Goal: Task Accomplishment & Management: Manage account settings

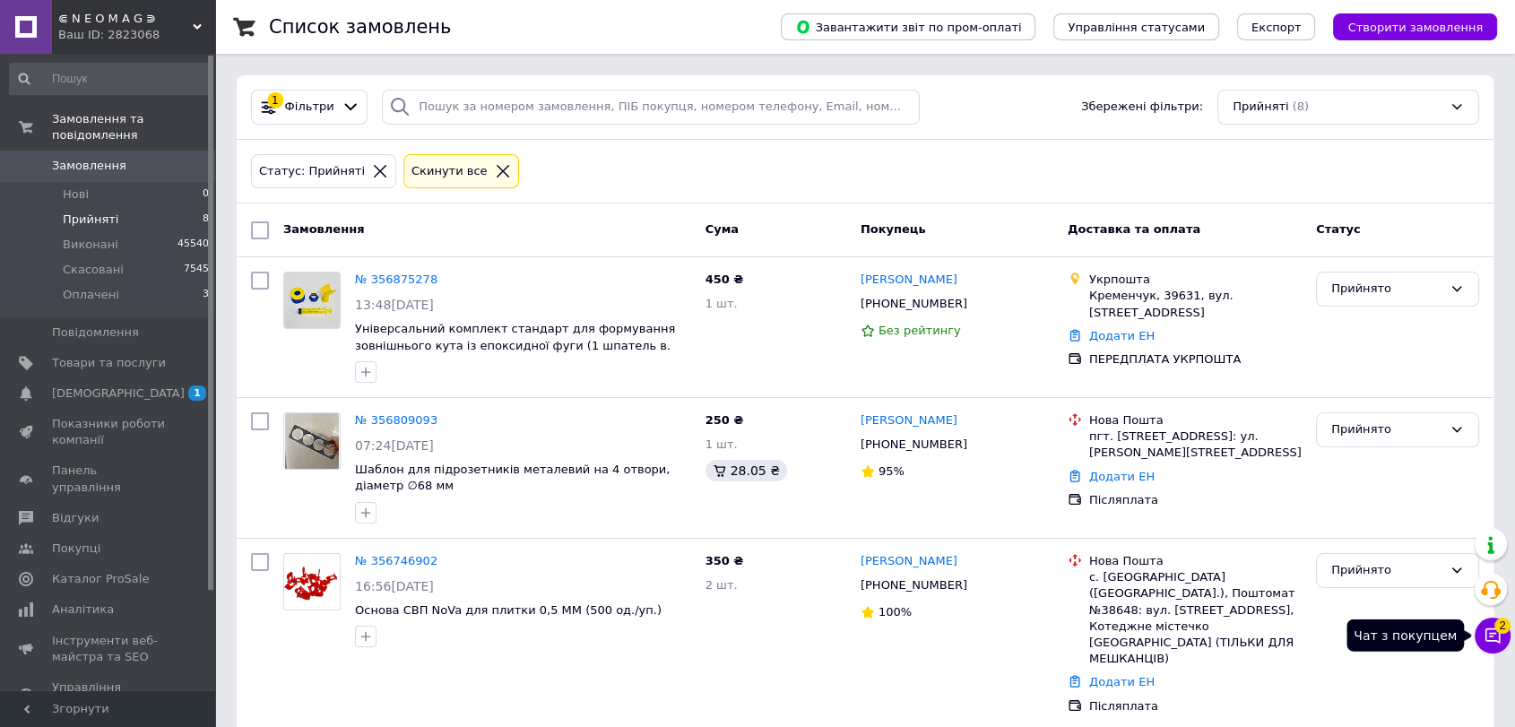
click at [1506, 632] on span "2" at bounding box center [1502, 626] width 16 height 16
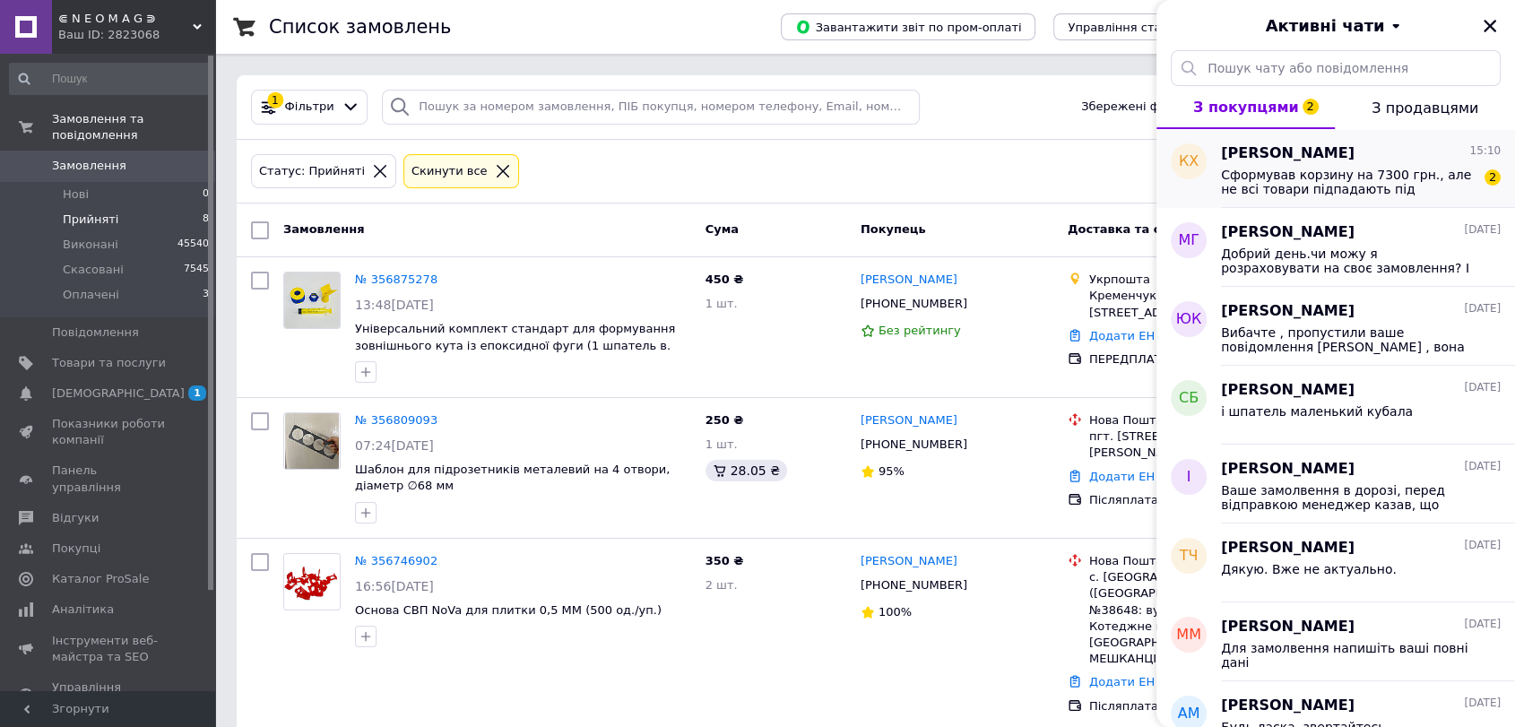
click at [1235, 177] on span "Сформував корзину на 7300 грн., але не всі товари підпадають під Доставку для с…" at bounding box center [1348, 182] width 255 height 29
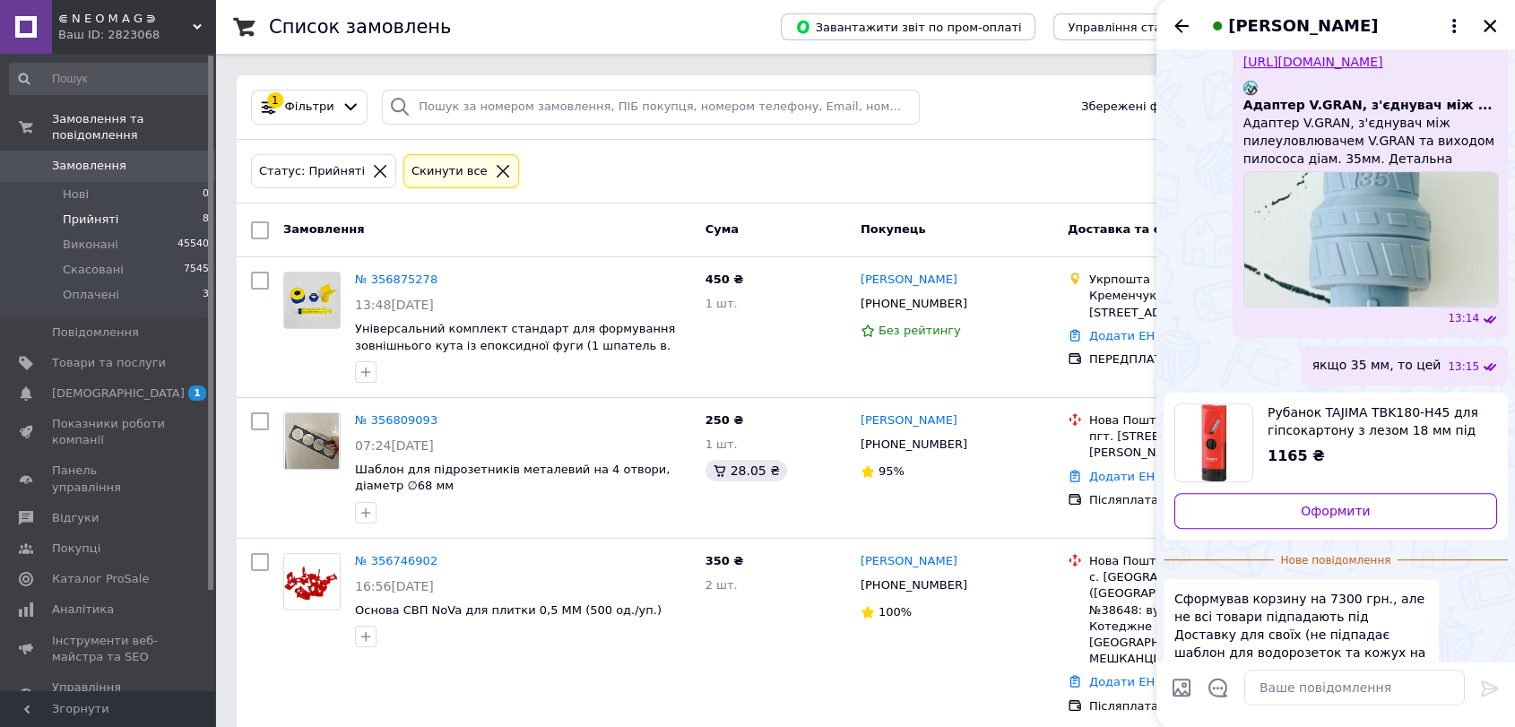
scroll to position [636, 0]
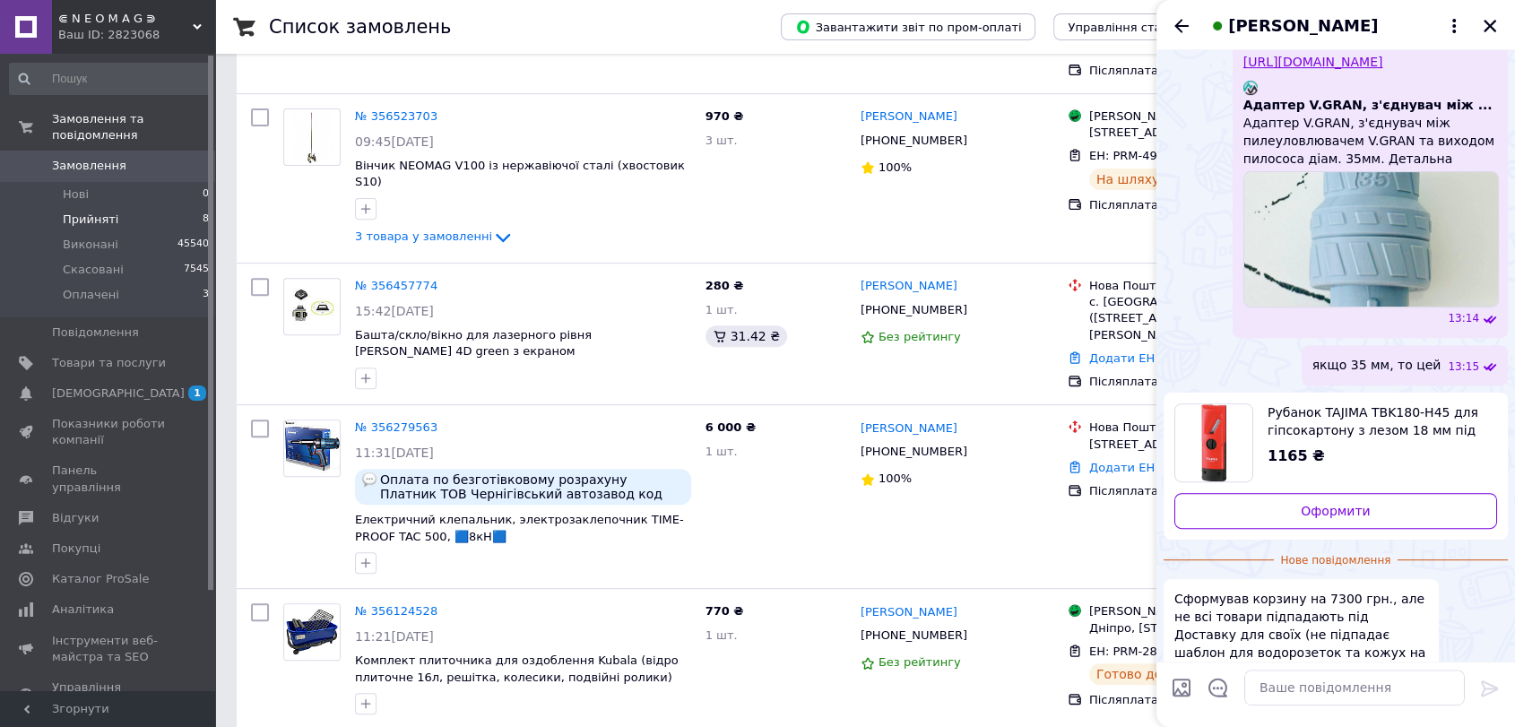
click at [1295, 707] on div at bounding box center [1354, 687] width 235 height 50
click at [1287, 690] on textarea at bounding box center [1354, 688] width 221 height 36
type textarea "Нажаль сами ніяк не можемо на це повпливати"
click at [1485, 20] on icon "Закрити" at bounding box center [1490, 26] width 16 height 16
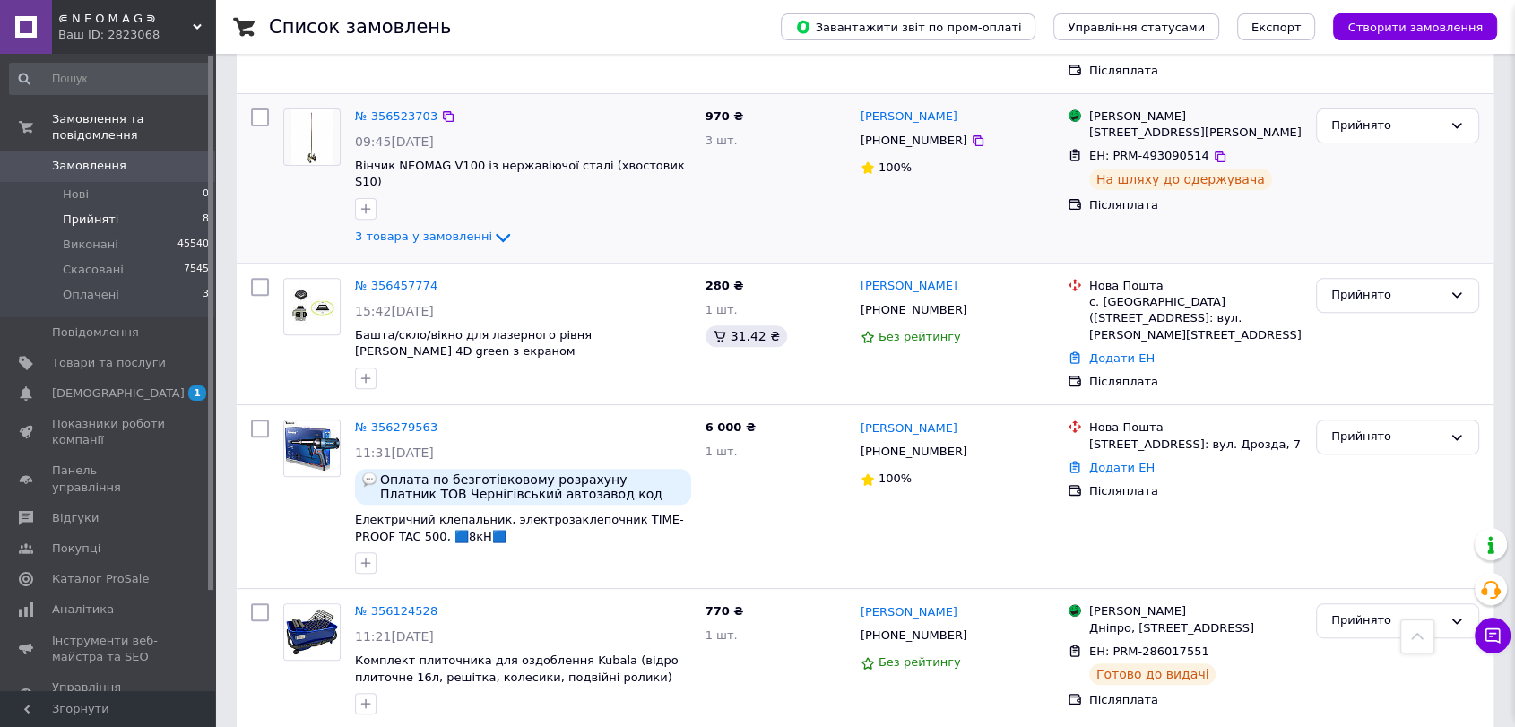
scroll to position [731, 0]
click at [89, 182] on li "Нові 0" at bounding box center [110, 194] width 220 height 25
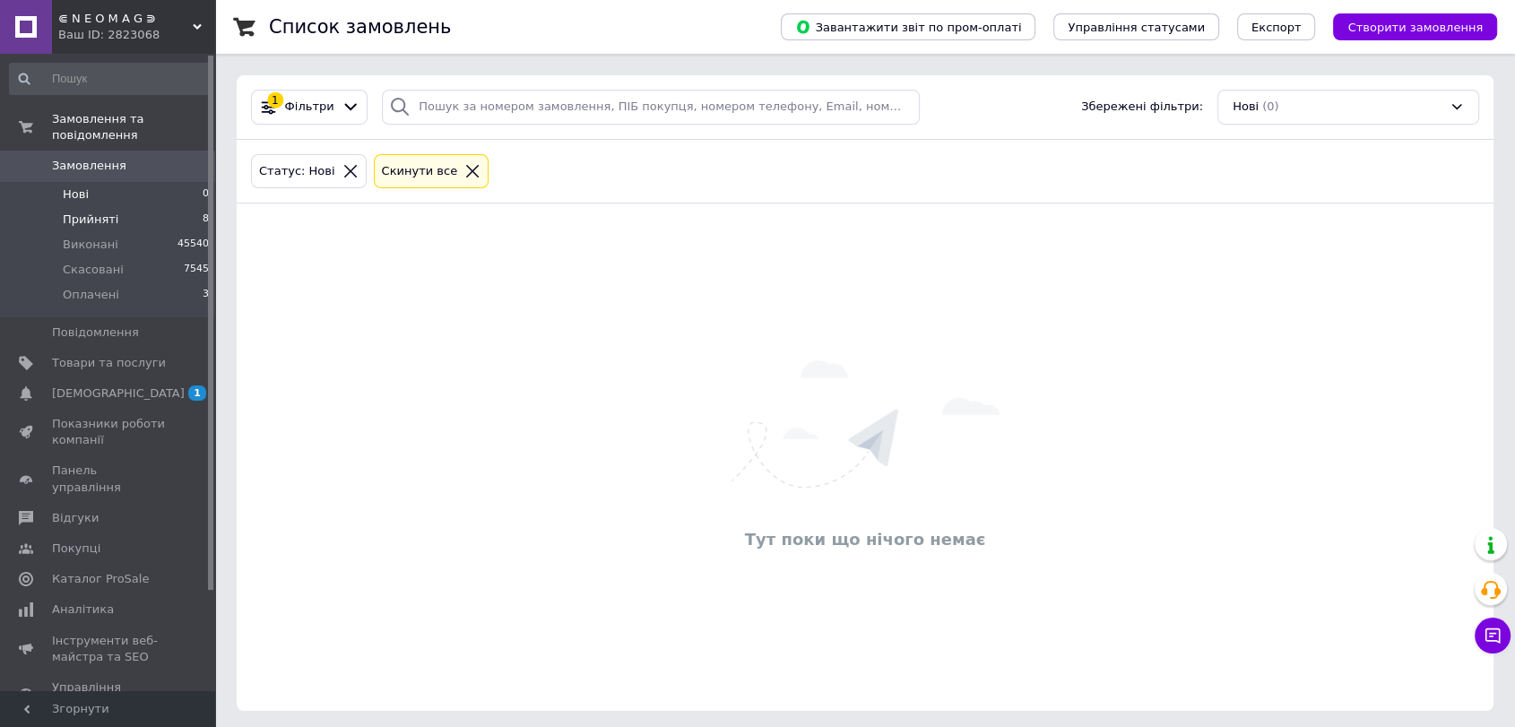
click at [93, 212] on span "Прийняті" at bounding box center [91, 220] width 56 height 16
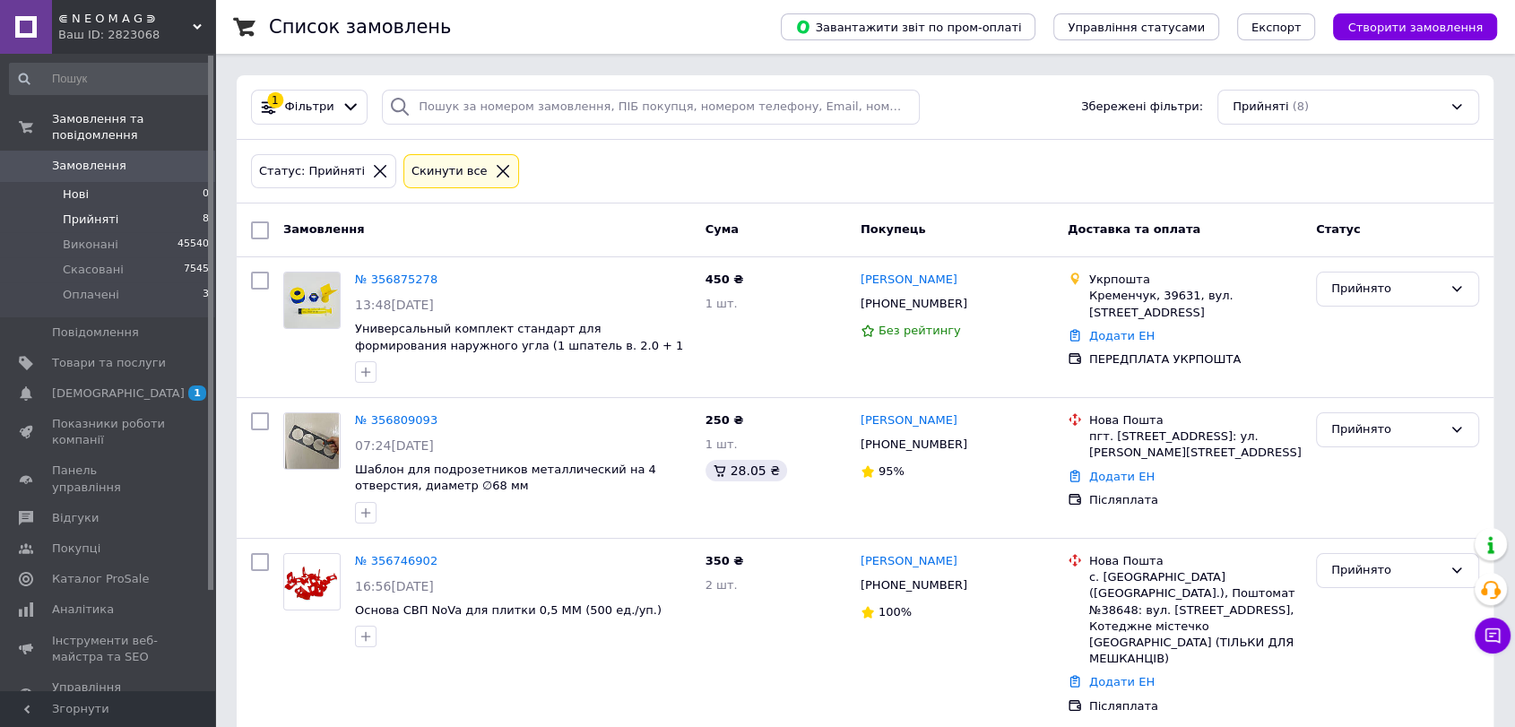
click at [177, 182] on li "Нові 0" at bounding box center [110, 194] width 220 height 25
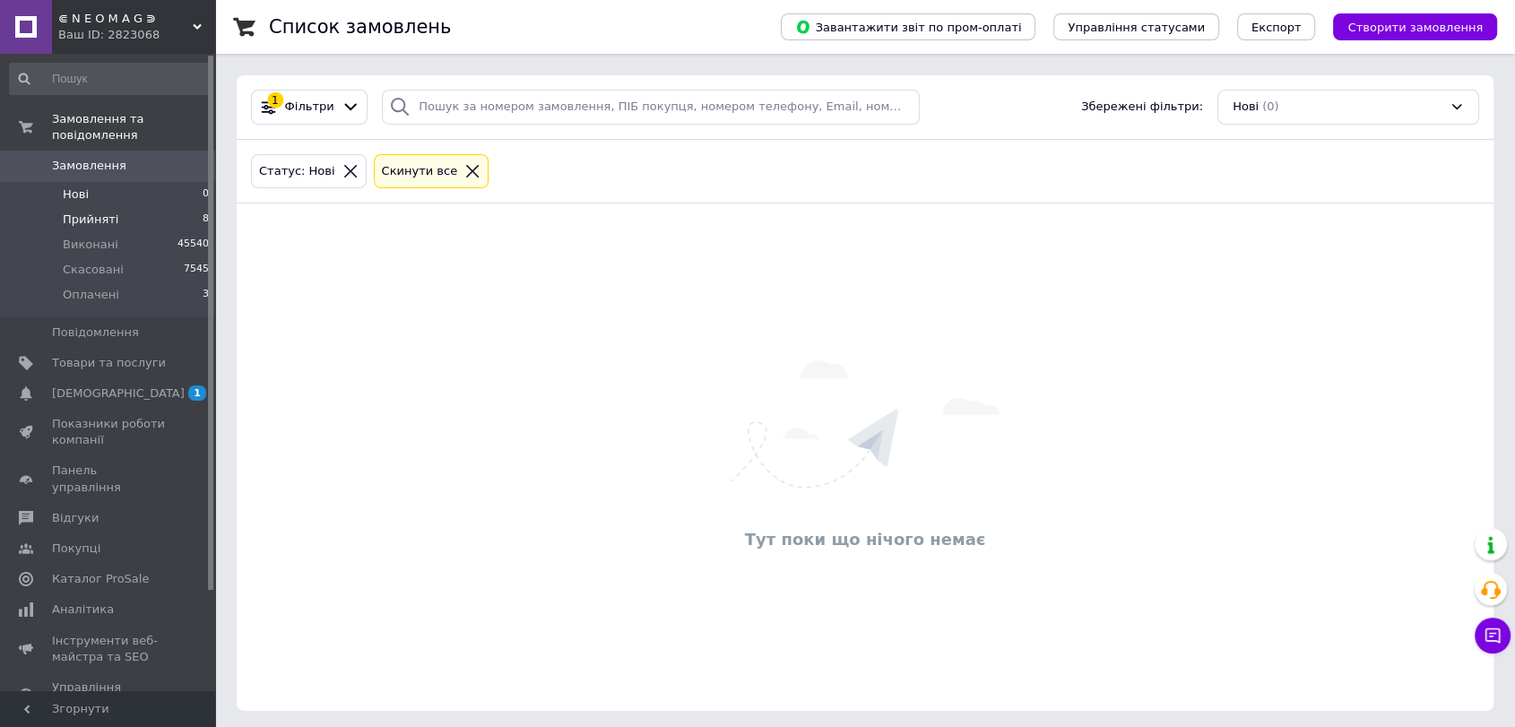
click at [178, 207] on li "Прийняті 8" at bounding box center [110, 219] width 220 height 25
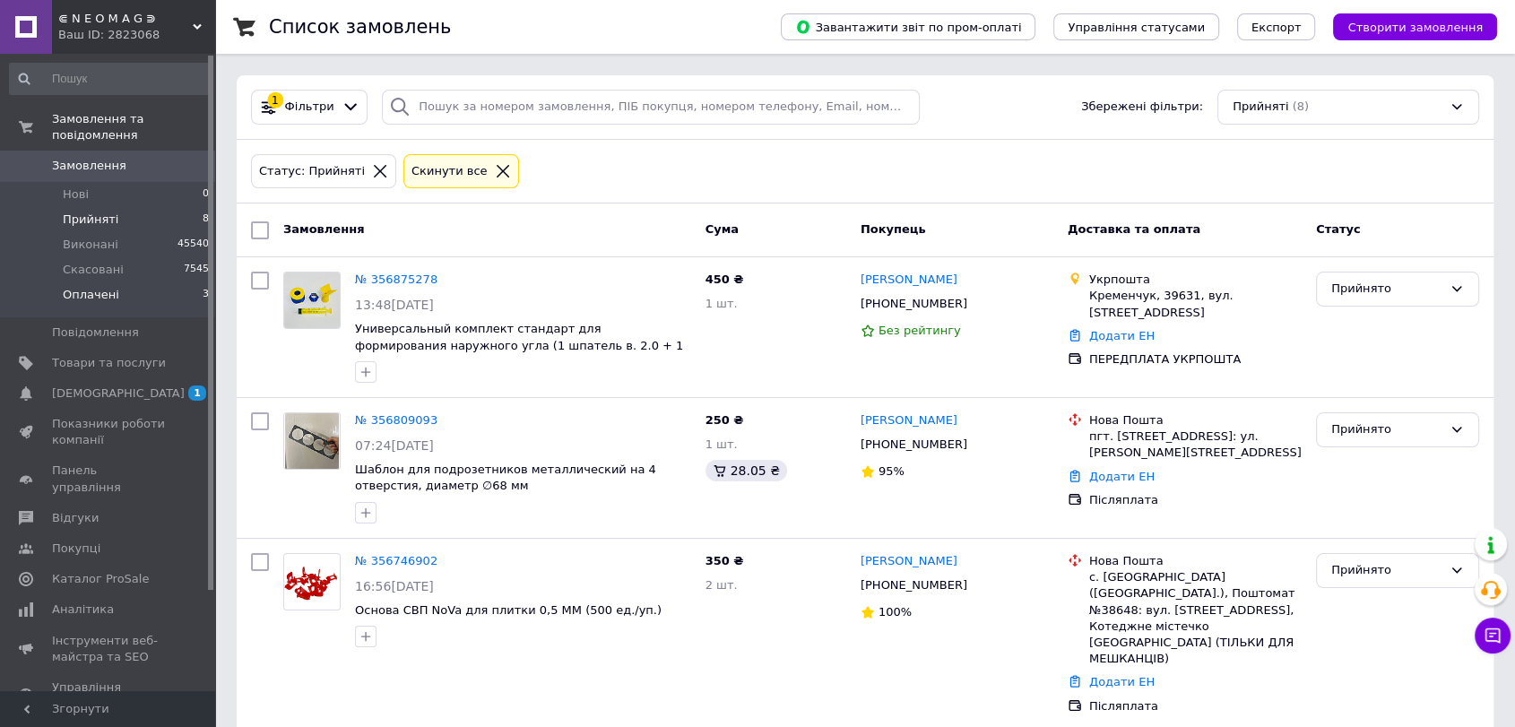
click at [186, 284] on li "Оплачені 3" at bounding box center [110, 299] width 220 height 34
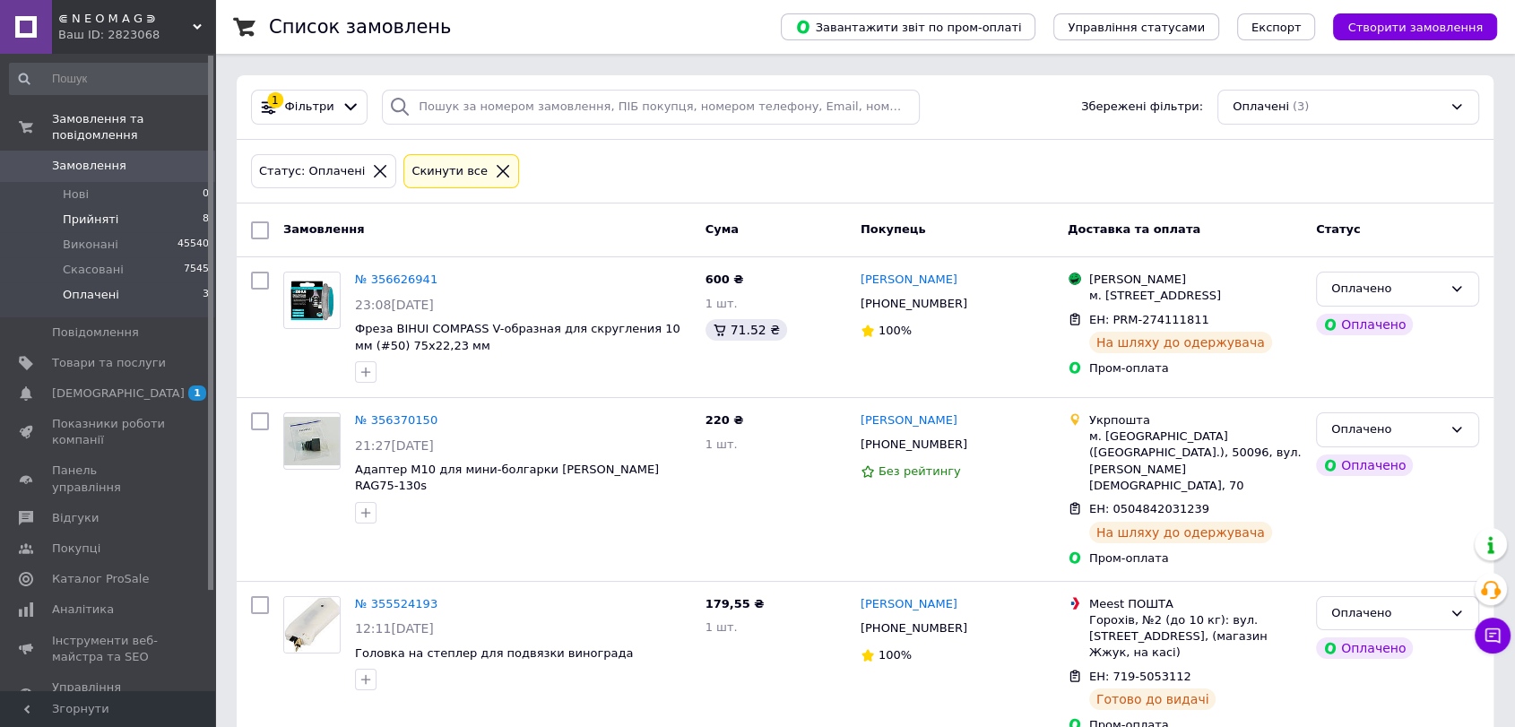
click at [168, 207] on li "Прийняті 8" at bounding box center [110, 219] width 220 height 25
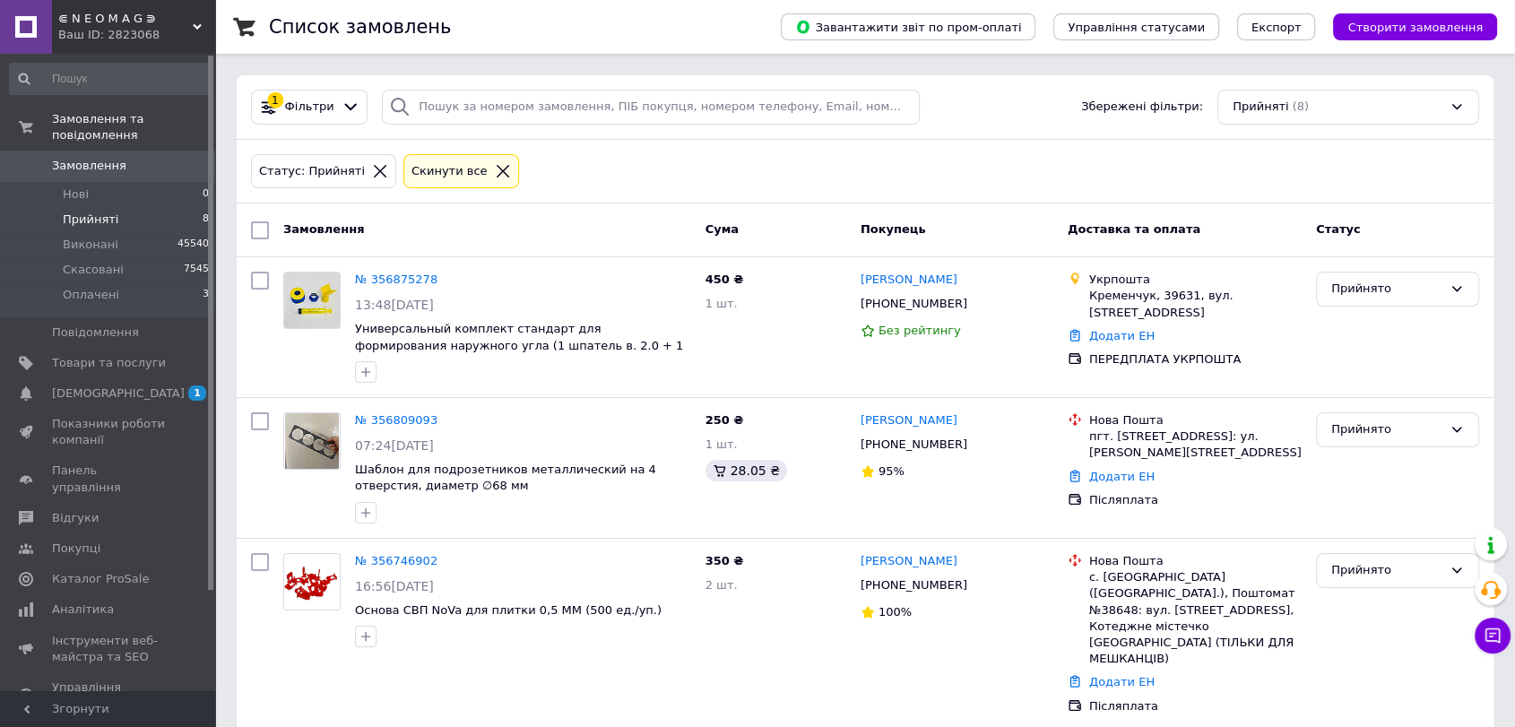
click at [469, 77] on div "1 Фільтри Збережені фільтри: Прийняті (8)" at bounding box center [865, 107] width 1257 height 65
drag, startPoint x: 469, startPoint y: 77, endPoint x: 468, endPoint y: 90, distance: 12.6
click at [468, 90] on div "1 Фільтри Збережені фільтри: Прийняті (8)" at bounding box center [865, 107] width 1257 height 65
click at [466, 103] on input "search" at bounding box center [651, 107] width 538 height 35
paste input "355908256"
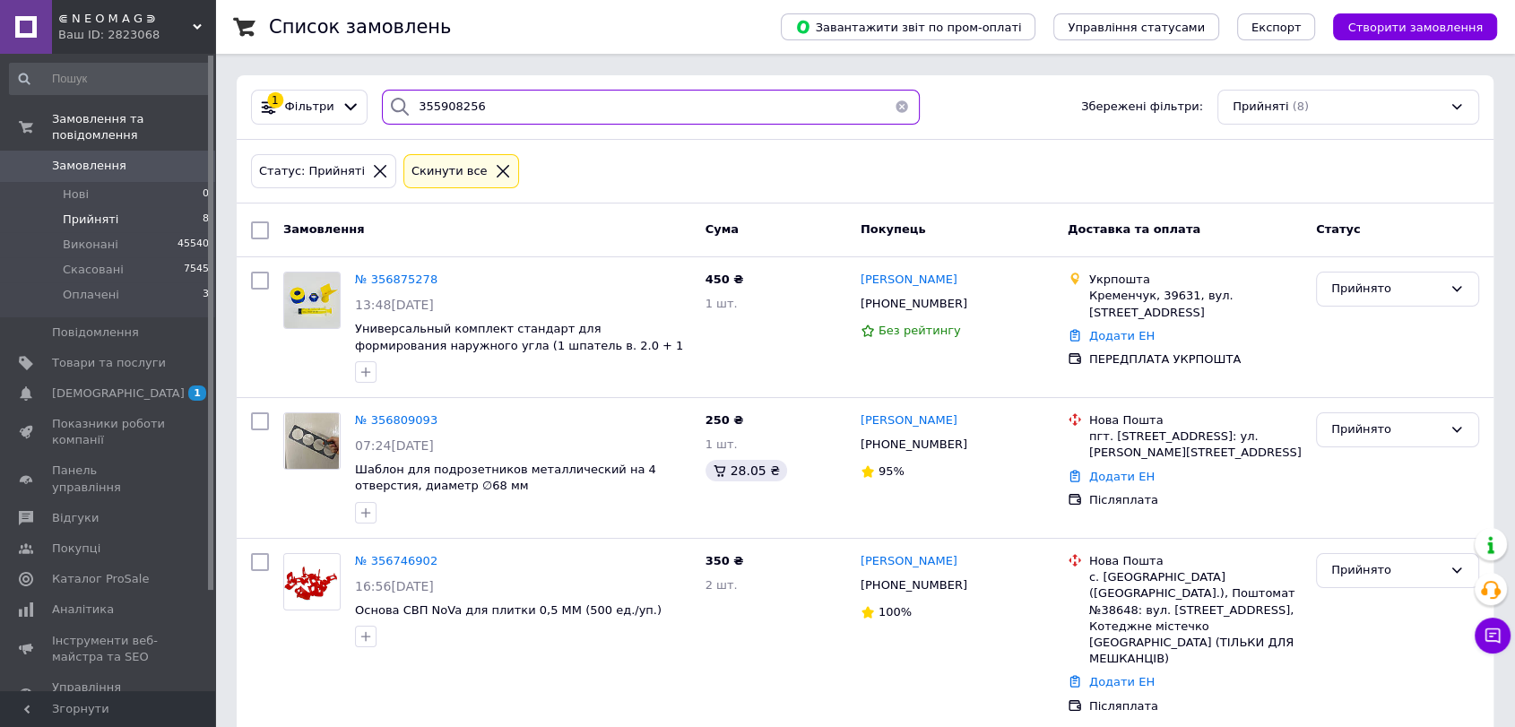
type input "355908256"
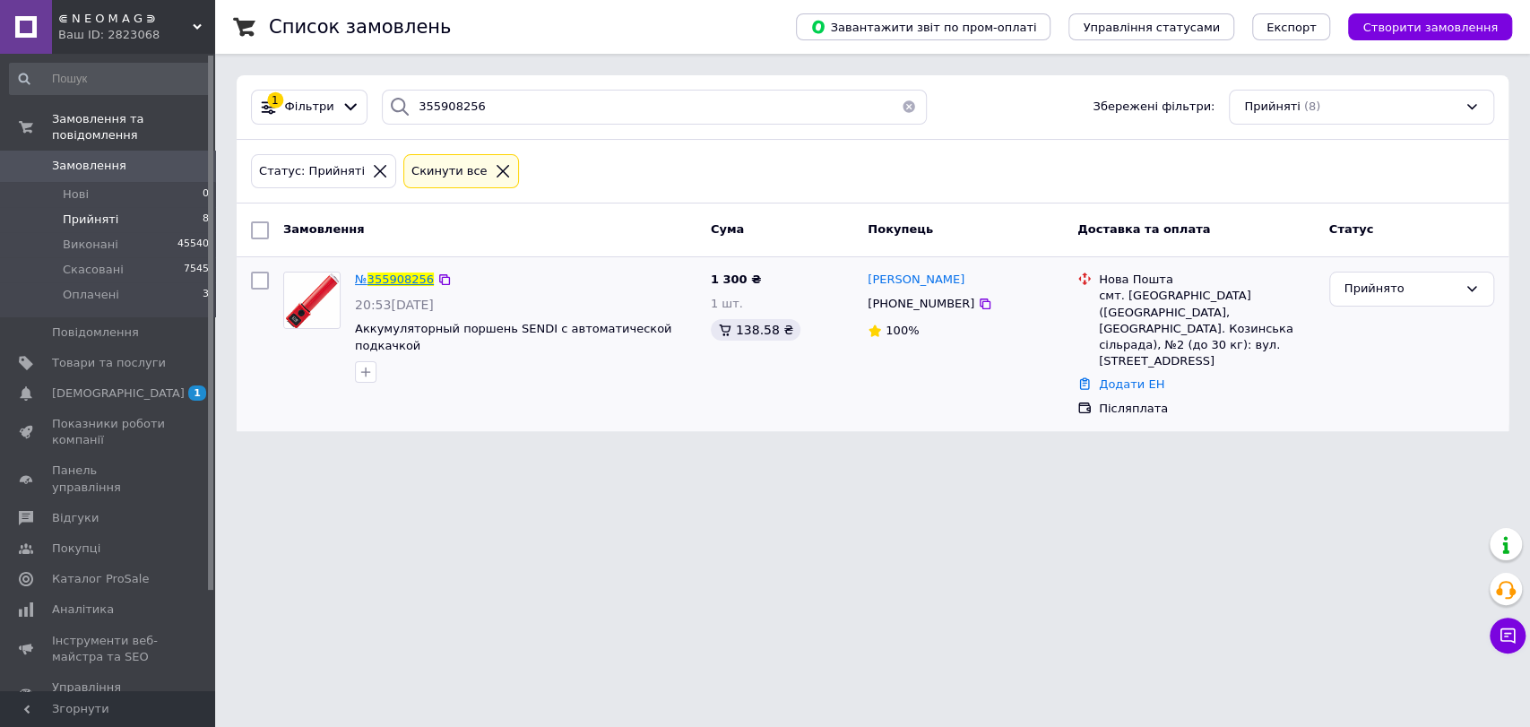
click at [380, 273] on span "355908256" at bounding box center [401, 278] width 66 height 13
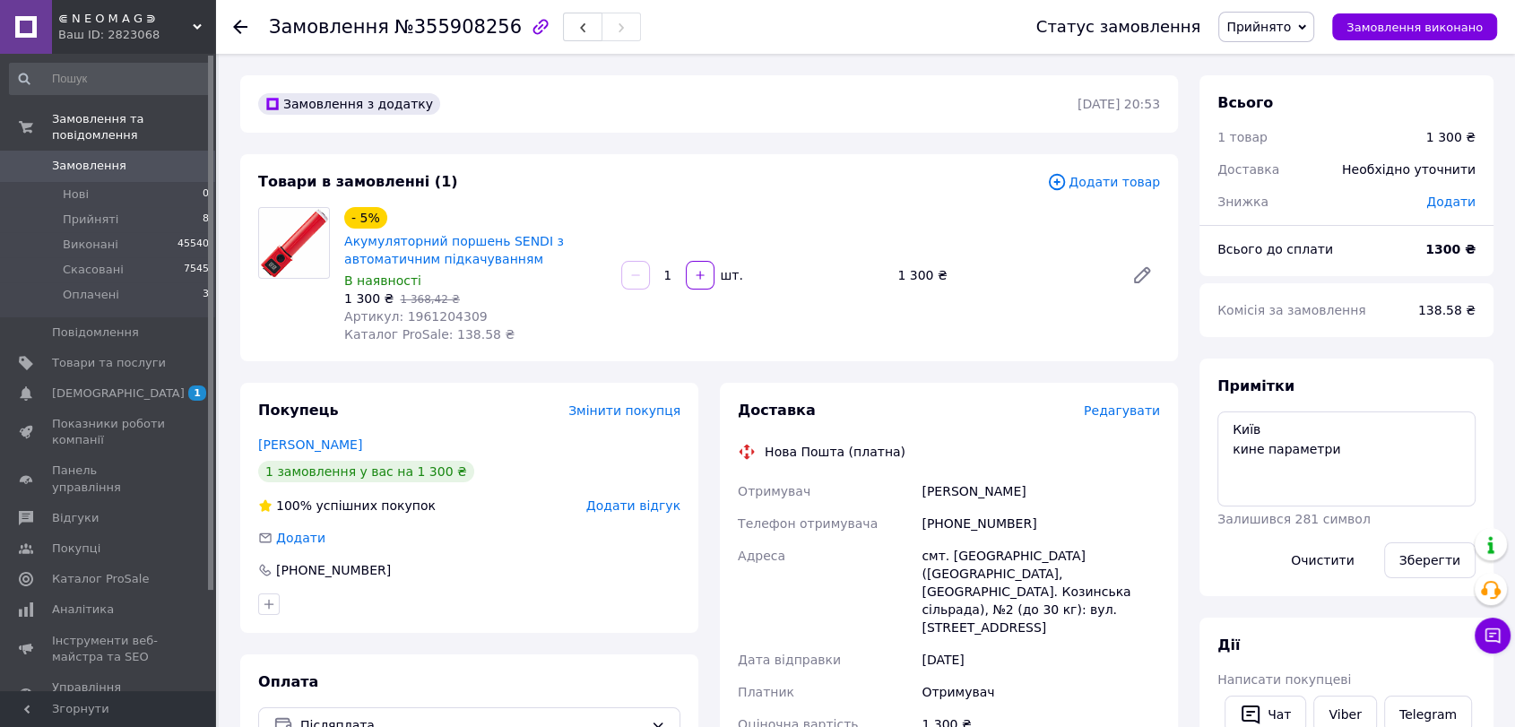
click at [947, 528] on div "+380669366339" at bounding box center [1041, 523] width 246 height 32
copy div "380669366339"
click at [1487, 391] on div "Примітки Київ кине параметри Залишився 281 символ Очистити Зберегти" at bounding box center [1346, 478] width 294 height 238
click at [145, 182] on li "Нові 0" at bounding box center [110, 194] width 220 height 25
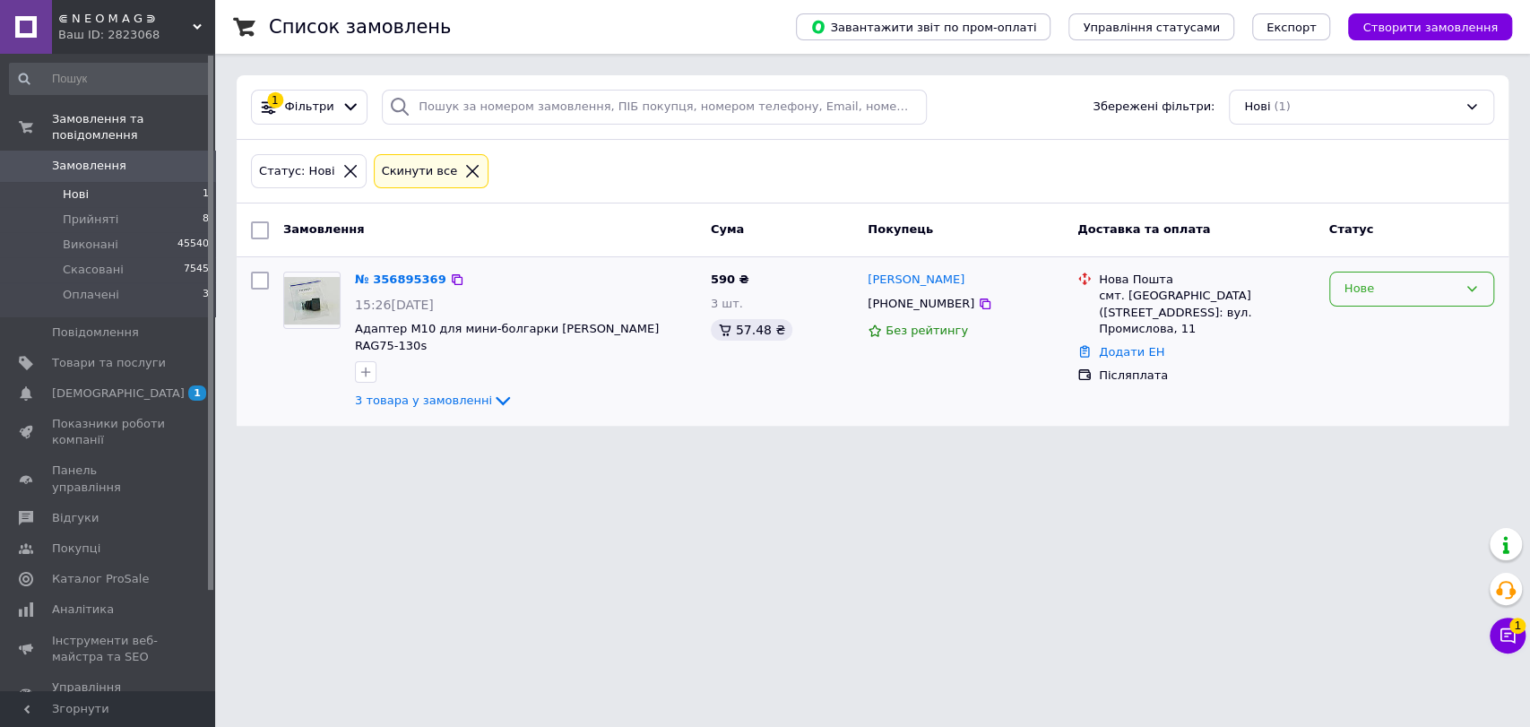
click at [1415, 295] on div "Нове" at bounding box center [1401, 289] width 113 height 19
click at [1420, 316] on li "Прийнято" at bounding box center [1411, 326] width 163 height 33
click at [137, 207] on li "Прийняті 8" at bounding box center [110, 219] width 220 height 25
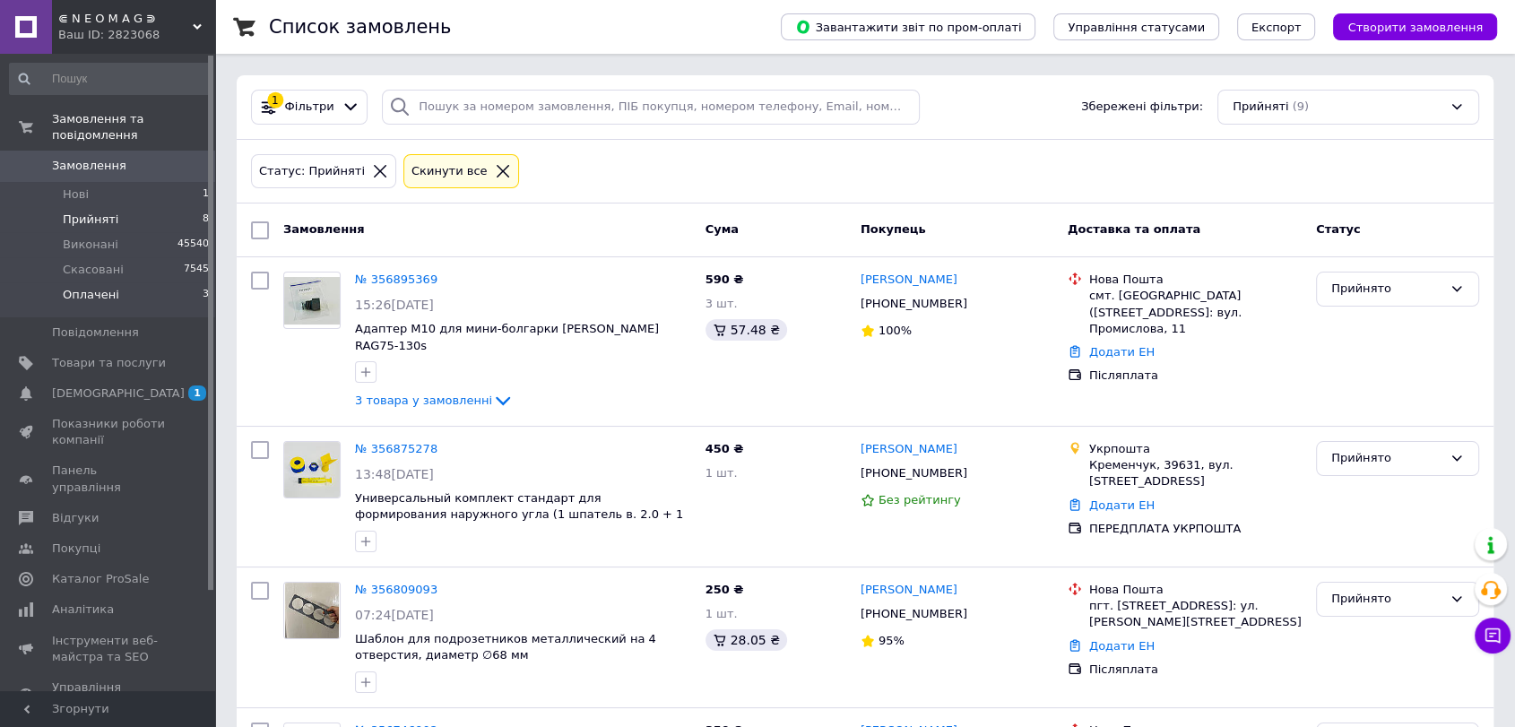
click at [125, 282] on li "Оплачені 3" at bounding box center [110, 299] width 220 height 34
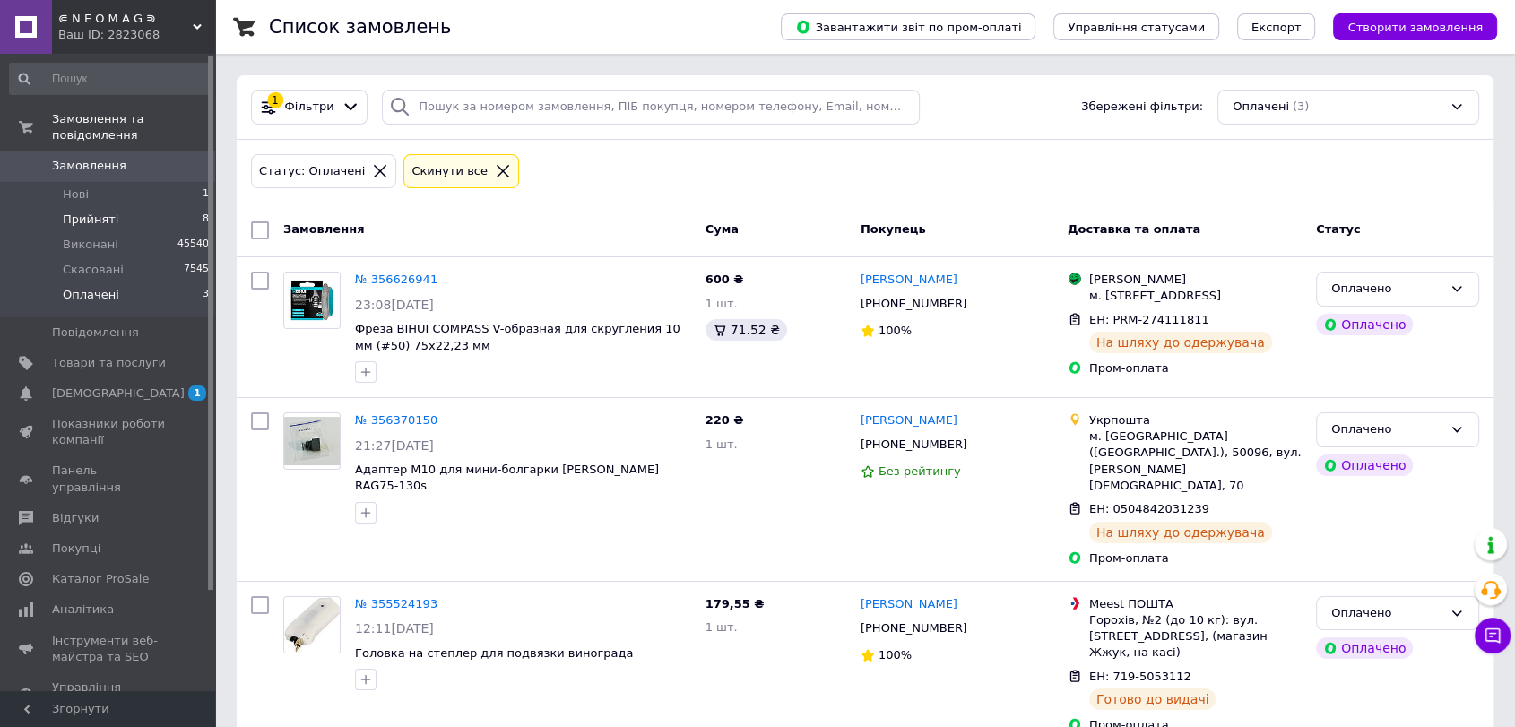
click at [127, 207] on li "Прийняті 8" at bounding box center [110, 219] width 220 height 25
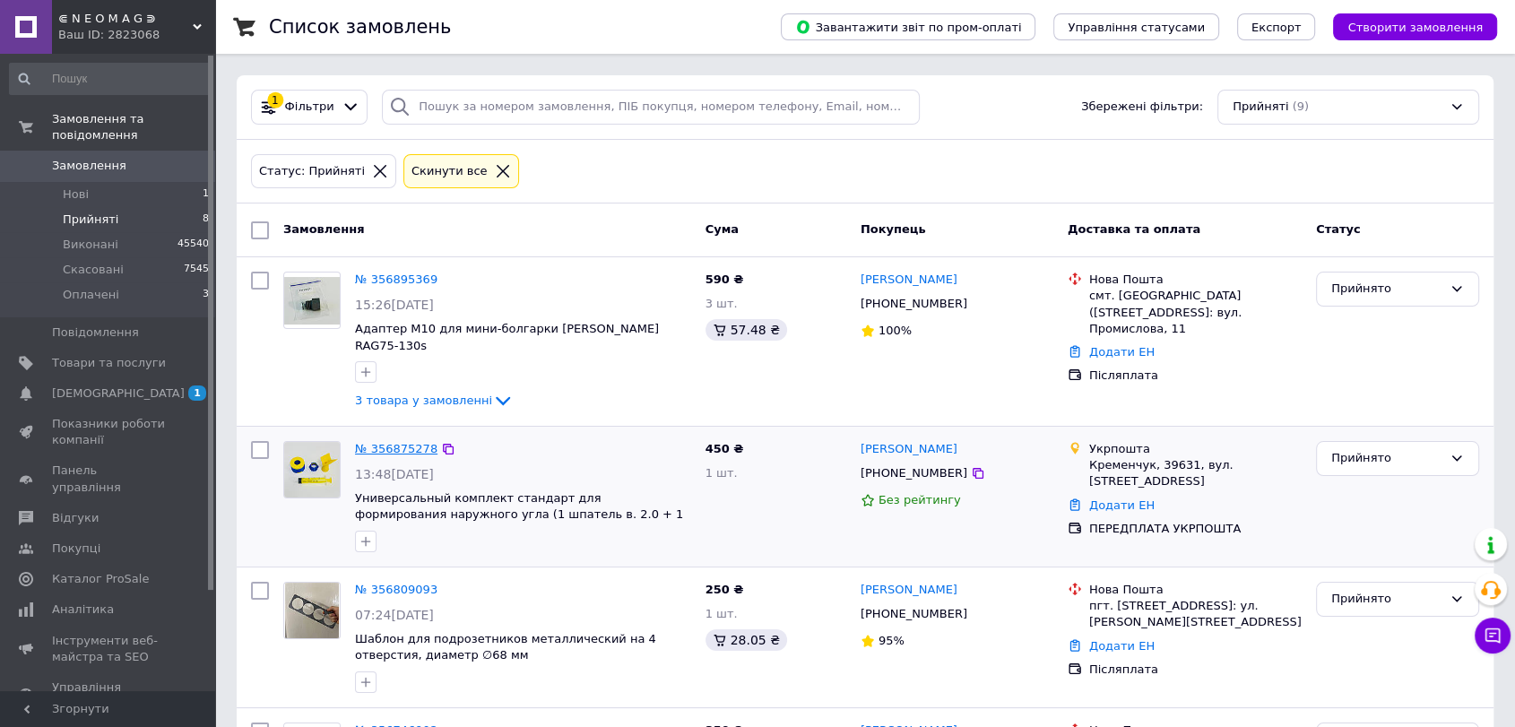
click at [398, 442] on link "№ 356875278" at bounding box center [396, 448] width 82 height 13
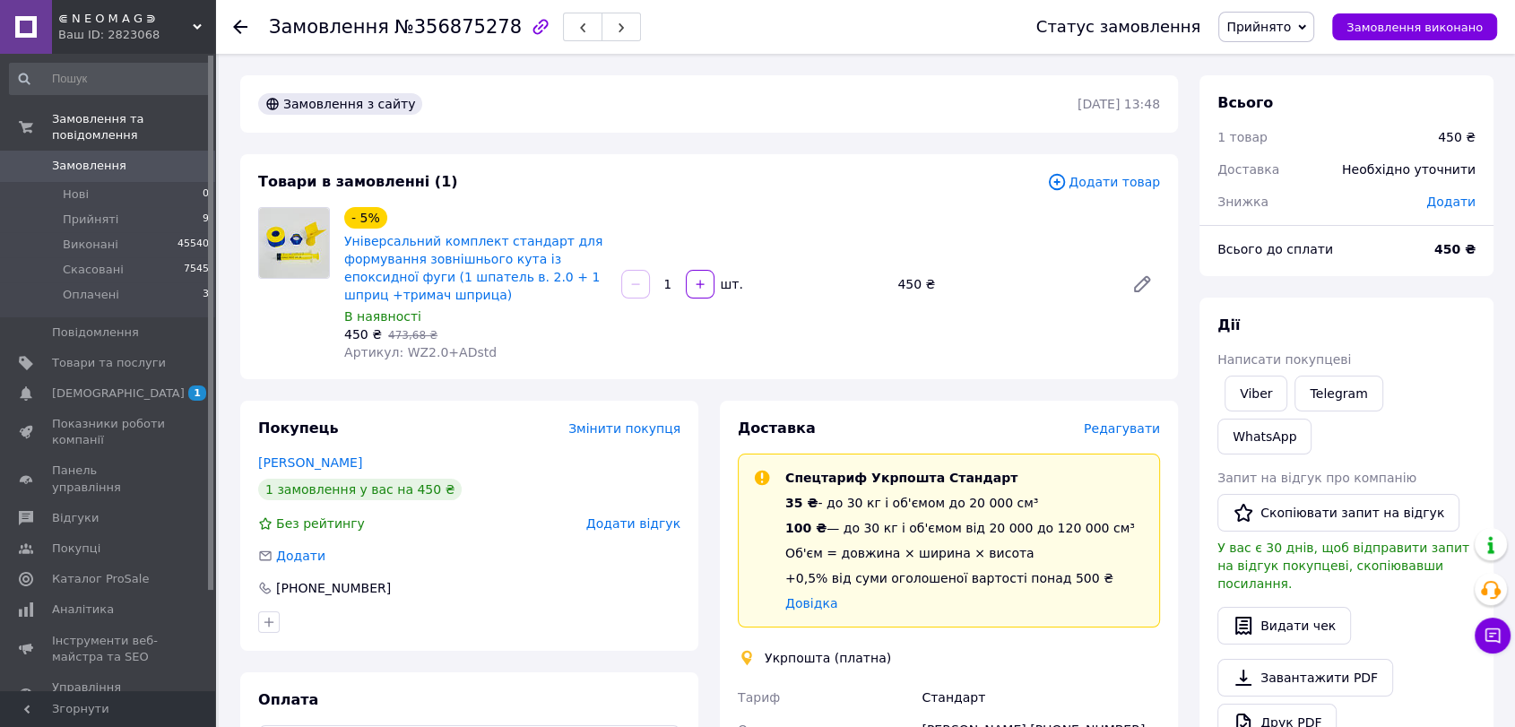
scroll to position [497, 0]
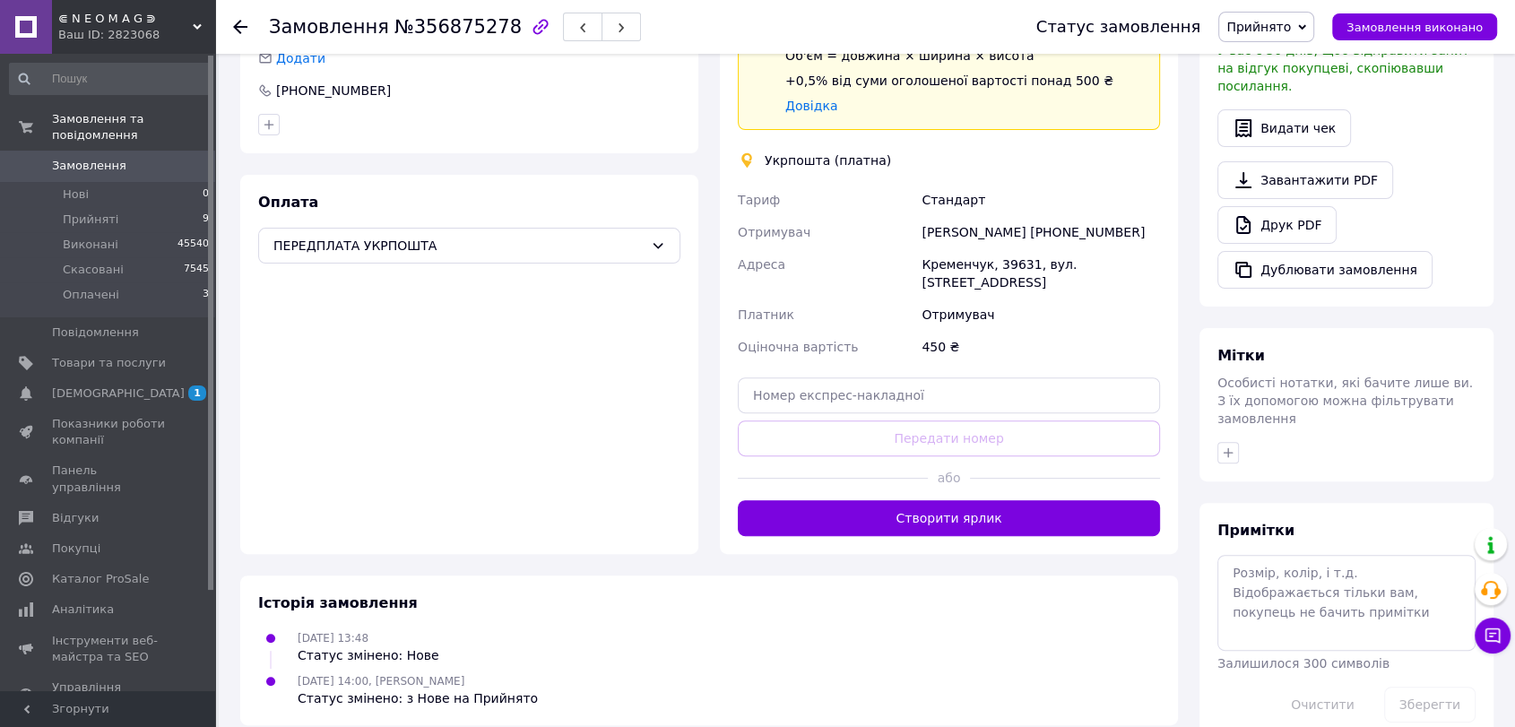
click at [1323, 521] on div "Примітки Залишилося 300 символів Очистити Зберегти" at bounding box center [1346, 622] width 258 height 202
click at [1305, 555] on textarea at bounding box center [1346, 602] width 258 height 95
type textarea "скинула на вайбер"
click at [1398, 687] on button "Зберегти" at bounding box center [1429, 705] width 91 height 36
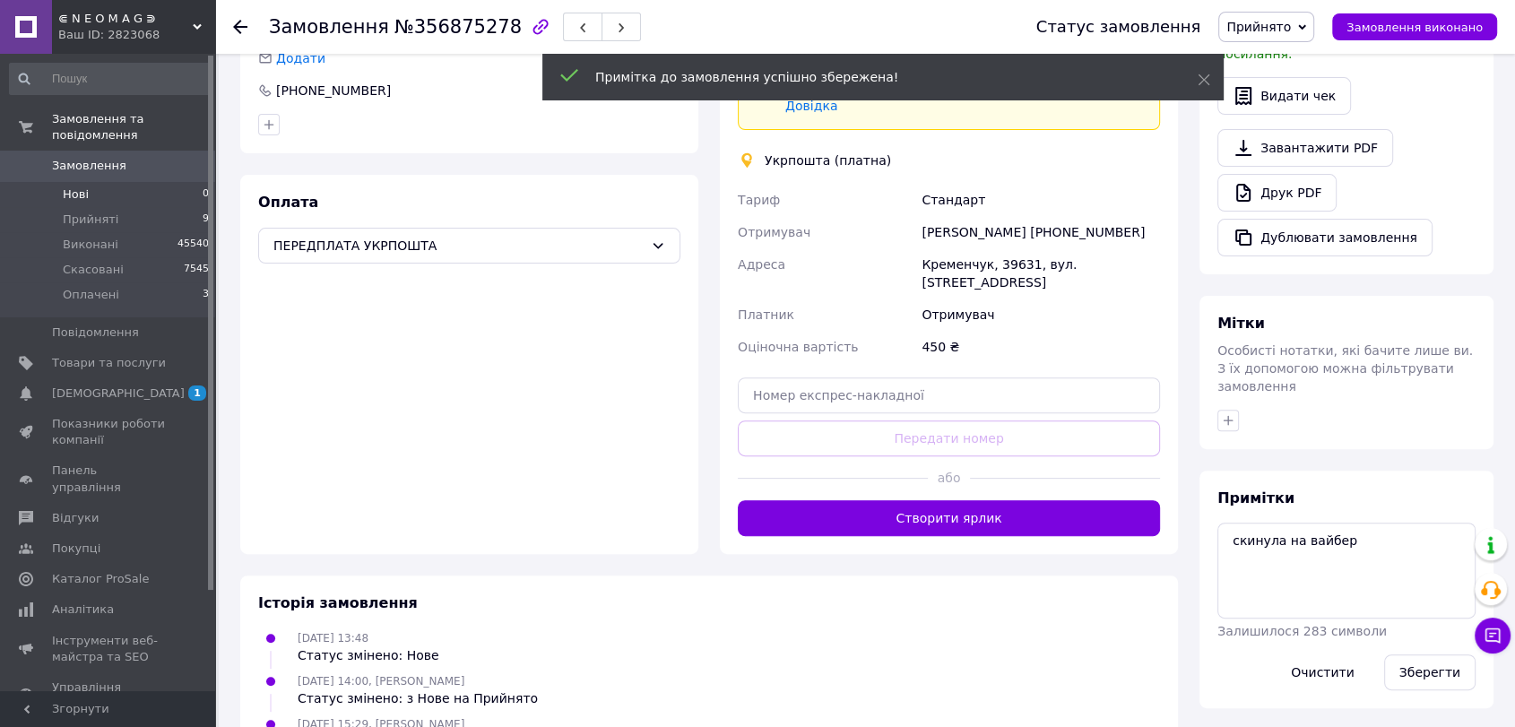
click at [72, 186] on span "Нові" at bounding box center [76, 194] width 26 height 16
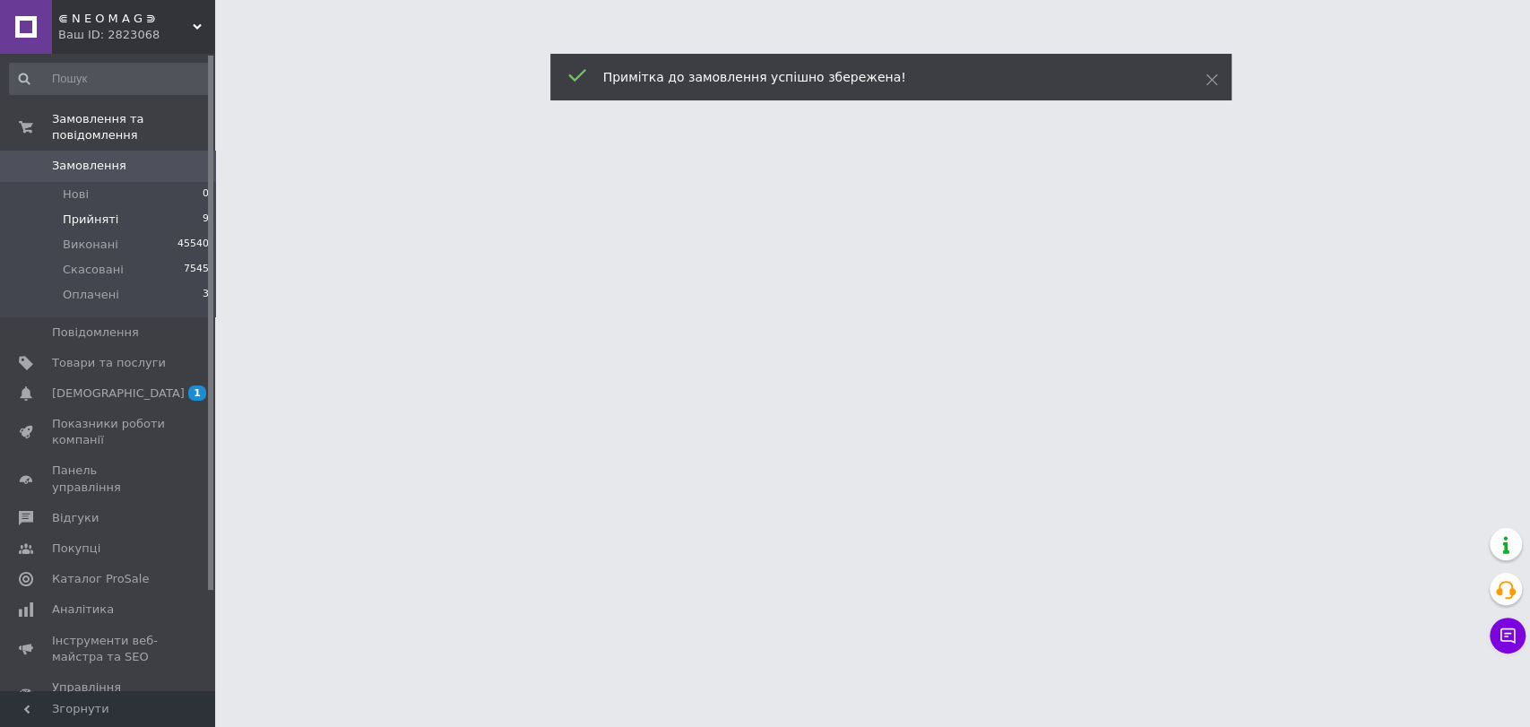
click at [91, 212] on span "Прийняті" at bounding box center [91, 220] width 56 height 16
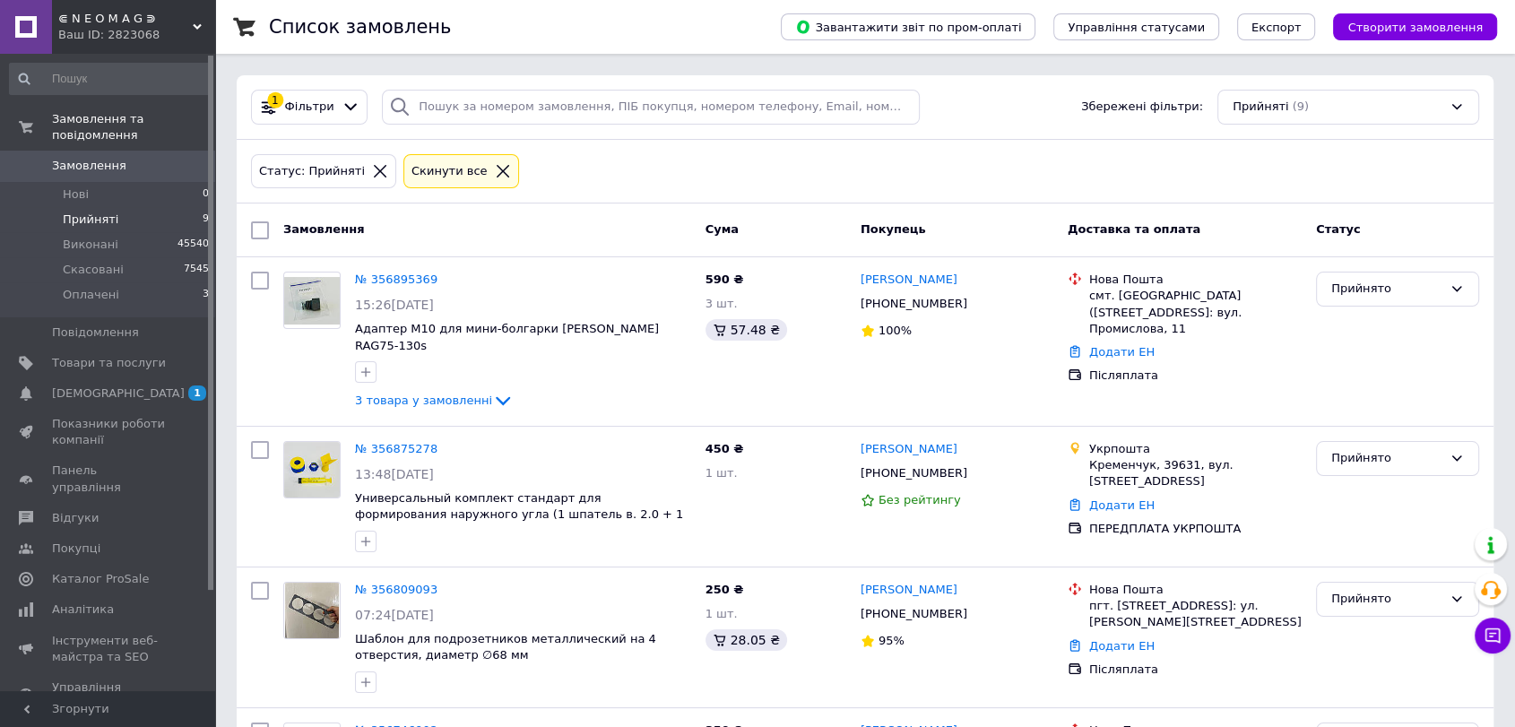
click at [124, 162] on link "Замовлення 0" at bounding box center [110, 166] width 220 height 30
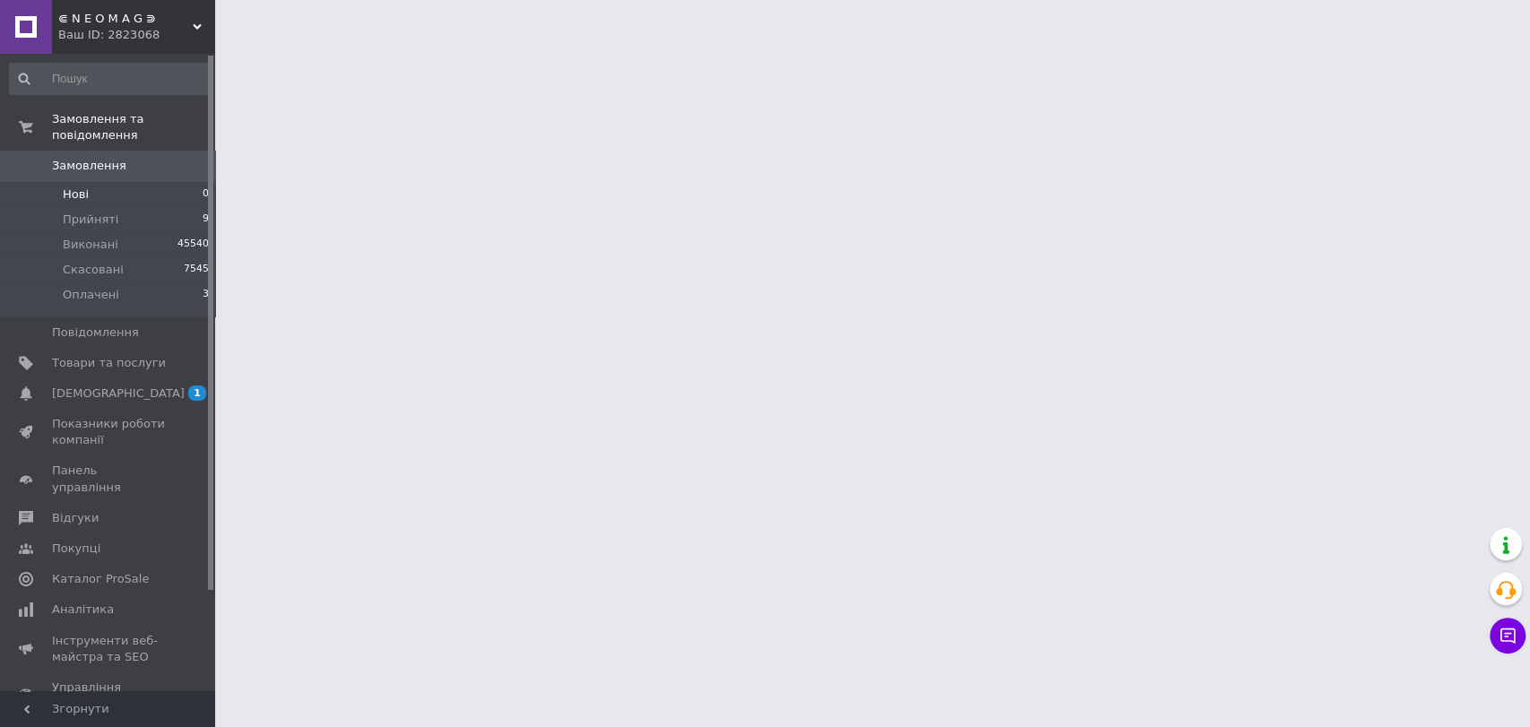
click at [127, 182] on li "Нові 0" at bounding box center [110, 194] width 220 height 25
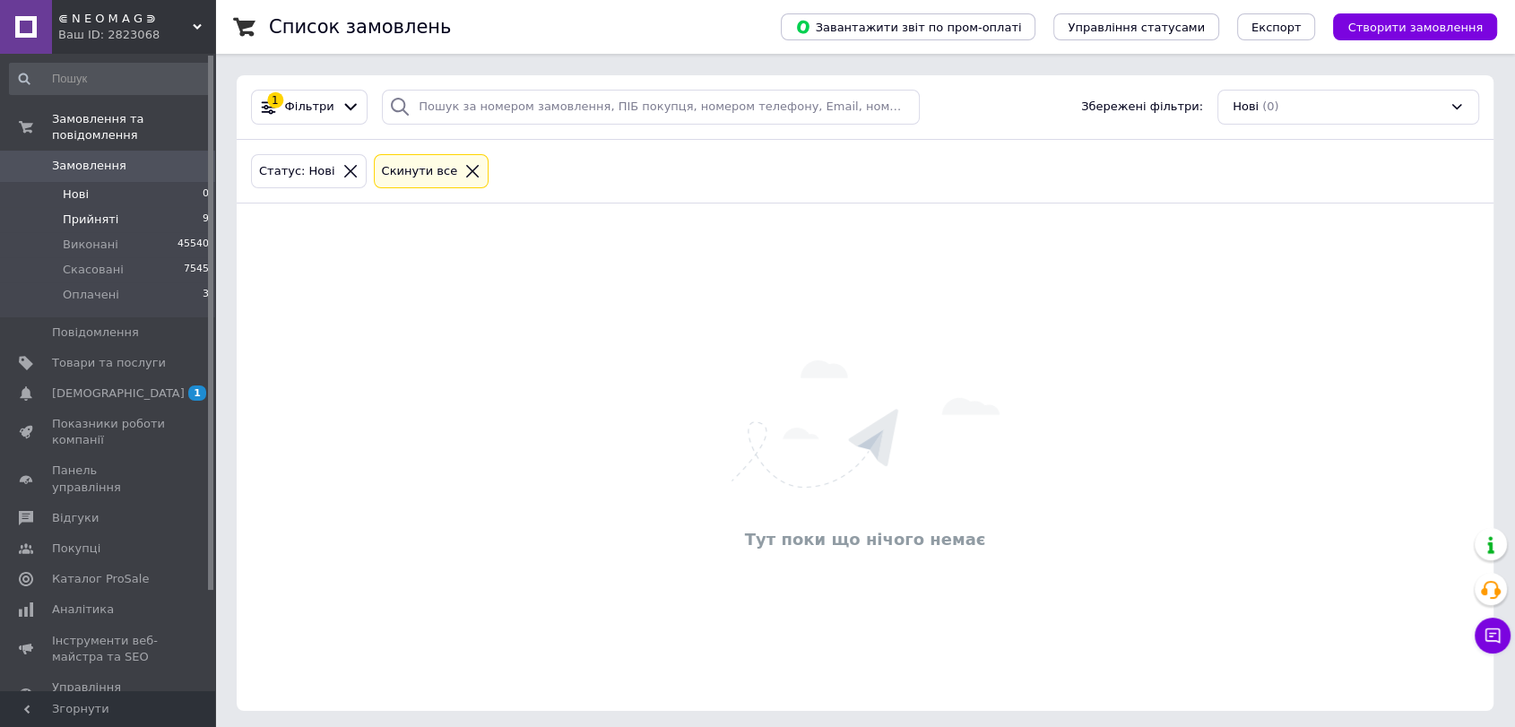
click at [139, 207] on li "Прийняті 9" at bounding box center [110, 219] width 220 height 25
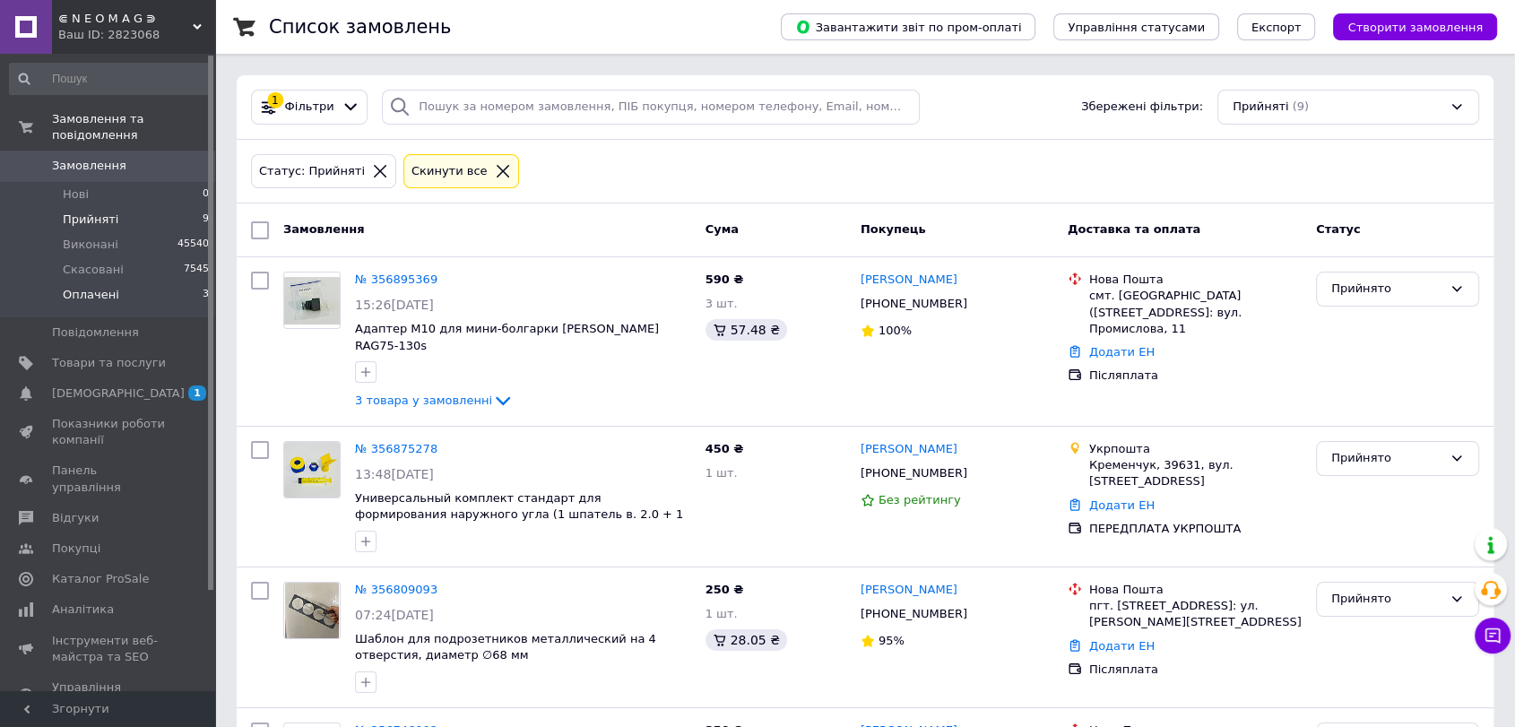
click at [130, 282] on li "Оплачені 3" at bounding box center [110, 299] width 220 height 34
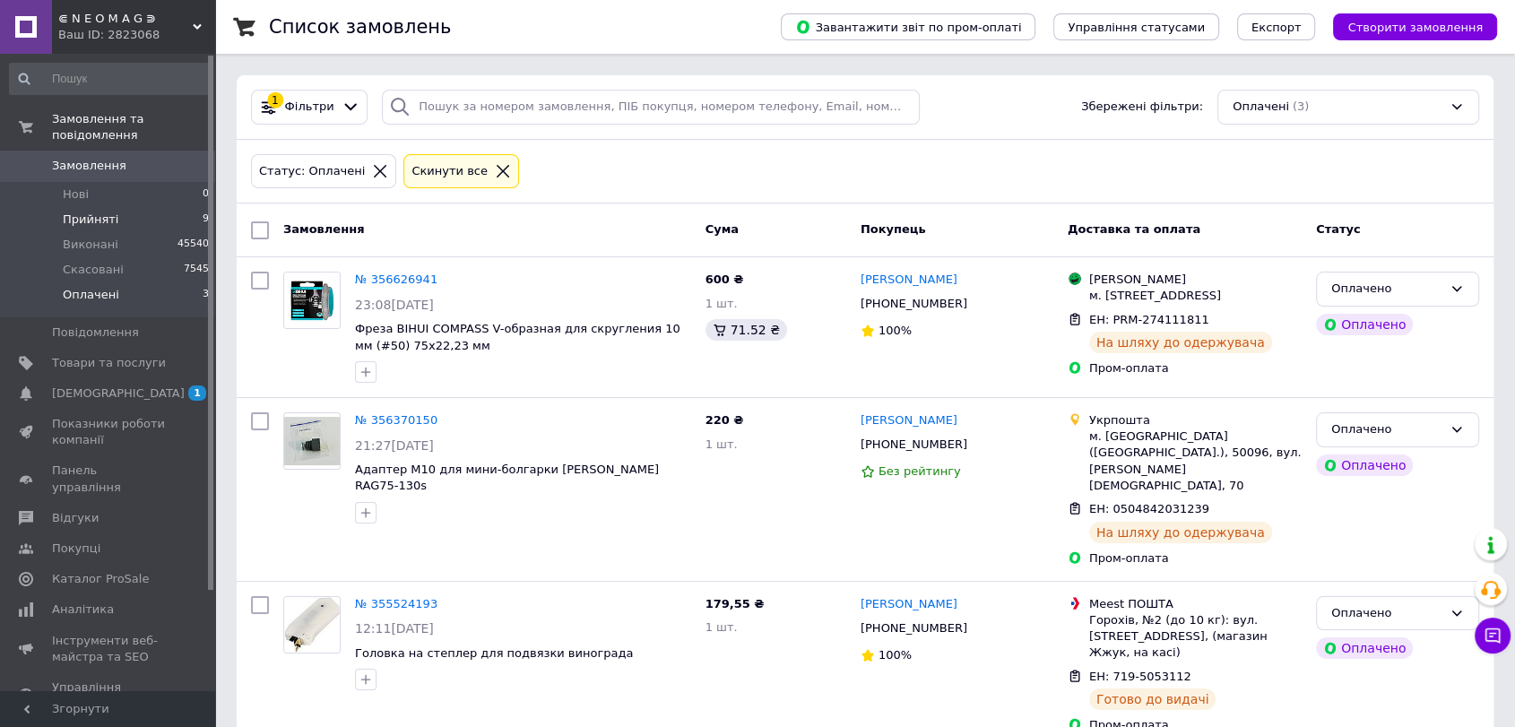
click at [125, 207] on li "Прийняті 9" at bounding box center [110, 219] width 220 height 25
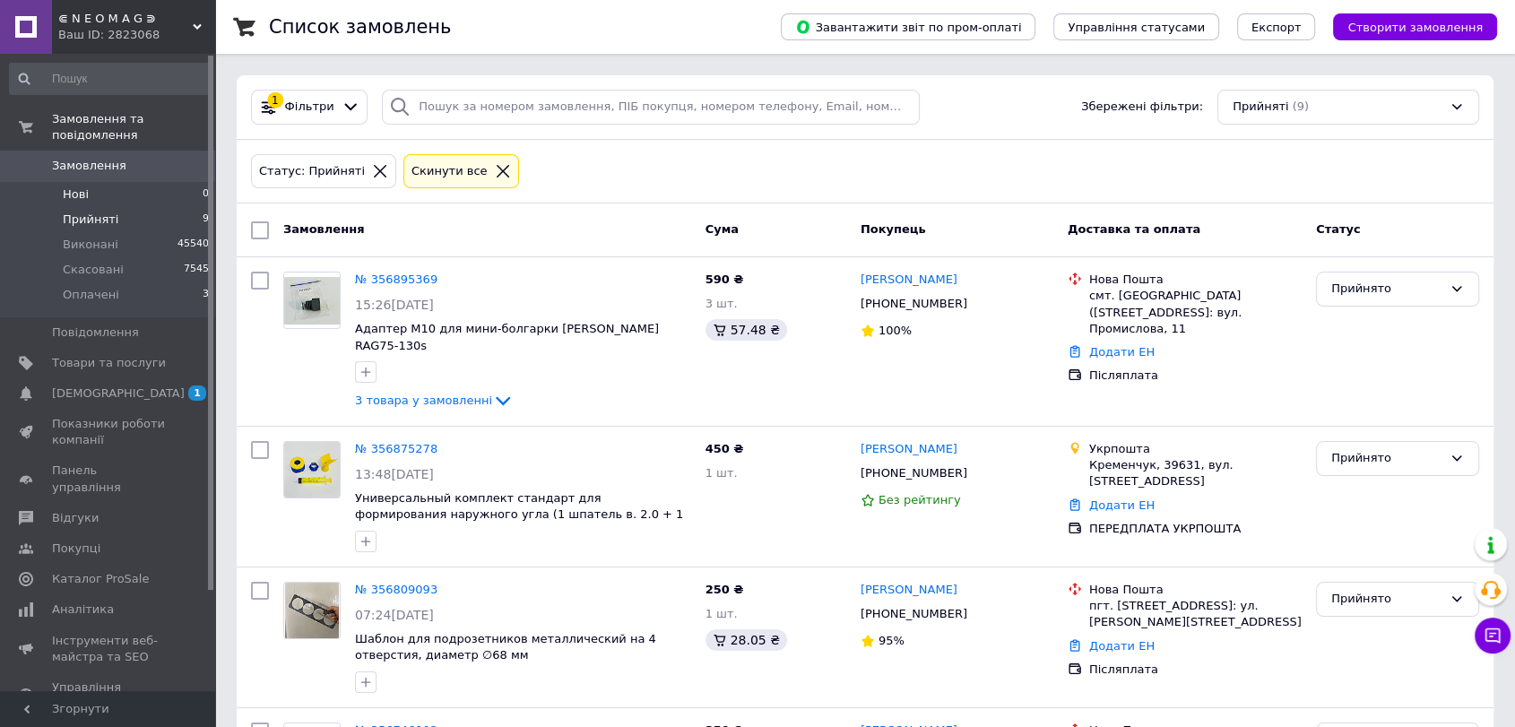
click at [121, 182] on li "Нові 0" at bounding box center [110, 194] width 220 height 25
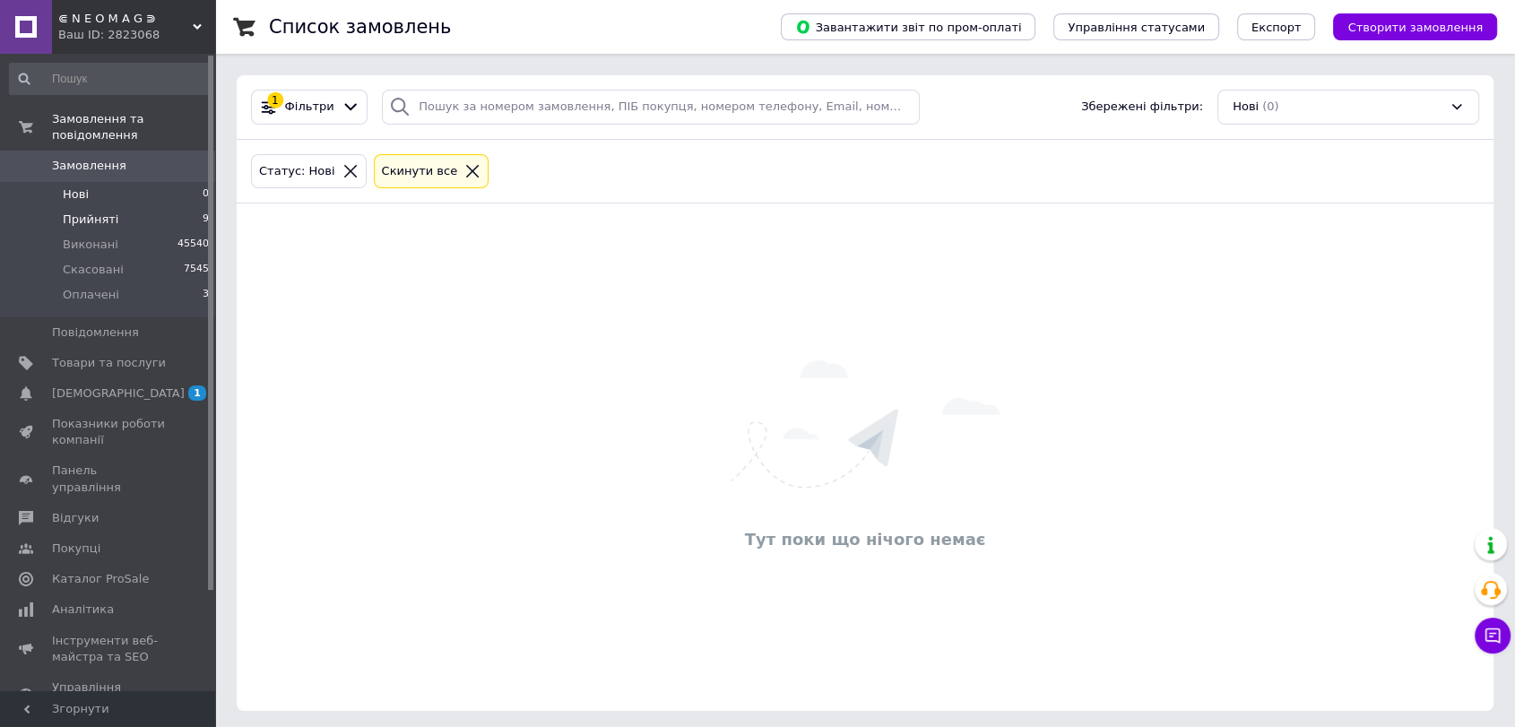
click at [134, 207] on li "Прийняті 9" at bounding box center [110, 219] width 220 height 25
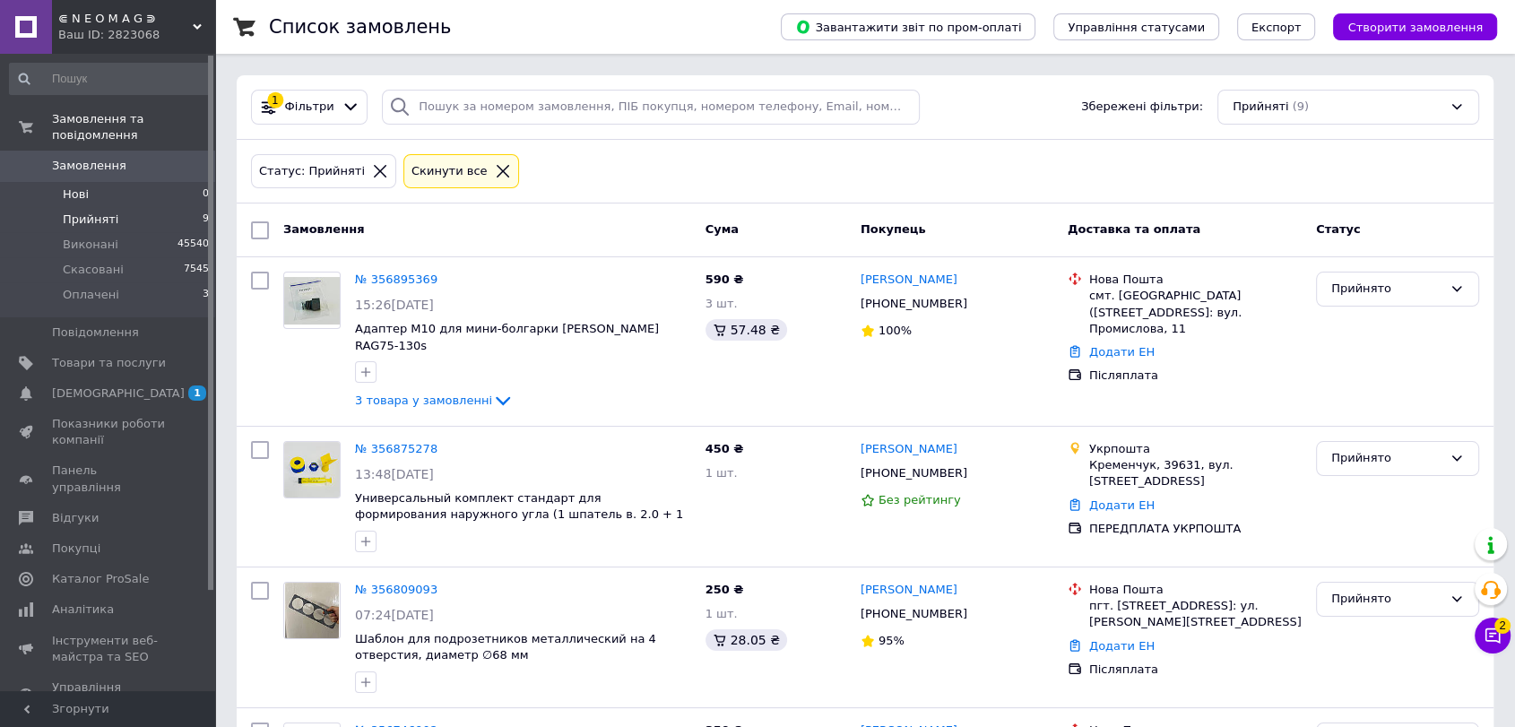
click at [179, 182] on li "Нові 0" at bounding box center [110, 194] width 220 height 25
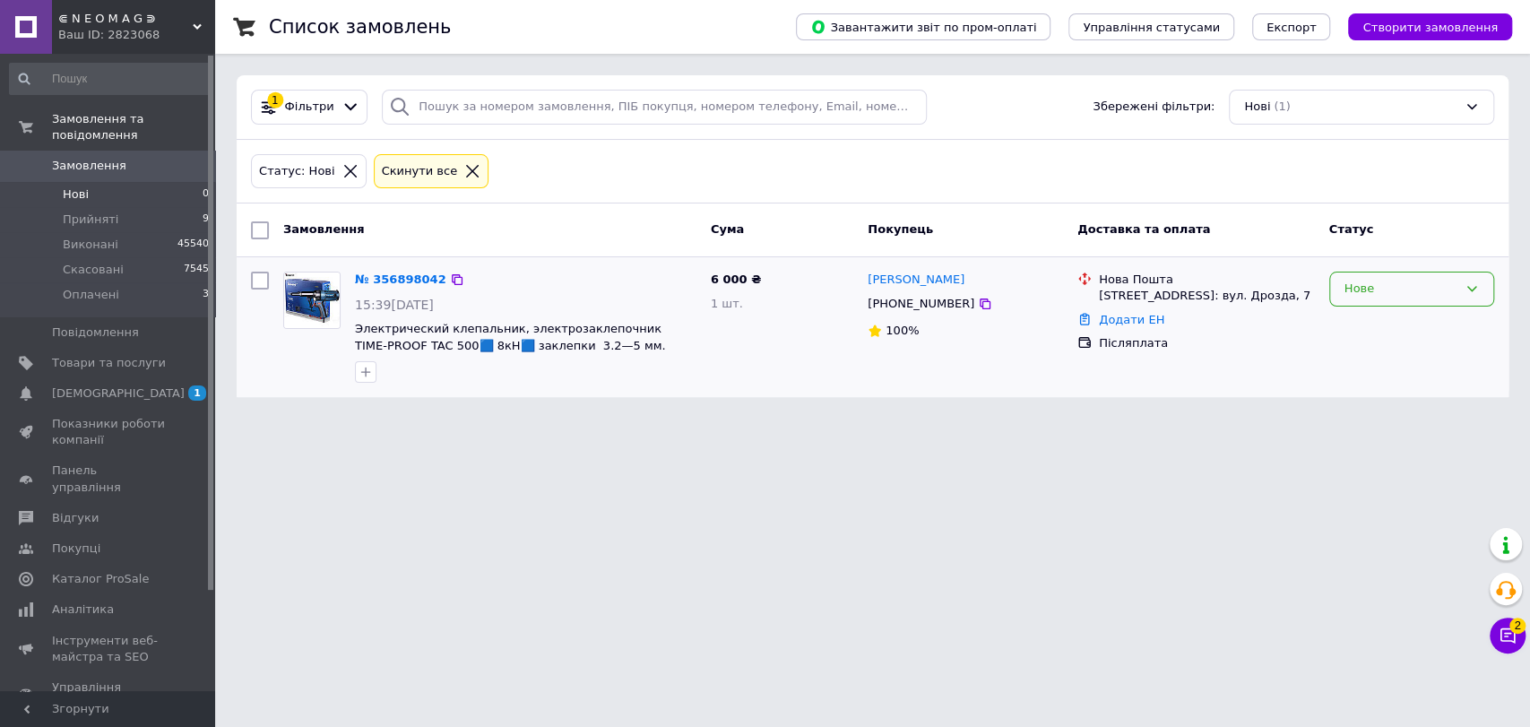
click at [1458, 284] on div "Нове" at bounding box center [1411, 289] width 165 height 35
click at [1446, 314] on li "Прийнято" at bounding box center [1411, 326] width 163 height 33
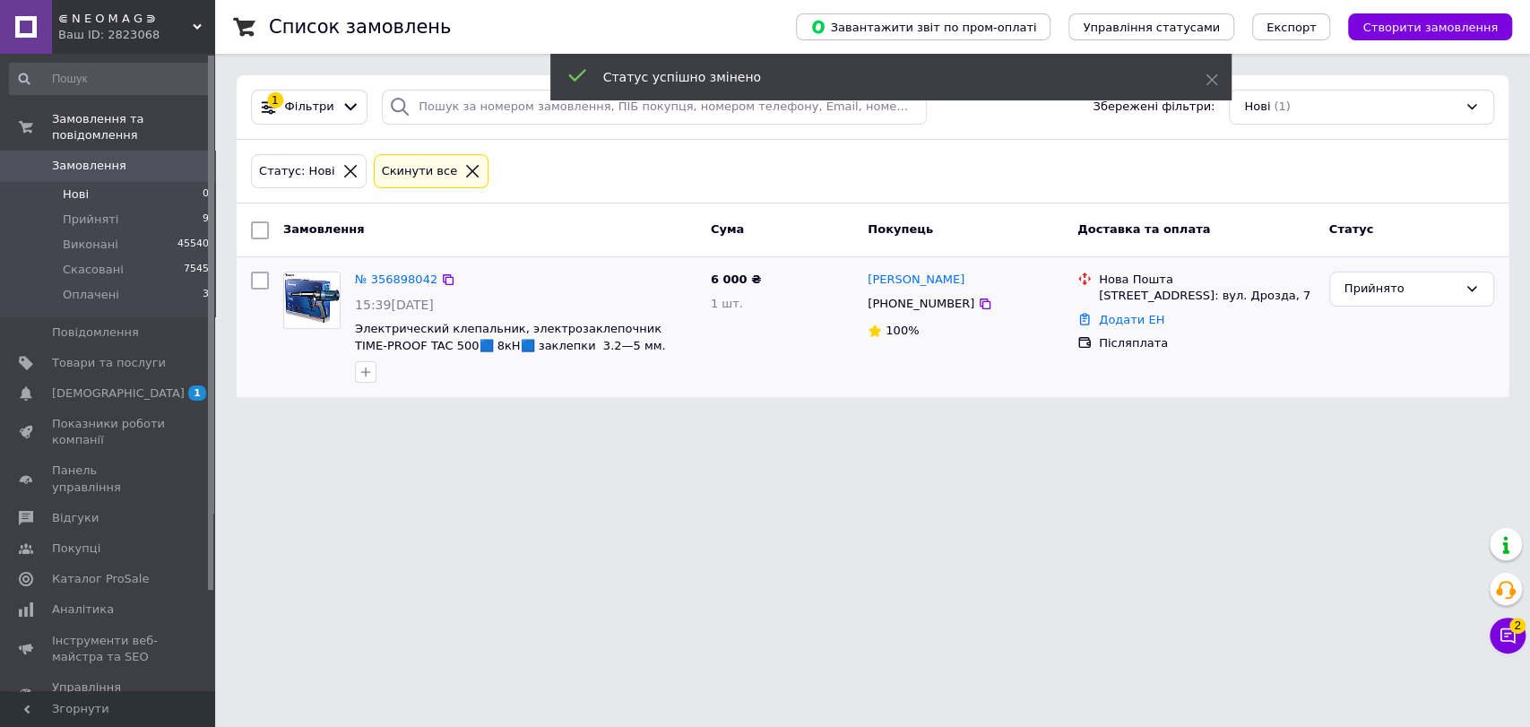
drag, startPoint x: 363, startPoint y: 281, endPoint x: 404, endPoint y: 293, distance: 42.8
click at [404, 293] on div "№ 356898042 15:39, 12.08.2025 Электрический клепальник, электрозаклепочник TIME…" at bounding box center [526, 326] width 356 height 125
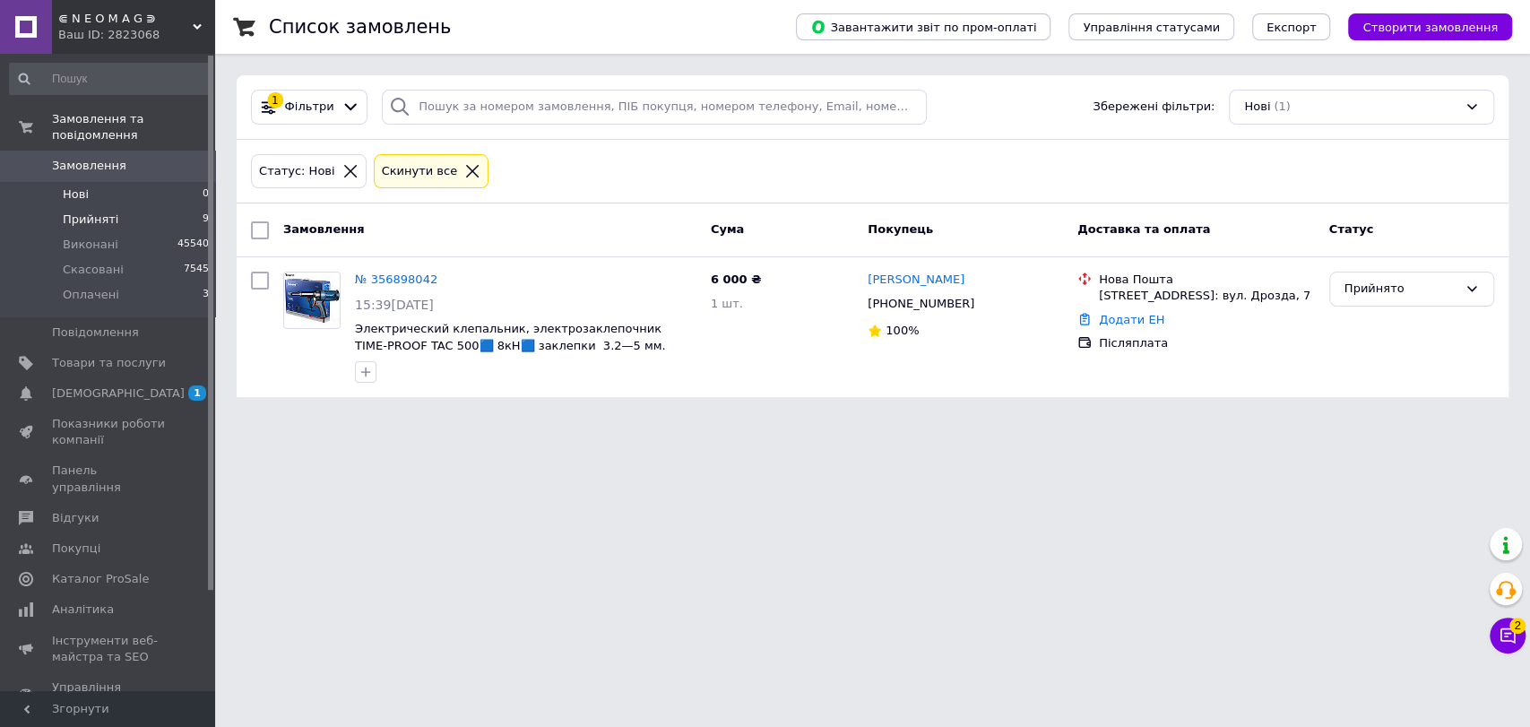
click at [146, 207] on li "Прийняті 9" at bounding box center [110, 219] width 220 height 25
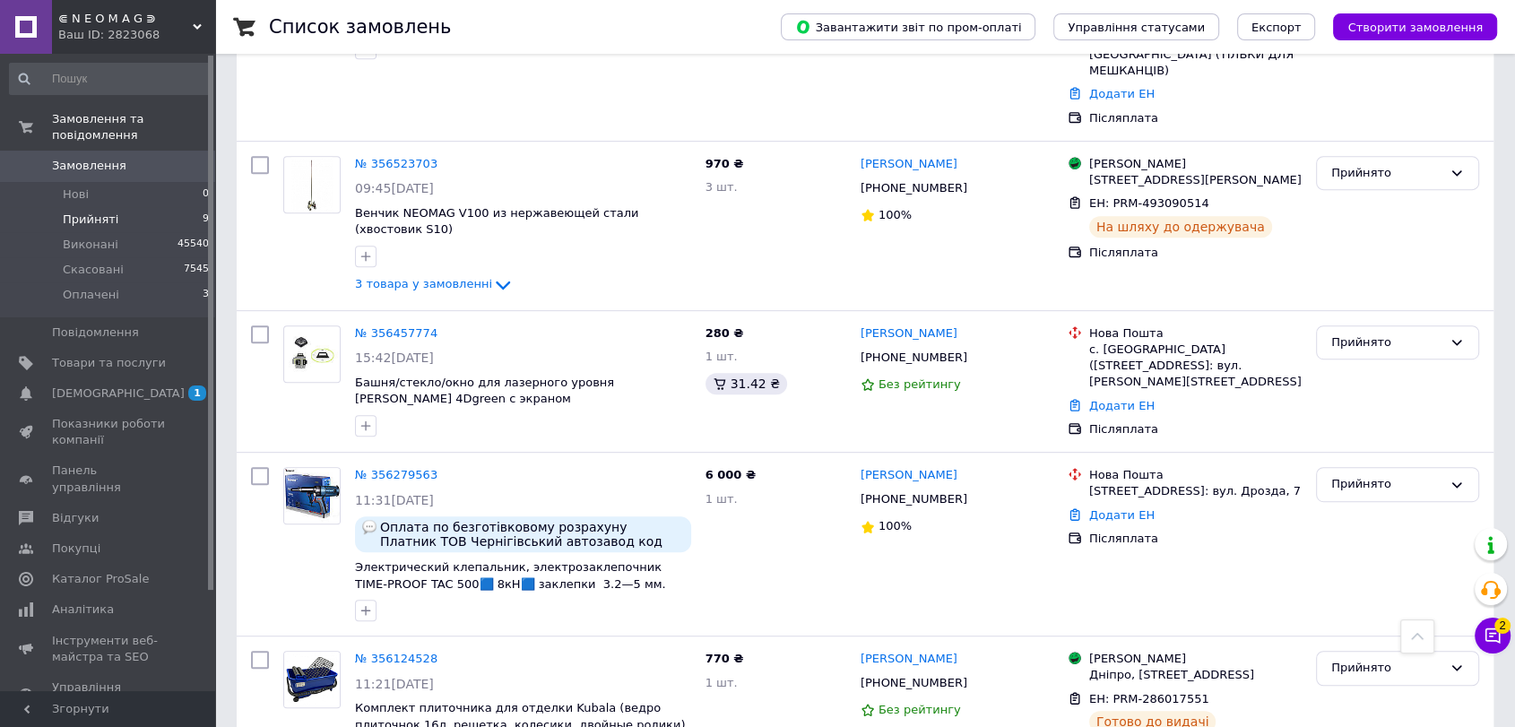
scroll to position [896, 0]
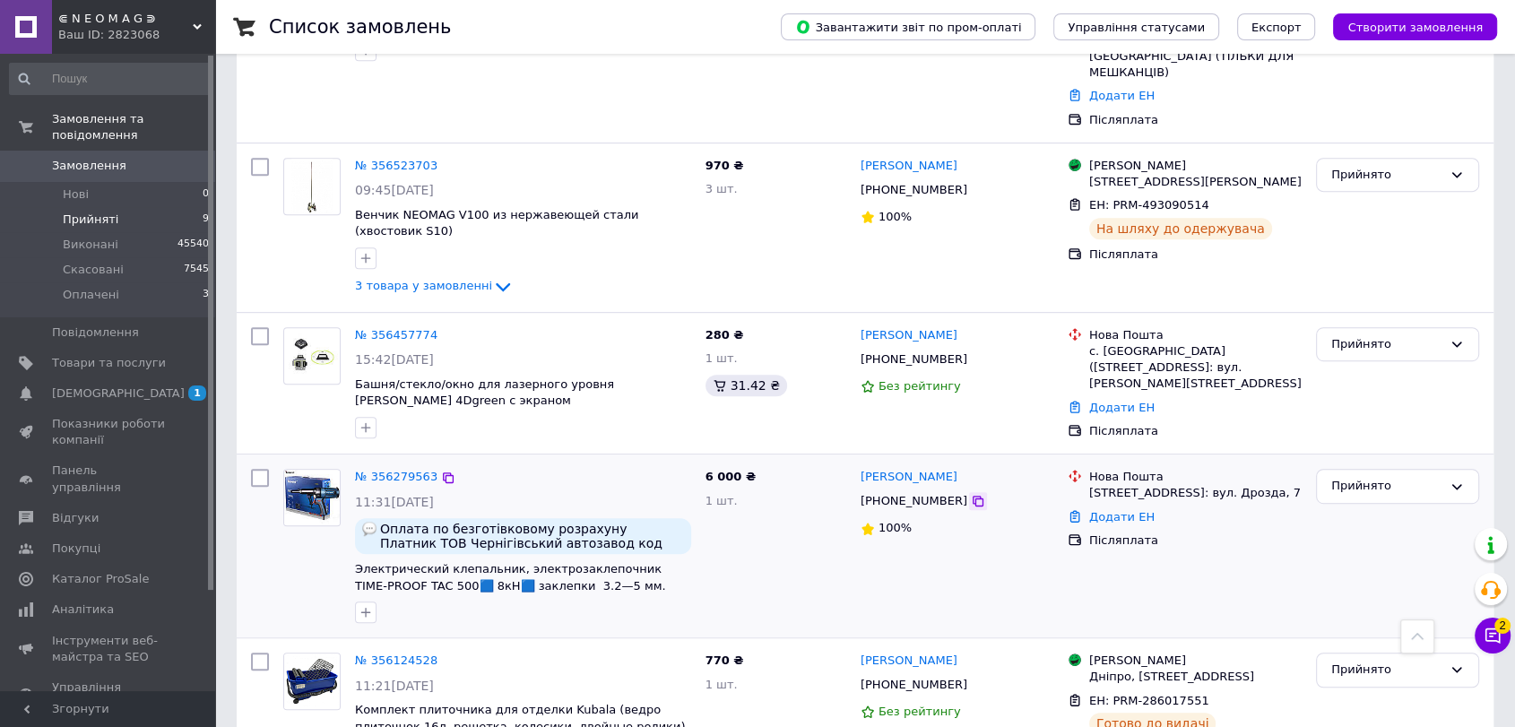
click at [971, 494] on icon at bounding box center [978, 501] width 14 height 14
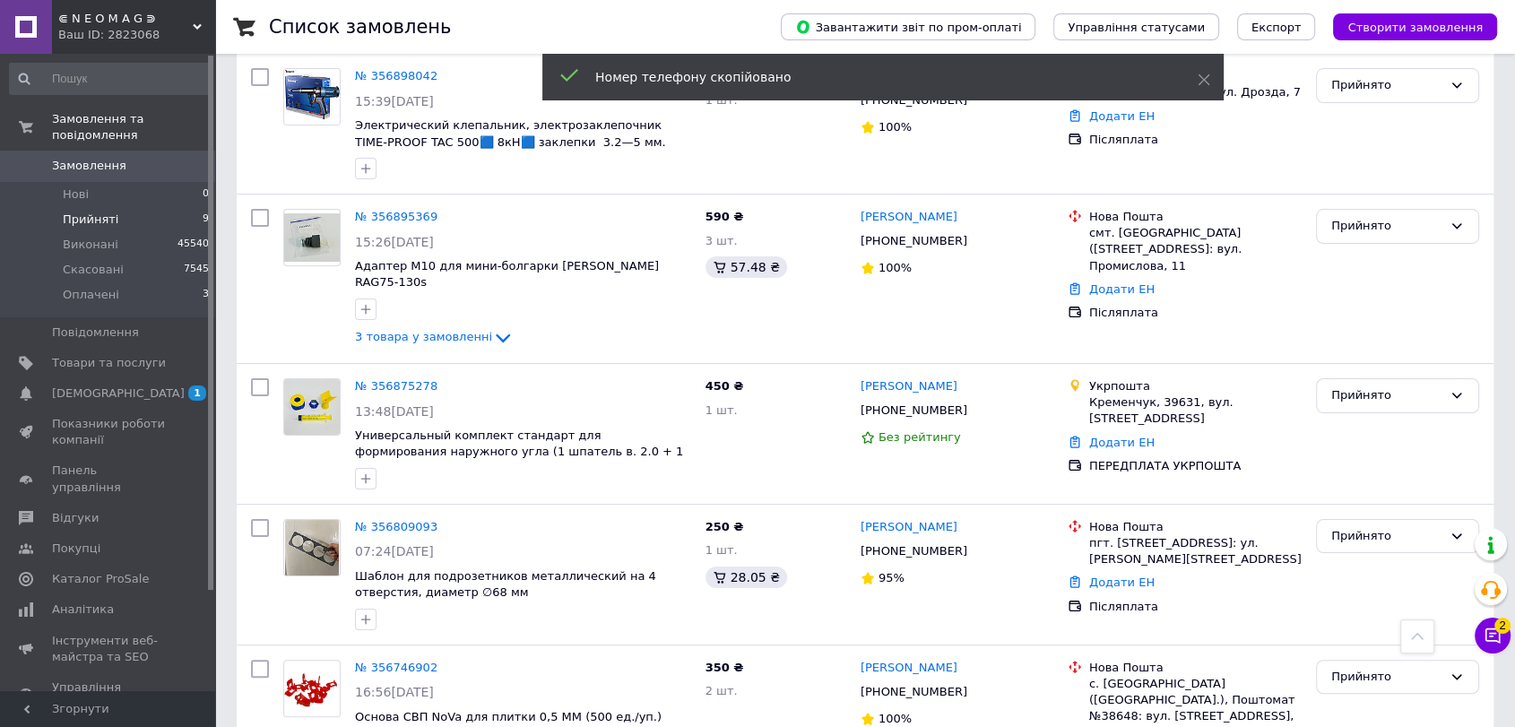
scroll to position [0, 0]
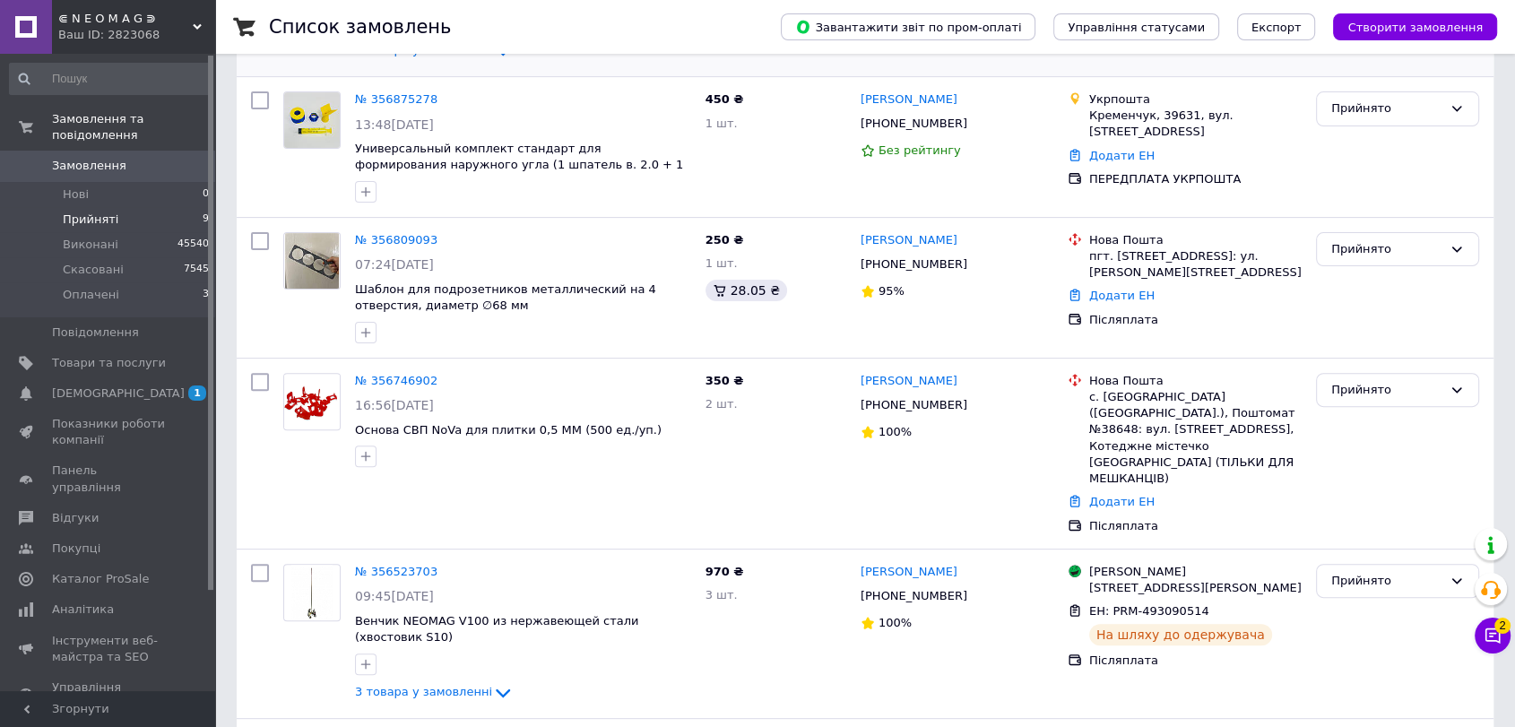
scroll to position [639, 0]
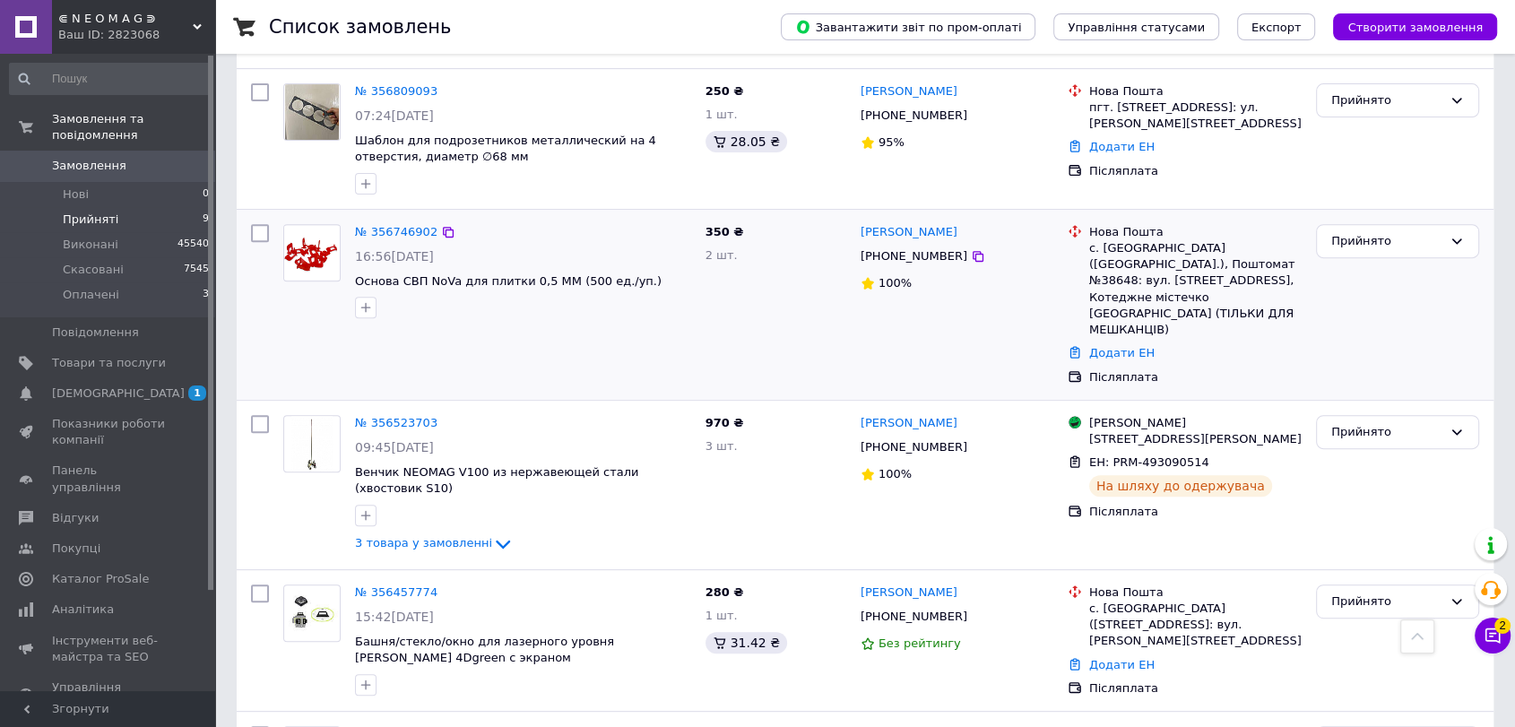
click at [1489, 303] on div "№ 356746902 16:56, 11.08.2025 Основа СВП NoVa для плитки 0,5 ММ (500 ед./уп.) 3…" at bounding box center [865, 305] width 1257 height 190
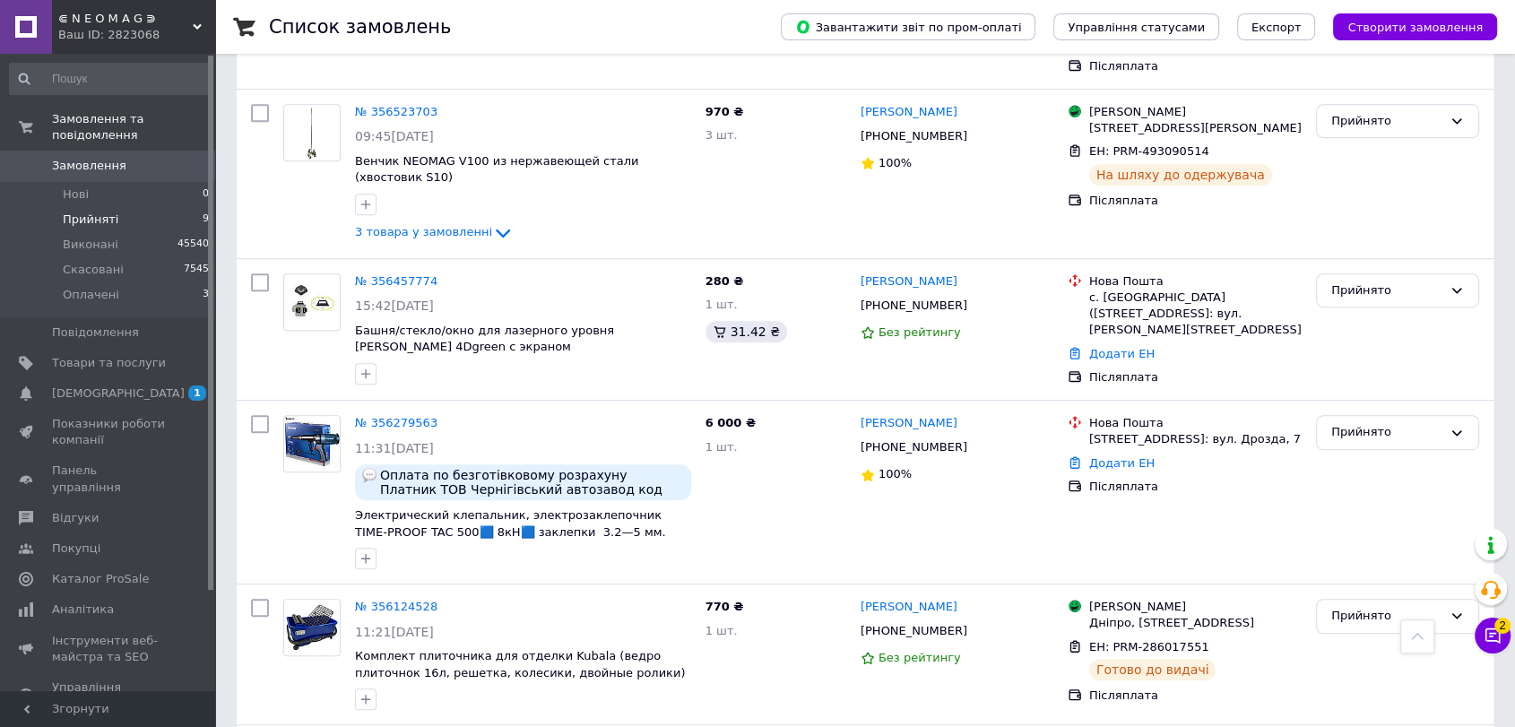
scroll to position [1041, 0]
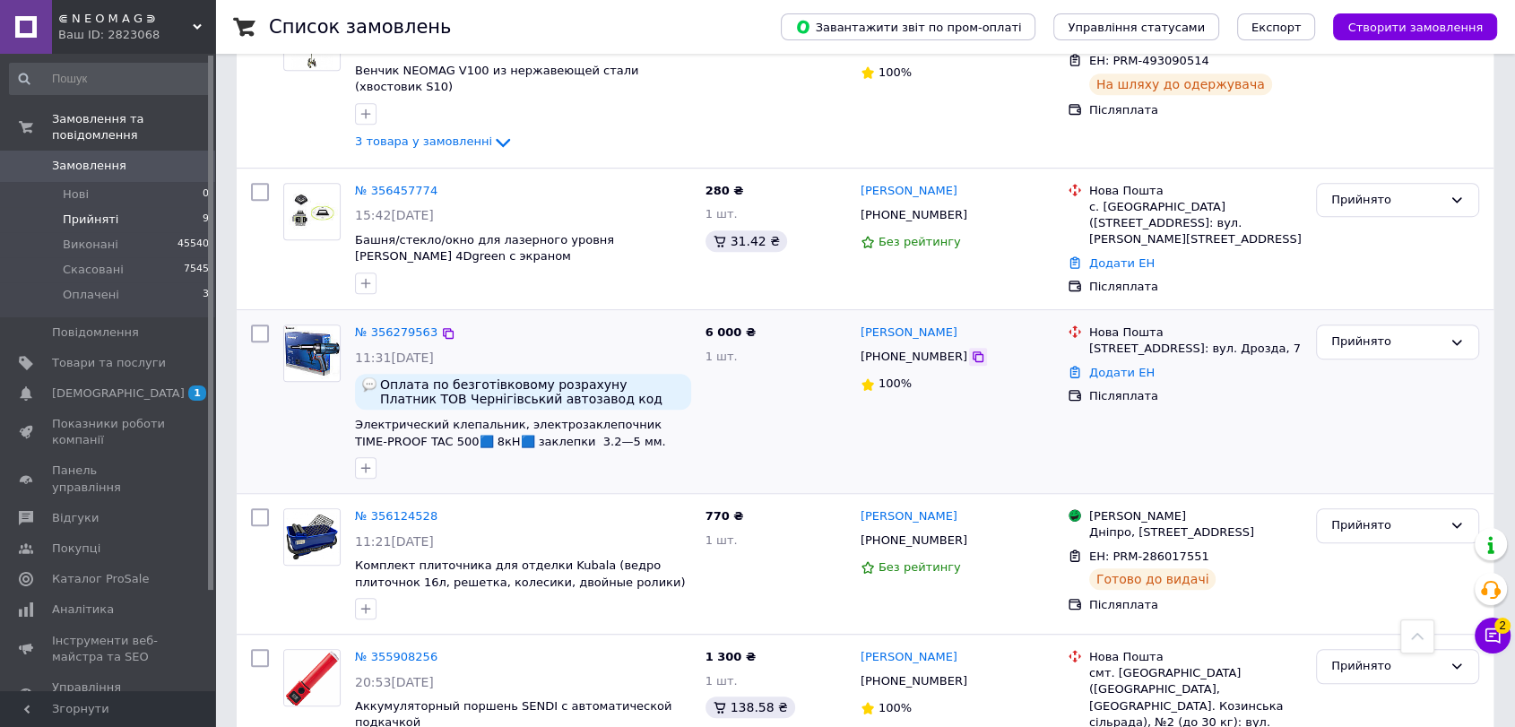
click at [971, 350] on icon at bounding box center [978, 357] width 14 height 14
click at [253, 350] on div at bounding box center [260, 401] width 32 height 169
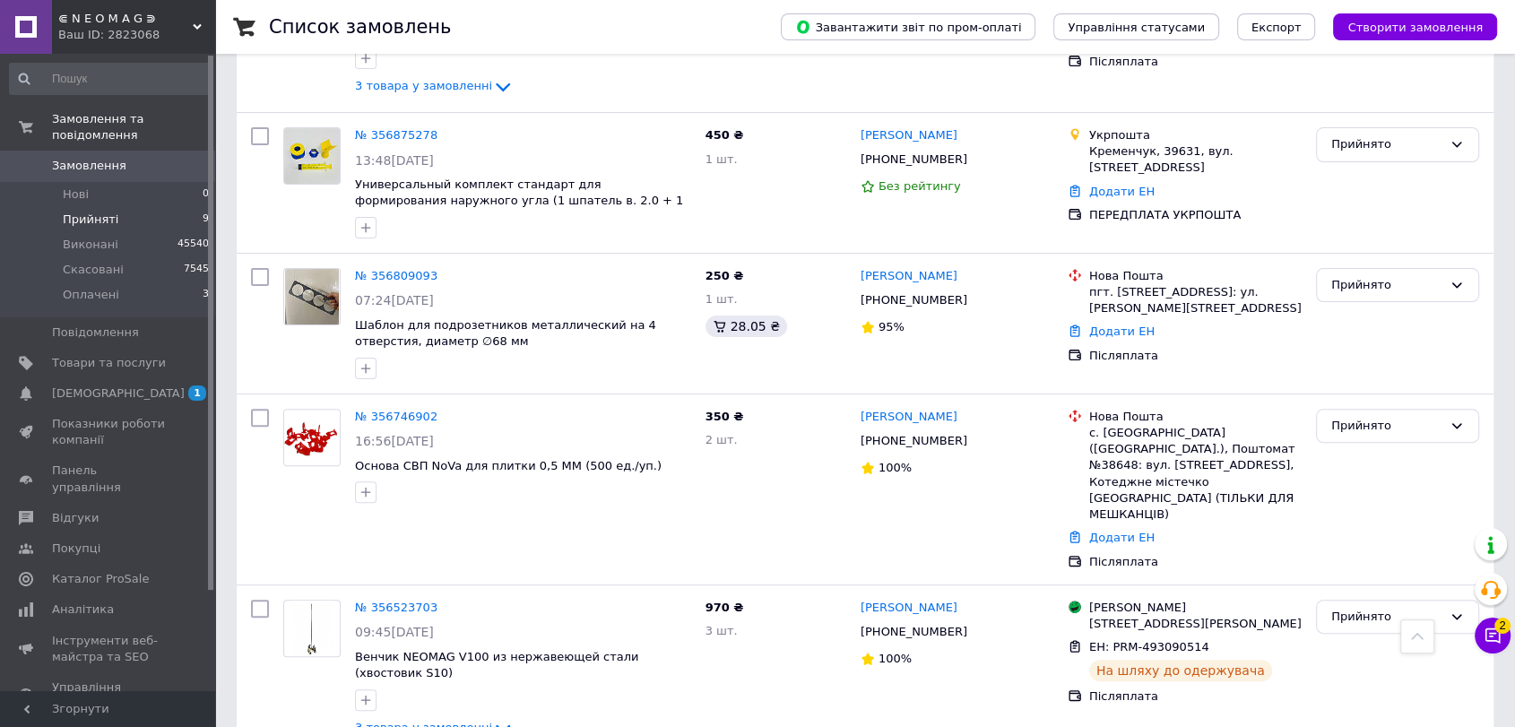
scroll to position [0, 0]
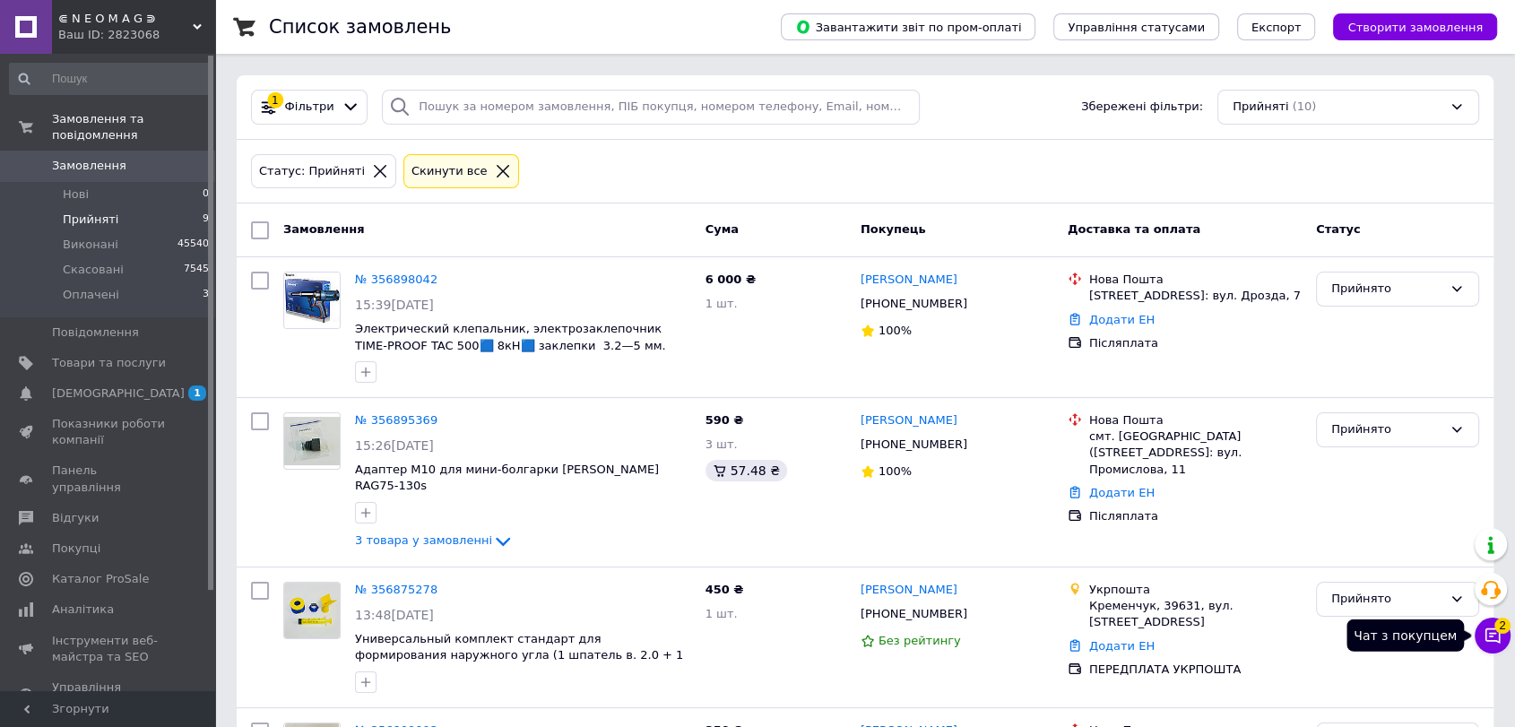
click at [1492, 647] on button "Чат з покупцем 2" at bounding box center [1492, 636] width 36 height 36
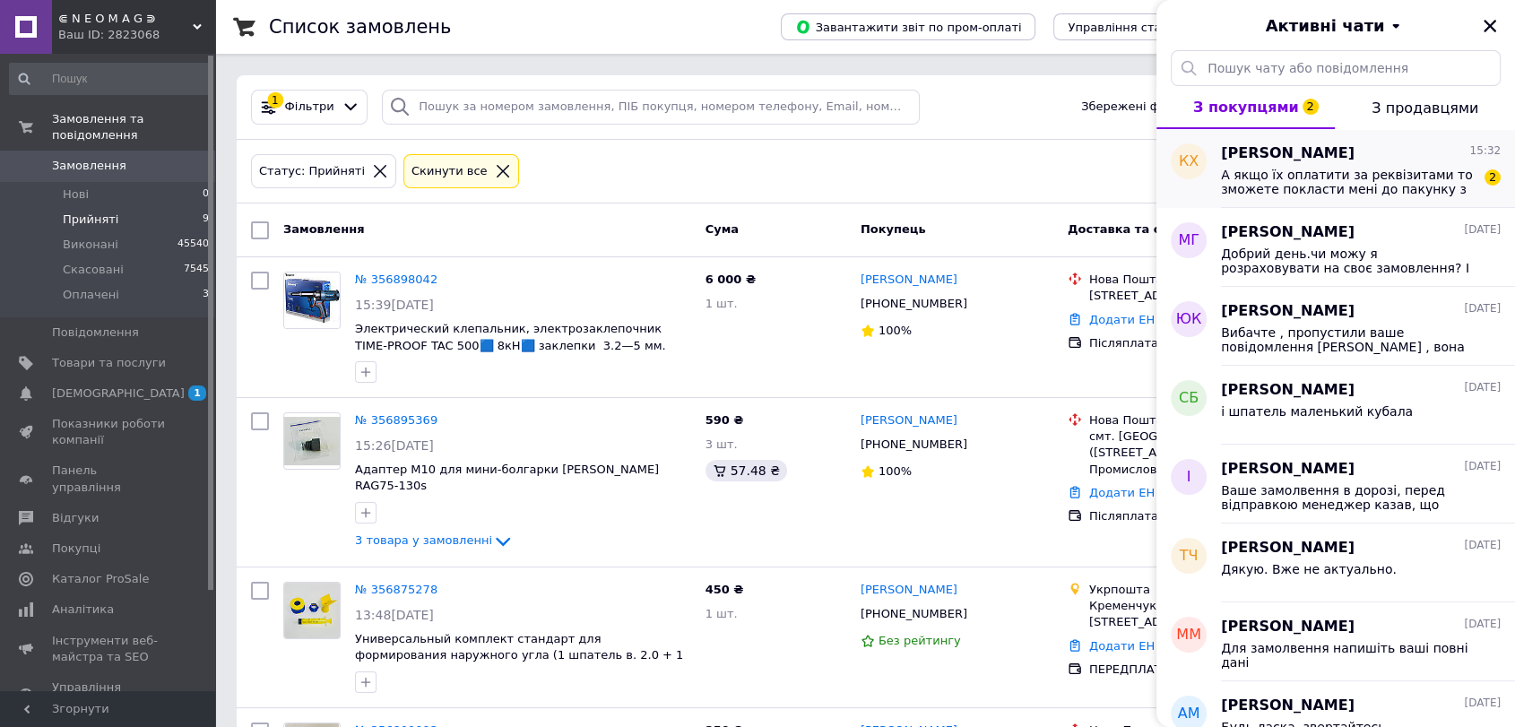
click at [1418, 175] on span "А якщо їх оплатити за реквізитами то зможете покласти мені до пакунку з безкошт…" at bounding box center [1348, 182] width 255 height 29
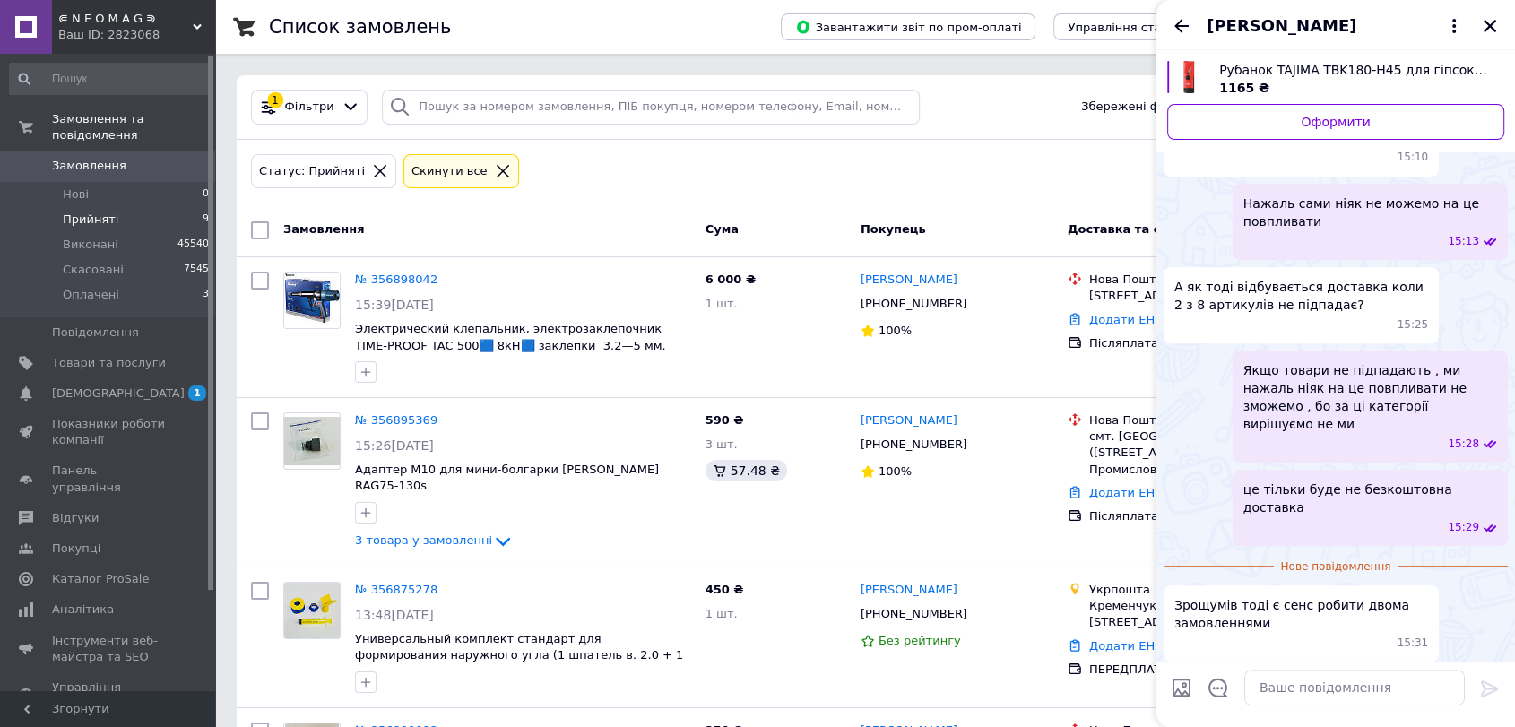
scroll to position [1153, 0]
click at [1292, 708] on div at bounding box center [1354, 687] width 235 height 50
click at [1286, 696] on textarea at bounding box center [1354, 688] width 221 height 36
type textarea "Нажаль в нас від магазину немає безкоштовное доставки"
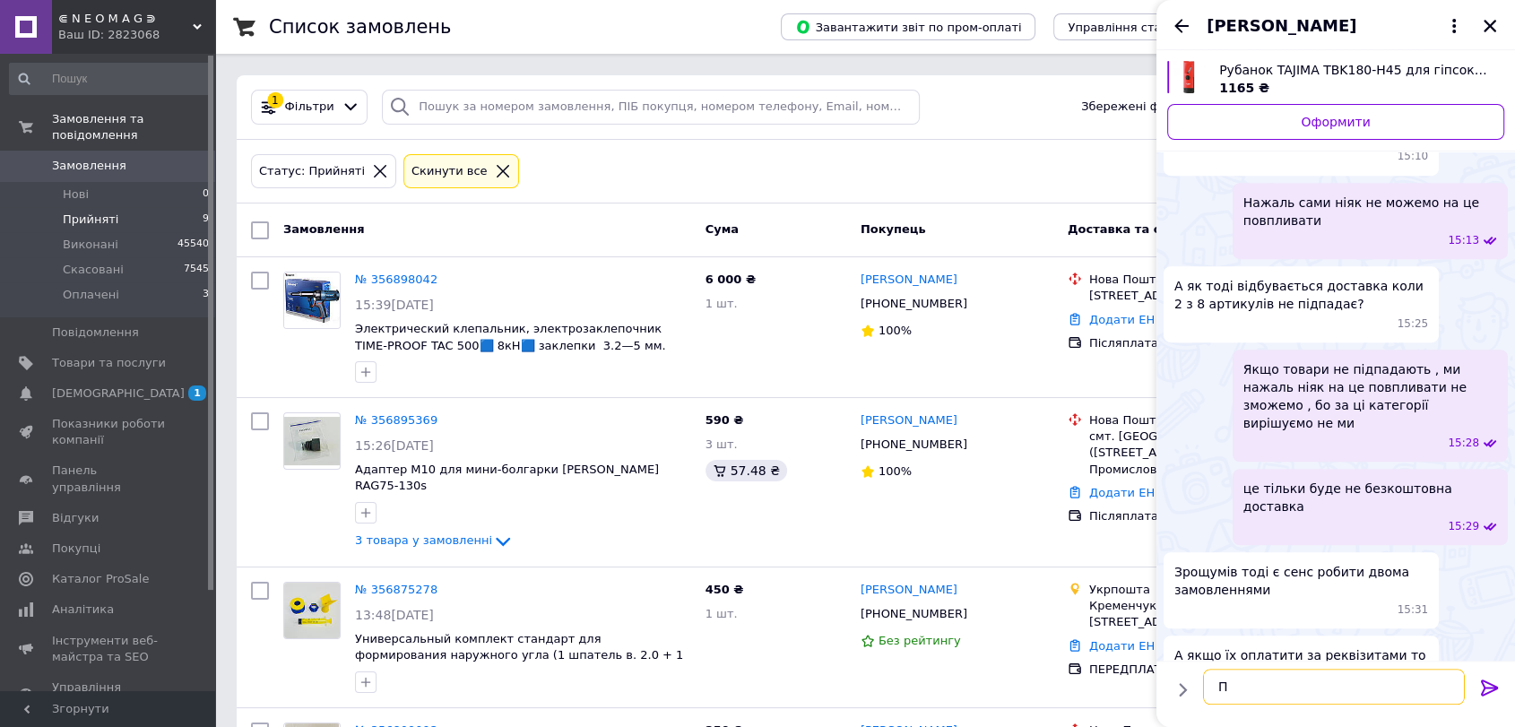
scroll to position [1204, 0]
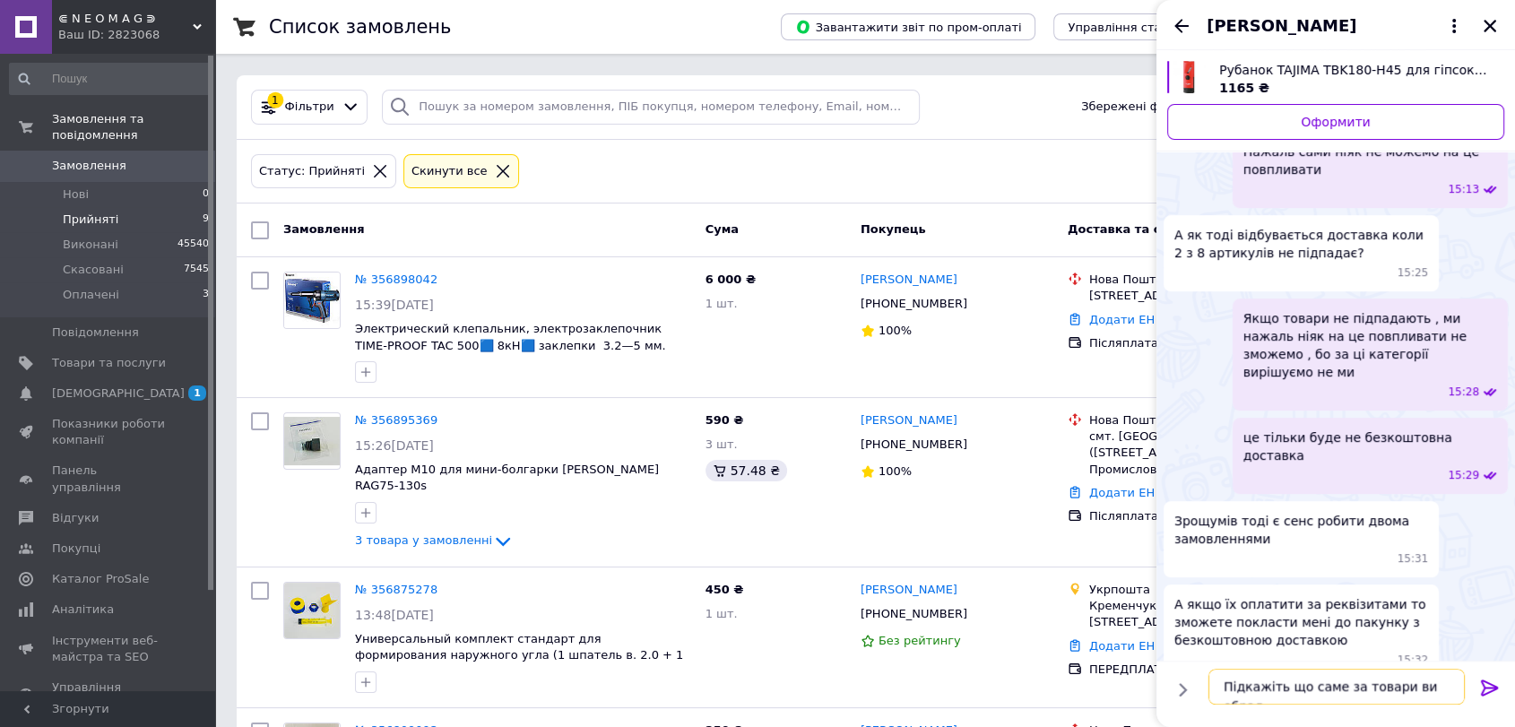
type textarea "Підкажіть що саме за товари ви обрали"
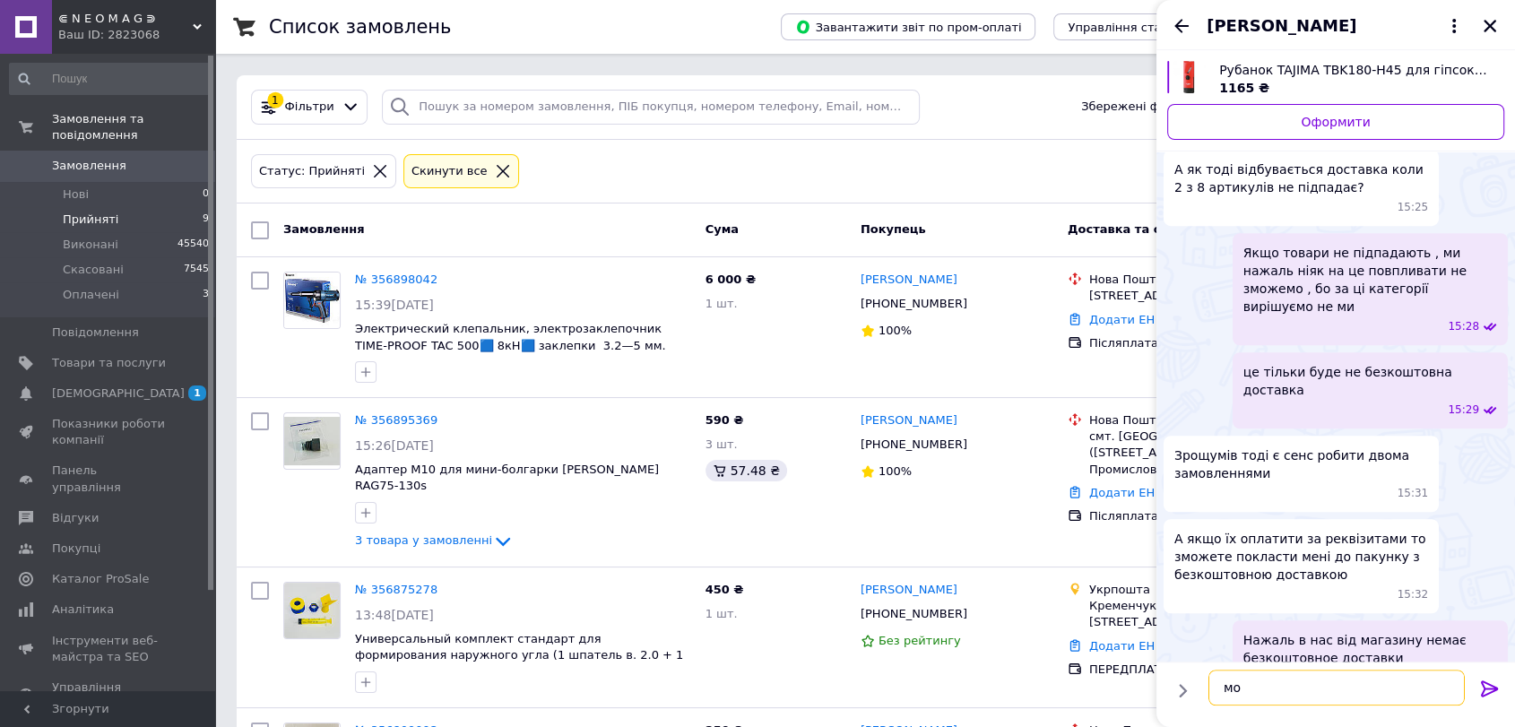
type textarea "м"
type textarea "Уточню чи зможемо надати невелику знижку"
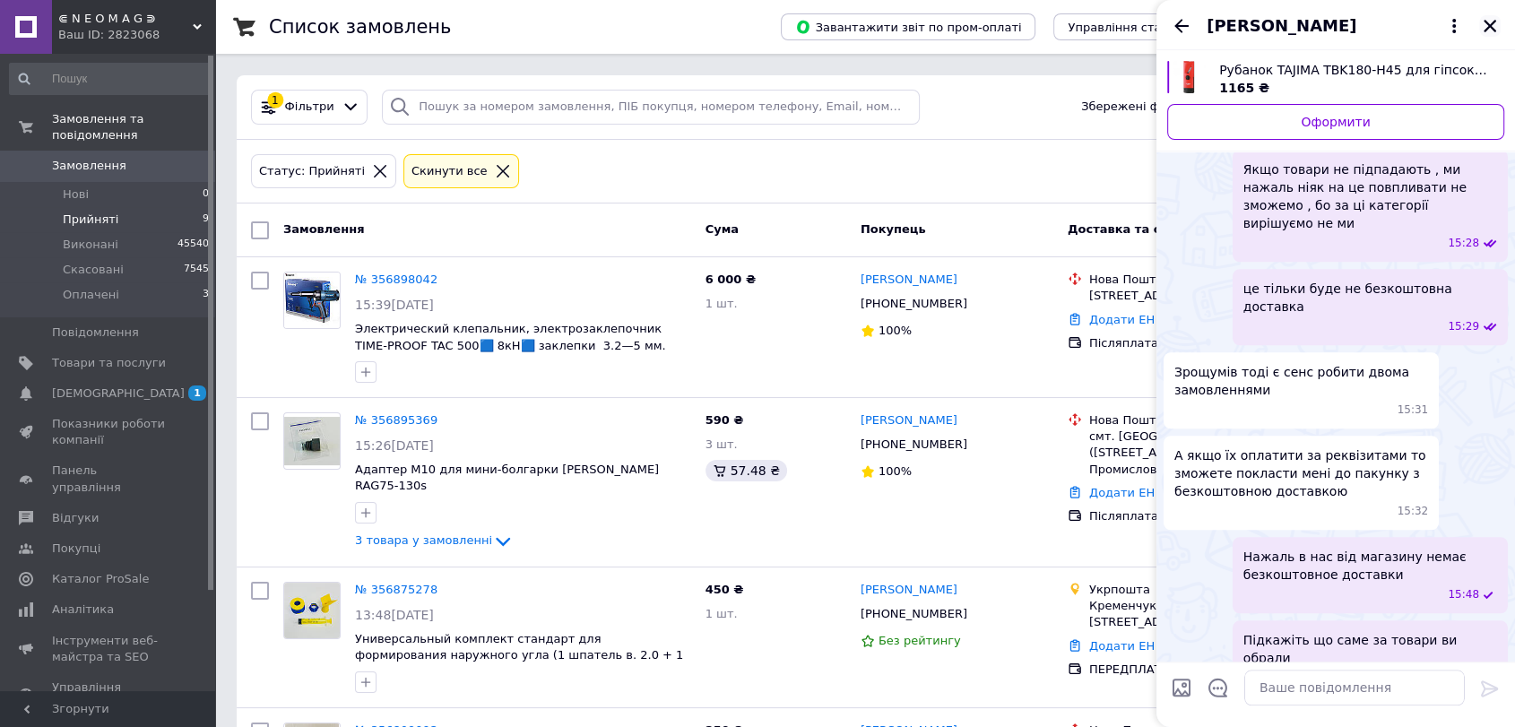
click at [1483, 25] on icon "Закрити" at bounding box center [1490, 26] width 16 height 16
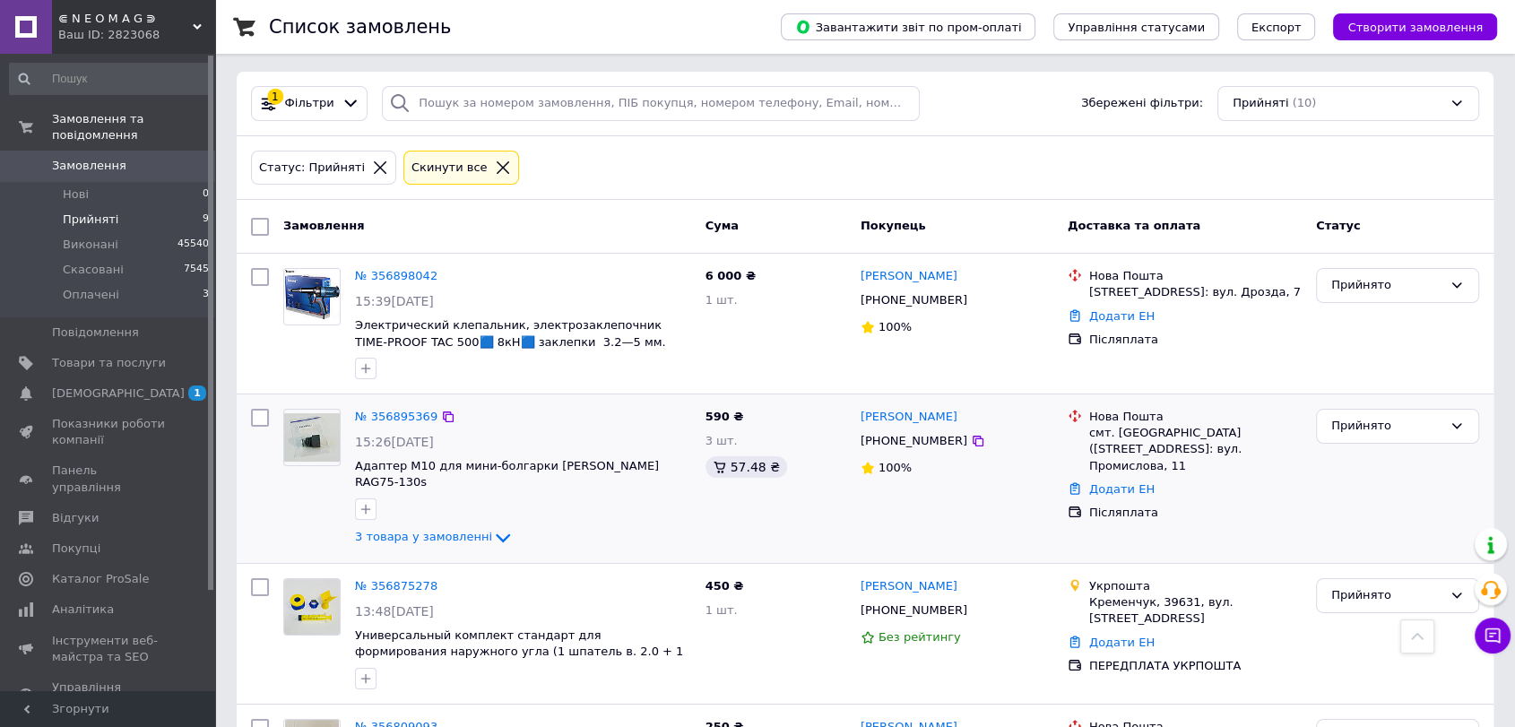
scroll to position [0, 0]
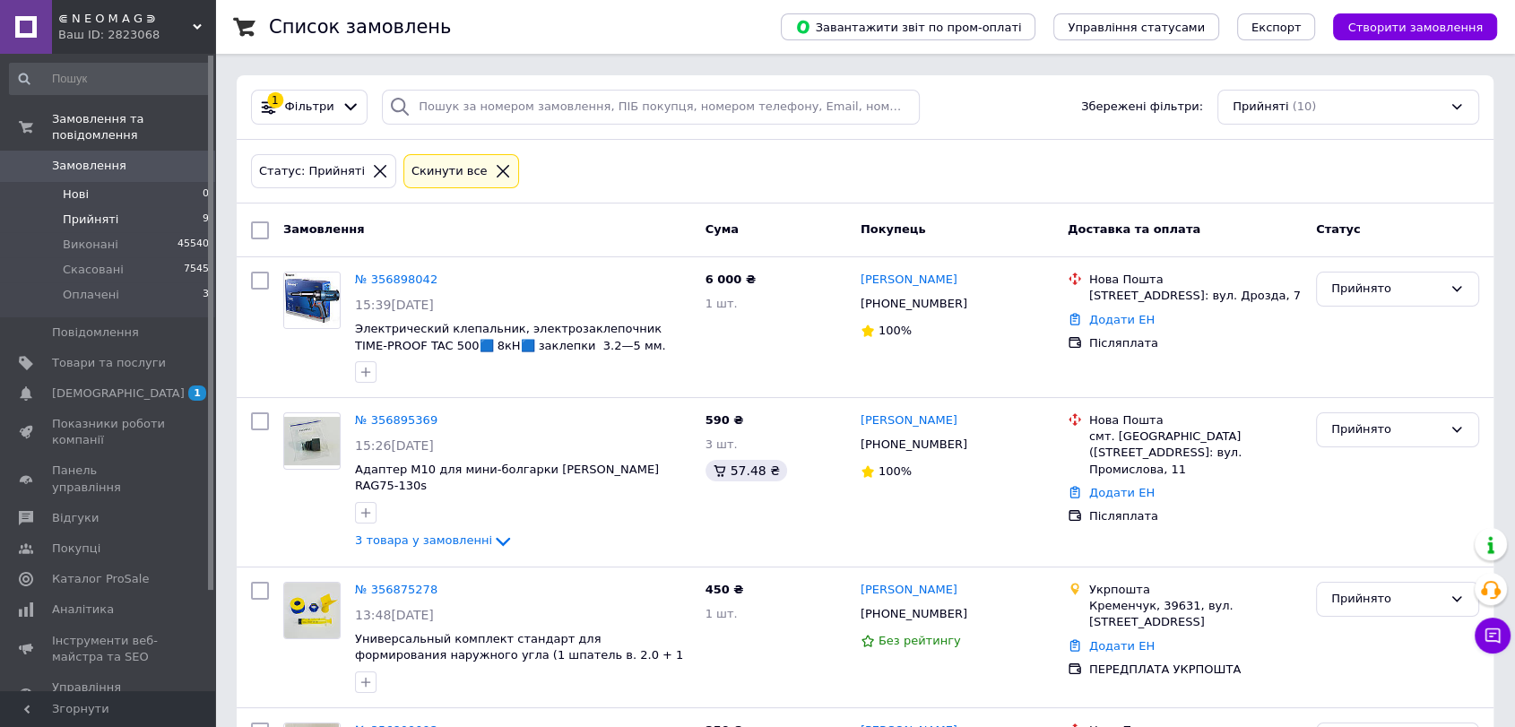
click at [148, 182] on li "Нові 0" at bounding box center [110, 194] width 220 height 25
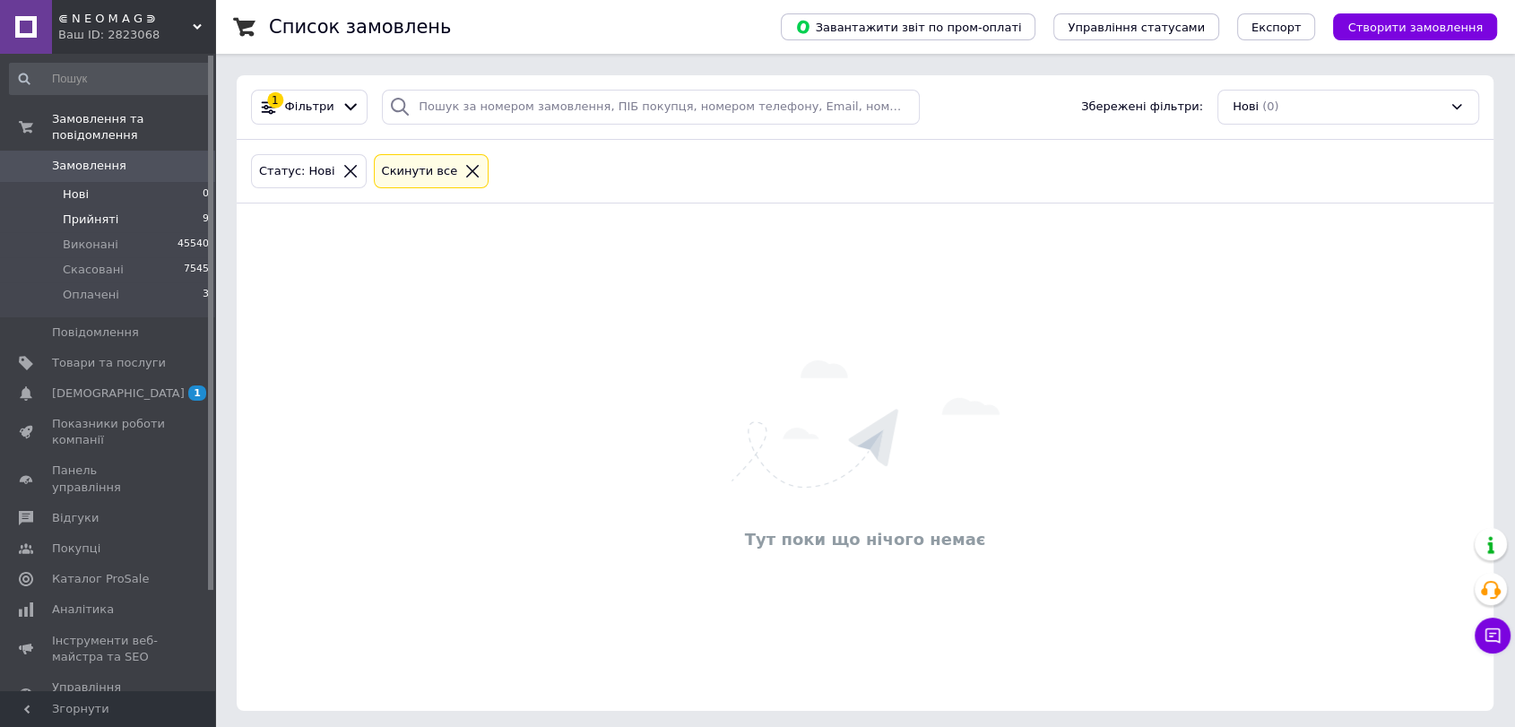
click at [150, 207] on li "Прийняті 9" at bounding box center [110, 219] width 220 height 25
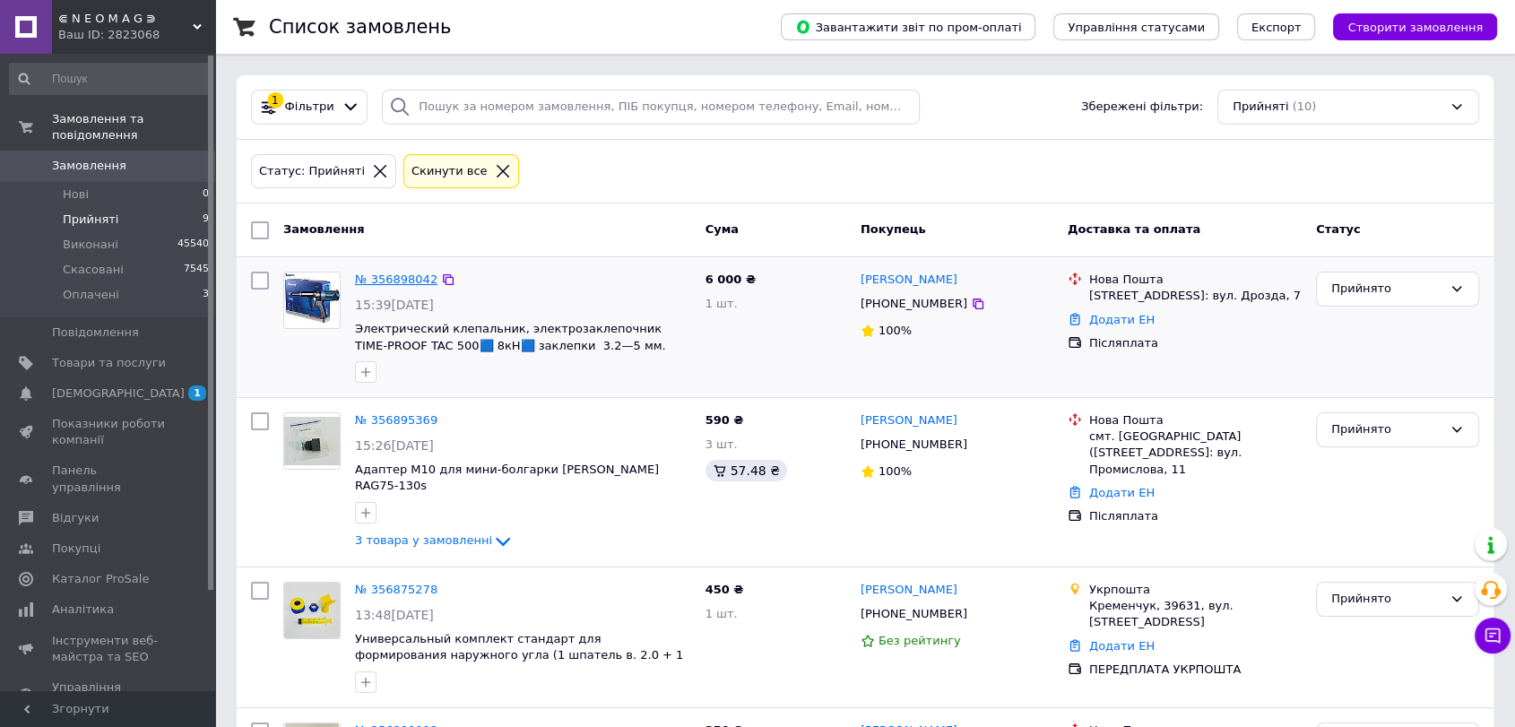
click at [393, 273] on link "№ 356898042" at bounding box center [396, 278] width 82 height 13
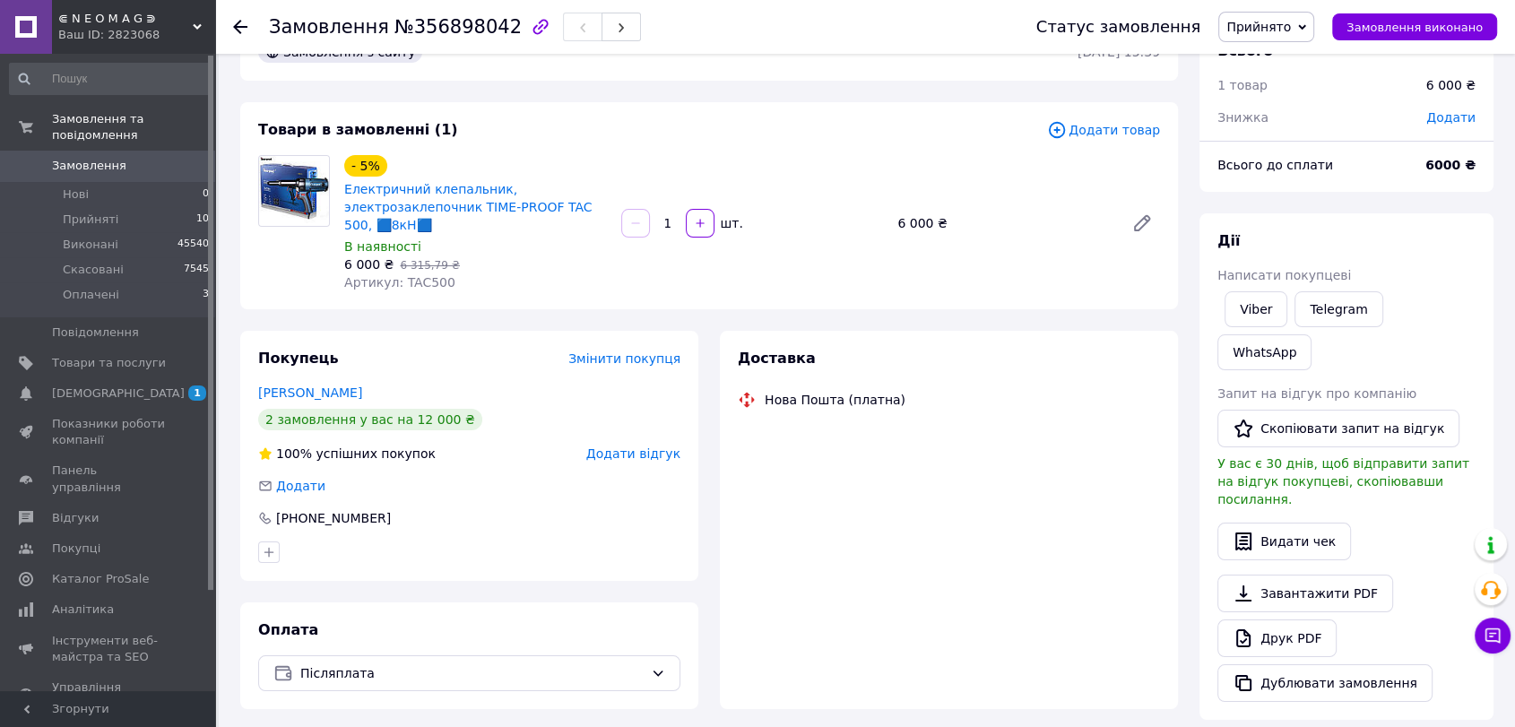
scroll to position [59, 0]
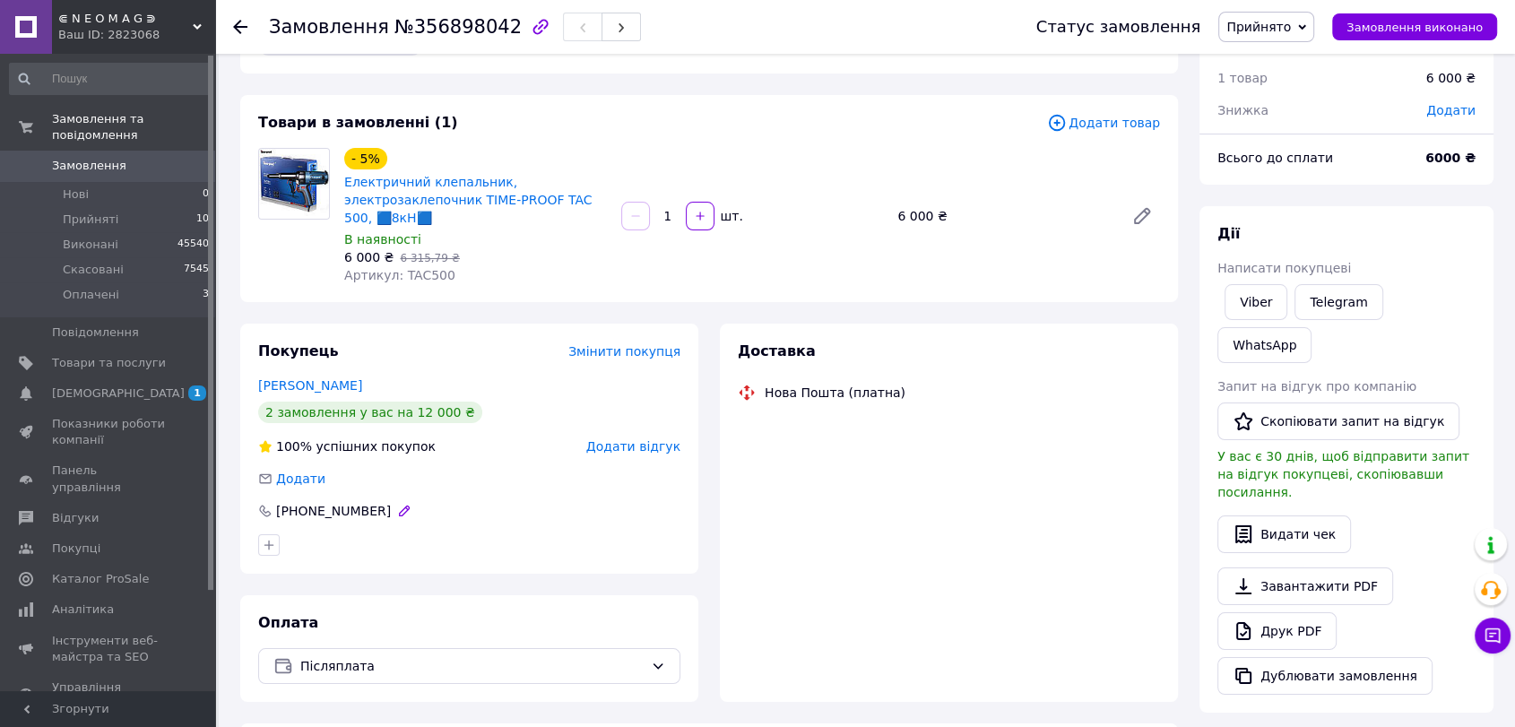
click at [360, 504] on div "[PHONE_NUMBER]" at bounding box center [333, 511] width 118 height 18
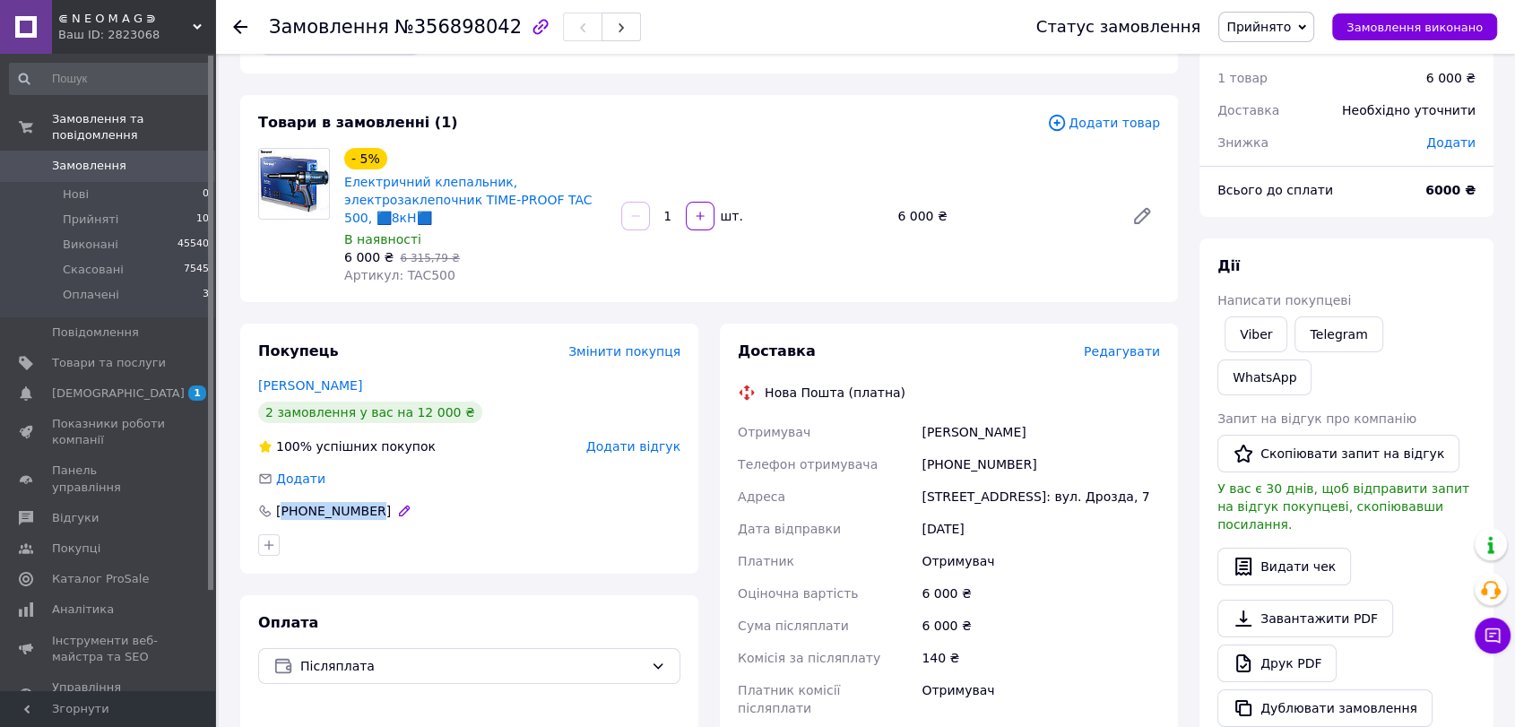
copy div "380504486212"
click at [271, 274] on div at bounding box center [294, 216] width 86 height 136
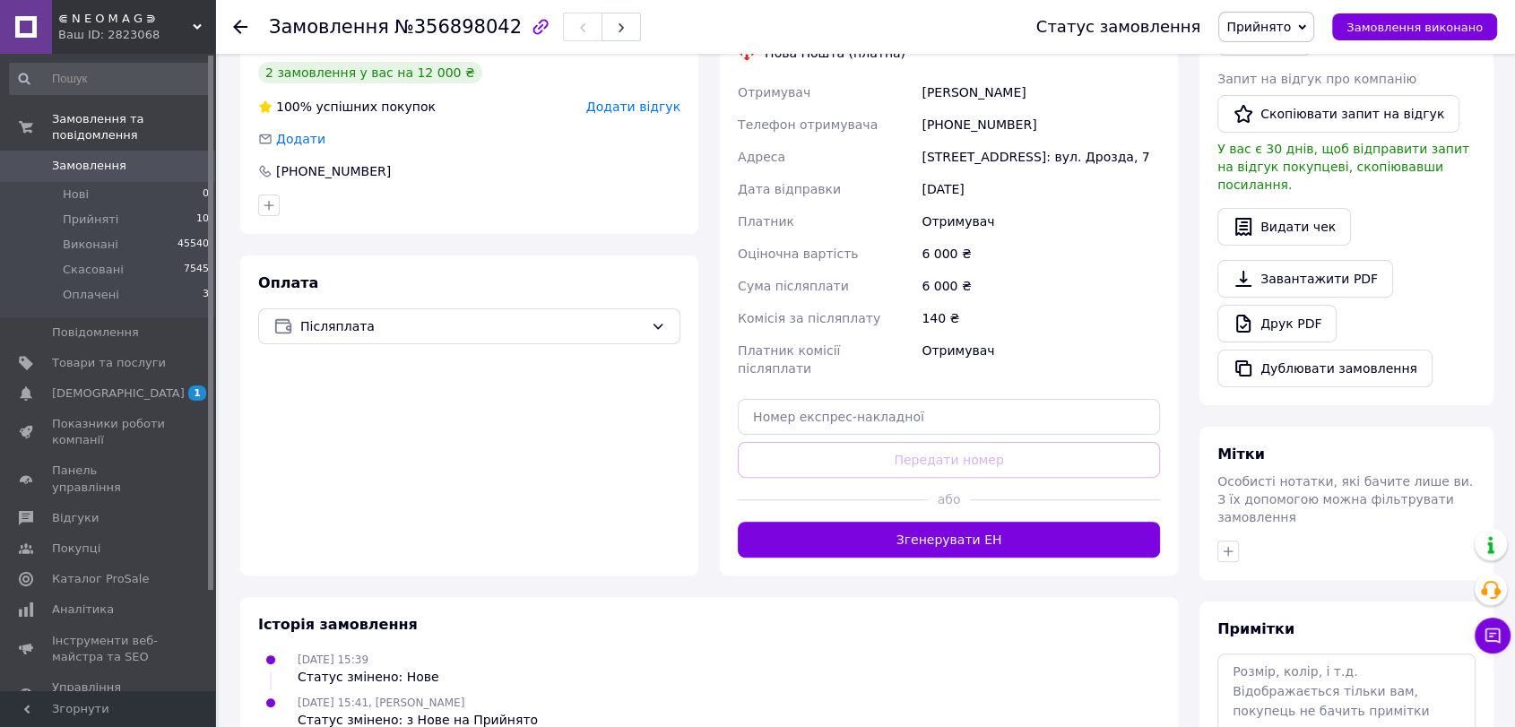
scroll to position [452, 0]
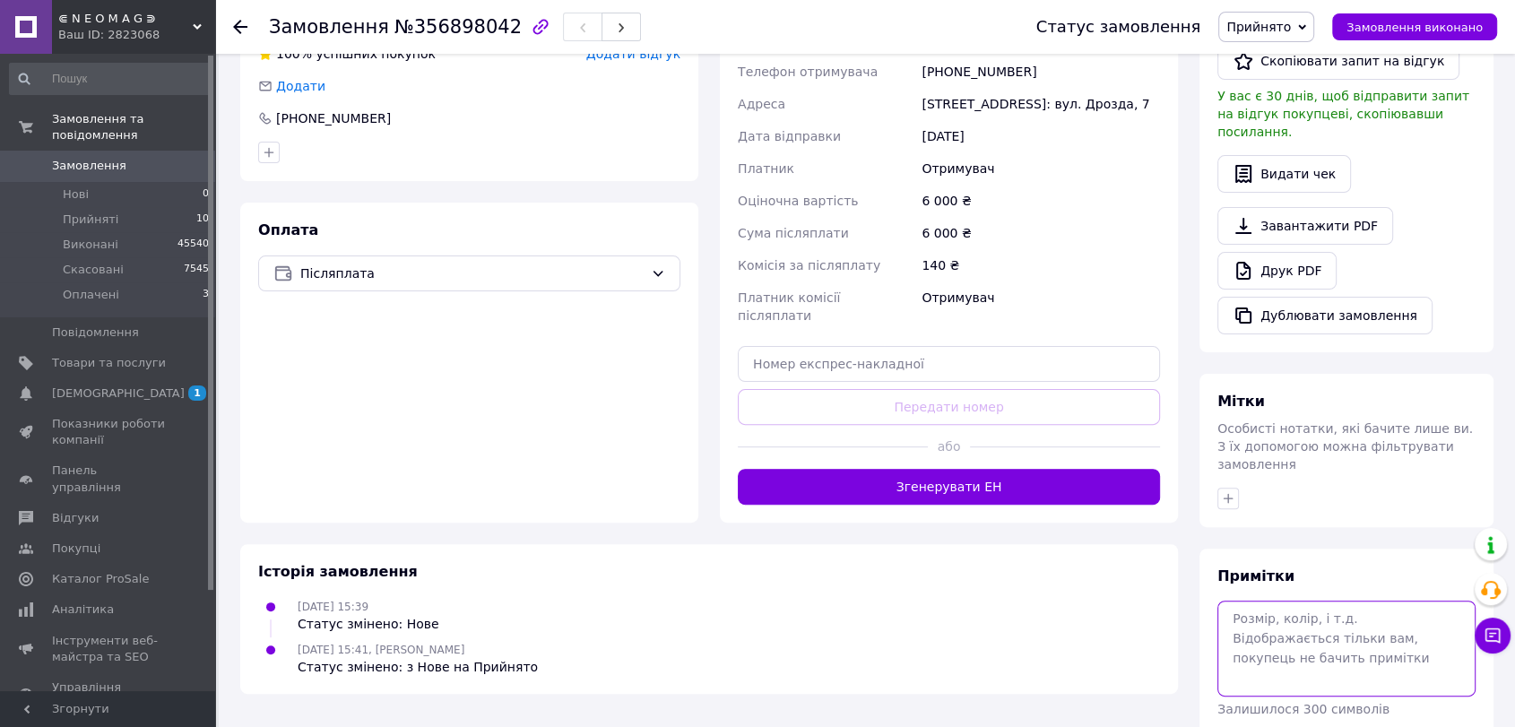
click at [1284, 601] on textarea at bounding box center [1346, 648] width 258 height 95
type textarea "скинула рахунок повторно"
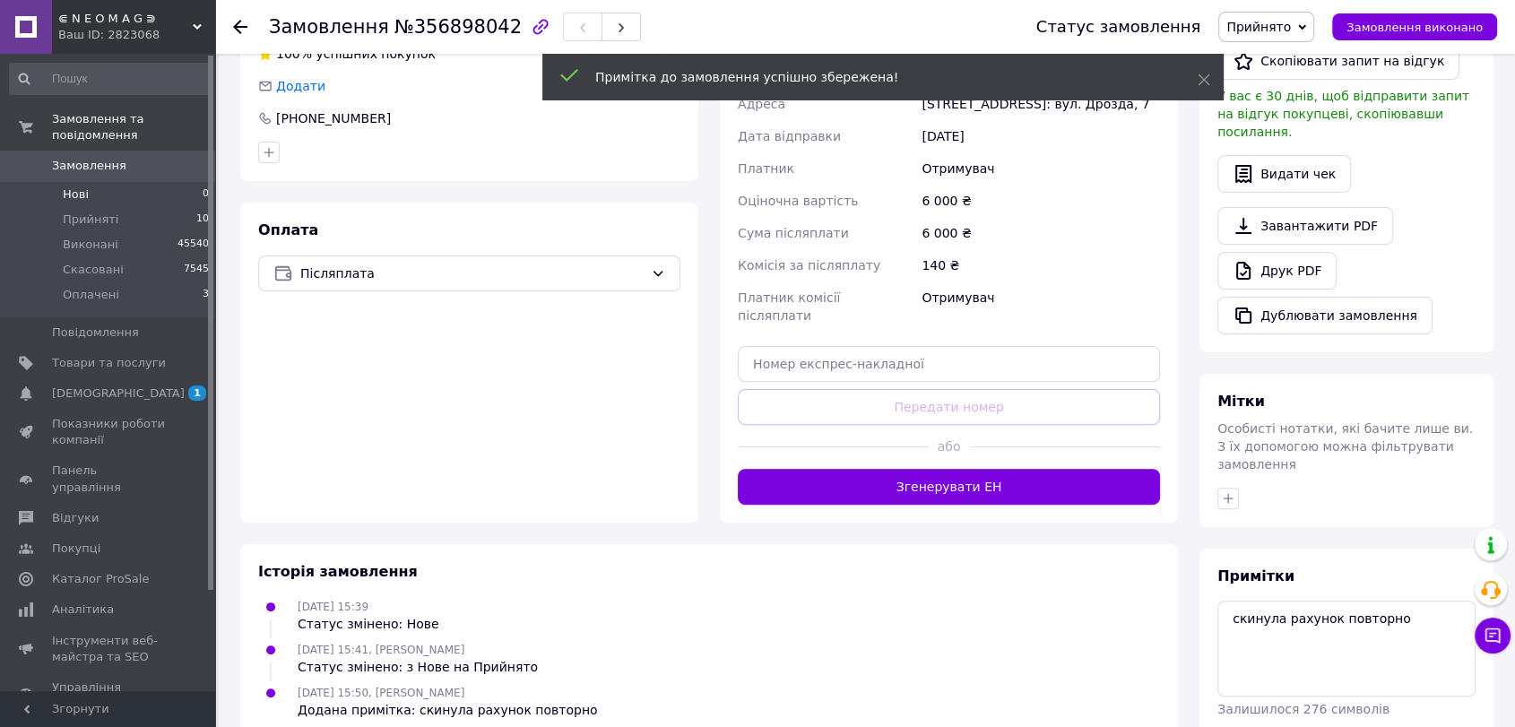
click at [126, 182] on li "Нові 0" at bounding box center [110, 194] width 220 height 25
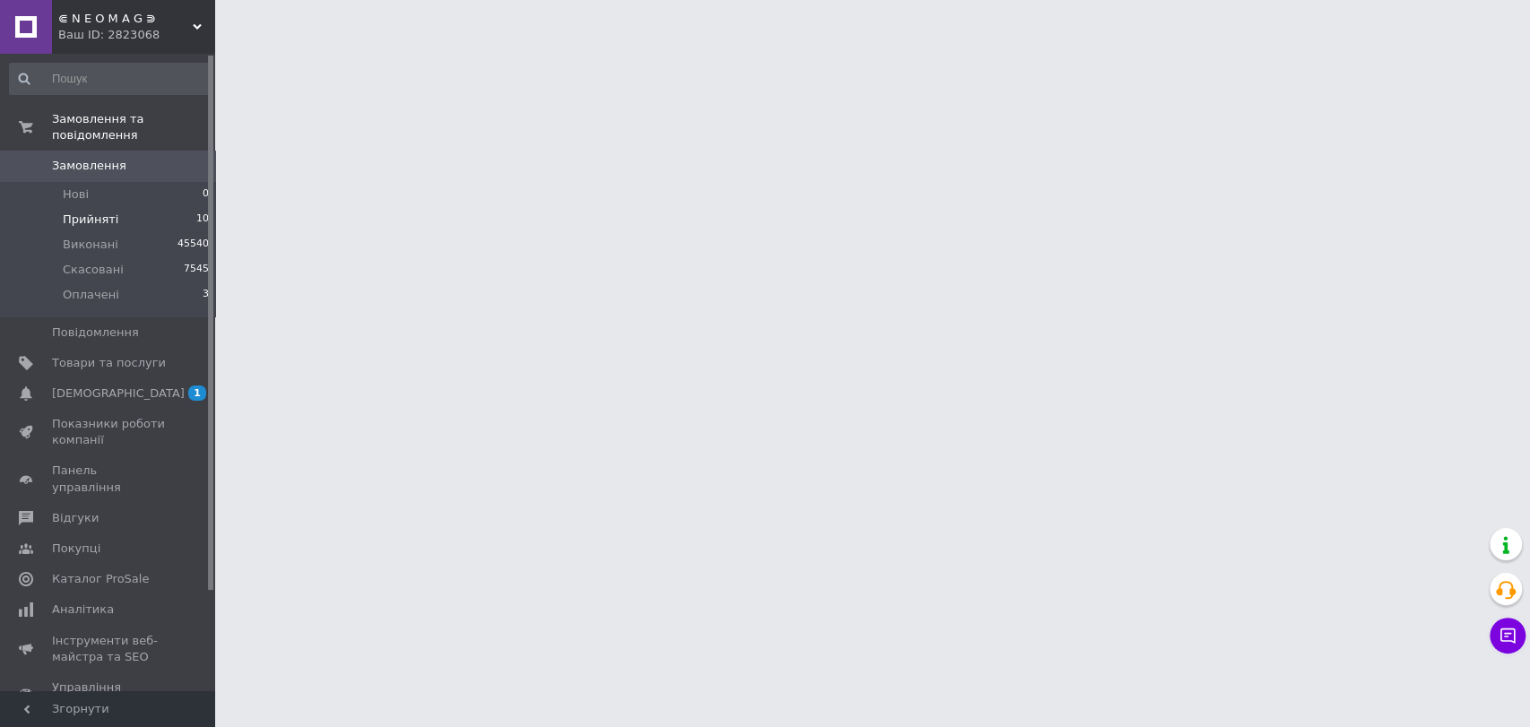
click at [126, 207] on li "Прийняті 10" at bounding box center [110, 219] width 220 height 25
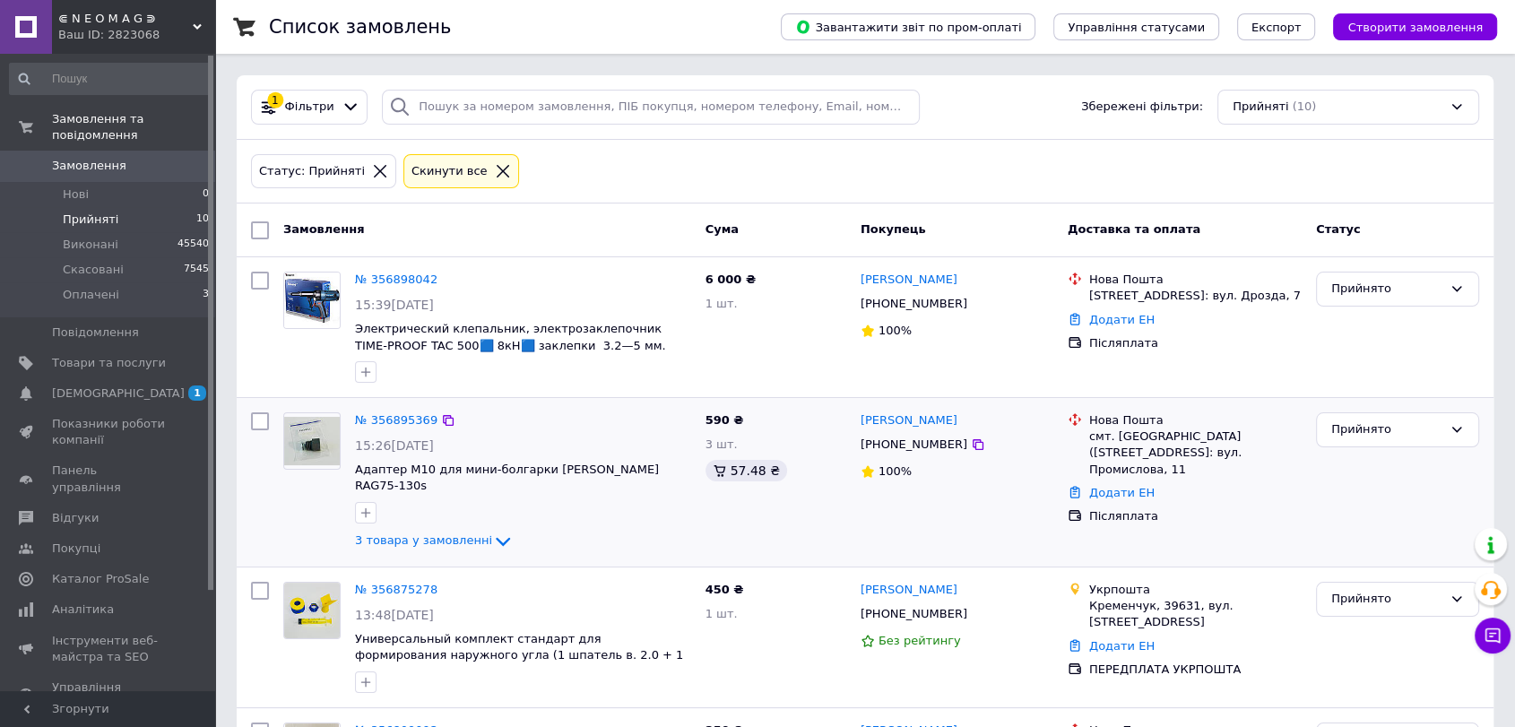
click at [375, 411] on div "№ 356895369" at bounding box center [396, 421] width 86 height 21
click at [383, 422] on link "№ 356895369" at bounding box center [396, 419] width 82 height 13
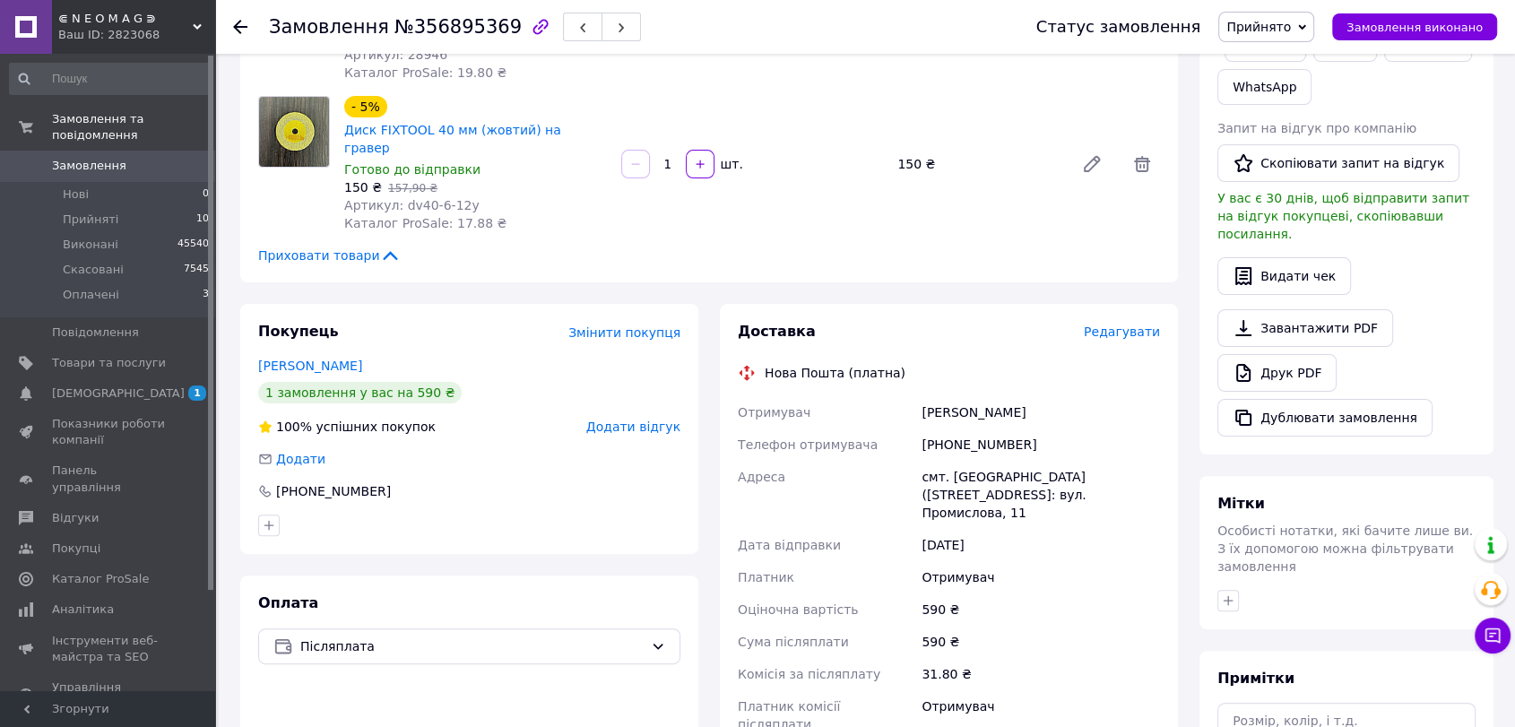
scroll to position [441, 0]
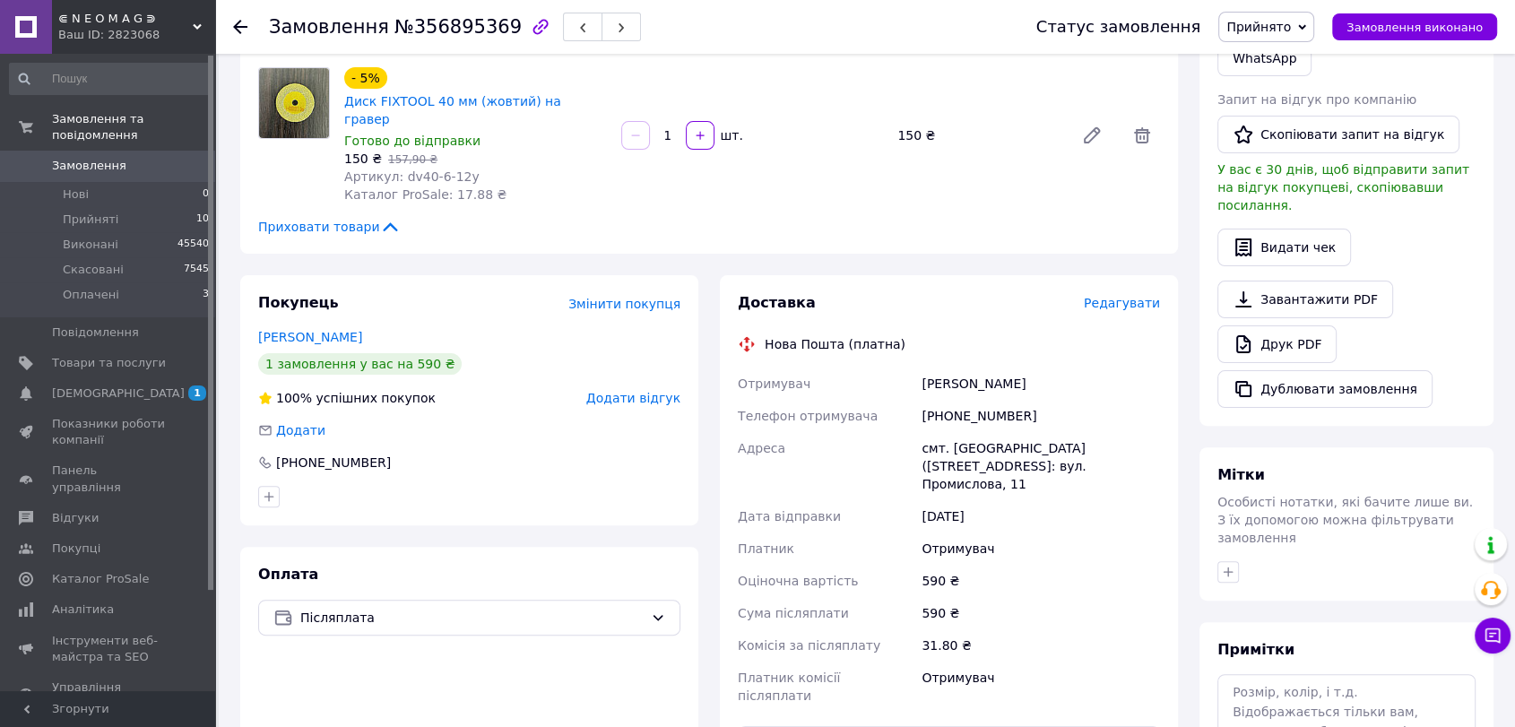
click at [950, 400] on div "[PHONE_NUMBER]" at bounding box center [1041, 416] width 246 height 32
copy div "380967758862"
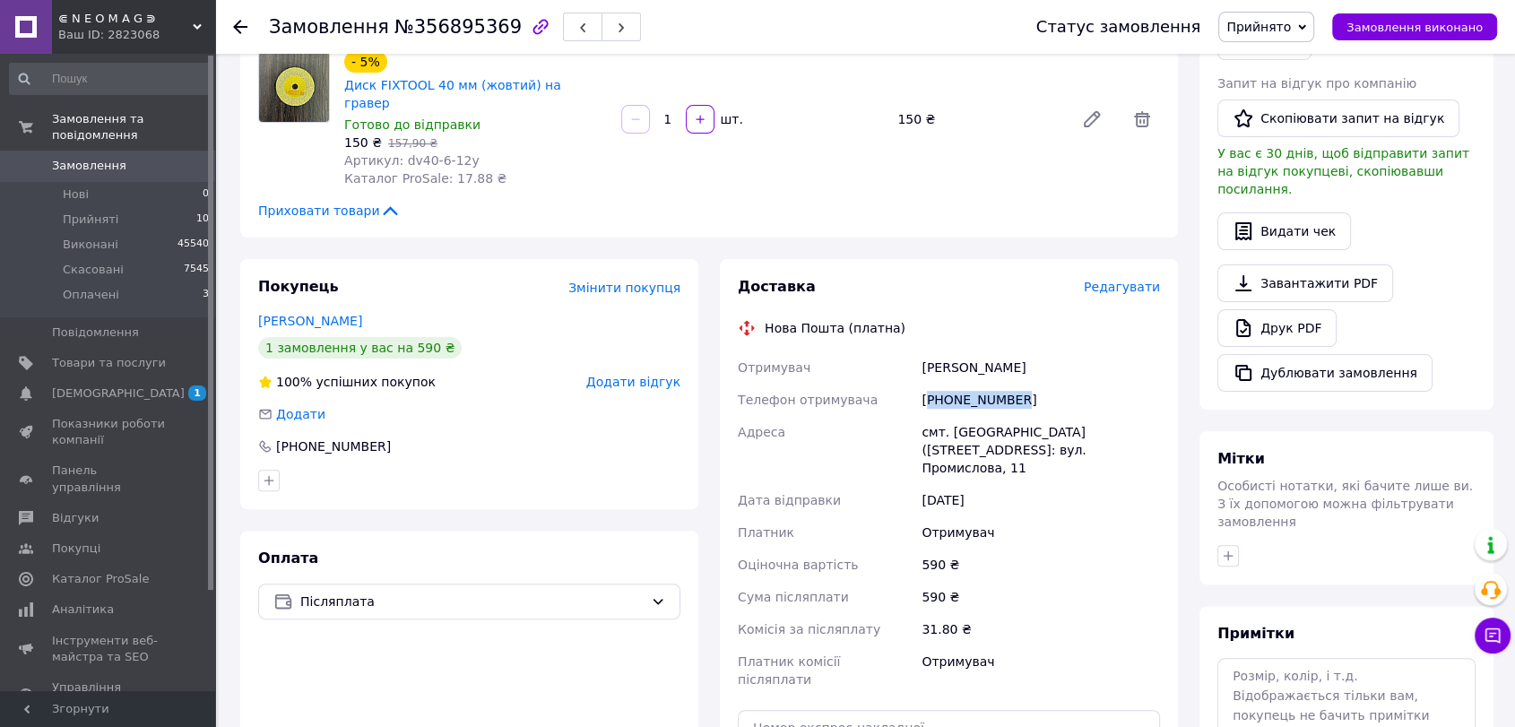
scroll to position [692, 0]
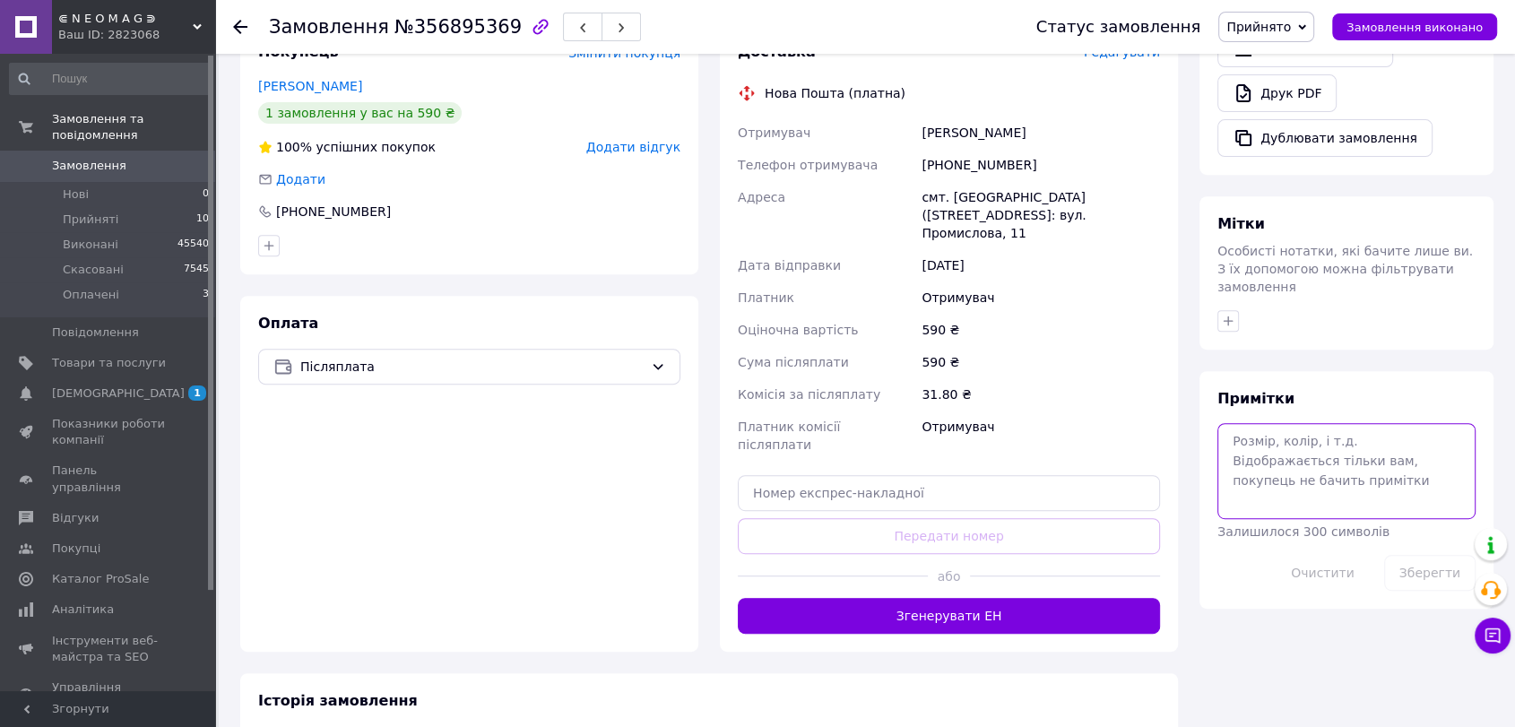
click at [1305, 437] on textarea at bounding box center [1346, 470] width 258 height 95
type textarea "+"
click at [1427, 555] on button "Зберегти" at bounding box center [1429, 573] width 91 height 36
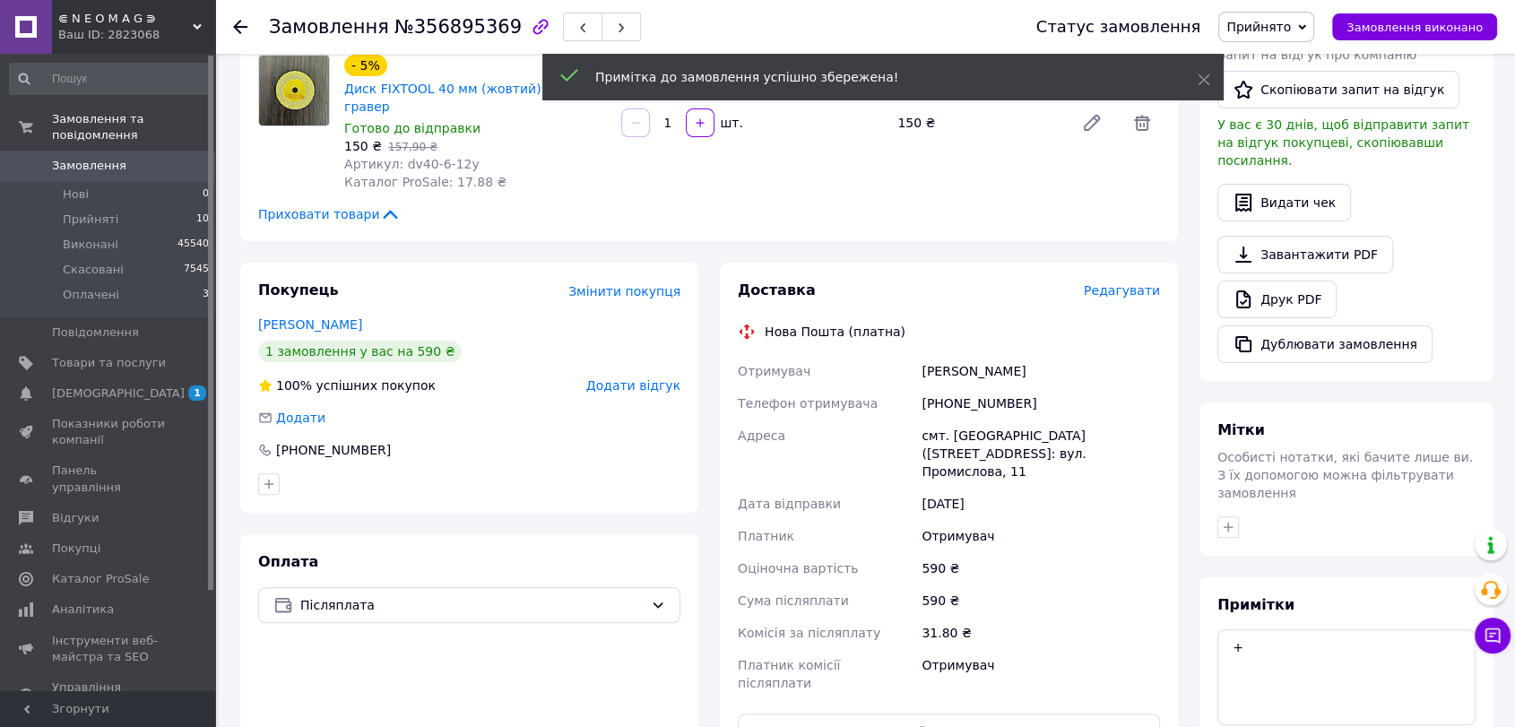
scroll to position [443, 0]
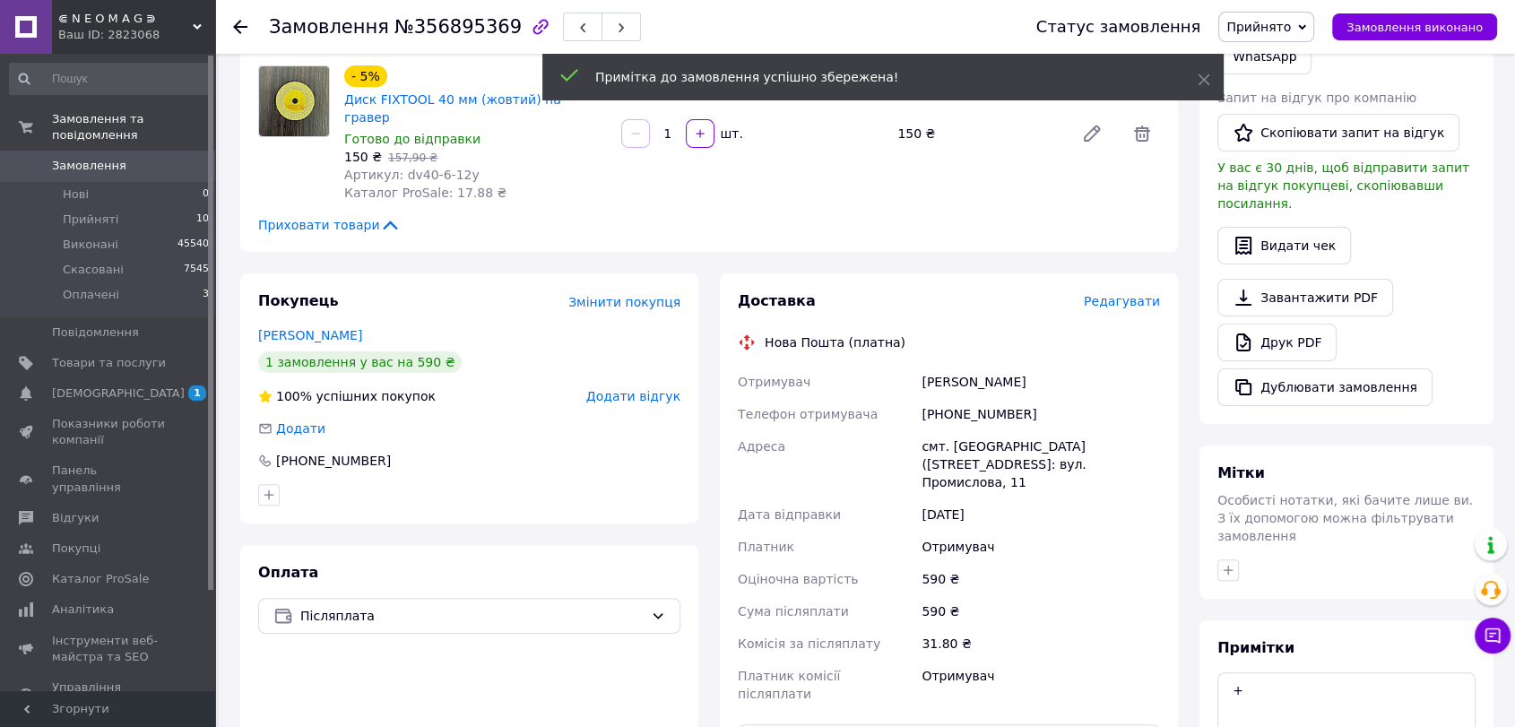
click at [980, 398] on div "[PHONE_NUMBER]" at bounding box center [1041, 414] width 246 height 32
copy div "380967758862"
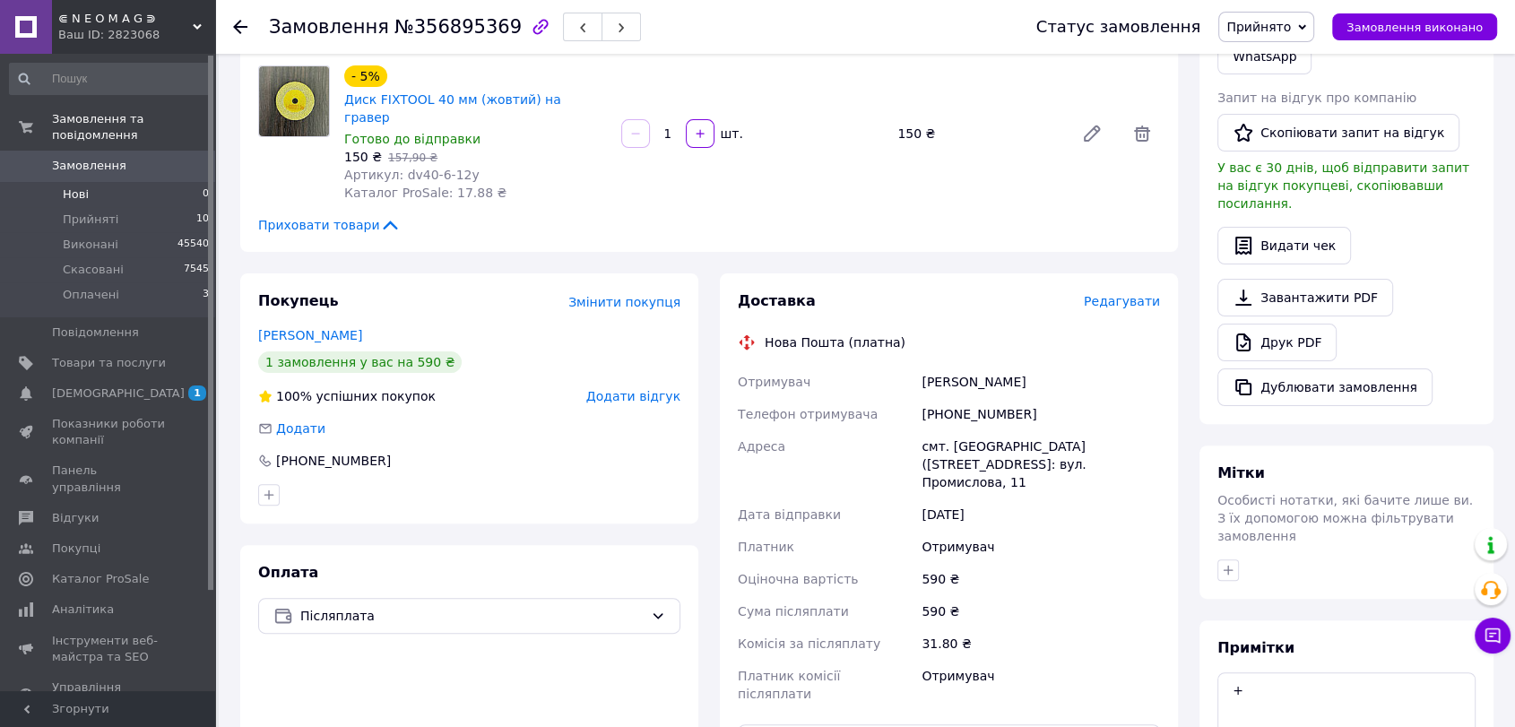
click at [110, 182] on li "Нові 0" at bounding box center [110, 194] width 220 height 25
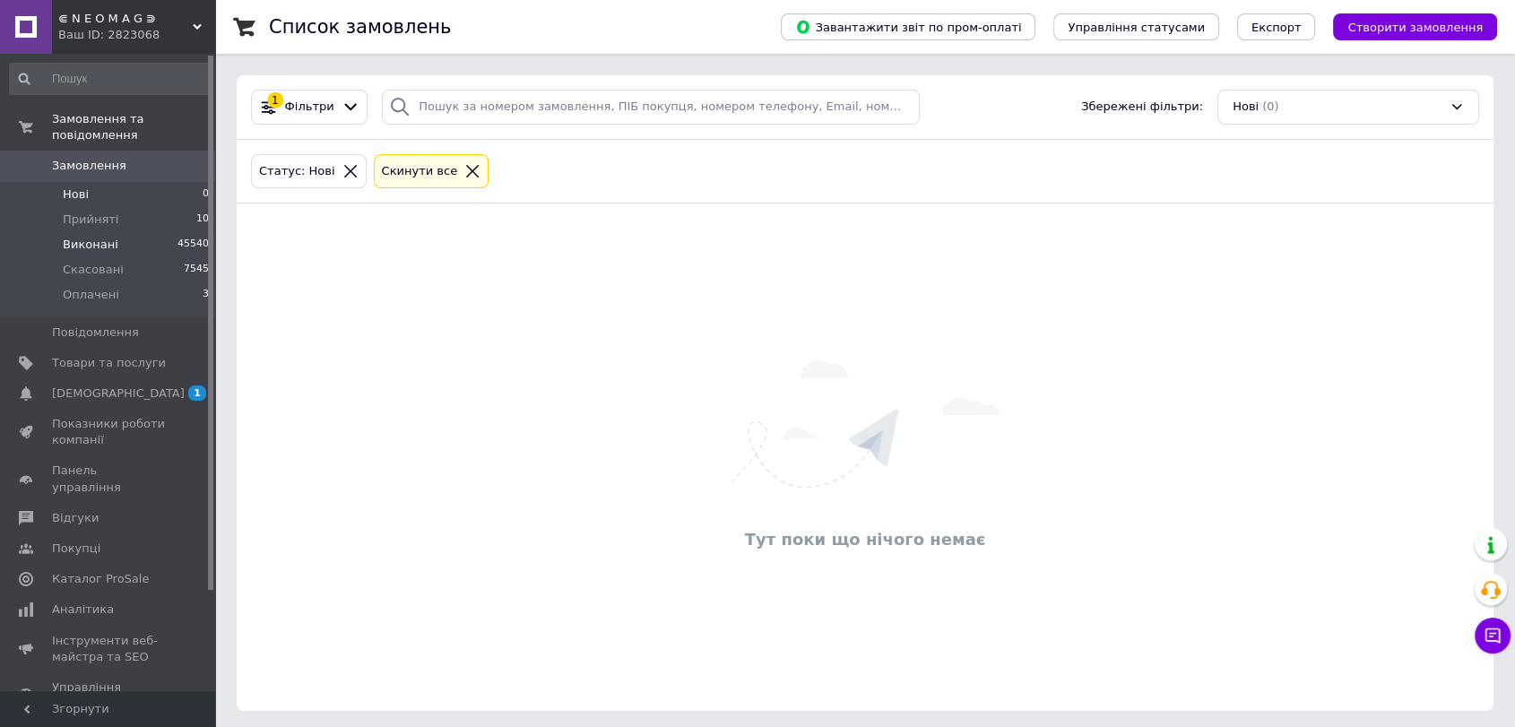
click at [122, 232] on li "Виконані 45540" at bounding box center [110, 244] width 220 height 25
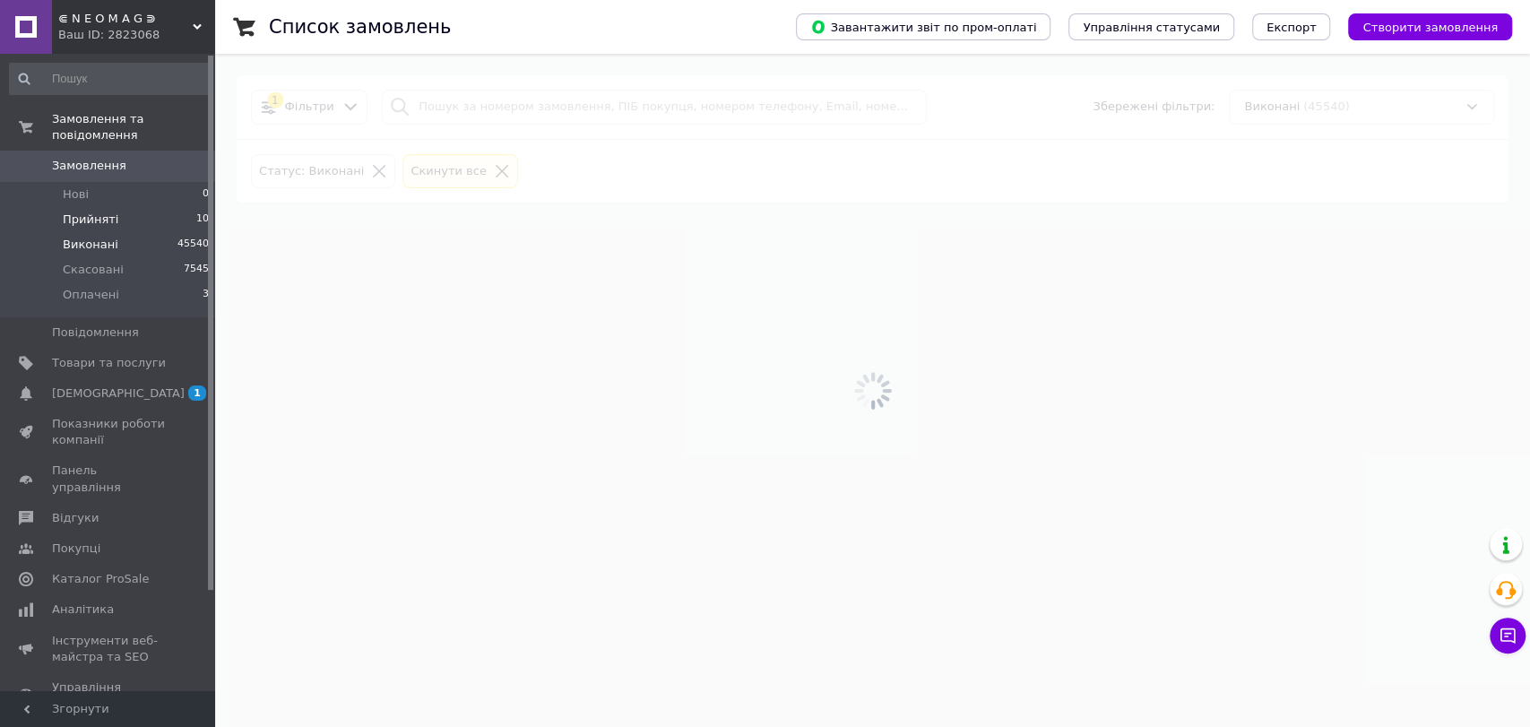
click at [115, 210] on li "Прийняті 10" at bounding box center [110, 219] width 220 height 25
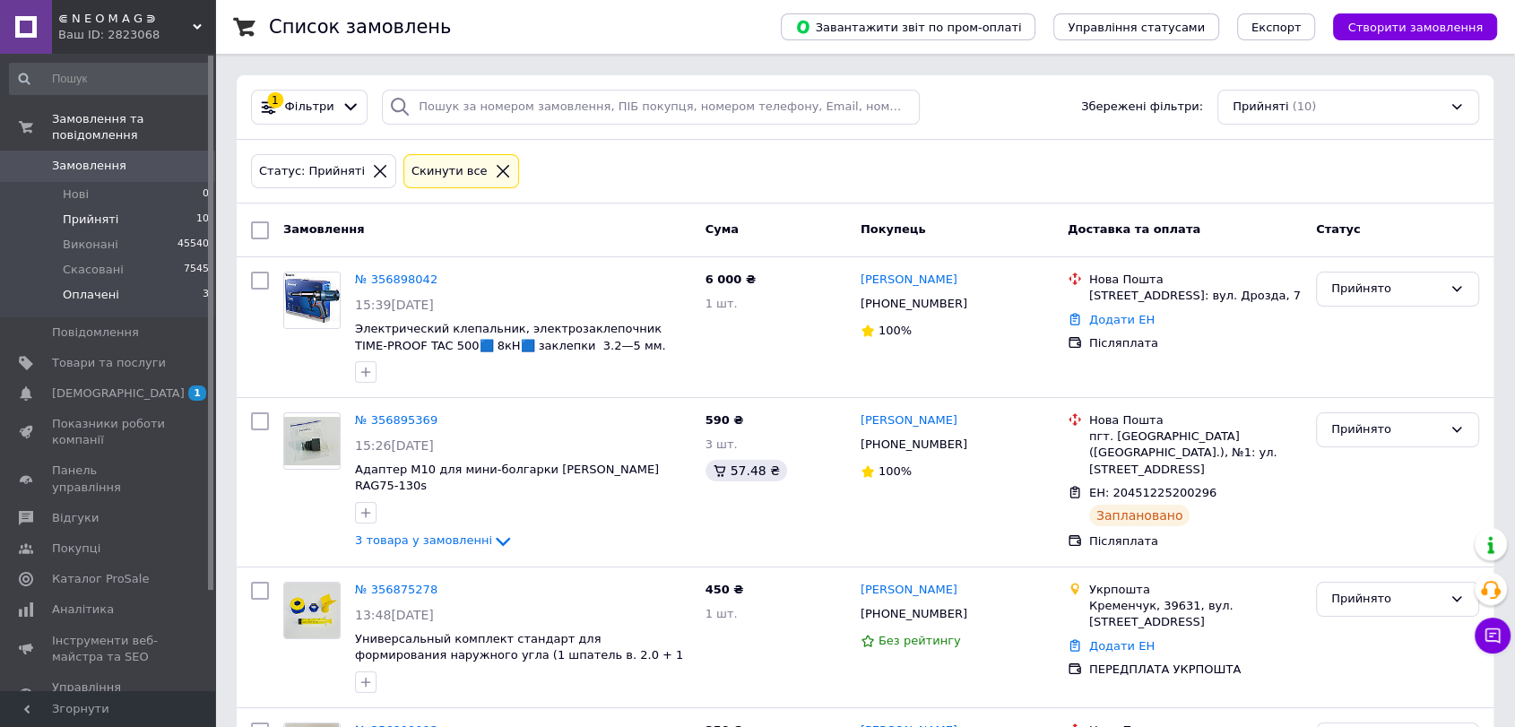
click at [127, 282] on li "Оплачені 3" at bounding box center [110, 299] width 220 height 34
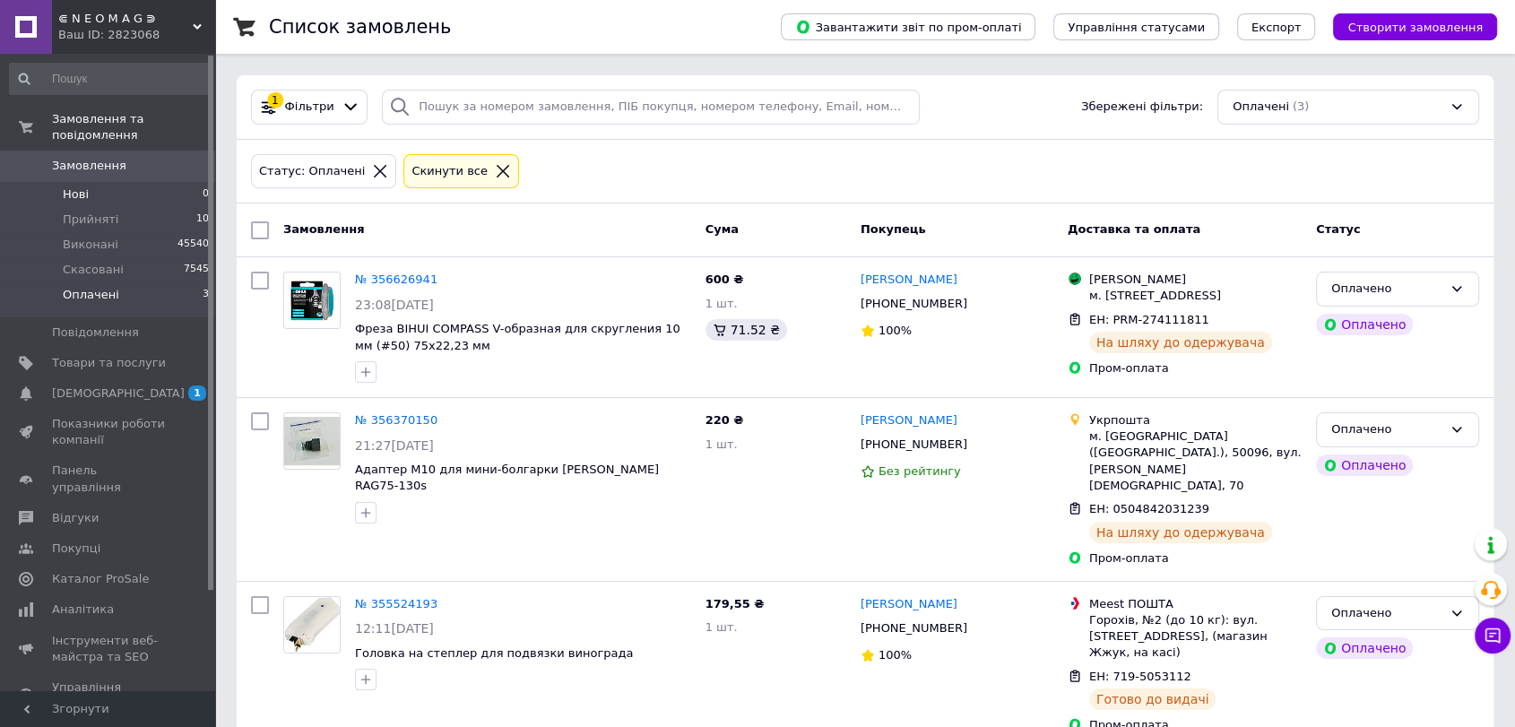
click at [134, 182] on li "Нові 0" at bounding box center [110, 194] width 220 height 25
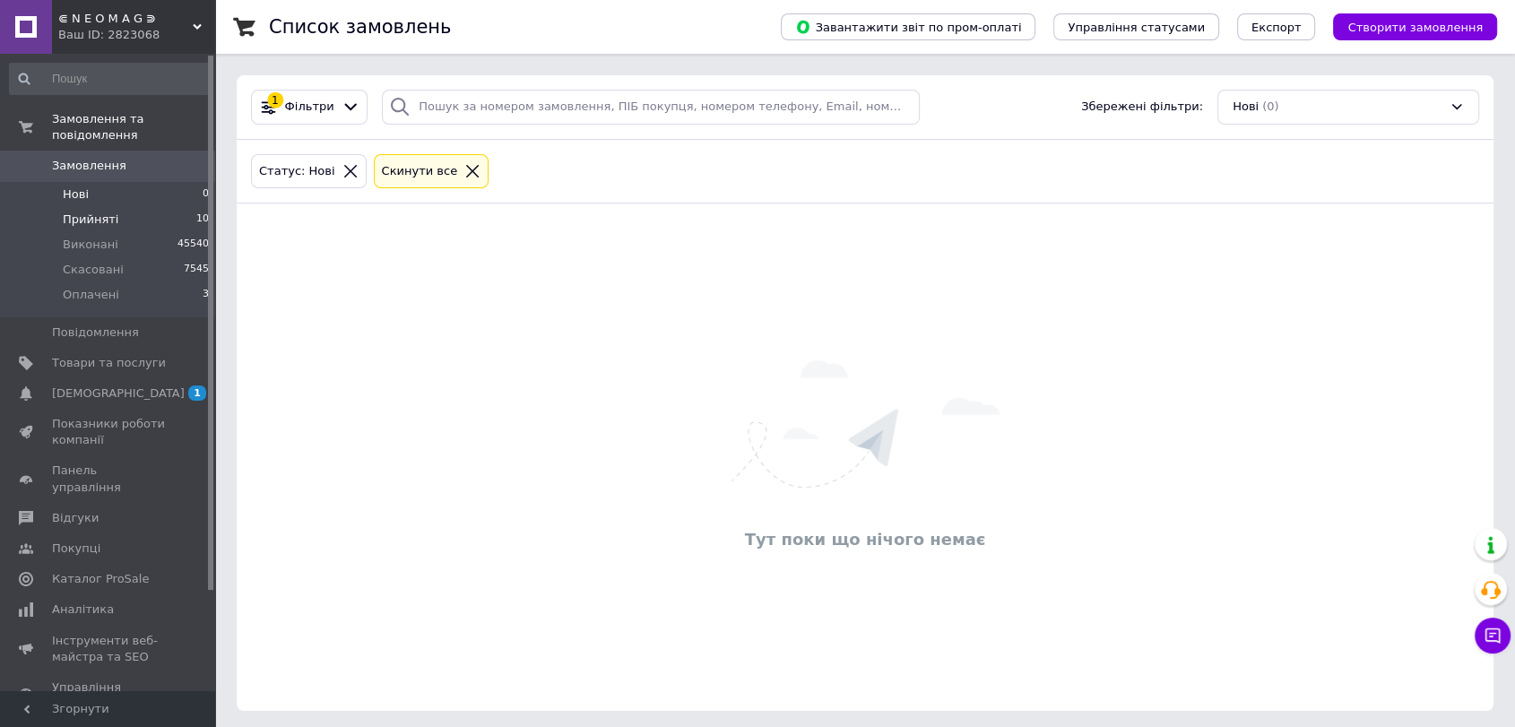
click at [135, 207] on li "Прийняті 10" at bounding box center [110, 219] width 220 height 25
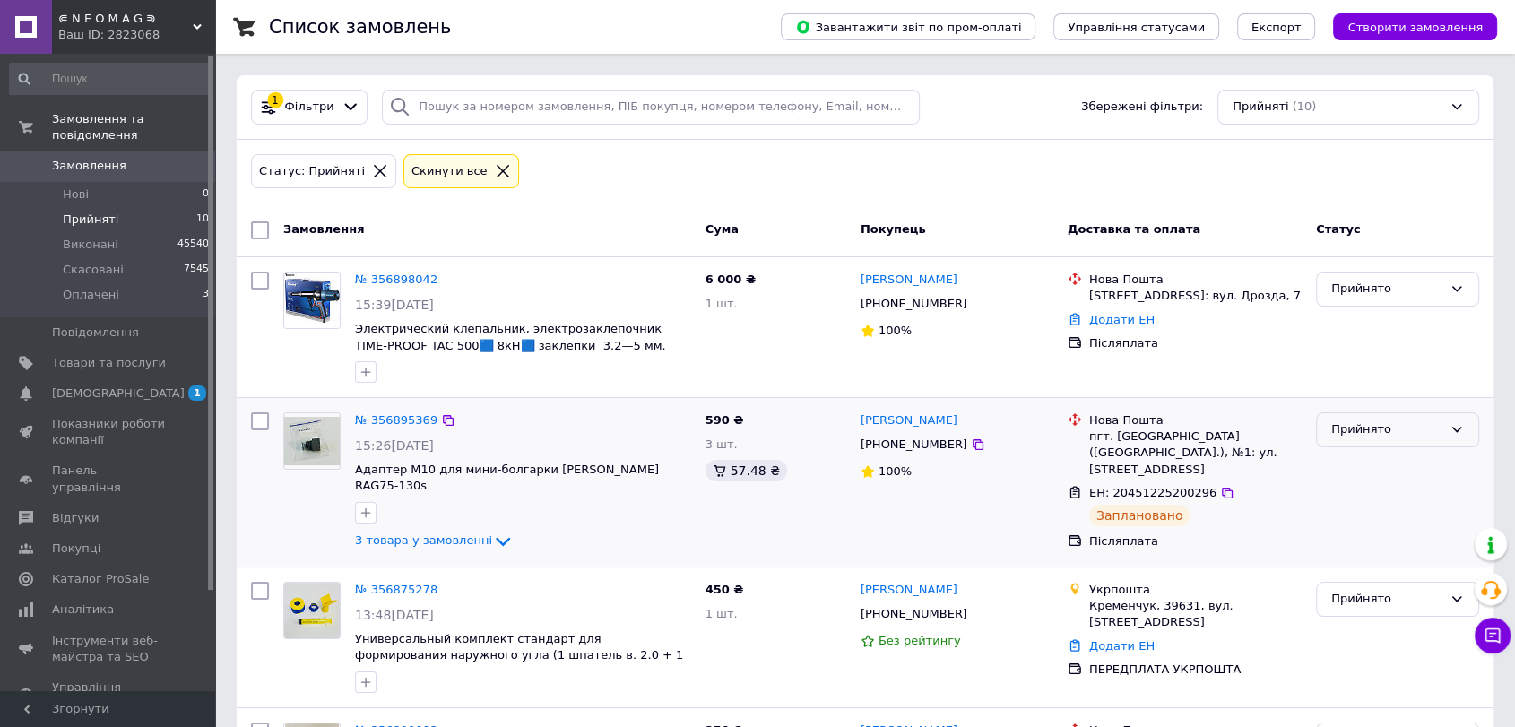
click at [1358, 418] on div "Прийнято" at bounding box center [1397, 429] width 163 height 35
click at [1362, 471] on li "Виконано" at bounding box center [1397, 467] width 161 height 33
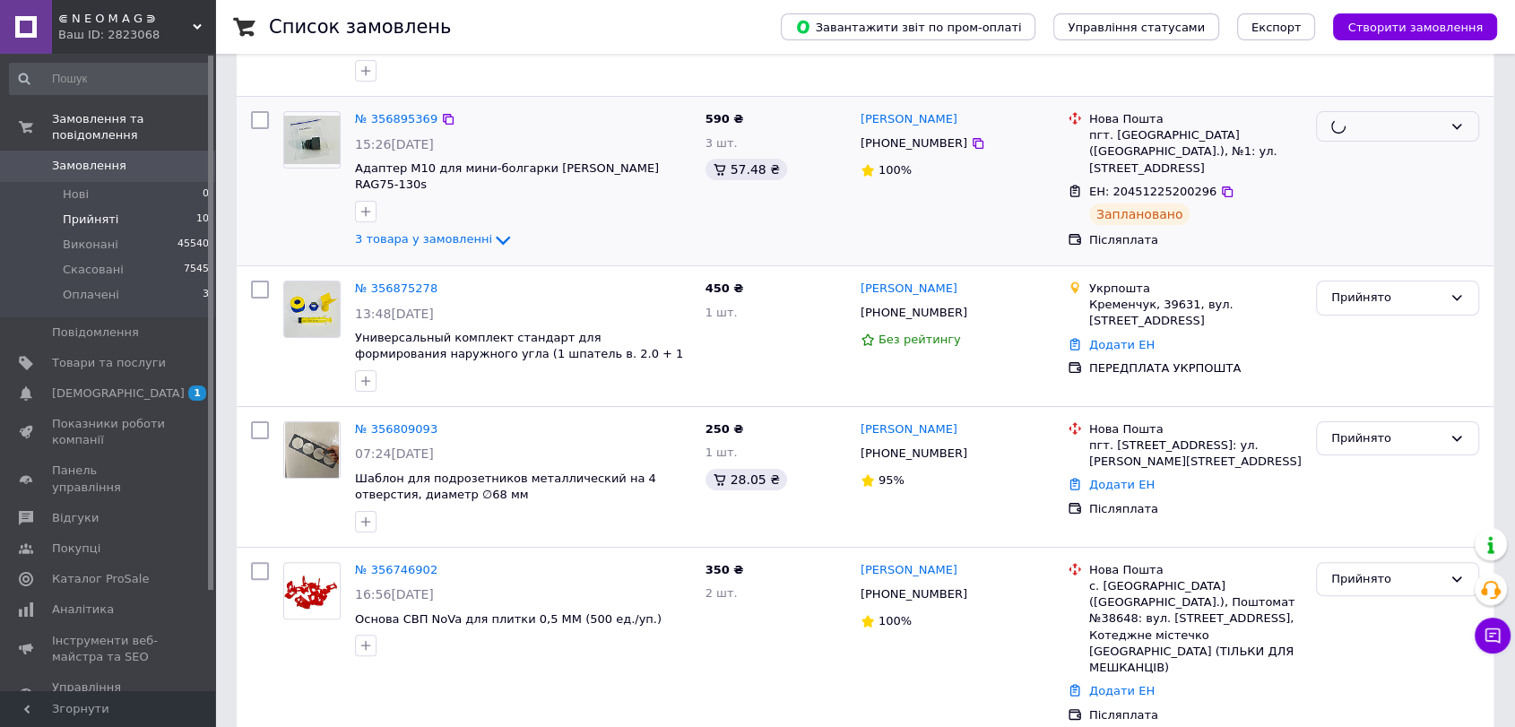
scroll to position [338, 0]
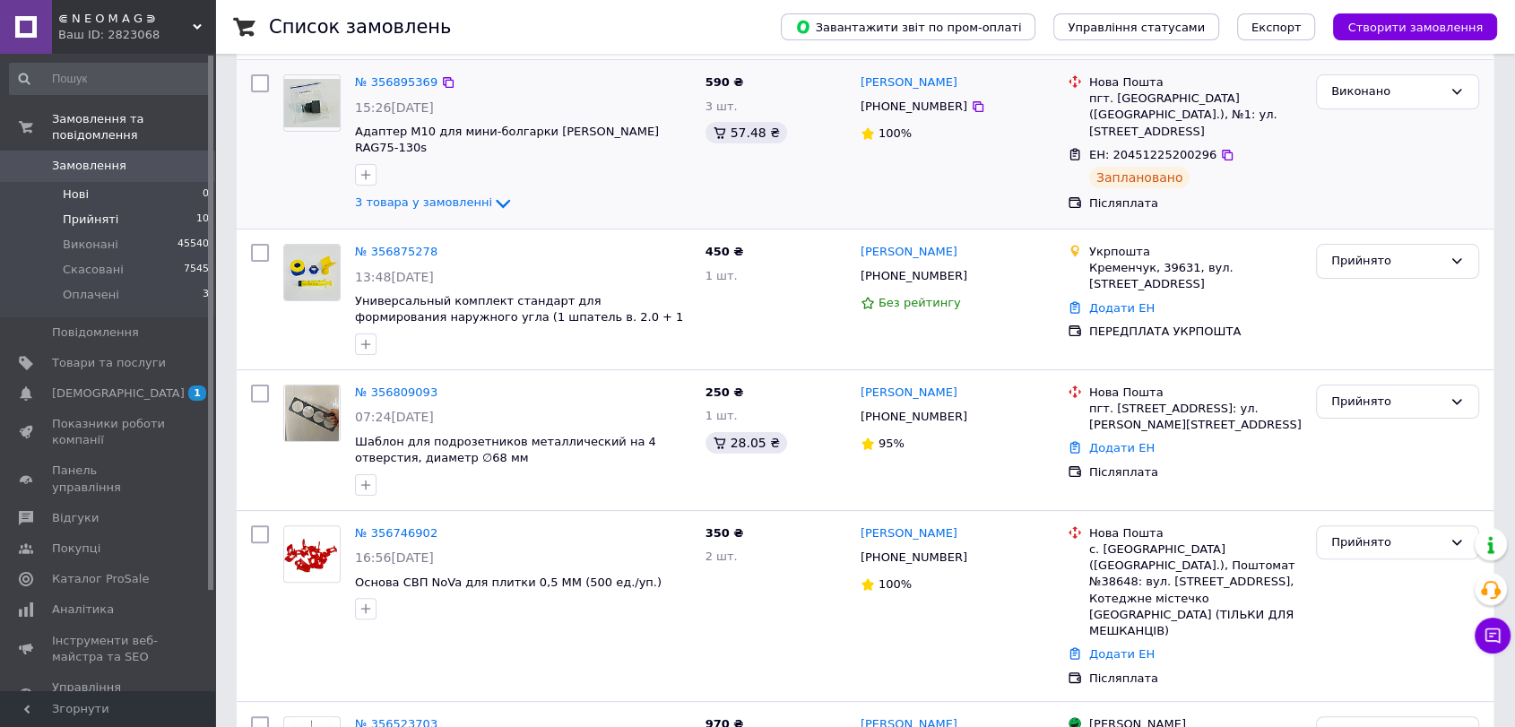
click at [151, 182] on li "Нові 0" at bounding box center [110, 194] width 220 height 25
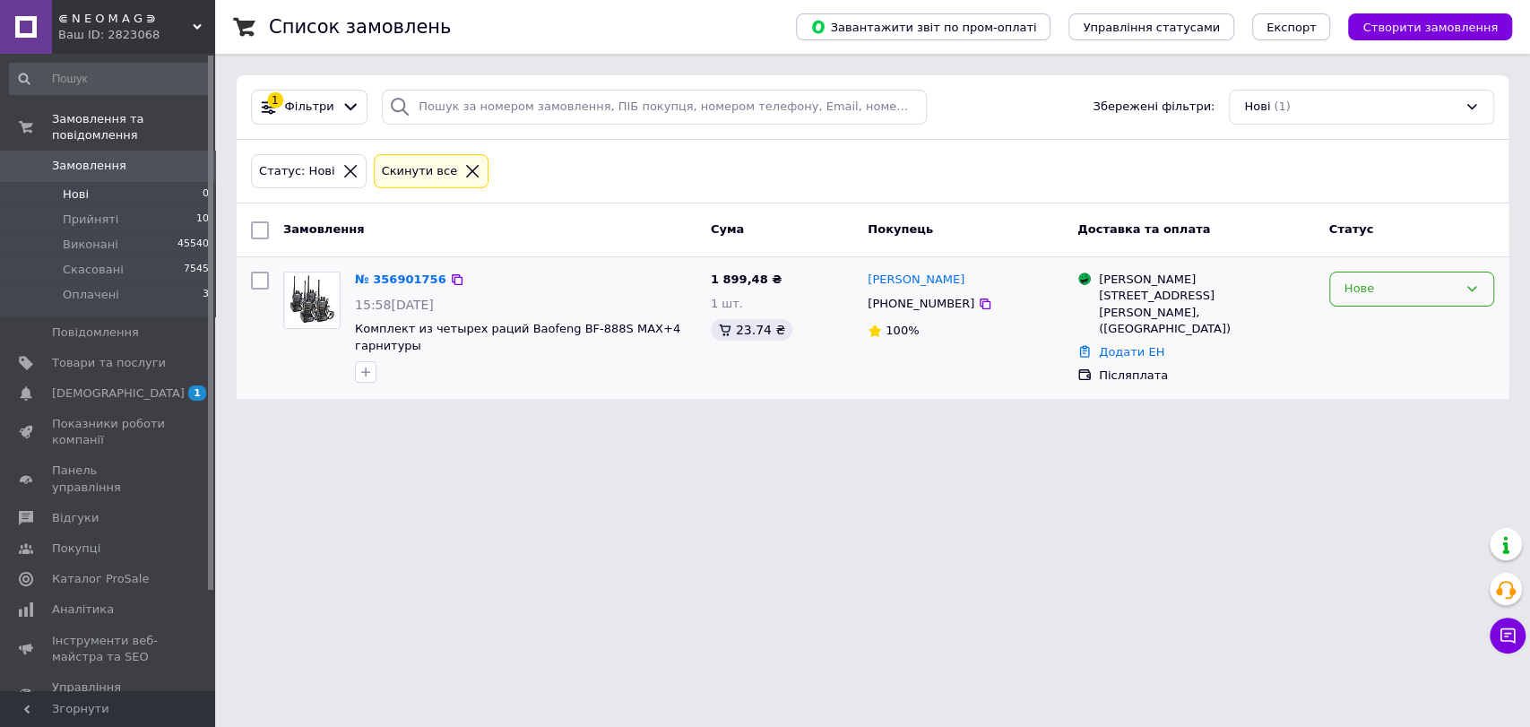
click at [1389, 300] on div "Нове" at bounding box center [1411, 289] width 165 height 35
click at [1392, 315] on li "Прийнято" at bounding box center [1411, 326] width 163 height 33
click at [125, 282] on li "Оплачені 3" at bounding box center [110, 299] width 220 height 34
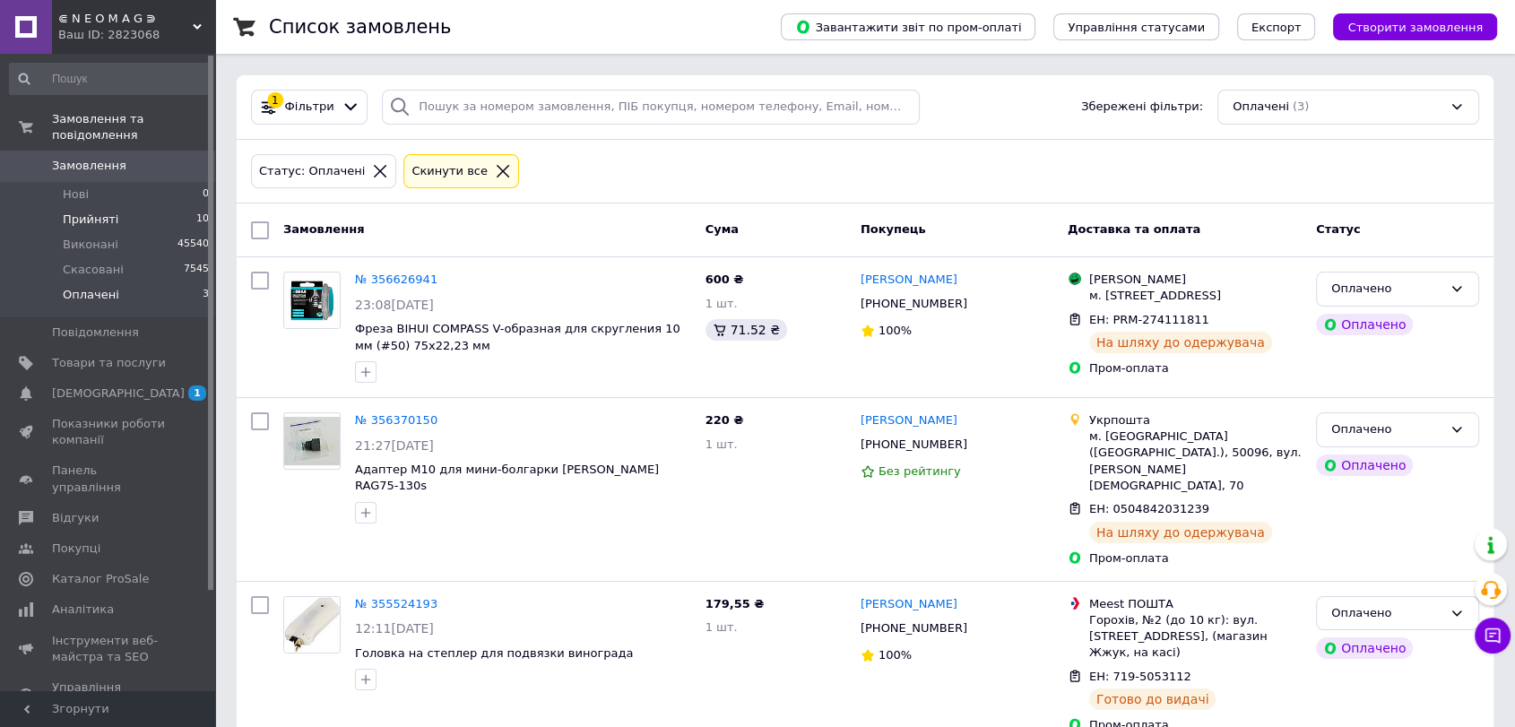
click at [146, 207] on li "Прийняті 10" at bounding box center [110, 219] width 220 height 25
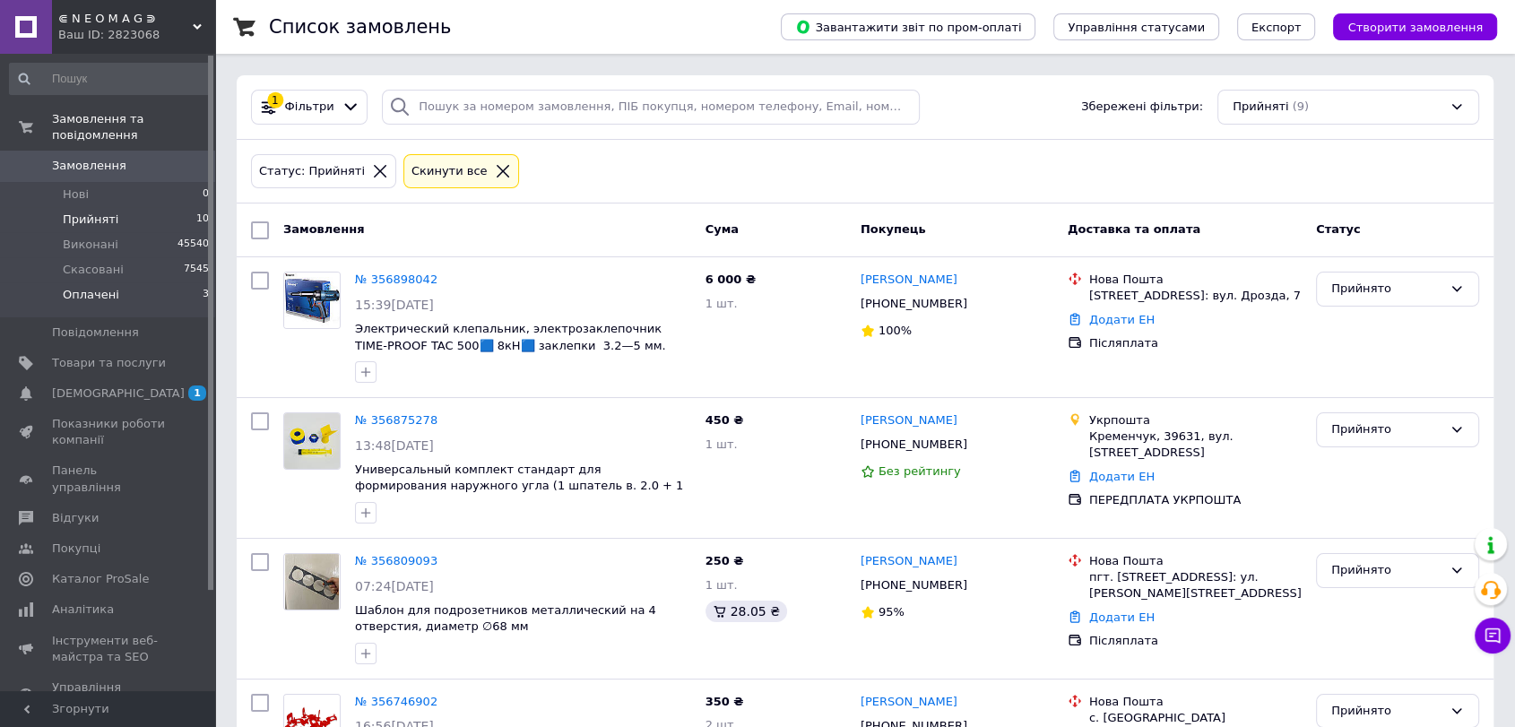
click at [131, 282] on li "Оплачені 3" at bounding box center [110, 299] width 220 height 34
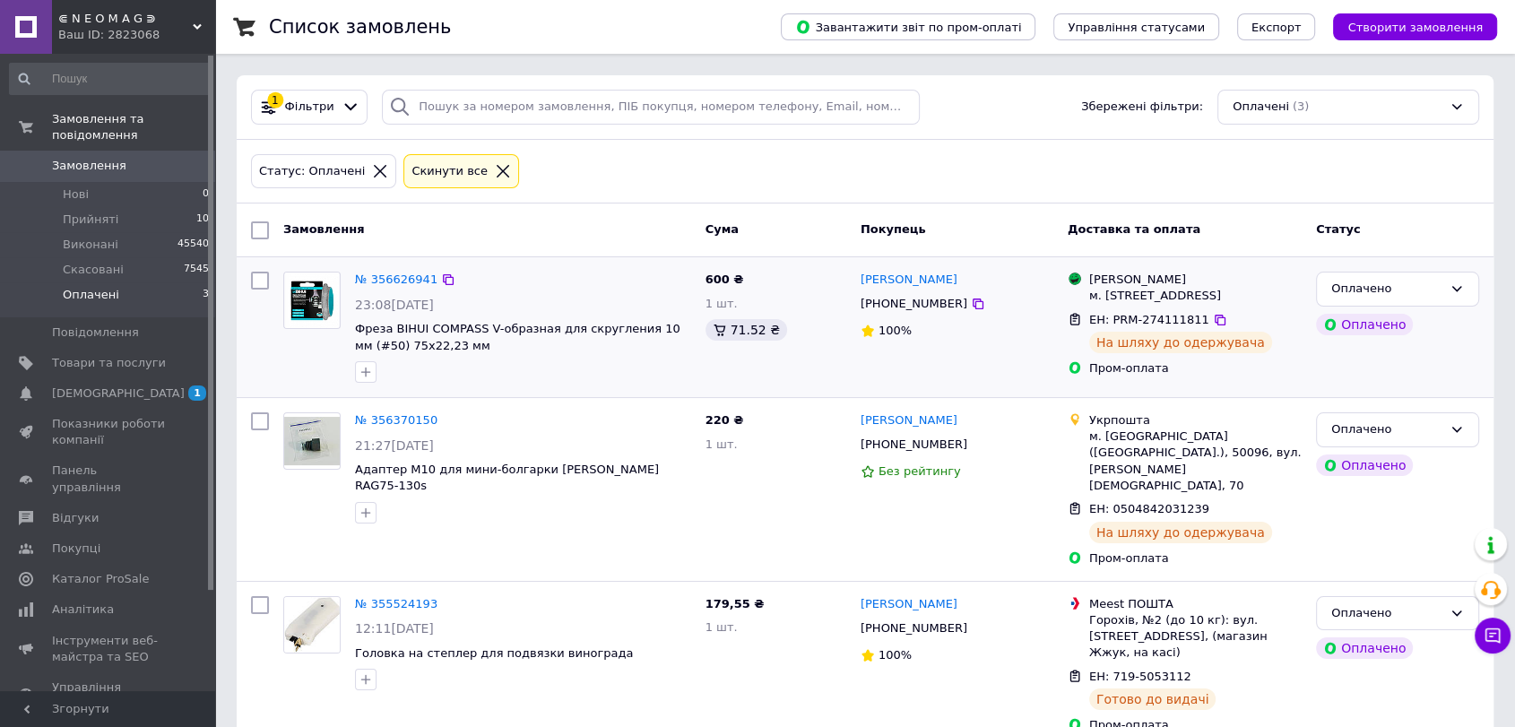
click at [294, 390] on div "№ 356626941 23:08, 10.08.2025 Фреза BIHUI COMPASS V-образная для скругления 10 …" at bounding box center [487, 326] width 422 height 125
click at [112, 182] on li "Нові 0" at bounding box center [110, 194] width 220 height 25
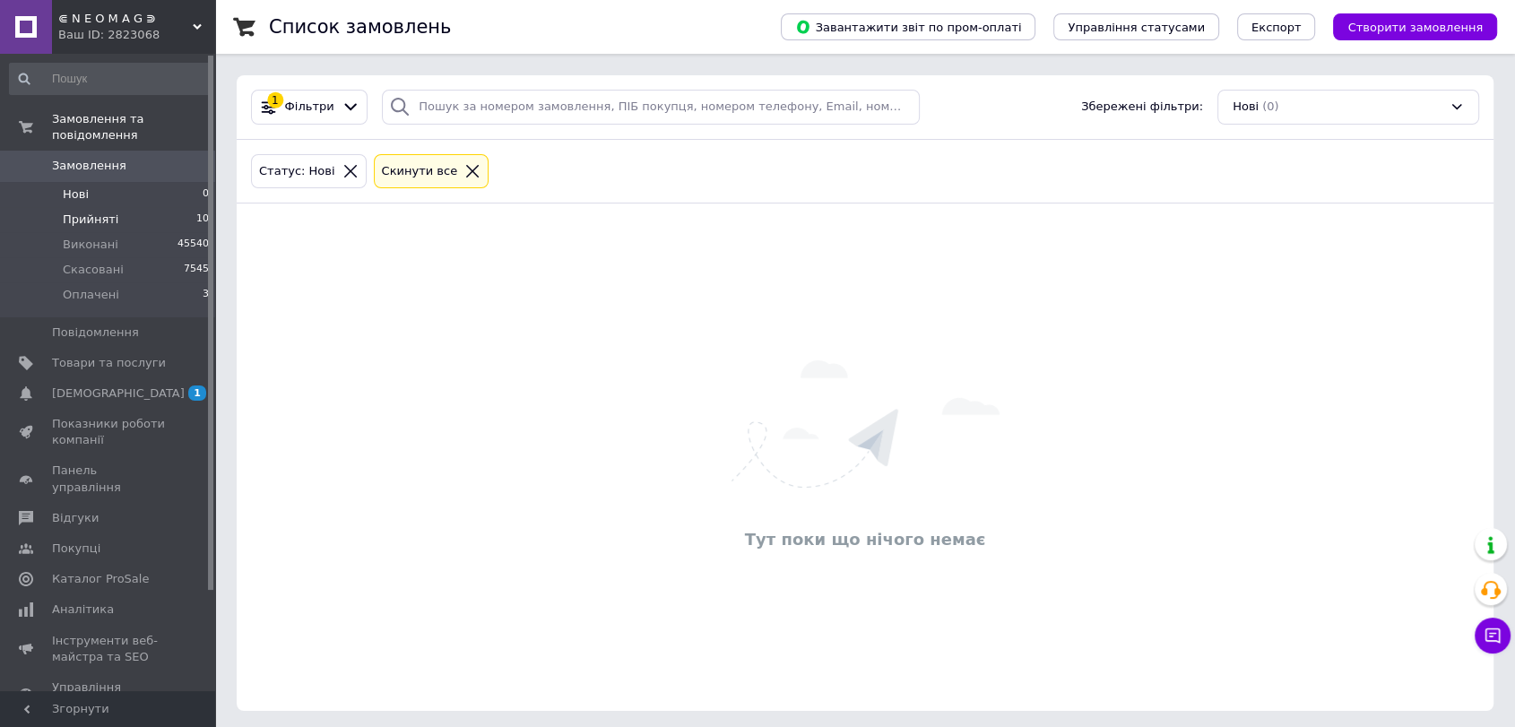
click at [115, 211] on li "Прийняті 10" at bounding box center [110, 219] width 220 height 25
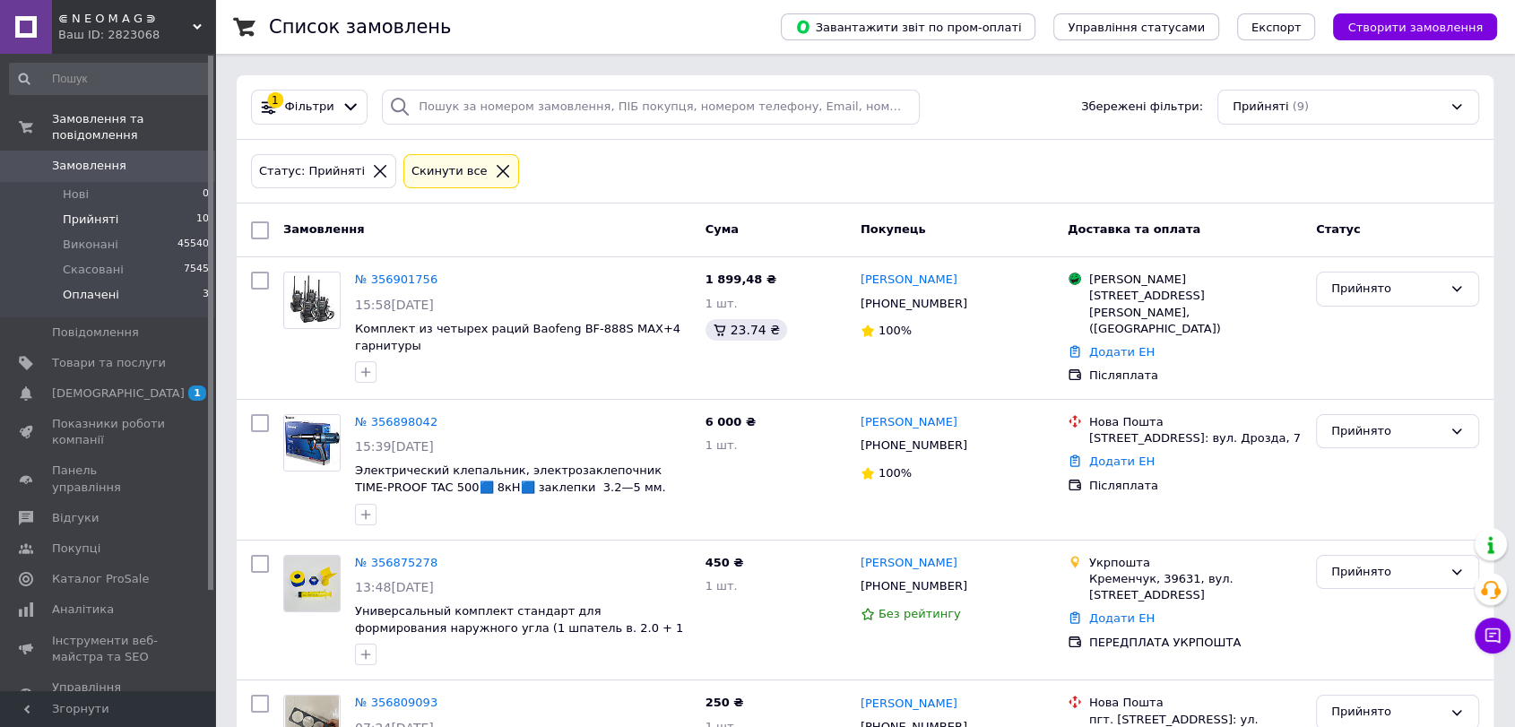
click at [117, 285] on li "Оплачені 3" at bounding box center [110, 299] width 220 height 34
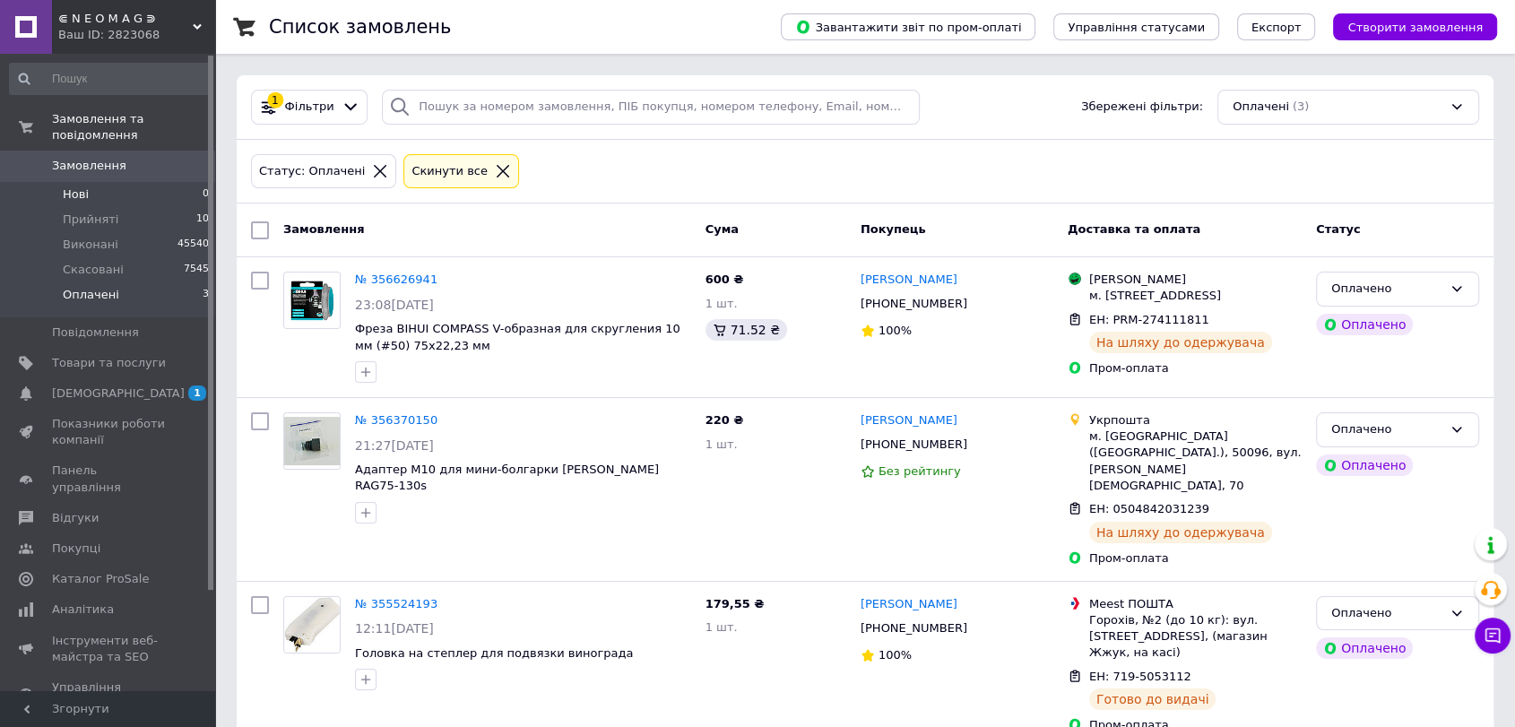
click at [120, 182] on li "Нові 0" at bounding box center [110, 194] width 220 height 25
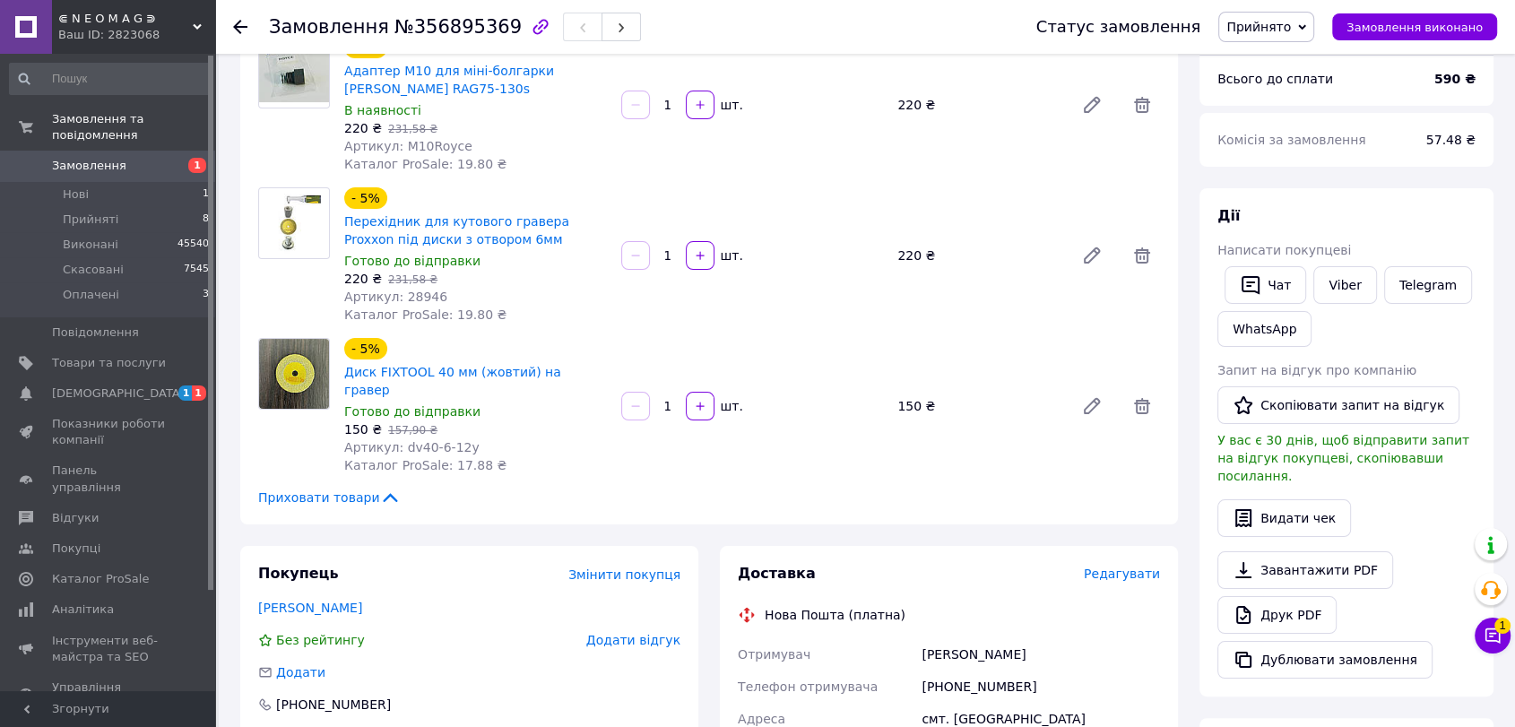
scroll to position [171, 0]
click at [1484, 647] on button "Чат з покупцем 1" at bounding box center [1492, 636] width 36 height 36
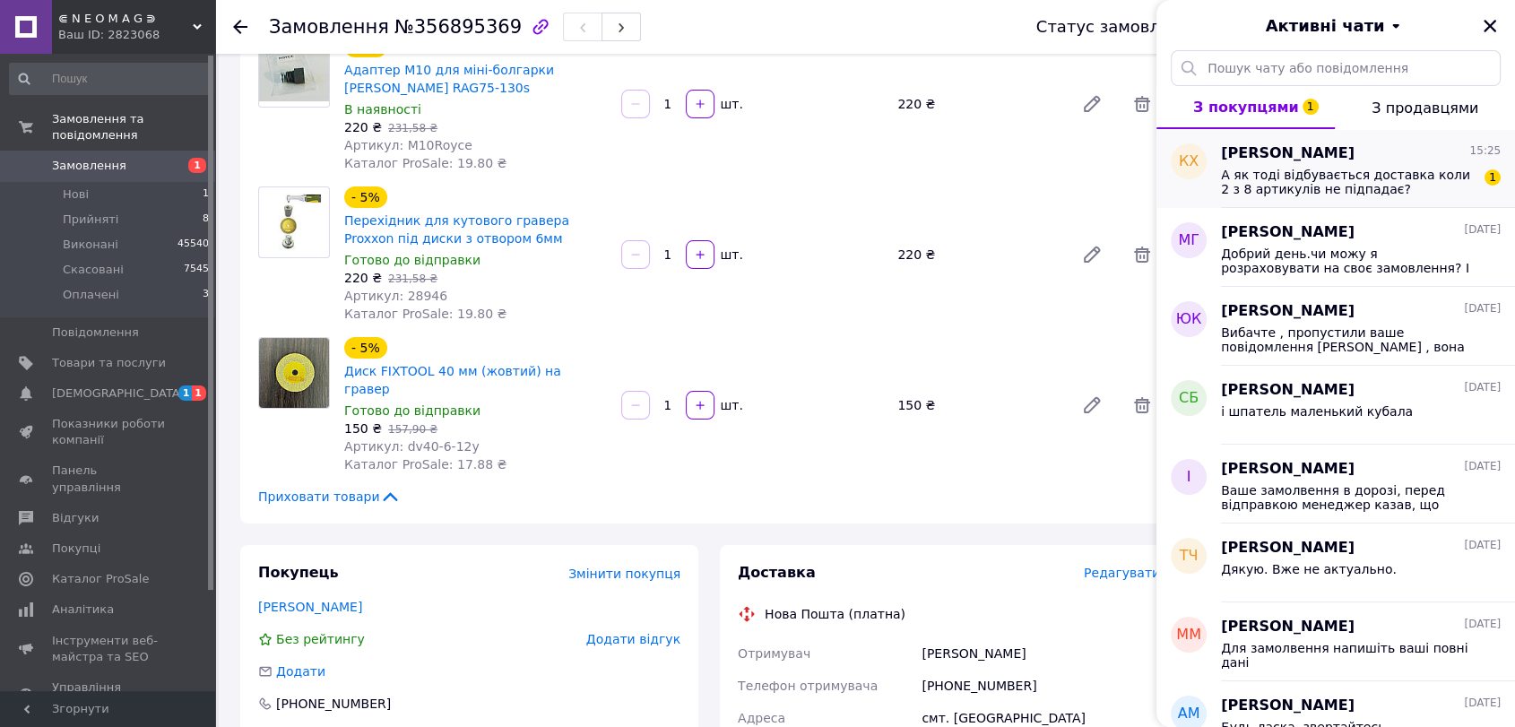
click at [1305, 153] on span "Костянтин Хрипков" at bounding box center [1288, 153] width 134 height 21
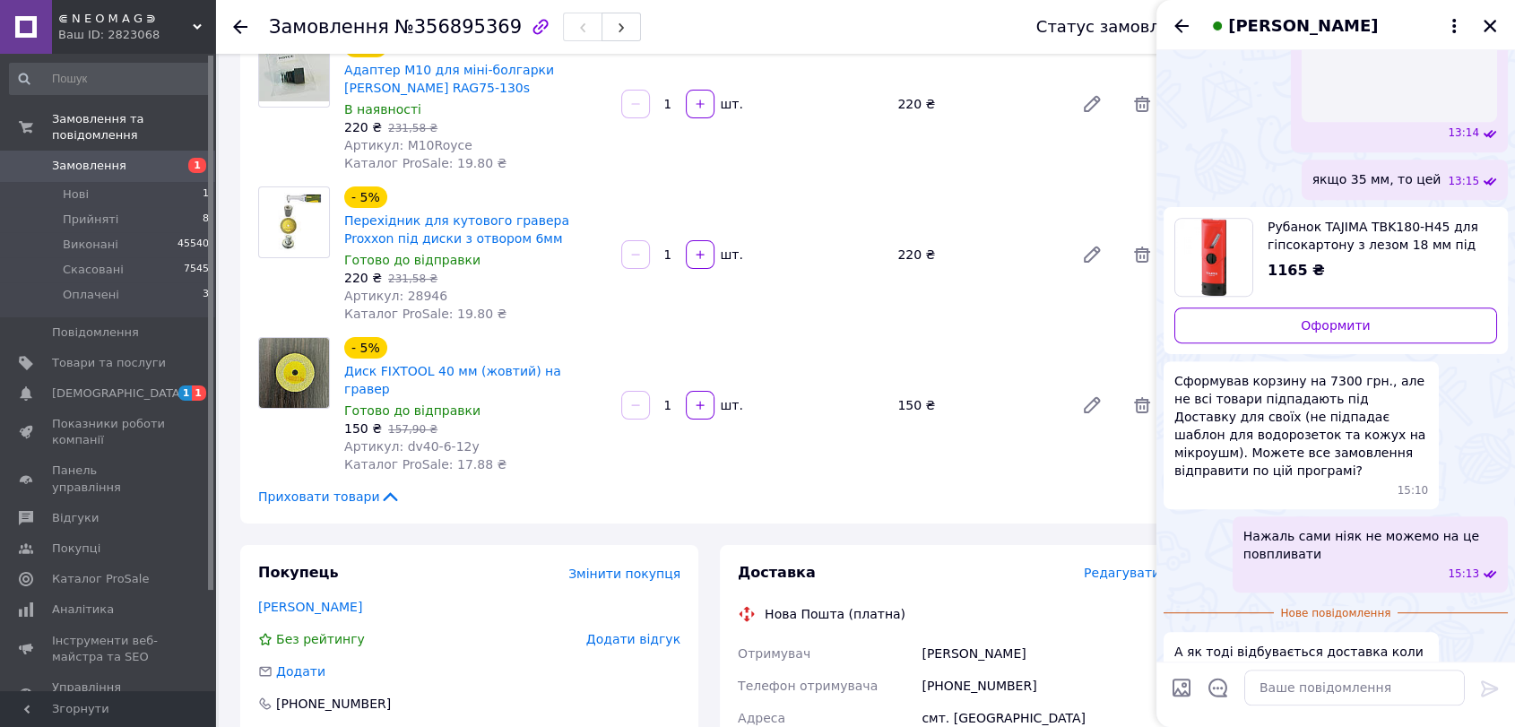
scroll to position [846, 0]
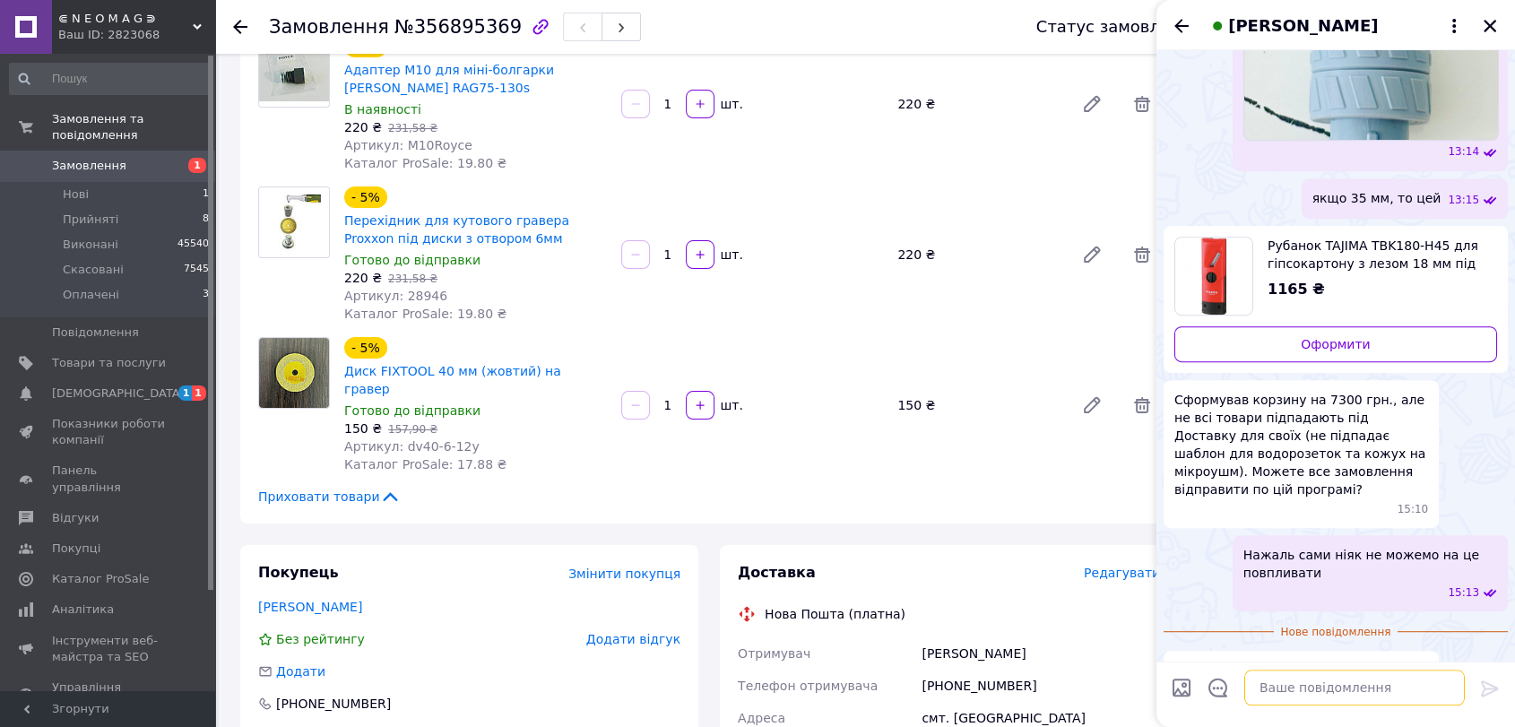
click at [1325, 687] on textarea at bounding box center [1354, 688] width 221 height 36
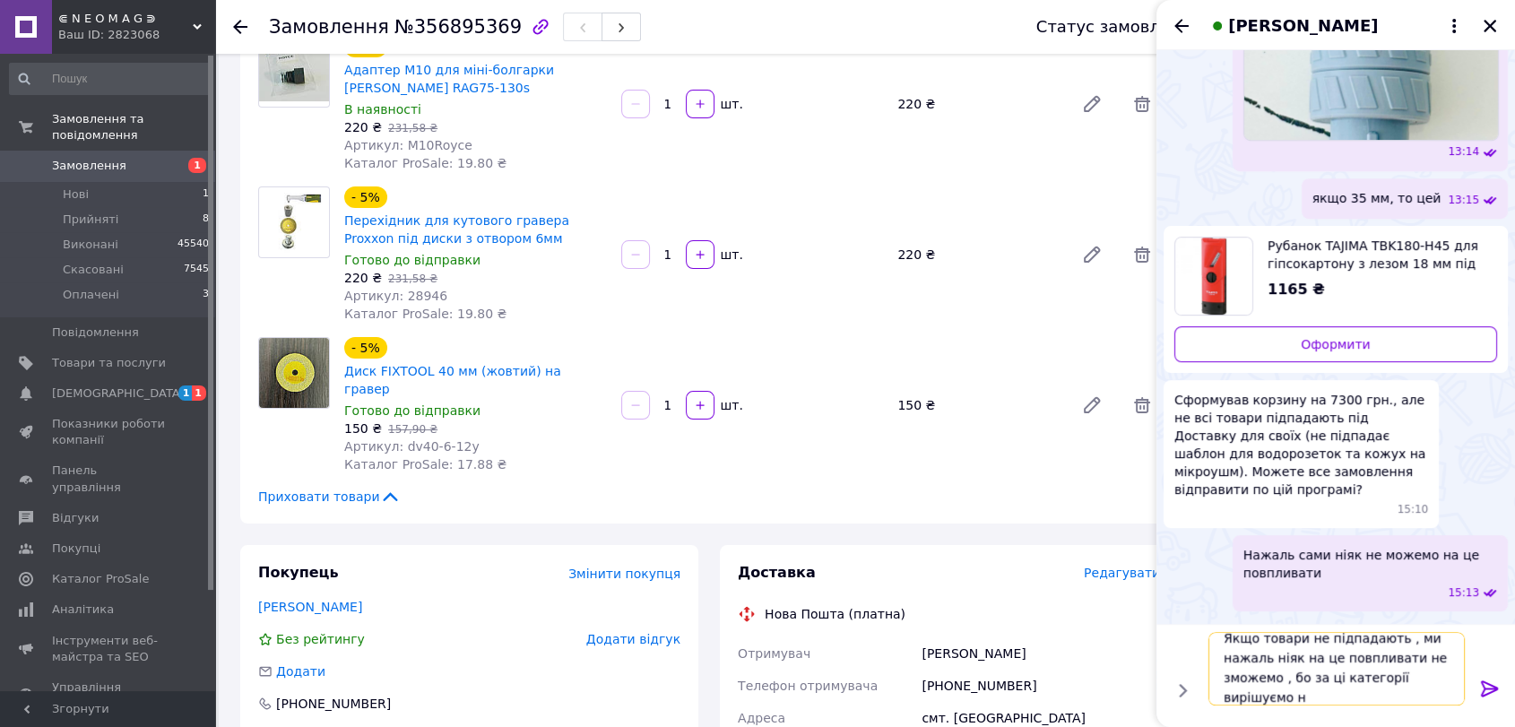
scroll to position [1, 0]
type textarea "Якщо товари не підпадають , ми нажаль ніяк на це повпливати не зможемо , бо за …"
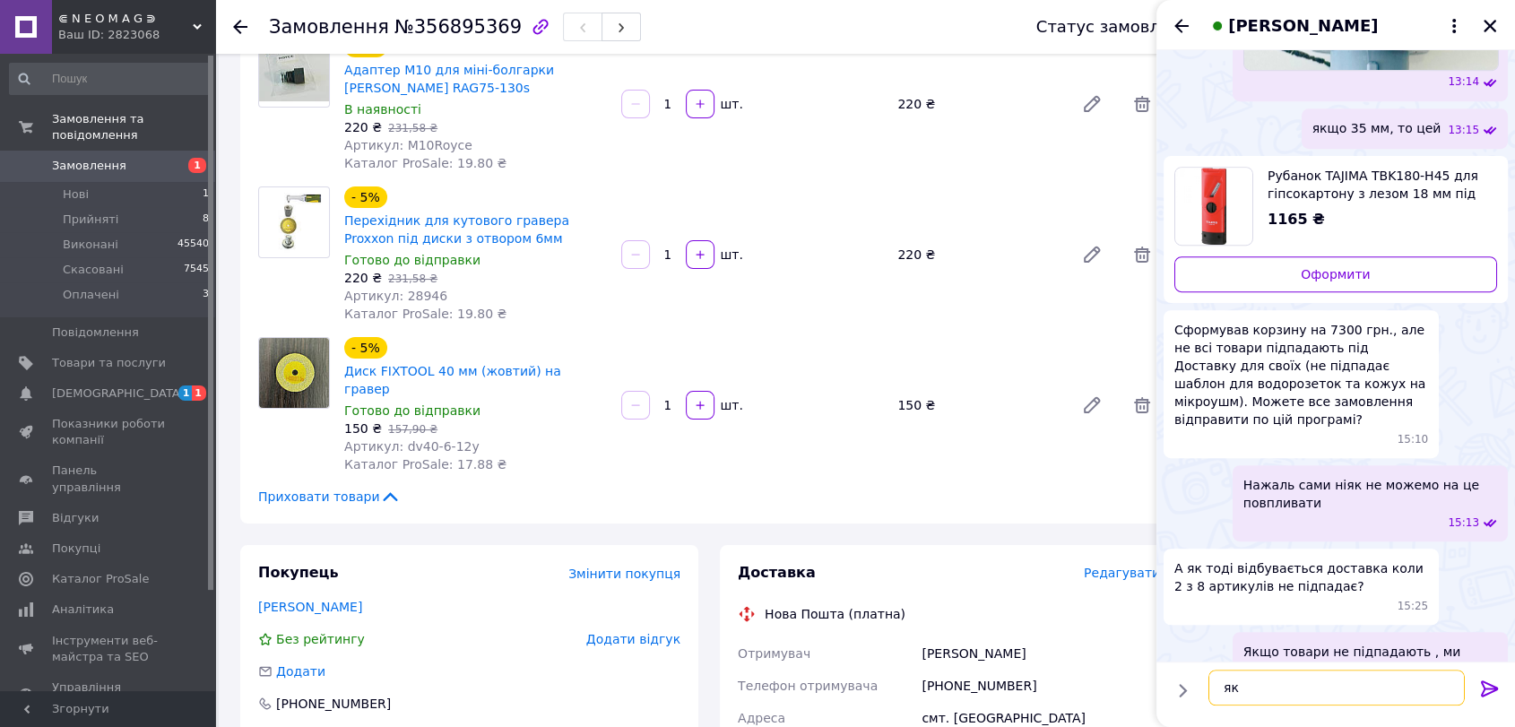
type textarea "я"
type textarea "це тільки буде не безкоштовна доставка"
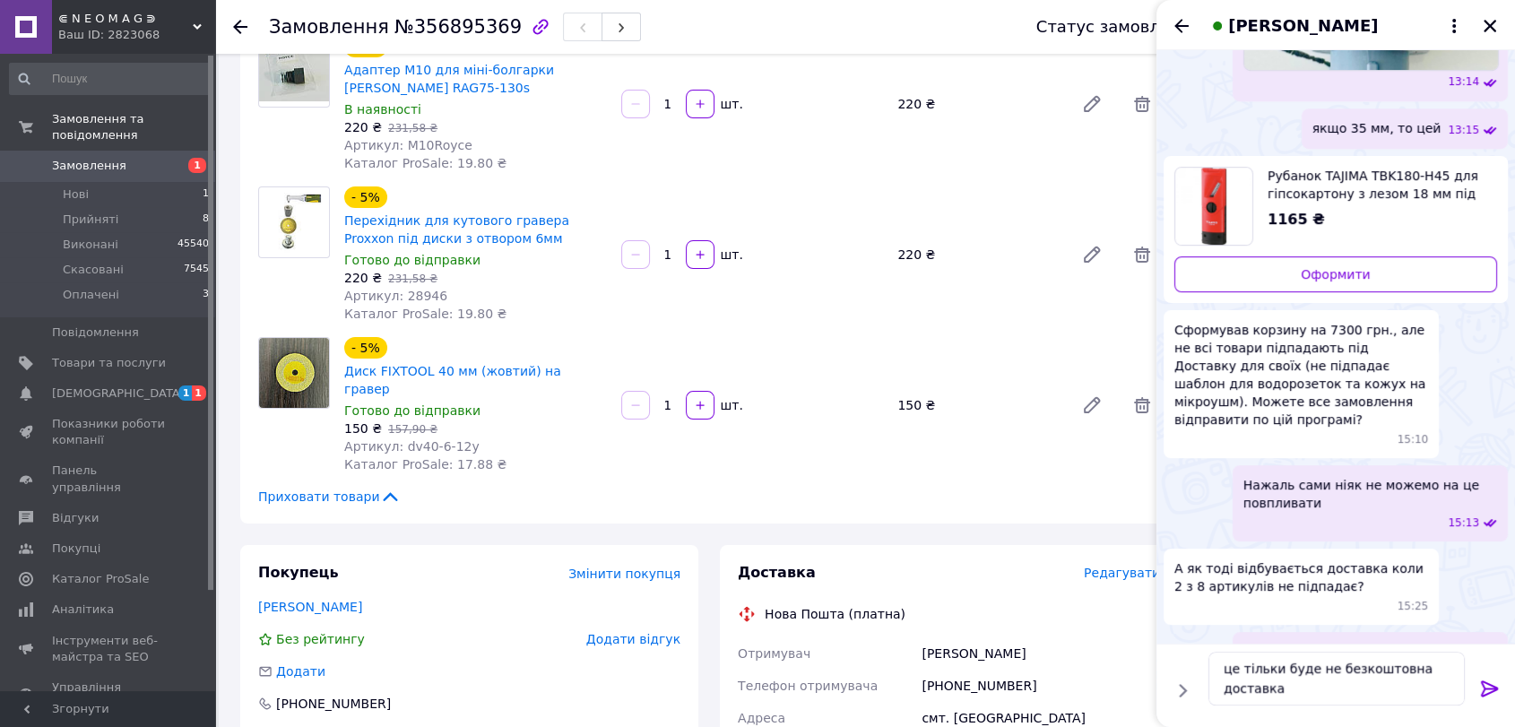
click at [1495, 694] on icon at bounding box center [1490, 689] width 22 height 22
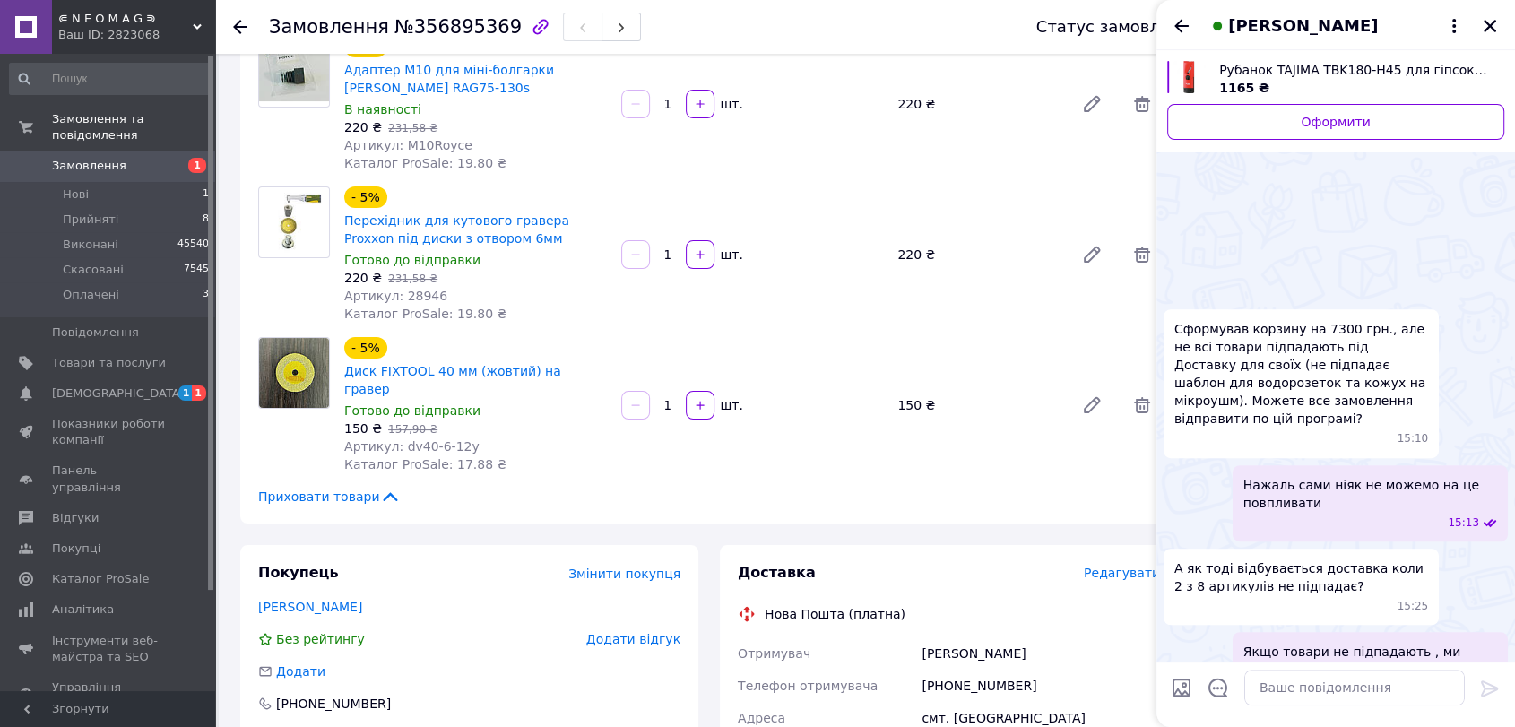
scroll to position [981, 0]
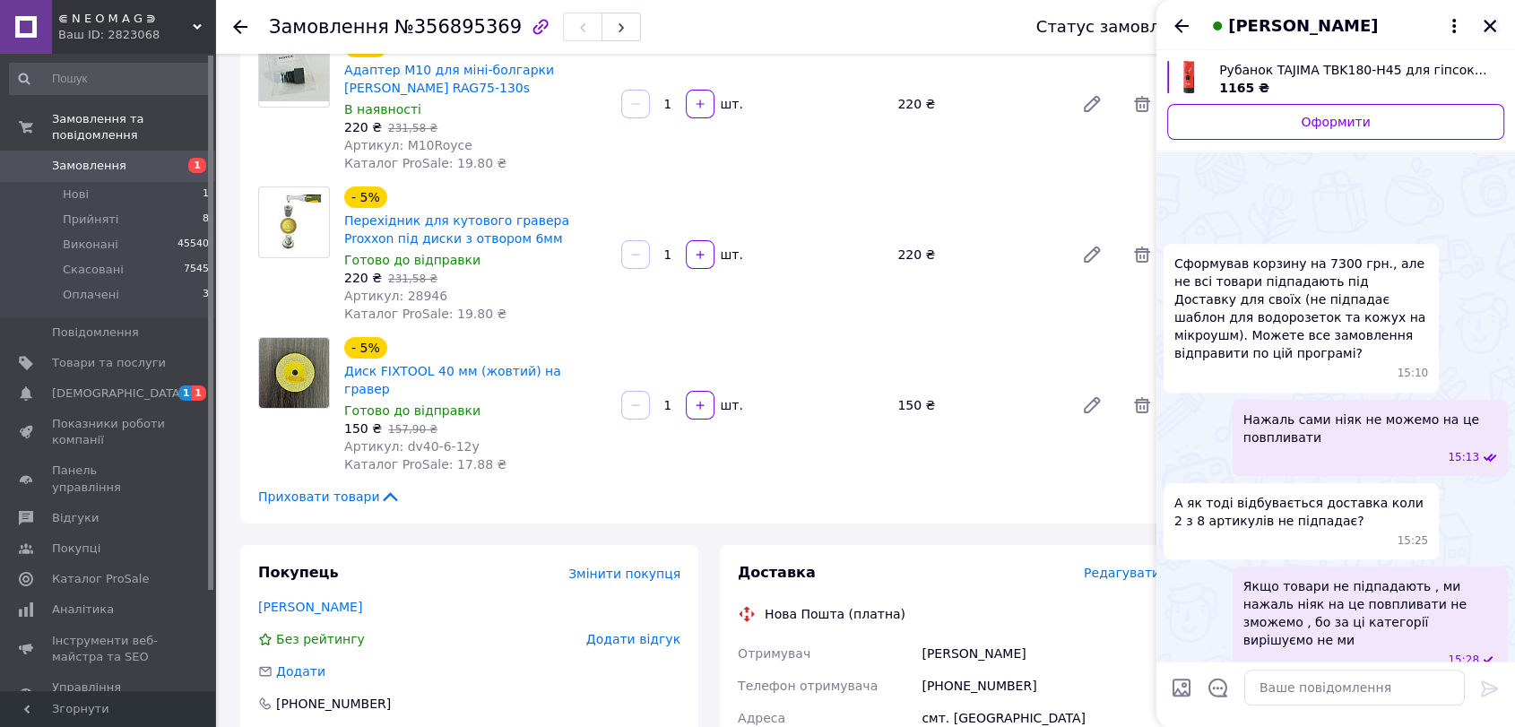
drag, startPoint x: 1478, startPoint y: 9, endPoint x: 1484, endPoint y: 24, distance: 16.5
click at [1484, 24] on div "Костянтин Хрипков" at bounding box center [1335, 25] width 359 height 50
click at [1484, 24] on icon "Закрити" at bounding box center [1490, 26] width 16 height 16
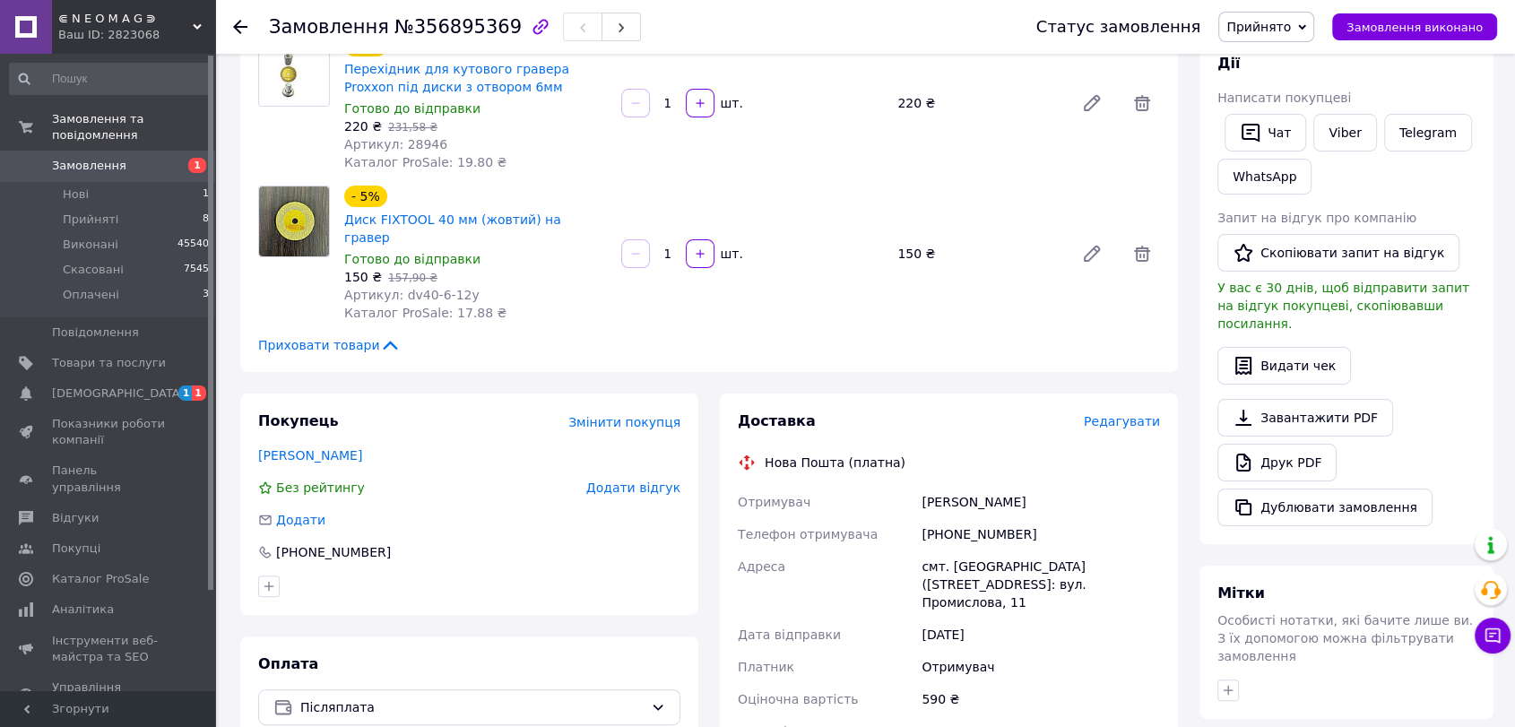
scroll to position [325, 0]
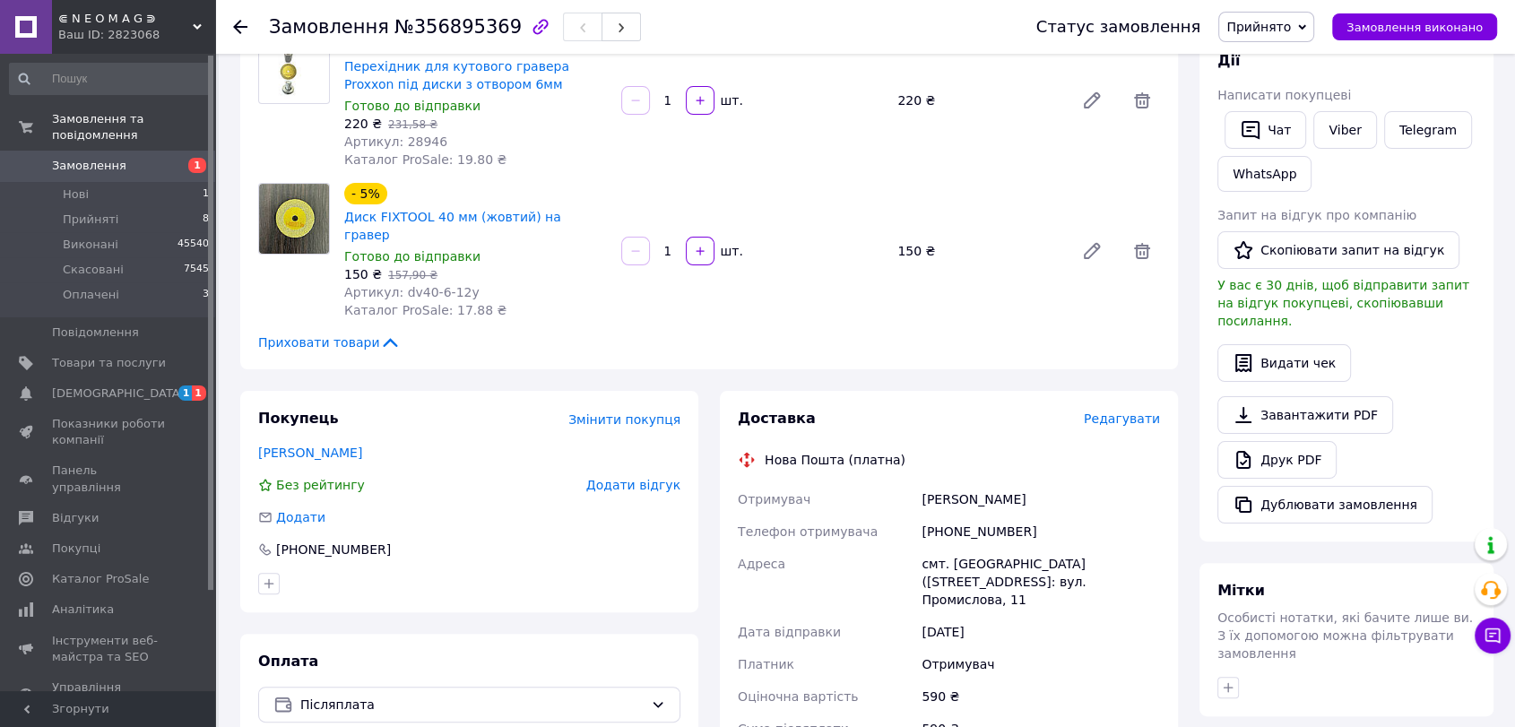
click at [969, 515] on div "+380967758862" at bounding box center [1041, 531] width 246 height 32
copy div "380967758862"
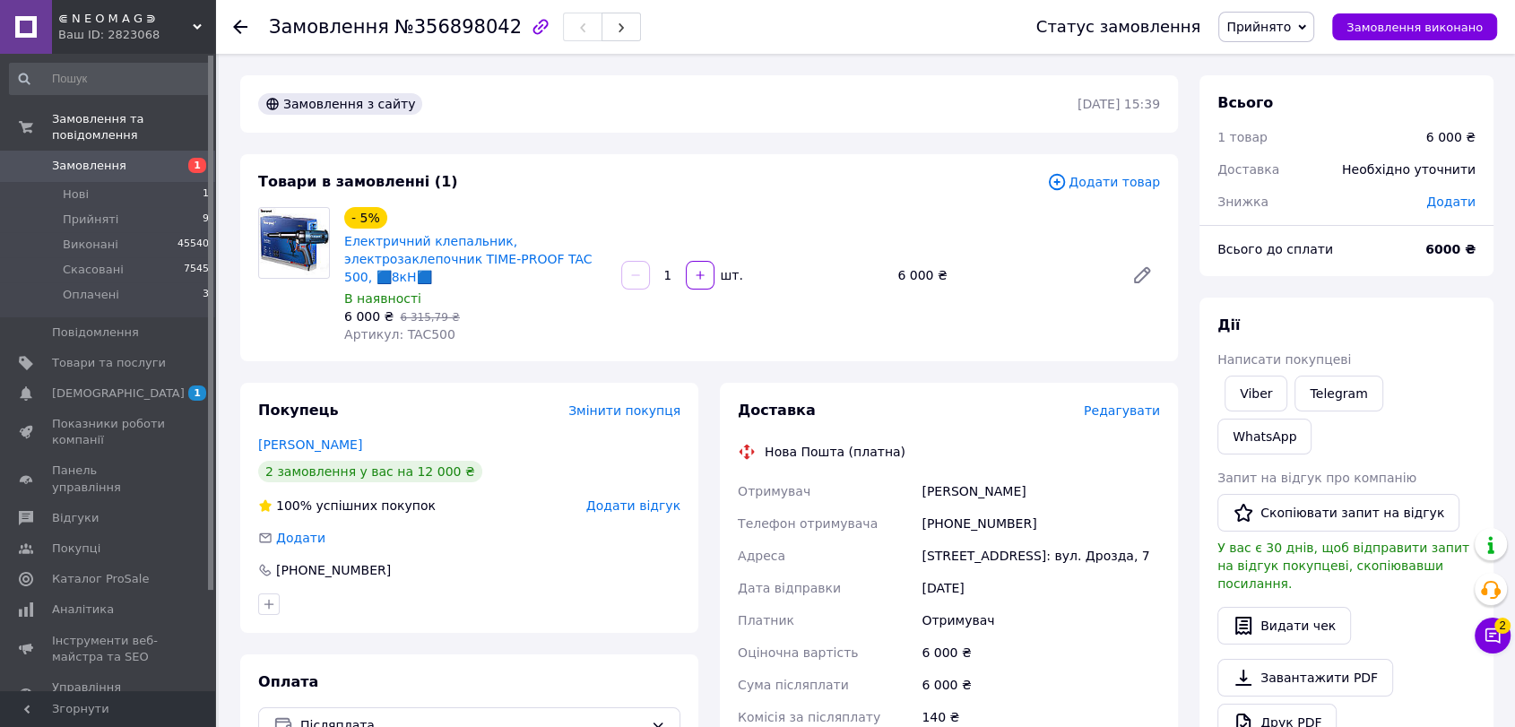
click at [949, 513] on div "[PHONE_NUMBER]" at bounding box center [1041, 523] width 246 height 32
copy div "380504486212"
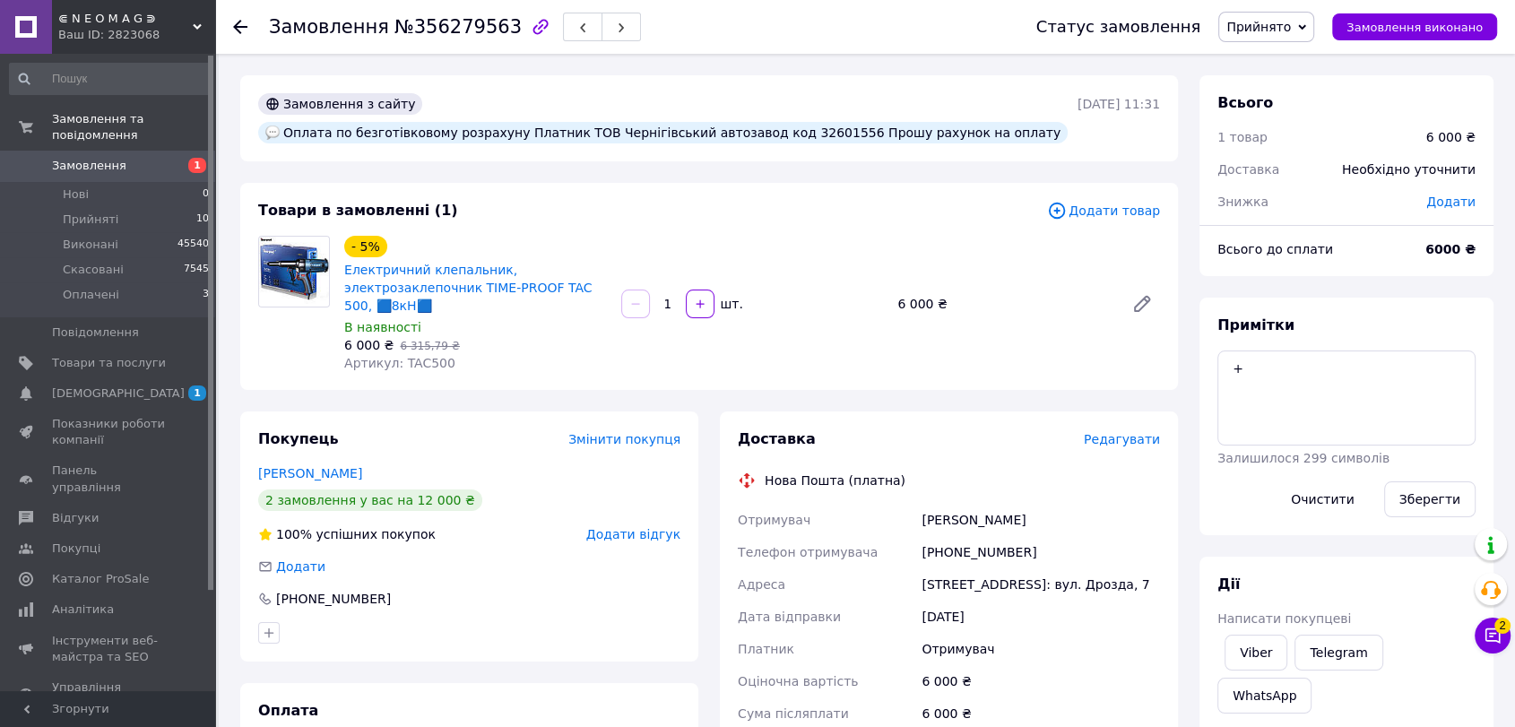
click at [941, 556] on div "+380504486212" at bounding box center [1041, 552] width 246 height 32
copy div "380504486212"
click at [280, 339] on div at bounding box center [294, 304] width 86 height 136
click at [963, 558] on div "[PHONE_NUMBER]" at bounding box center [1041, 552] width 246 height 32
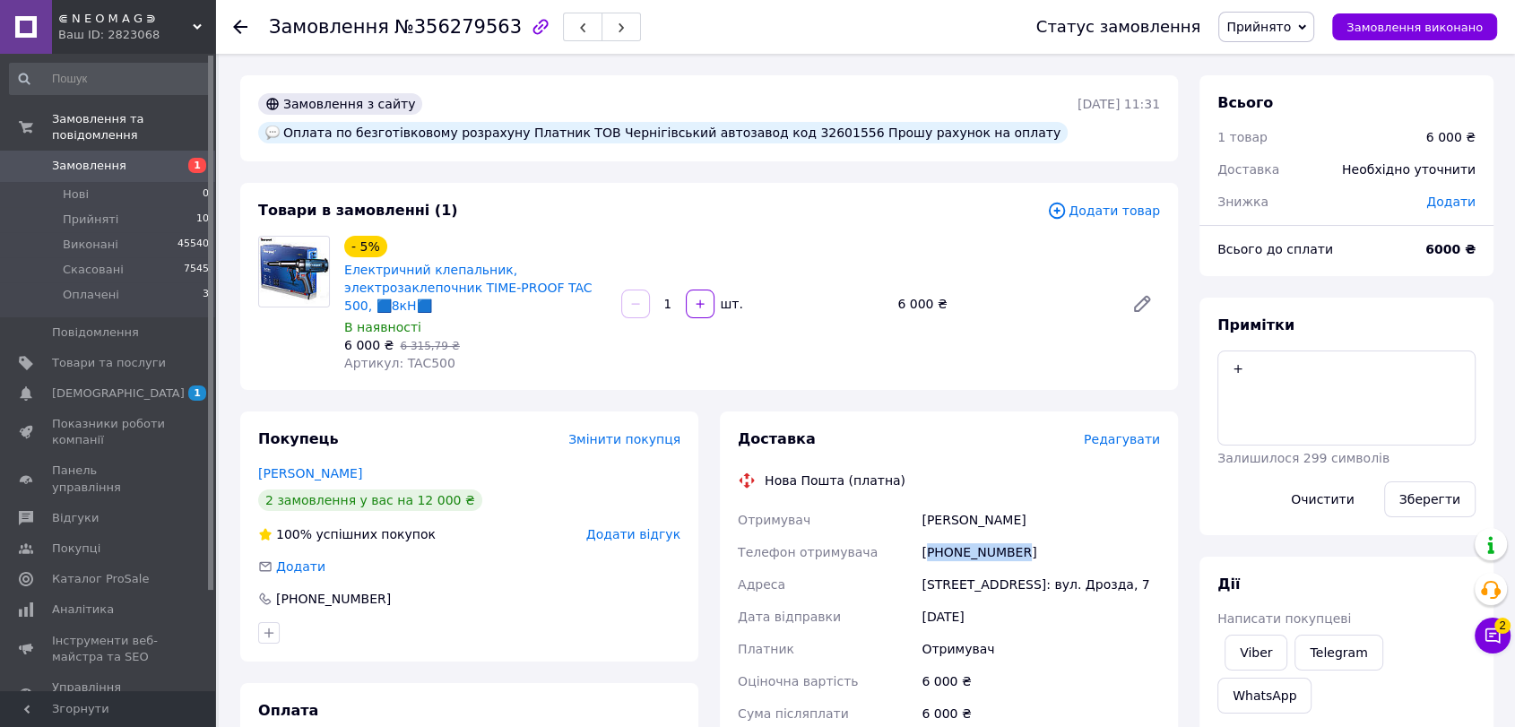
click at [963, 558] on div "[PHONE_NUMBER]" at bounding box center [1041, 552] width 246 height 32
copy div "380504486212"
click at [437, 30] on span "№356279563" at bounding box center [457, 27] width 127 height 22
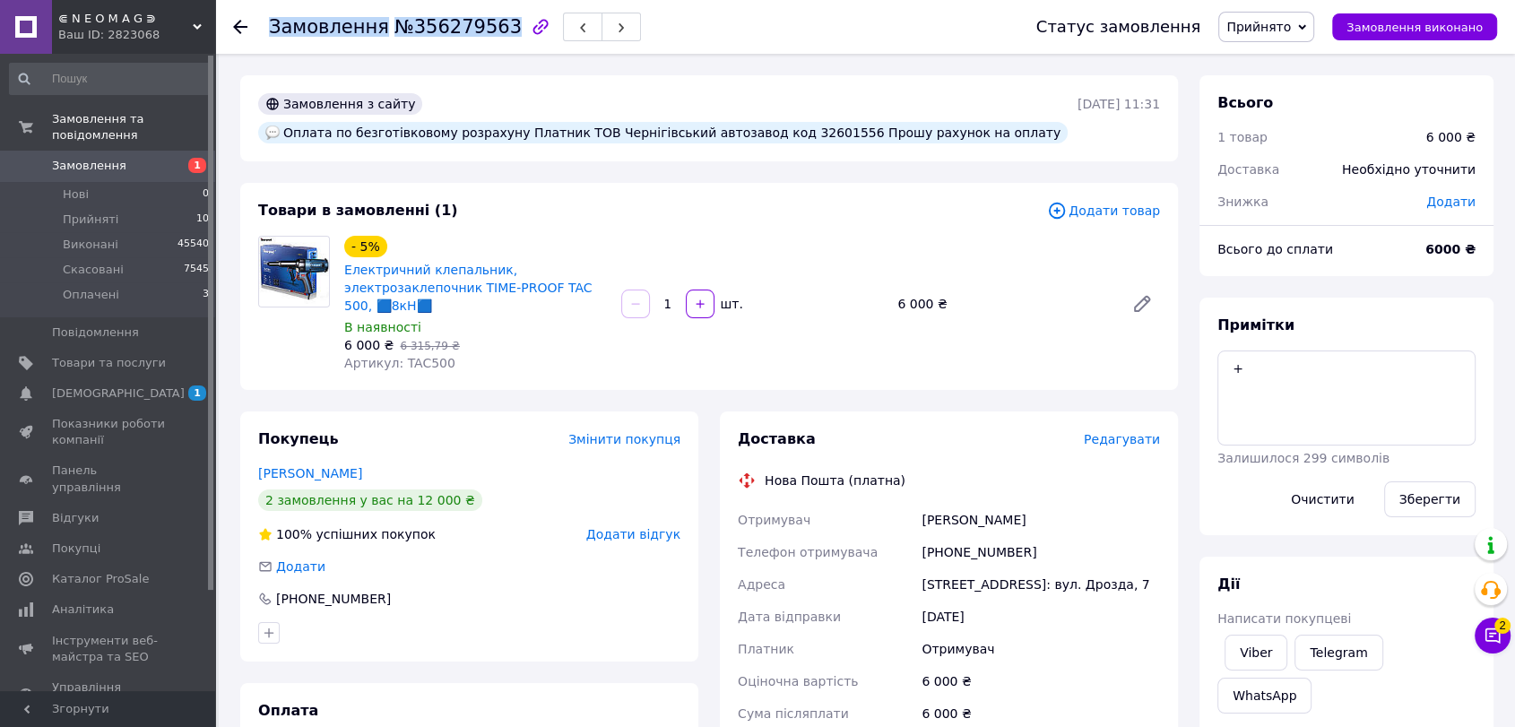
copy h1 "Замовлення №356279563"
click at [437, 30] on span "№356279563" at bounding box center [457, 27] width 127 height 22
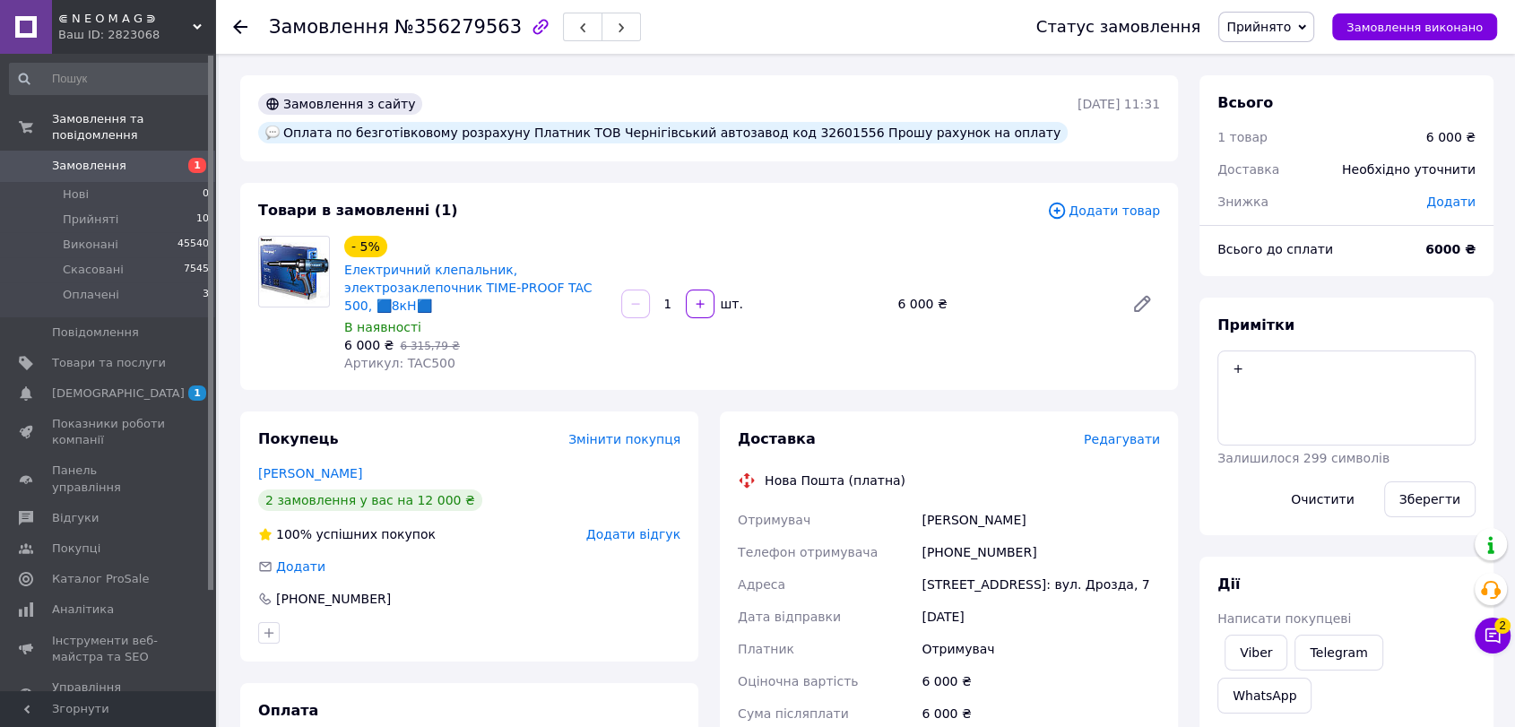
click at [437, 30] on span "№356279563" at bounding box center [457, 27] width 127 height 22
copy span "356279563"
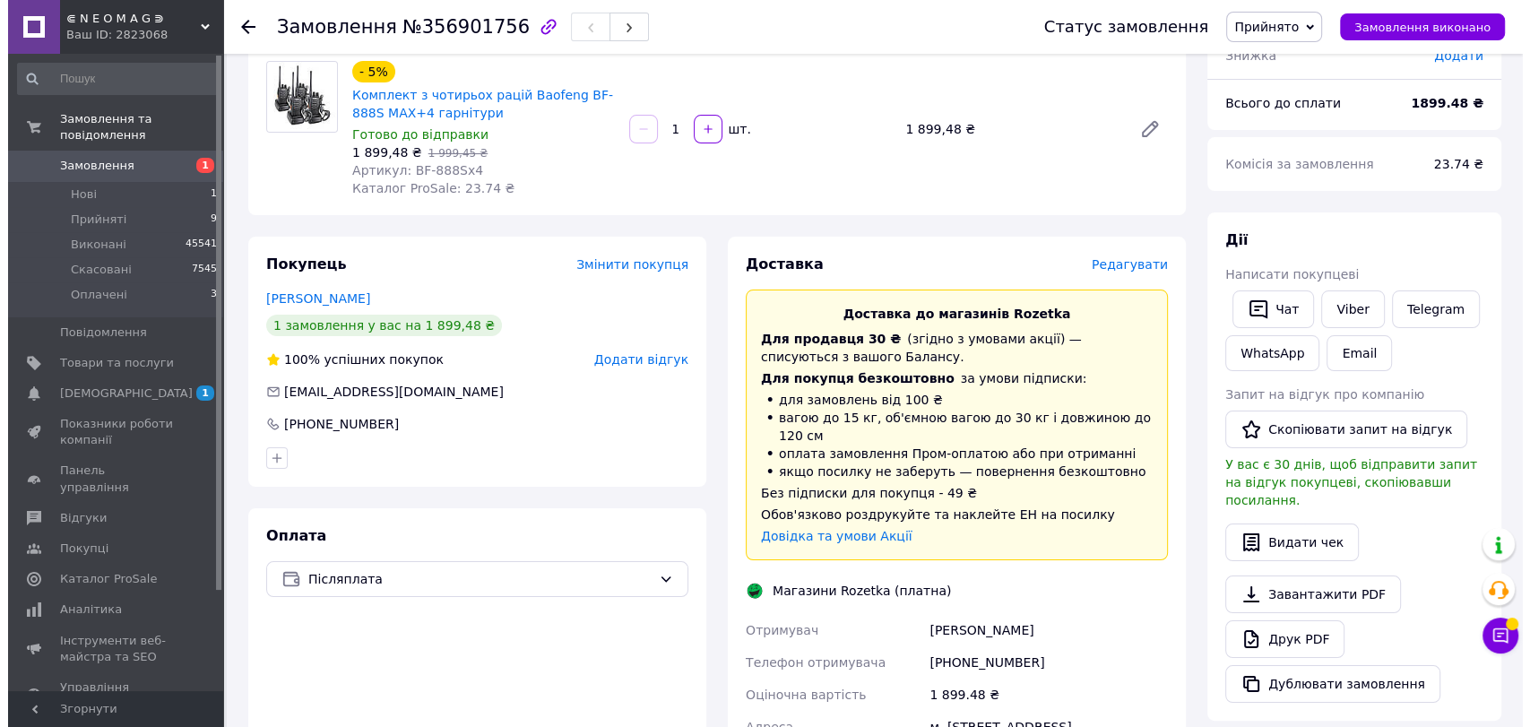
scroll to position [143, 0]
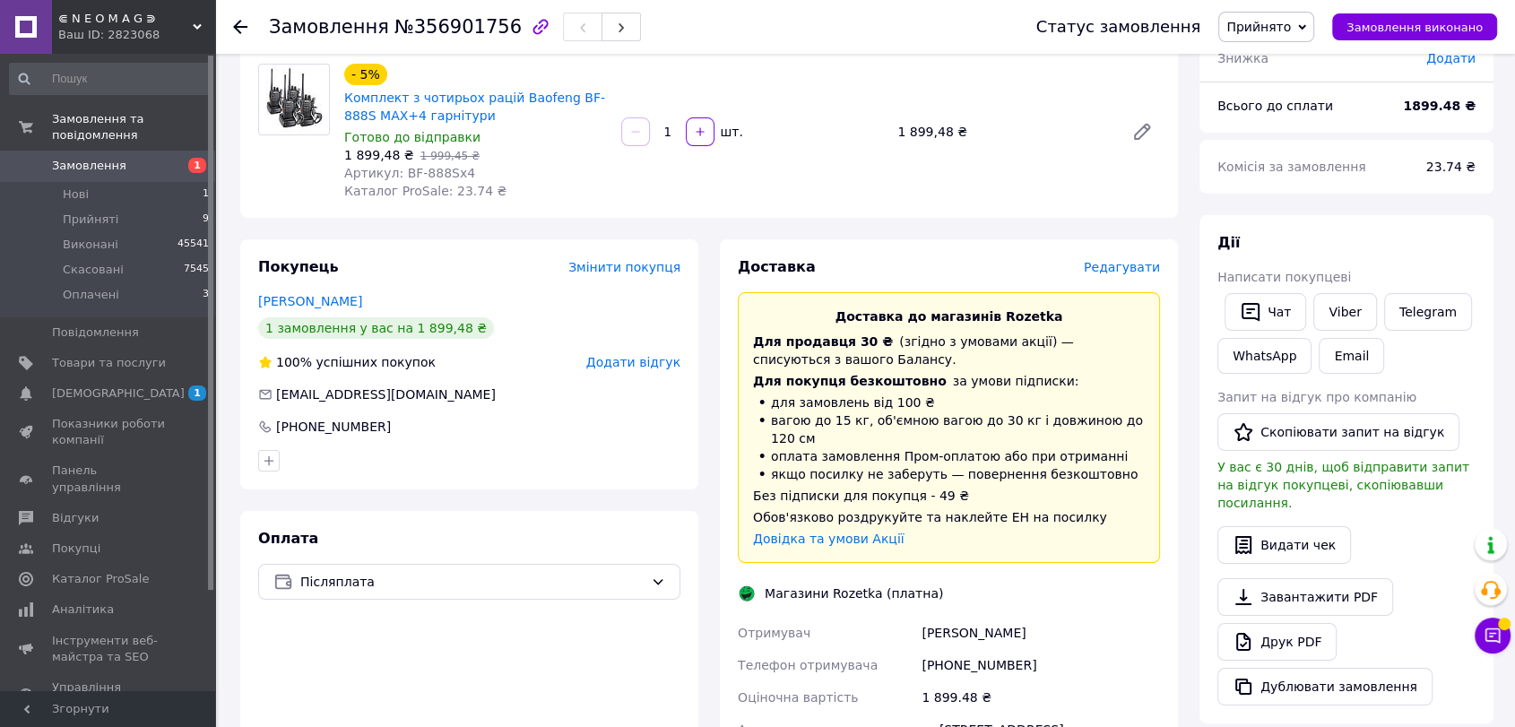
click at [1129, 268] on span "Редагувати" at bounding box center [1122, 267] width 76 height 14
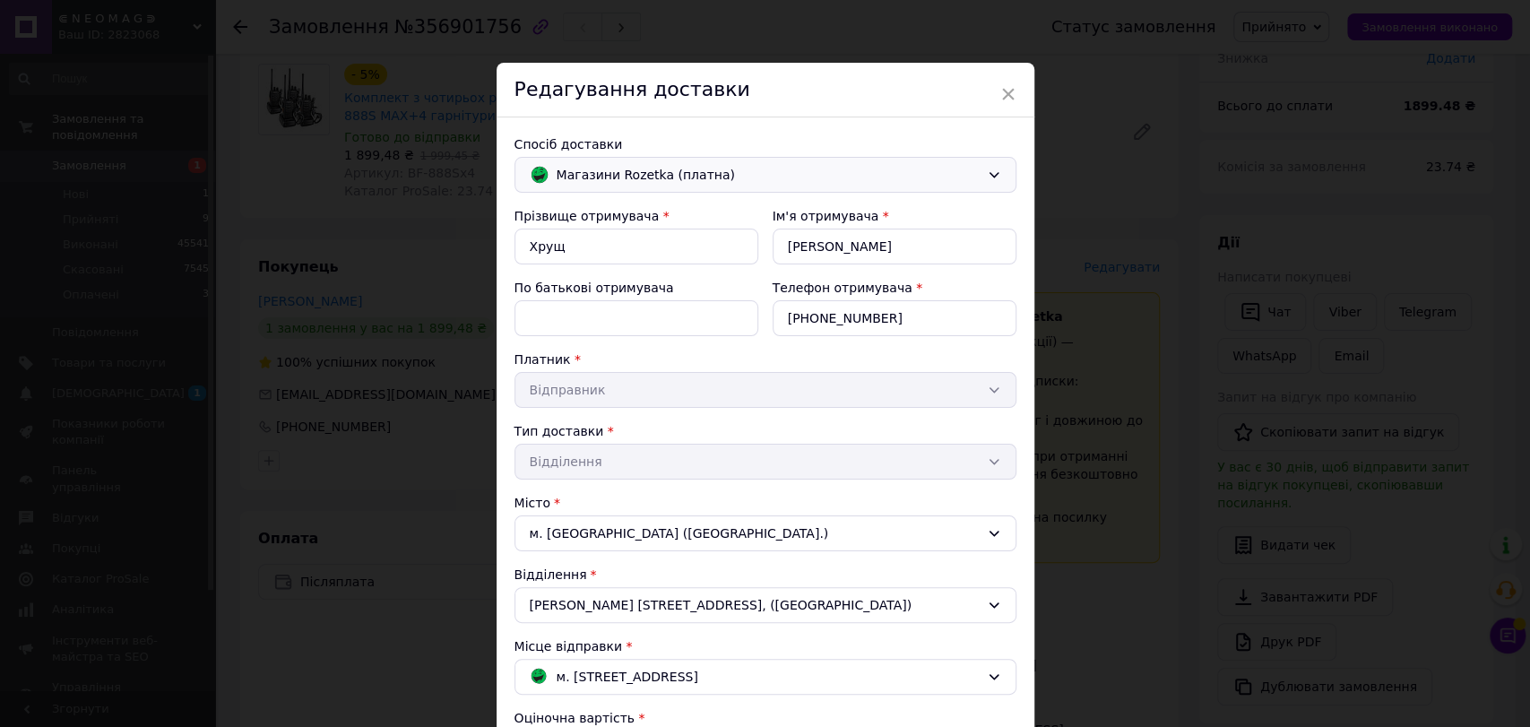
click at [803, 160] on div "Магазини Rozetka (платна)" at bounding box center [766, 175] width 502 height 36
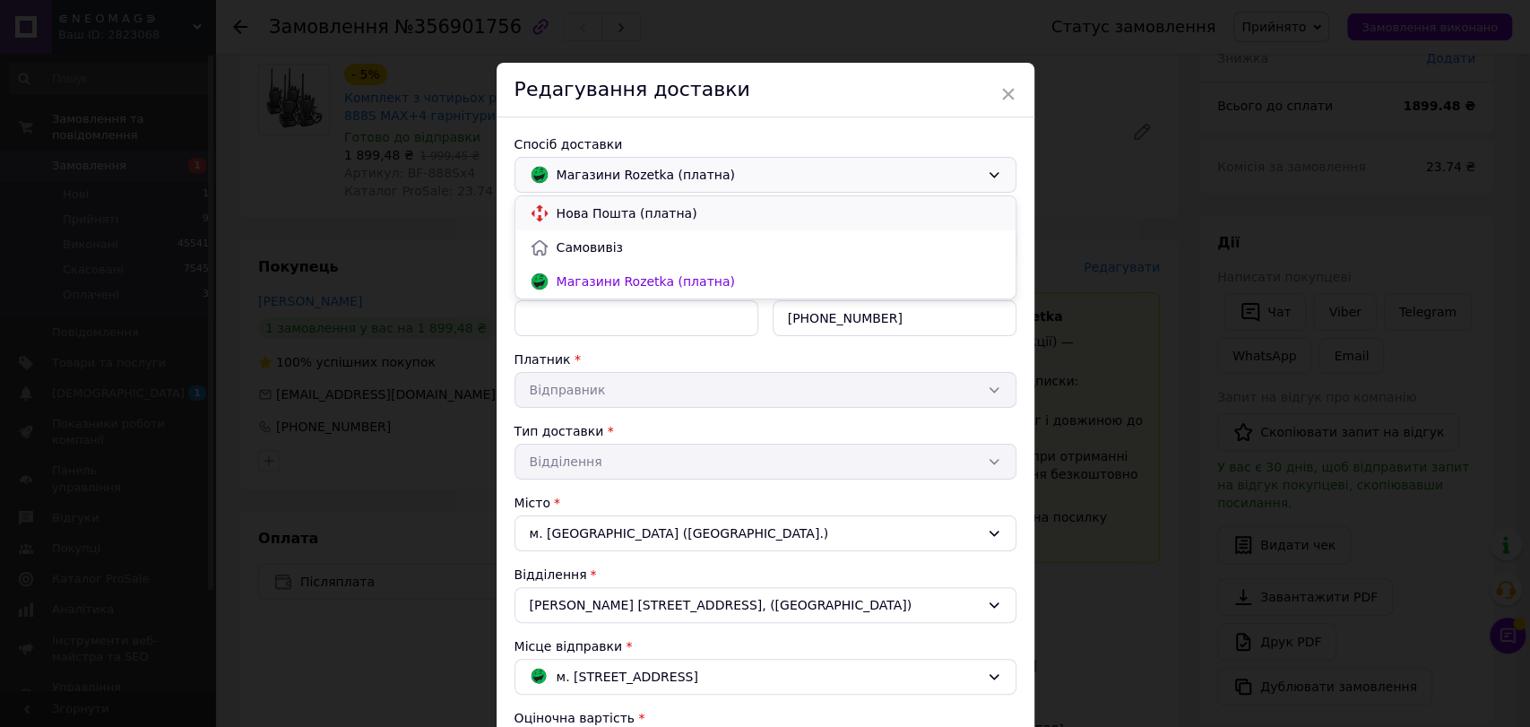
click at [717, 223] on div "Нова Пошта (платна)" at bounding box center [765, 213] width 500 height 34
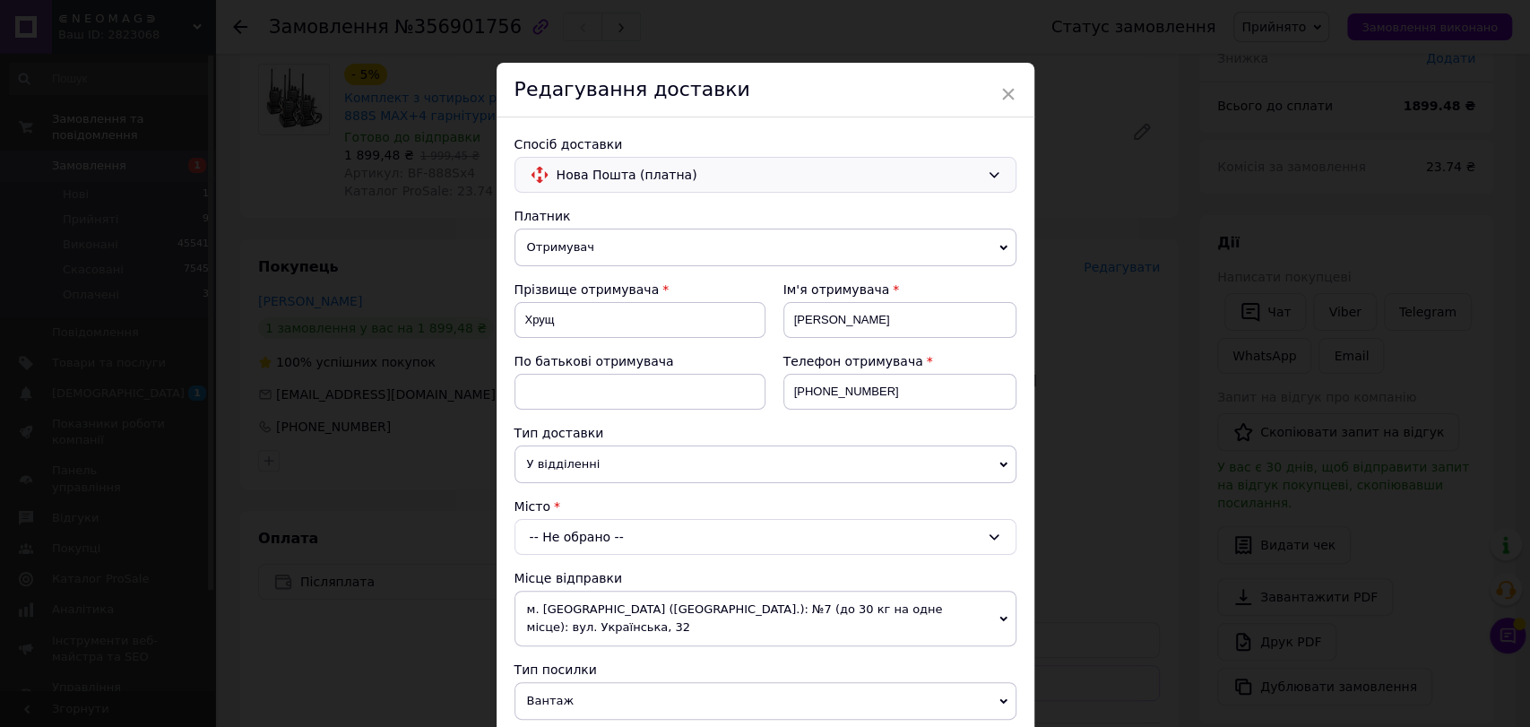
click at [620, 532] on div "-- Не обрано --" at bounding box center [766, 537] width 502 height 36
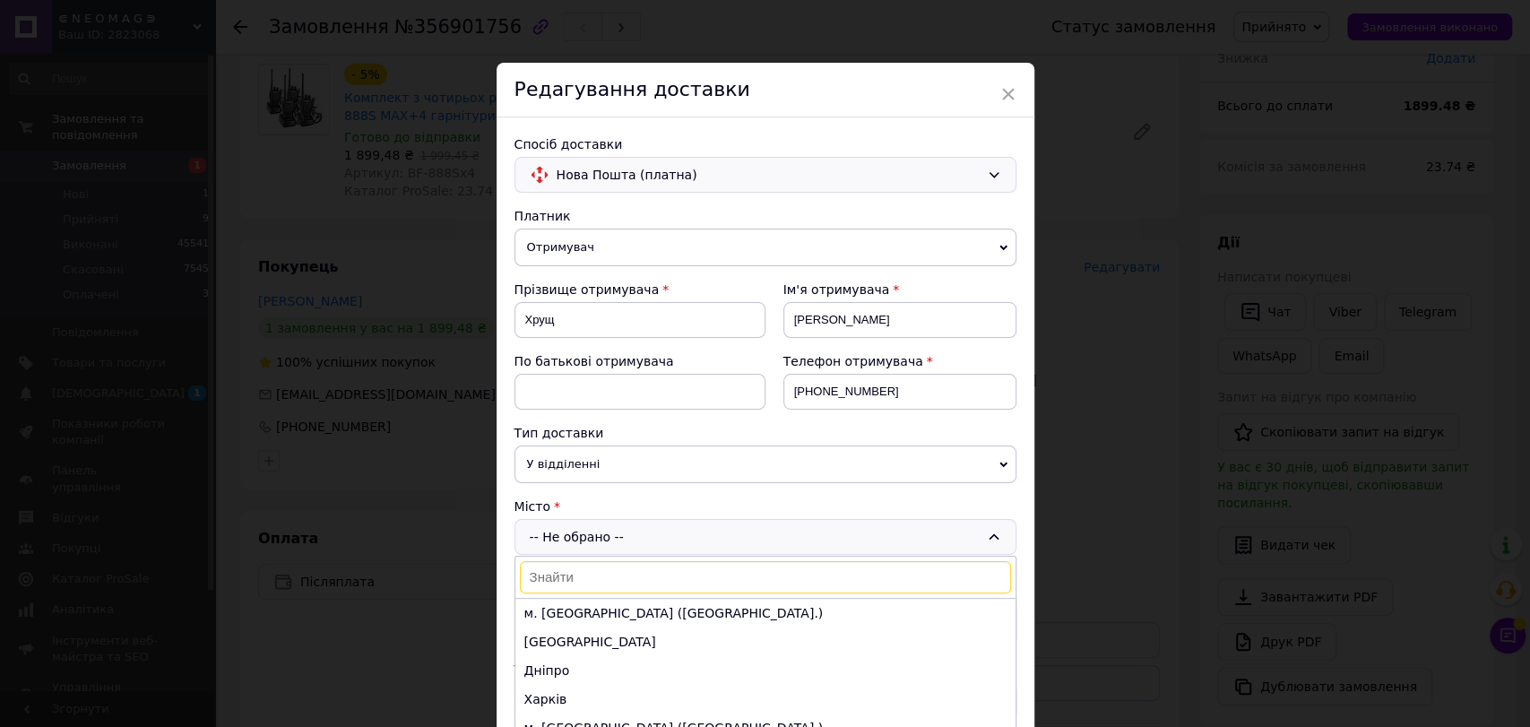
click at [617, 598] on ul "м. [GEOGRAPHIC_DATA] ([GEOGRAPHIC_DATA].) Одеса Дніпро [GEOGRAPHIC_DATA] м. [GE…" at bounding box center [765, 680] width 500 height 164
click at [617, 610] on li "м. [GEOGRAPHIC_DATA] ([GEOGRAPHIC_DATA].)" at bounding box center [765, 613] width 500 height 29
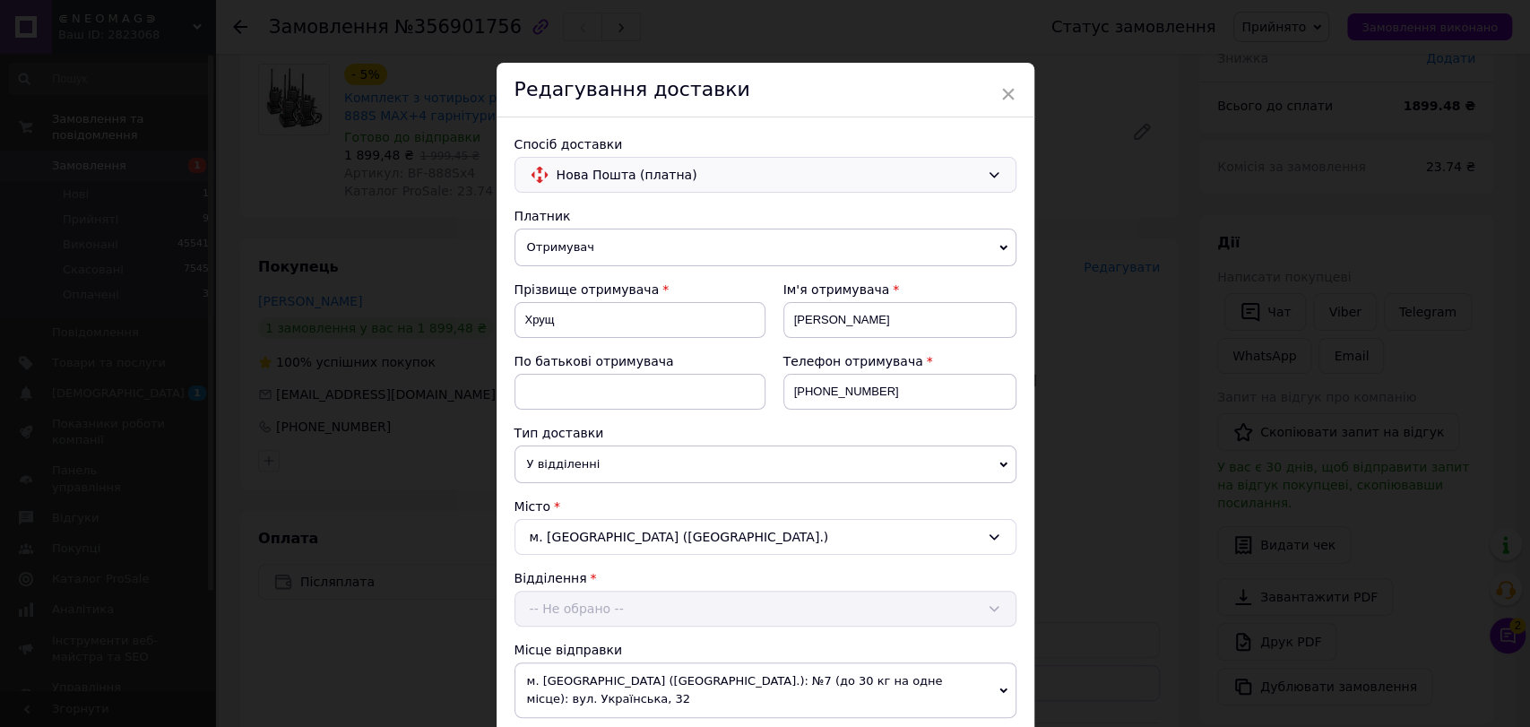
click at [592, 606] on div "Відділення -- Не обрано --" at bounding box center [766, 597] width 502 height 57
click at [592, 606] on div "-- Не обрано --" at bounding box center [766, 609] width 502 height 36
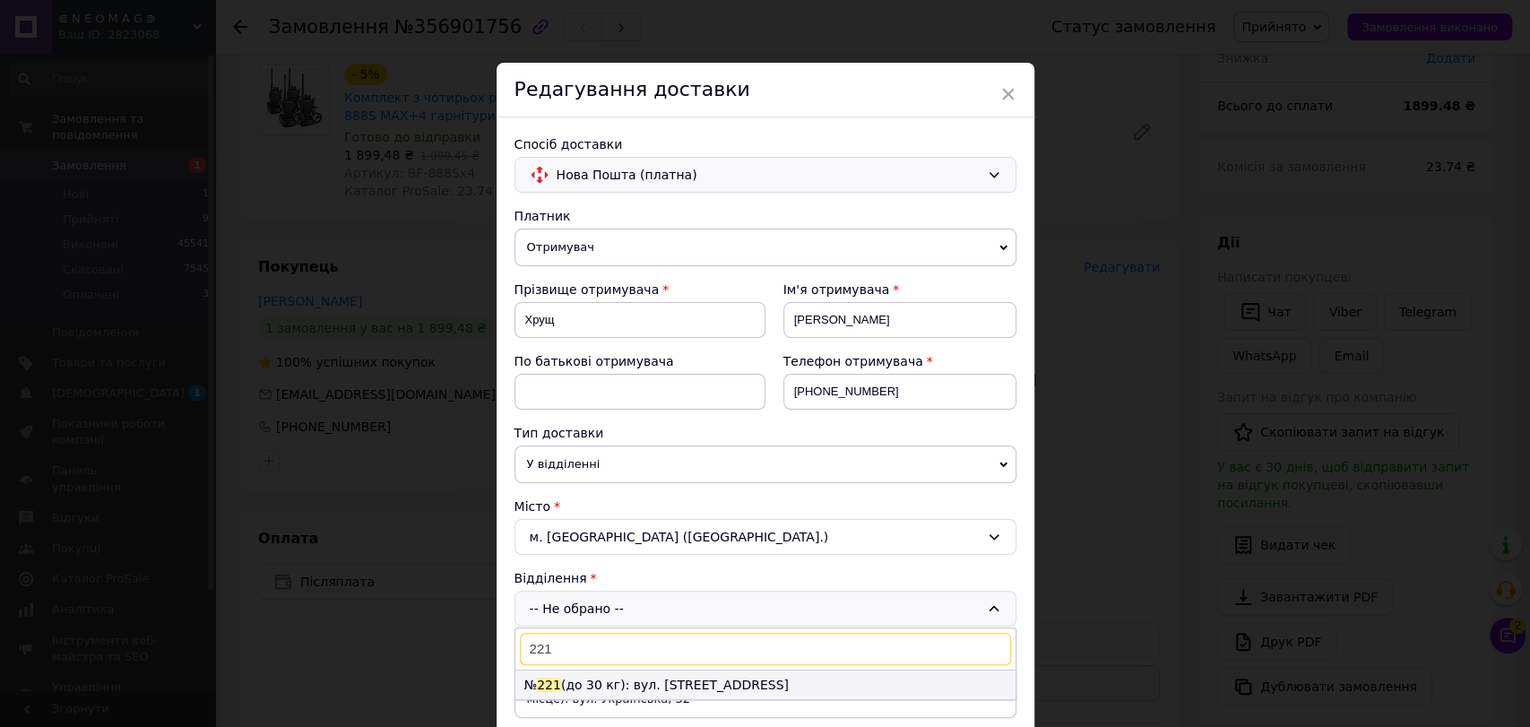
type input "221"
click at [656, 687] on li "№ 221 (до 30 кг): вул. Будищанська, 7" at bounding box center [765, 684] width 500 height 29
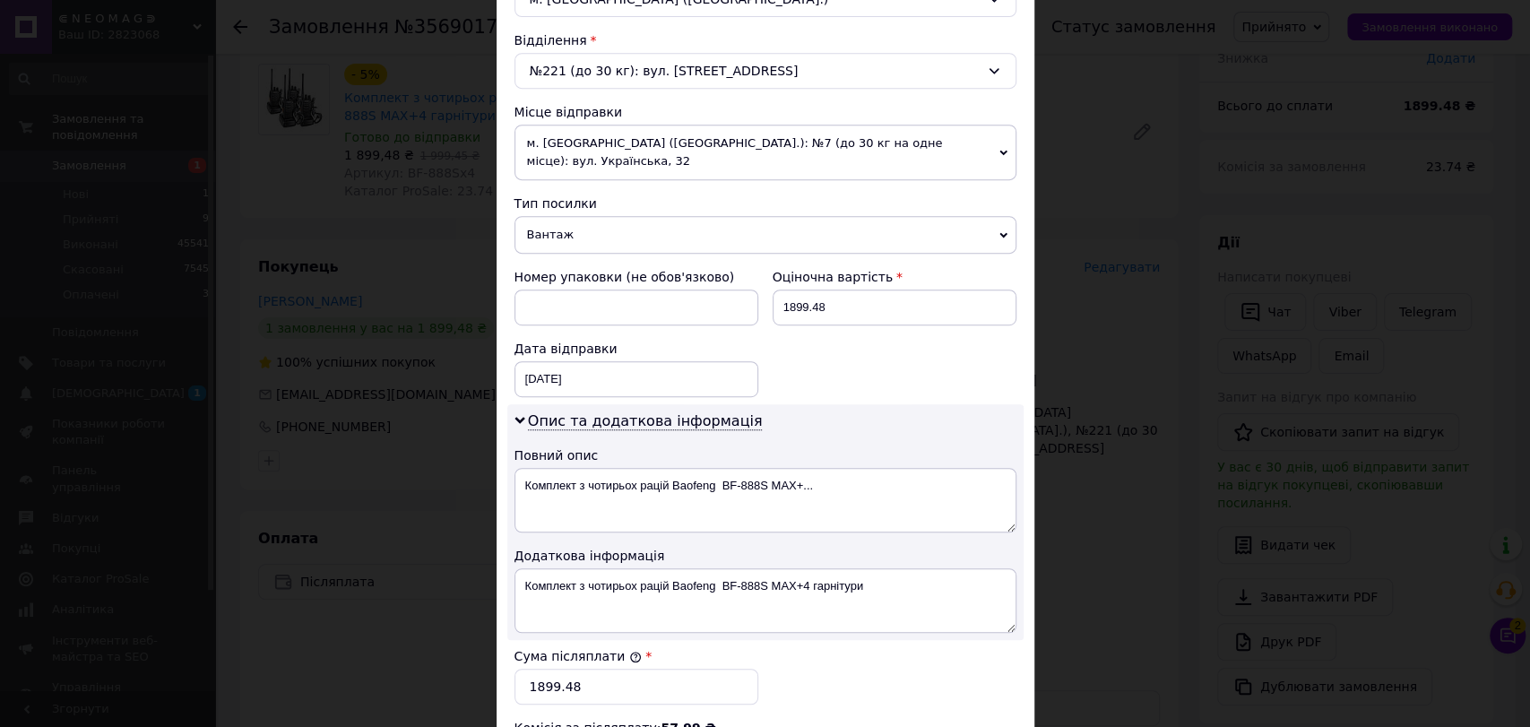
scroll to position [590, 0]
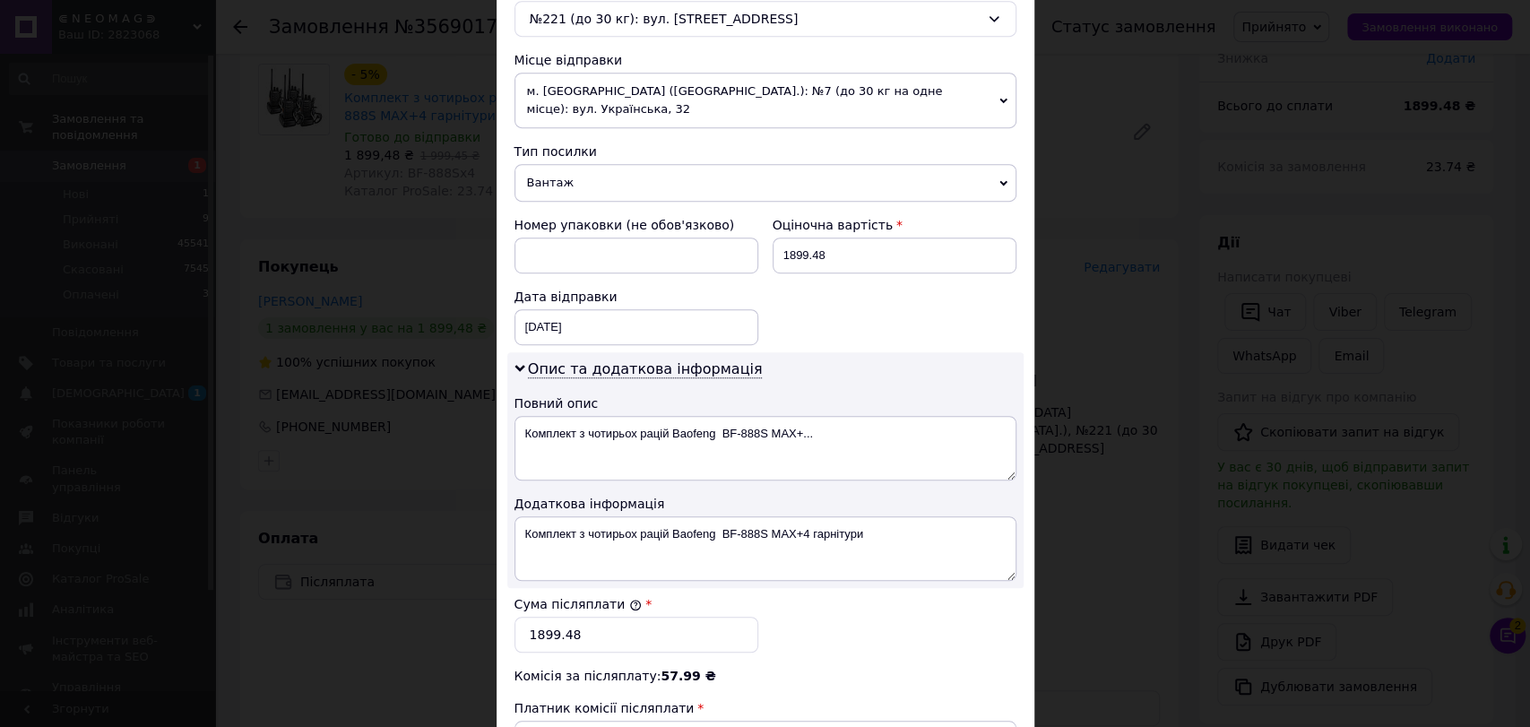
click at [832, 721] on span "Отримувач" at bounding box center [766, 740] width 502 height 38
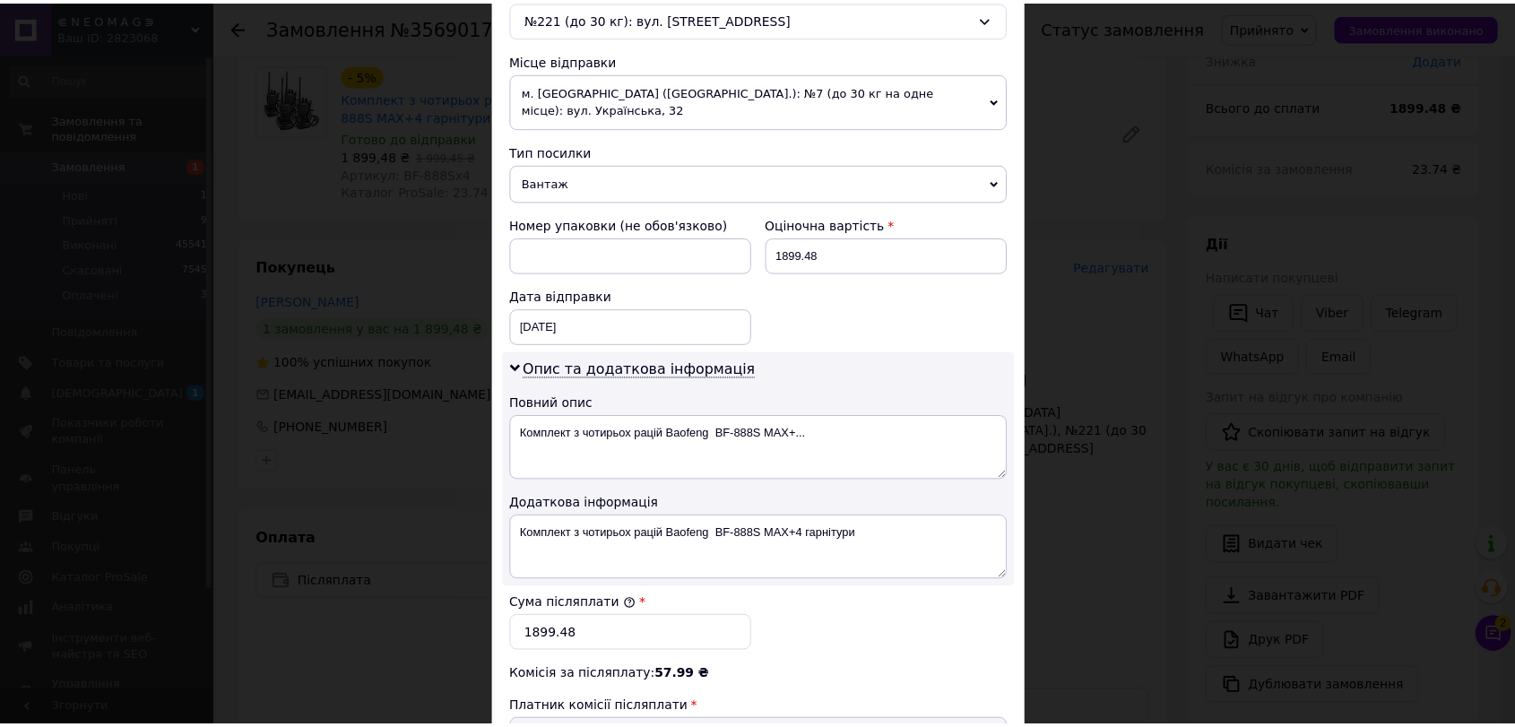
scroll to position [838, 0]
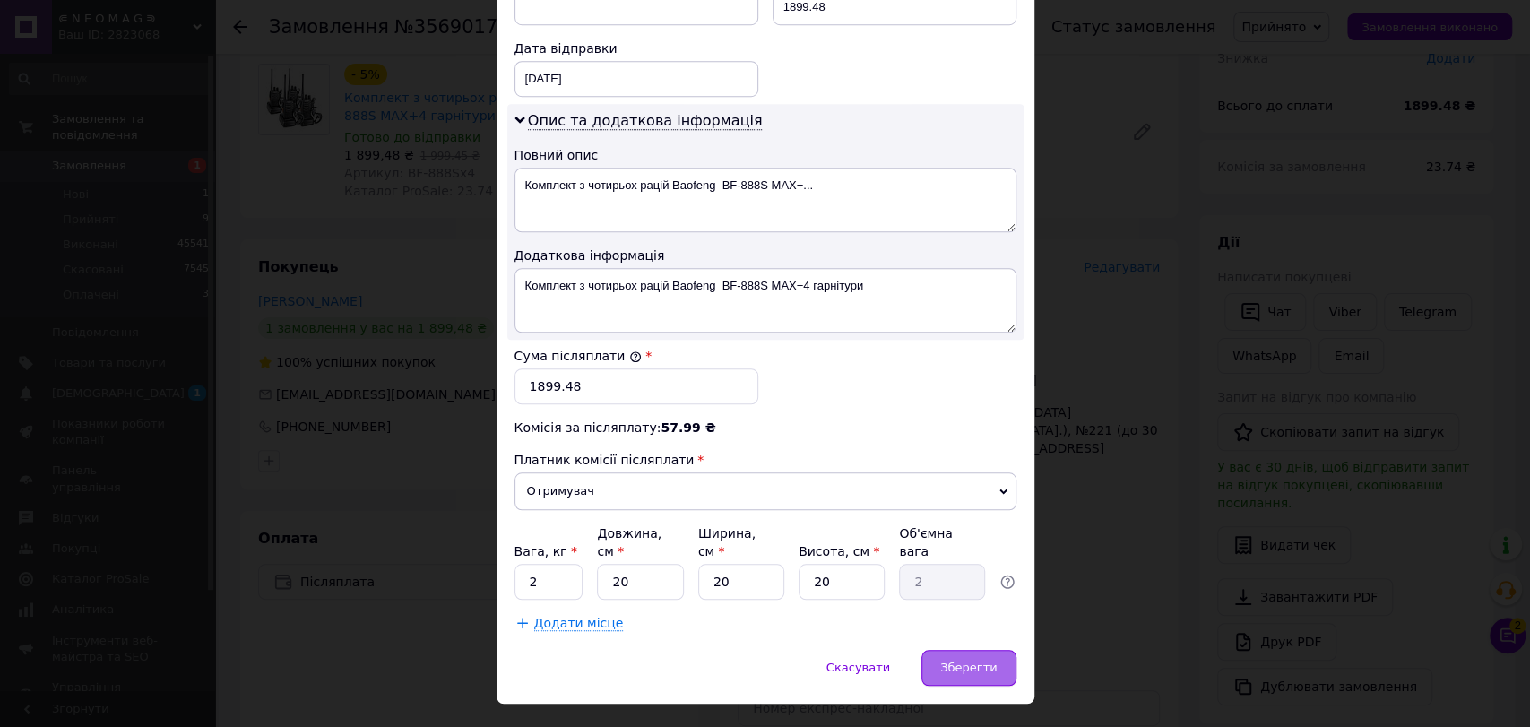
click at [959, 650] on div "Зберегти" at bounding box center [968, 668] width 94 height 36
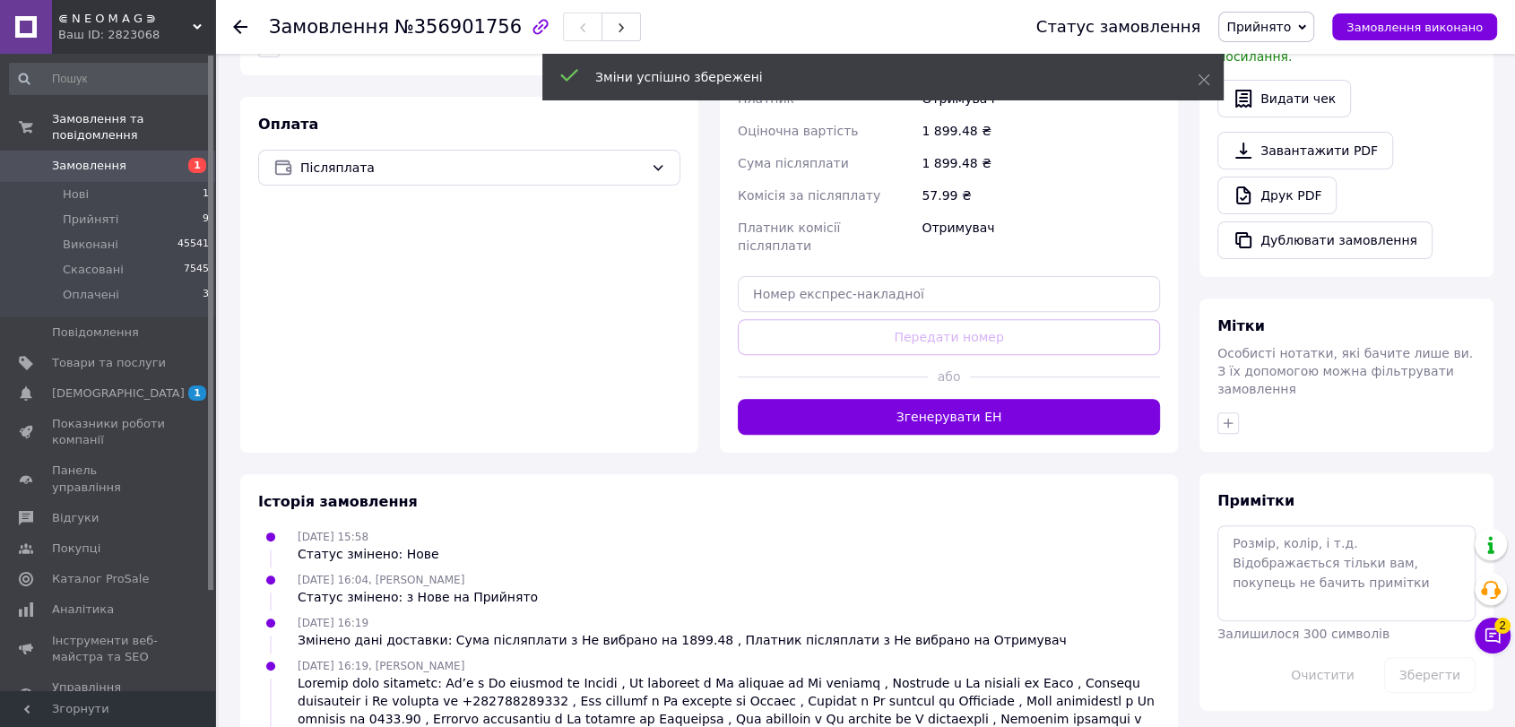
scroll to position [558, 0]
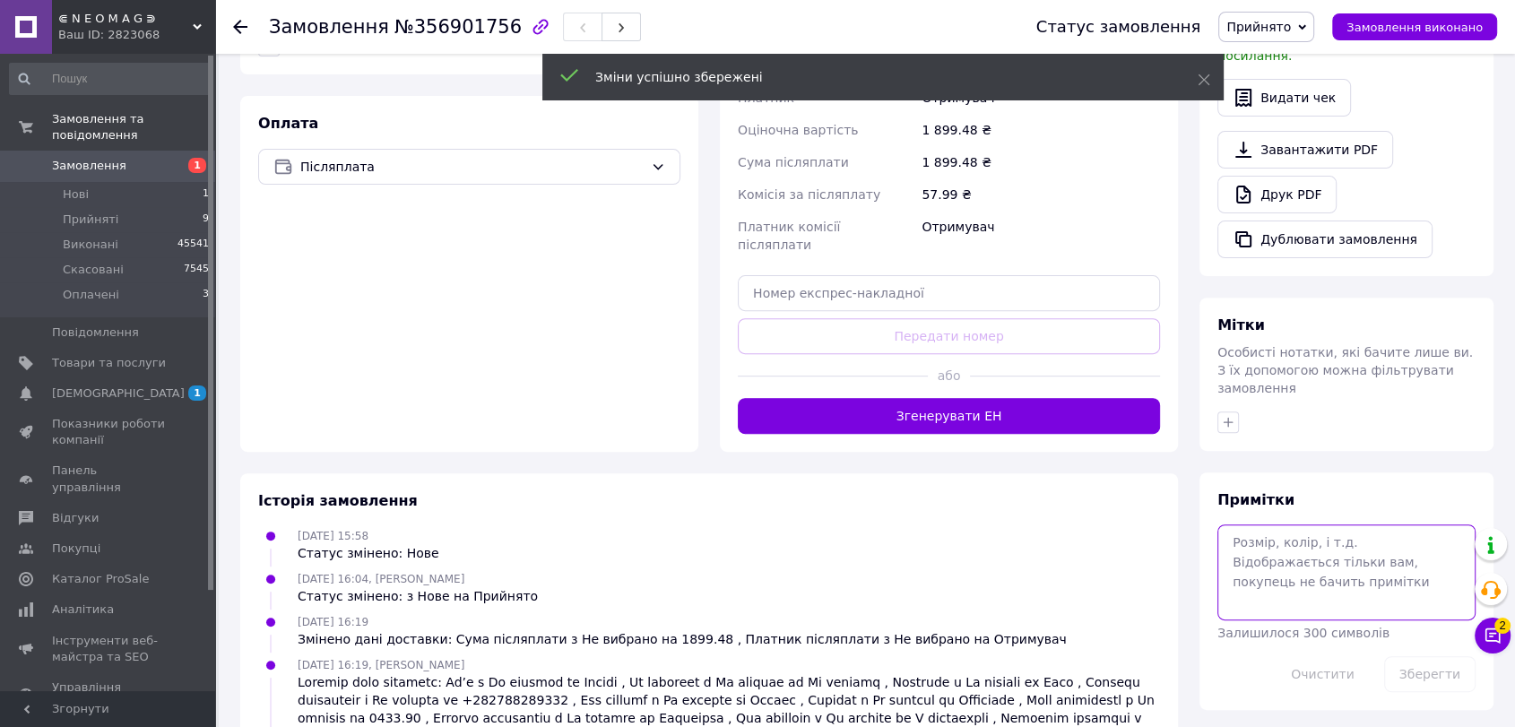
click at [1284, 542] on textarea at bounding box center [1346, 571] width 258 height 95
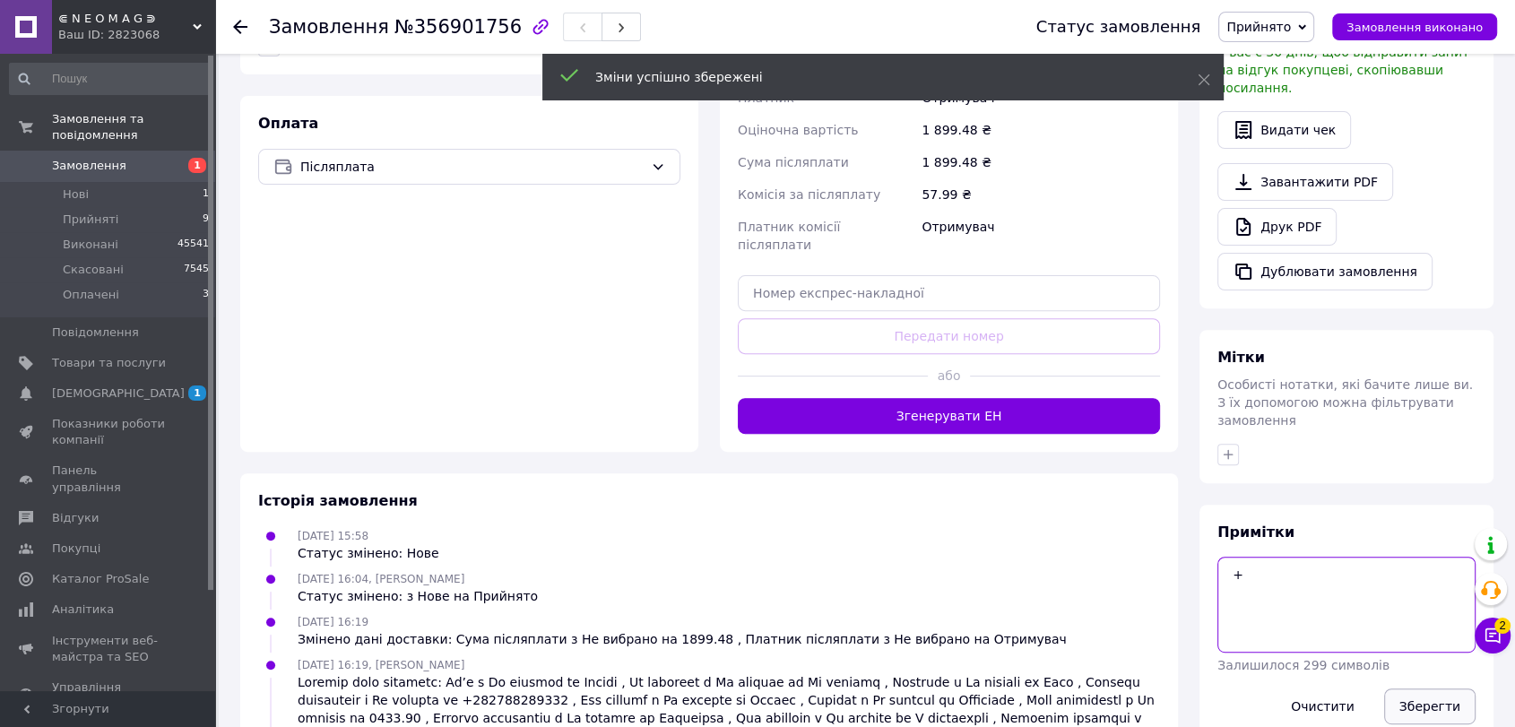
type textarea "+"
click at [1419, 688] on button "Зберегти" at bounding box center [1429, 706] width 91 height 36
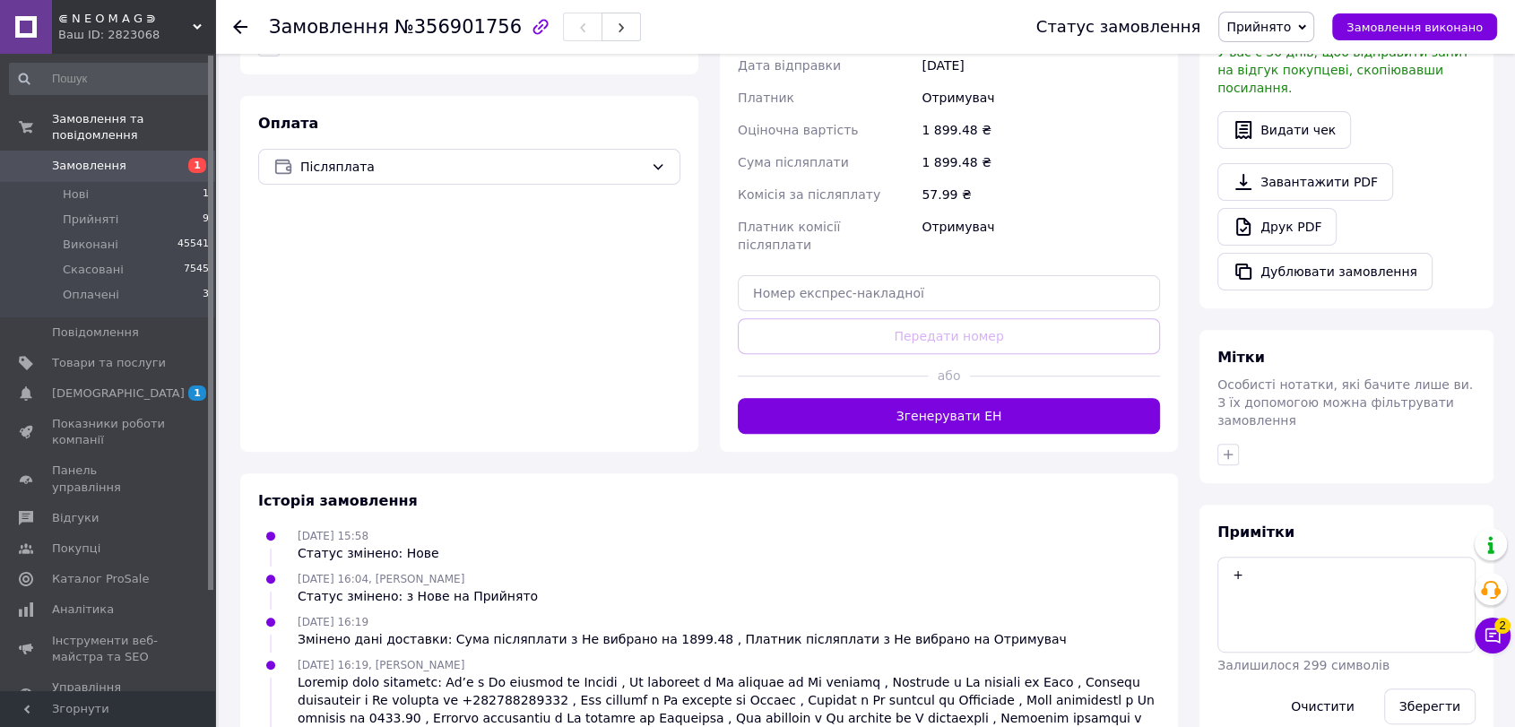
scroll to position [0, 0]
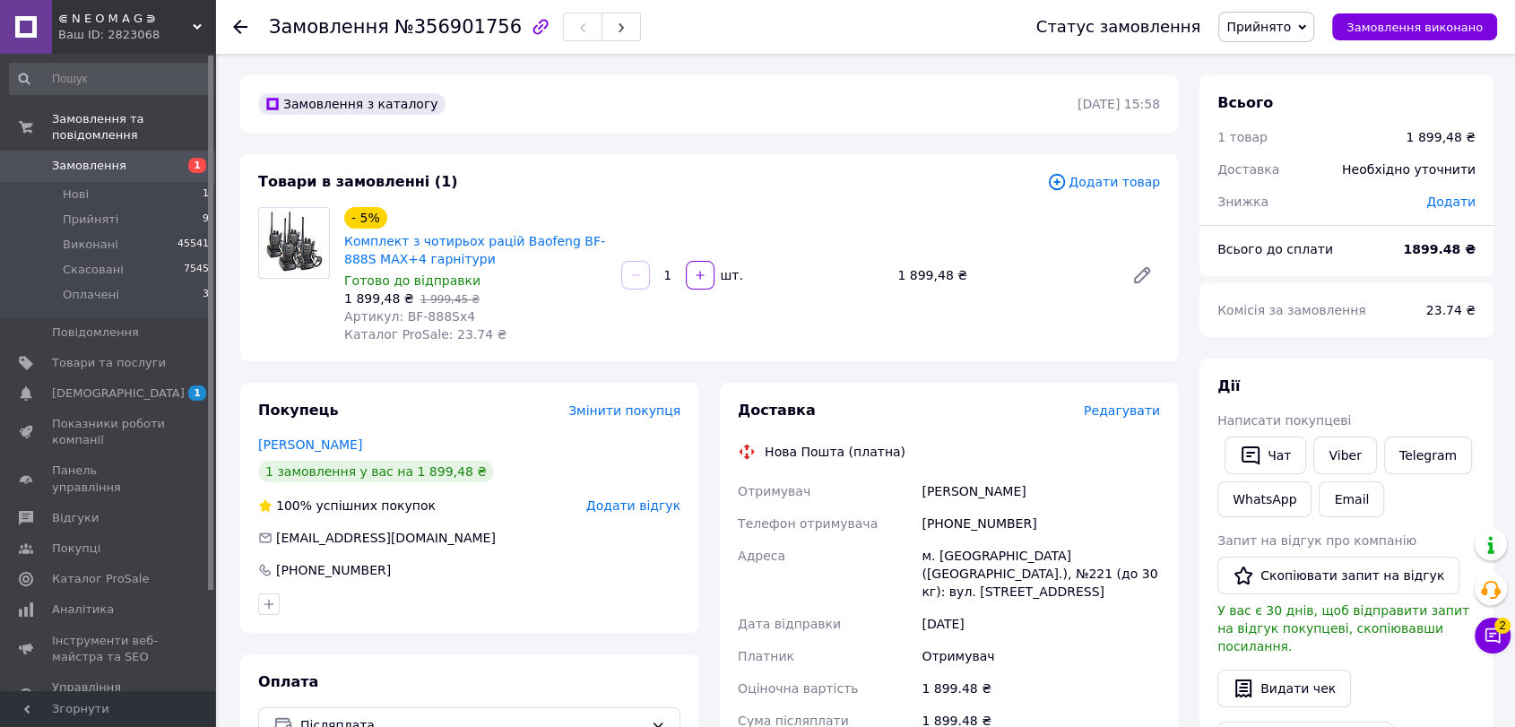
click at [975, 517] on div "[PHONE_NUMBER]" at bounding box center [1041, 523] width 246 height 32
copy div "380931291019"
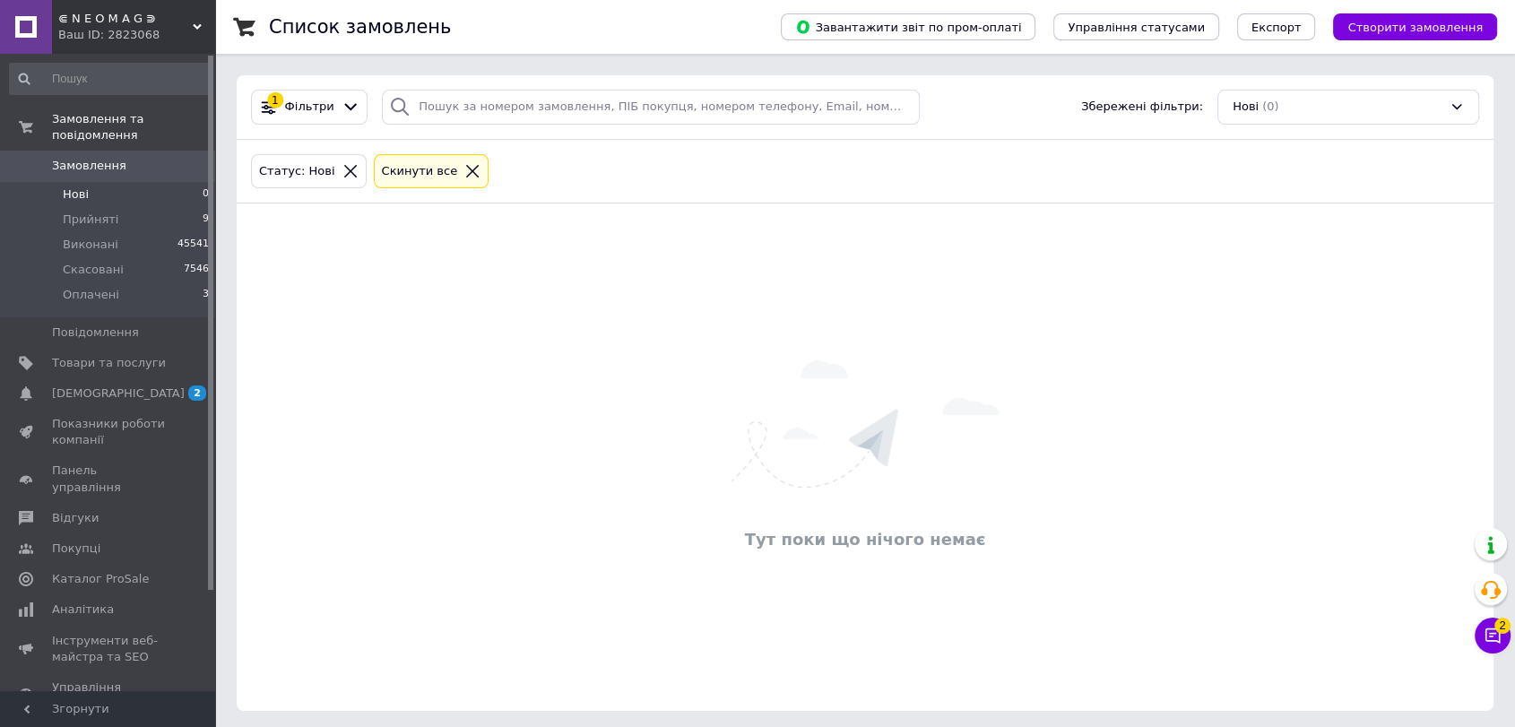
click at [134, 186] on li "Нові 0" at bounding box center [110, 194] width 220 height 25
click at [1492, 627] on icon at bounding box center [1492, 636] width 18 height 18
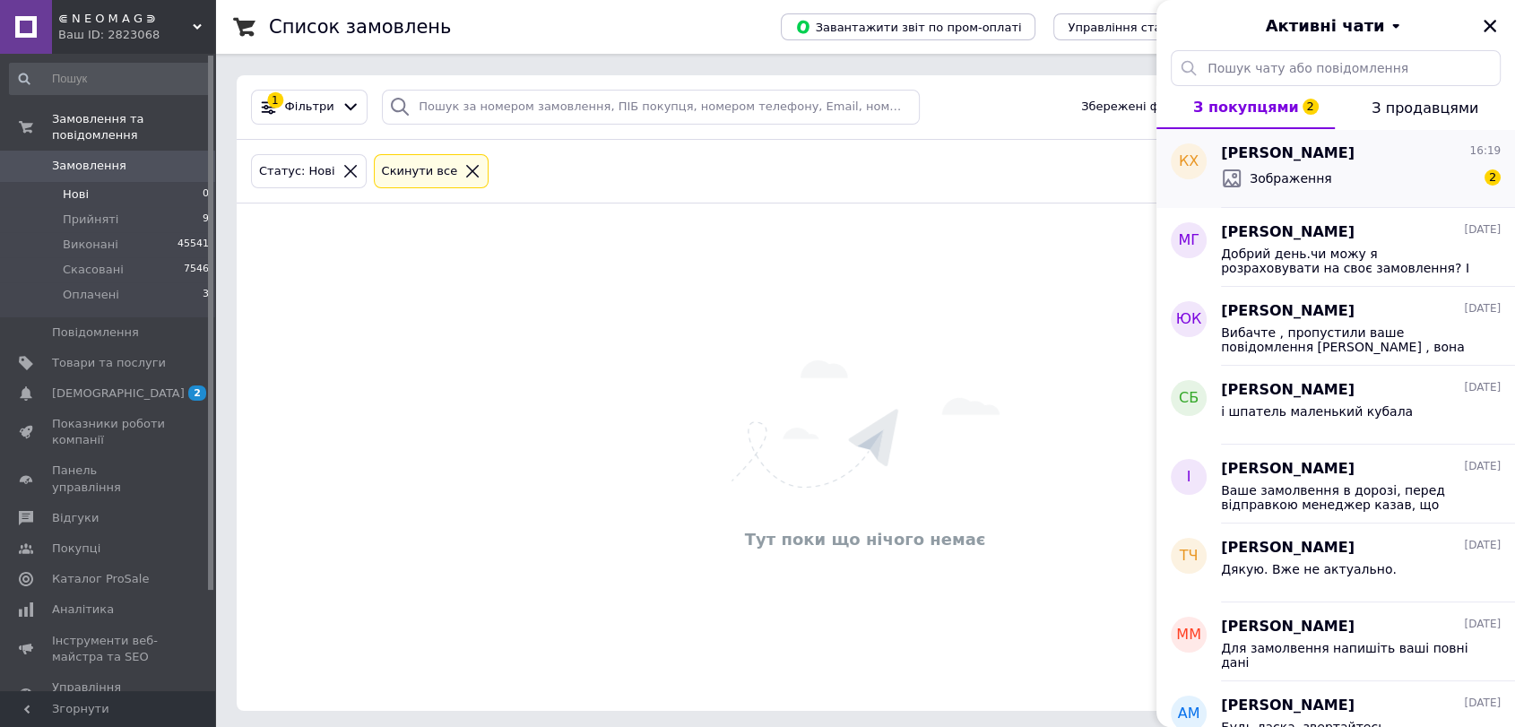
click at [1393, 177] on div "Зображення 2" at bounding box center [1361, 178] width 280 height 29
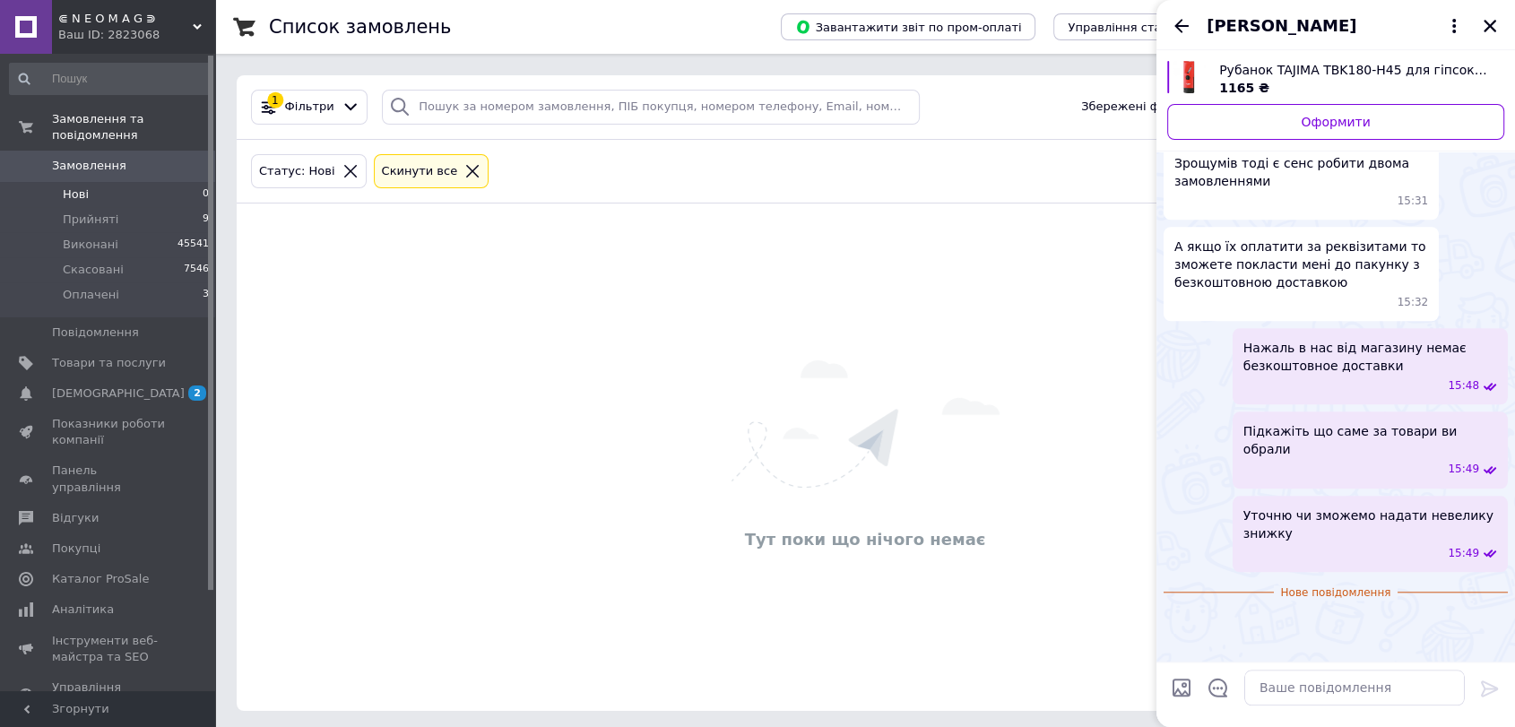
scroll to position [1937, 0]
click at [1178, 614] on img at bounding box center [1170, 621] width 14 height 14
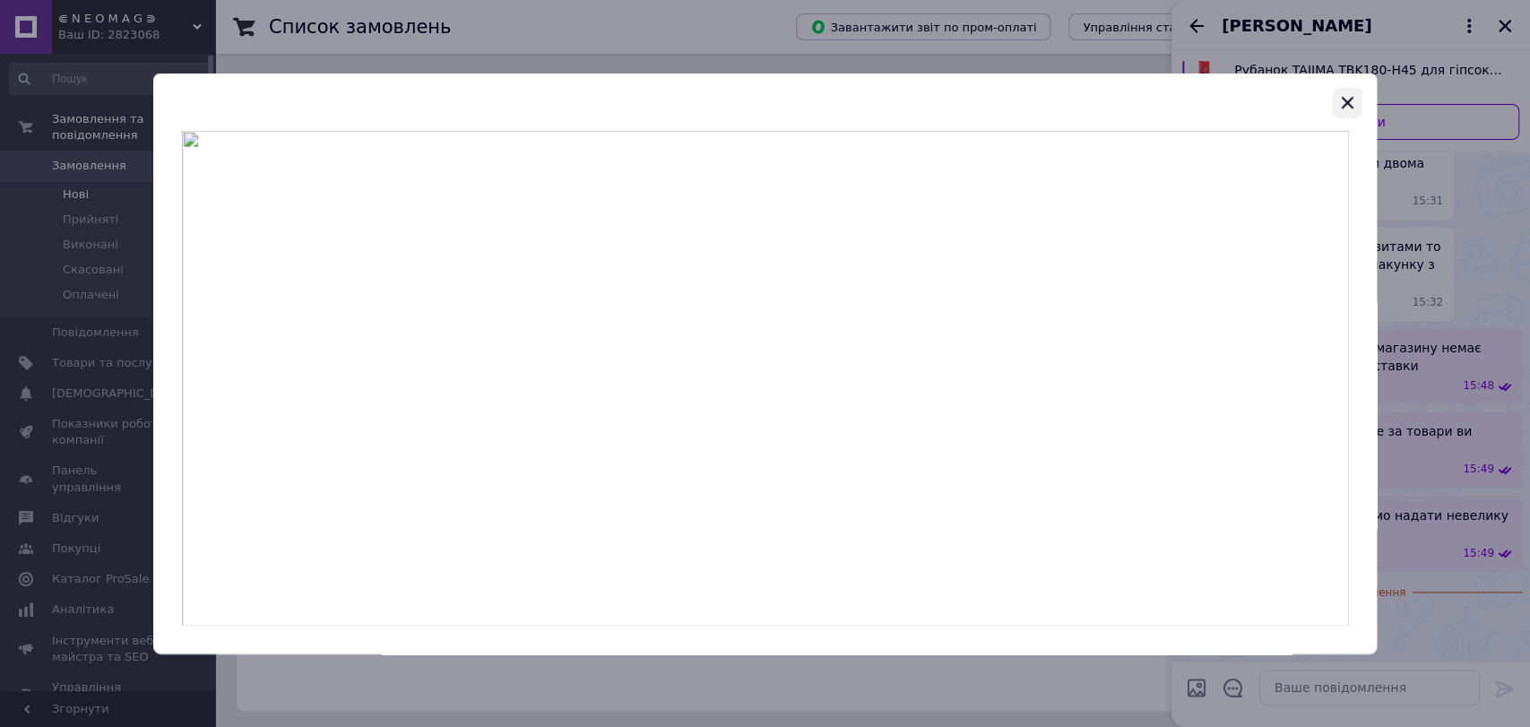
click at [1344, 98] on icon "button" at bounding box center [1348, 103] width 12 height 12
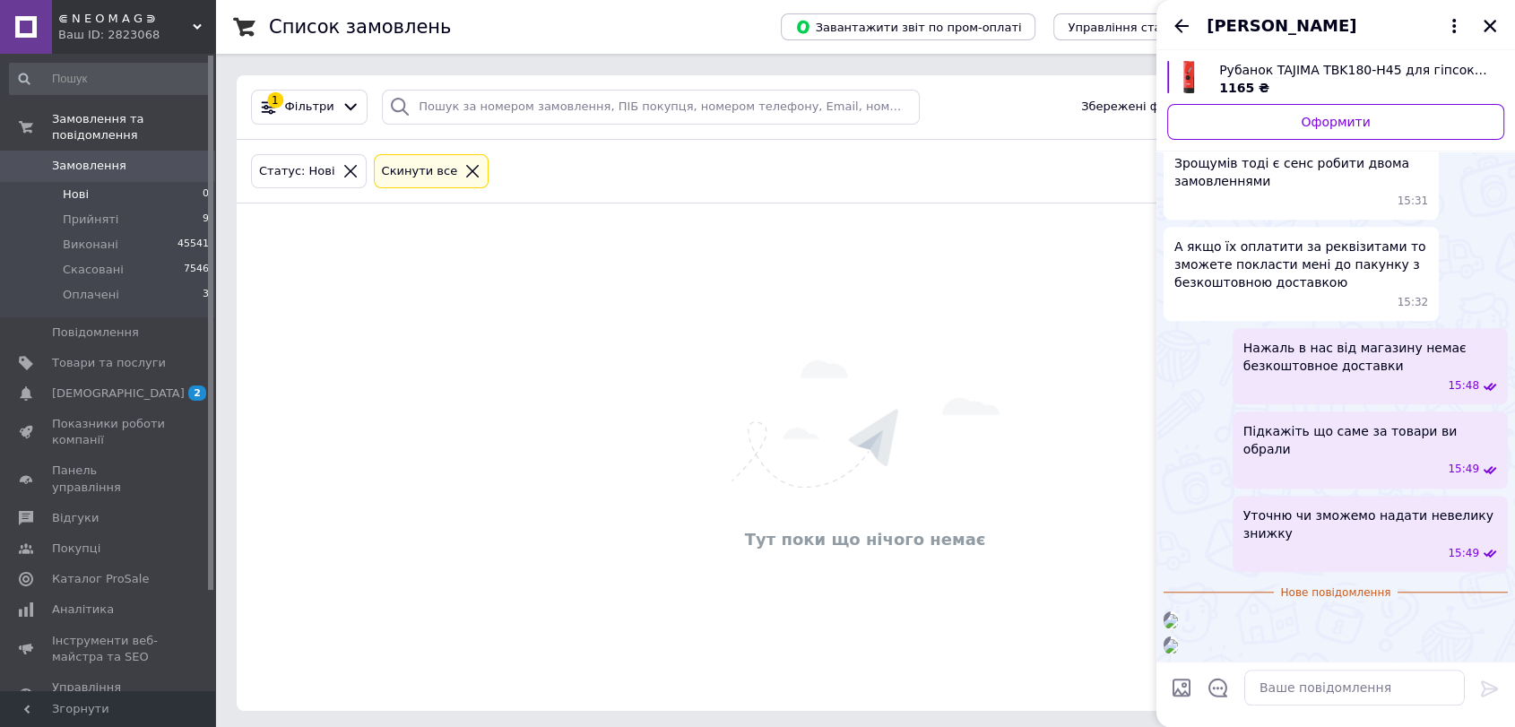
click at [1178, 639] on img at bounding box center [1170, 646] width 14 height 14
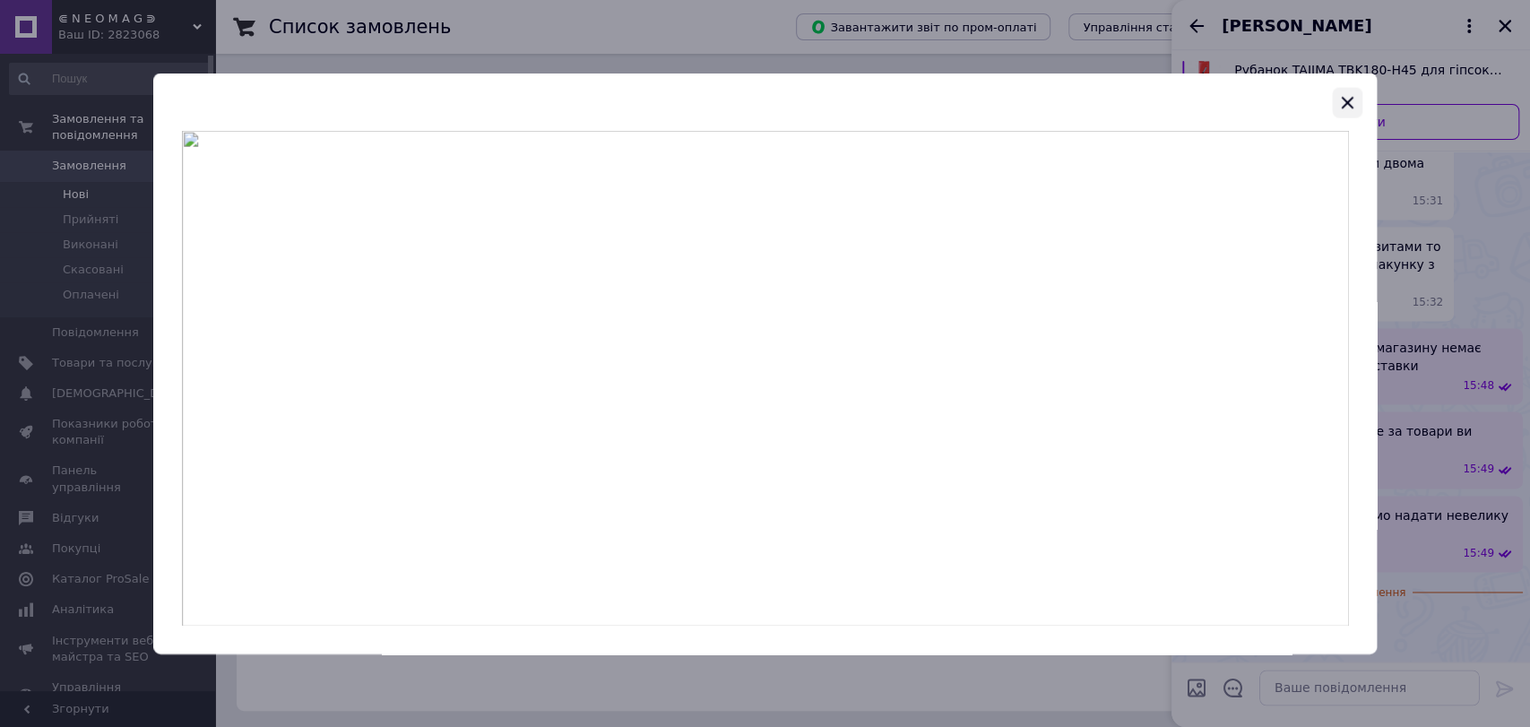
click at [1346, 100] on icon "button" at bounding box center [1348, 103] width 12 height 12
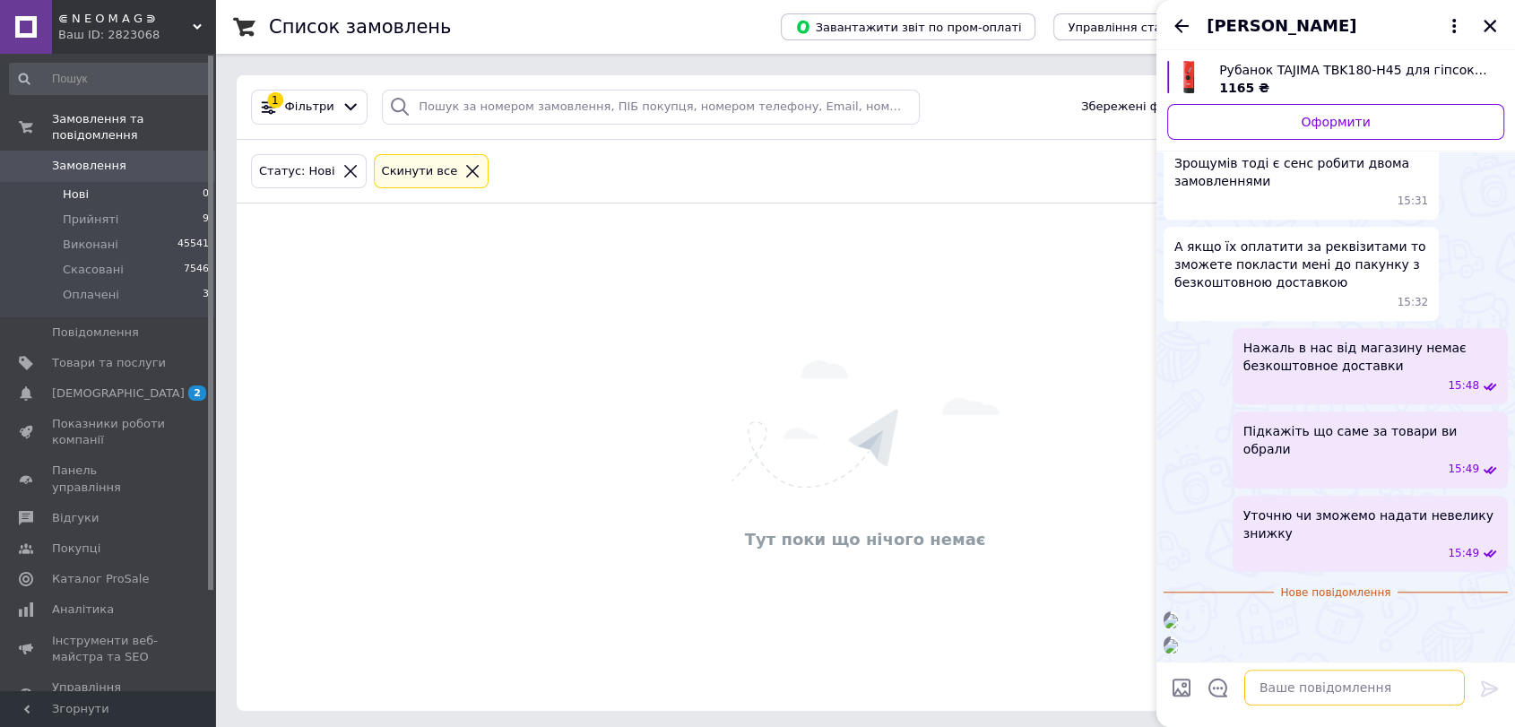
click at [1303, 689] on textarea at bounding box center [1354, 688] width 221 height 36
type textarea "w"
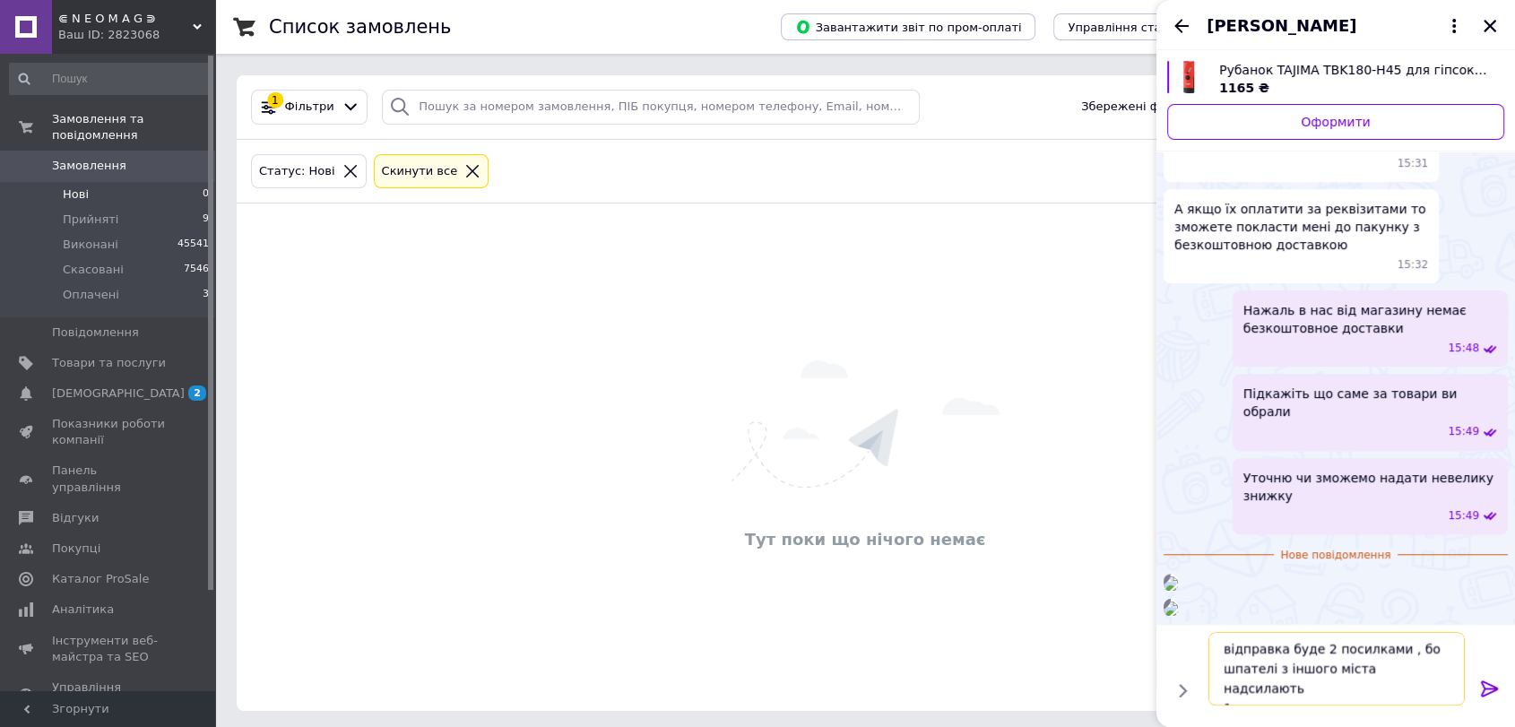
scroll to position [12, 0]
type textarea "відправка буде 2 посилками , бо шпателі з іншого міста надсилають 1 доставку мо…"
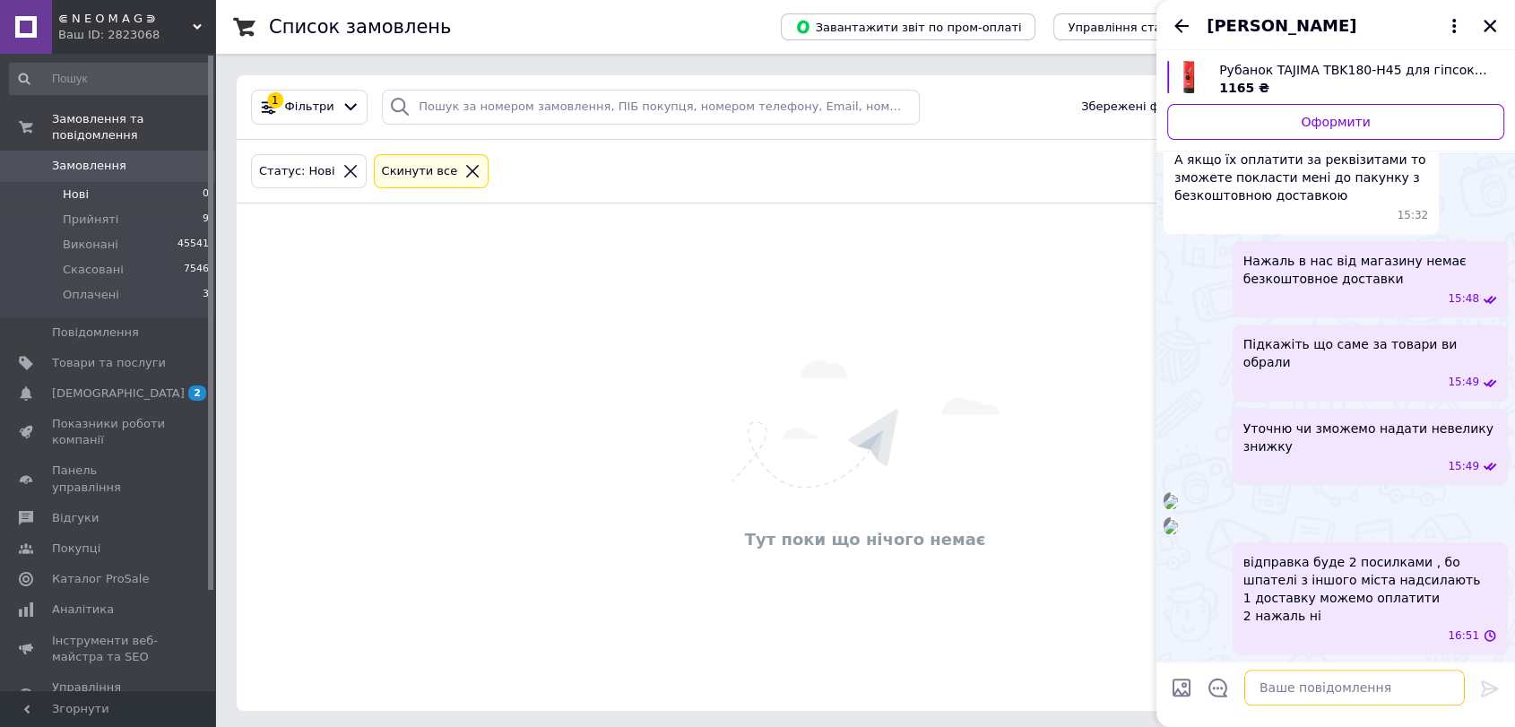
scroll to position [1905, 0]
click at [1492, 23] on icon "Закрити" at bounding box center [1489, 26] width 13 height 13
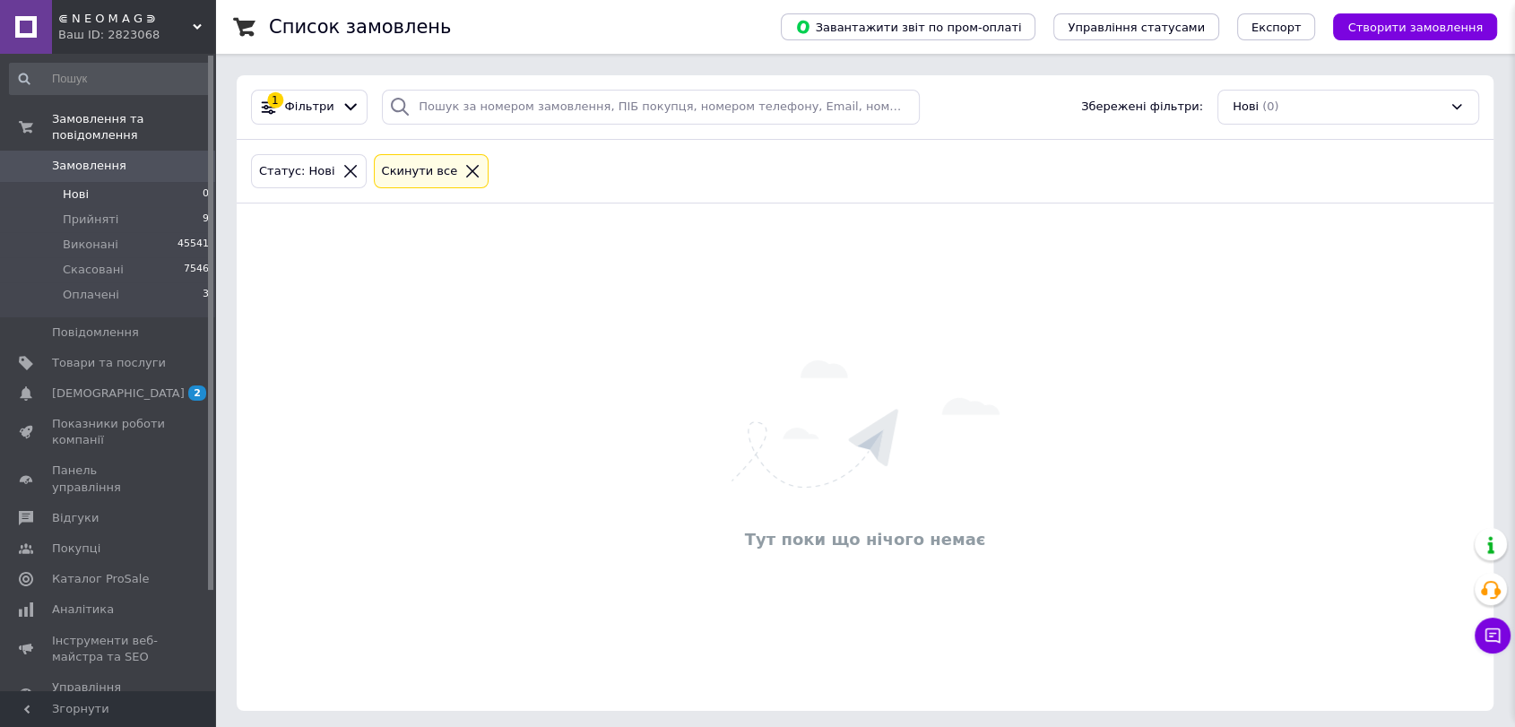
scroll to position [2024, 0]
click at [115, 207] on li "Прийняті 9" at bounding box center [110, 219] width 220 height 25
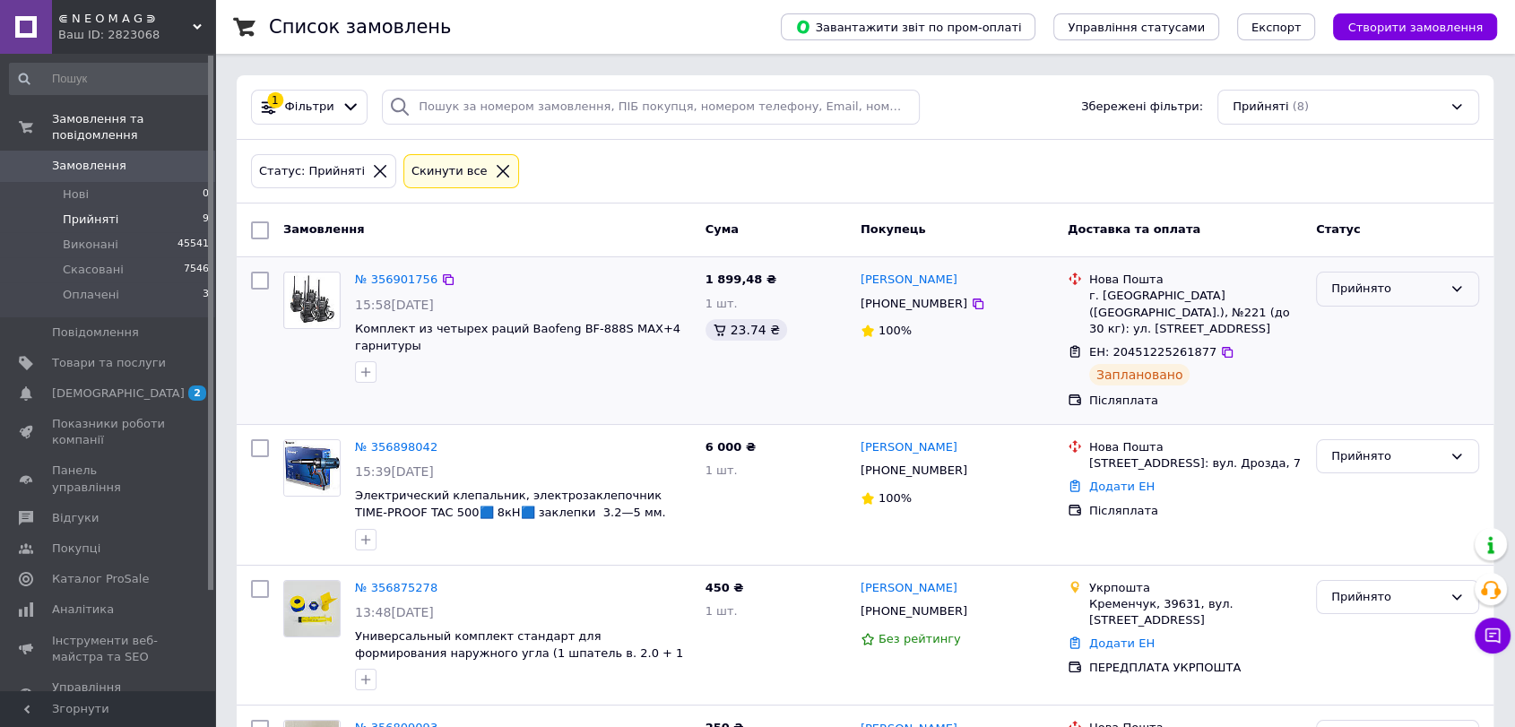
click at [1419, 295] on div "Прийнято" at bounding box center [1386, 289] width 111 height 19
click at [1421, 312] on li "Виконано" at bounding box center [1397, 326] width 161 height 33
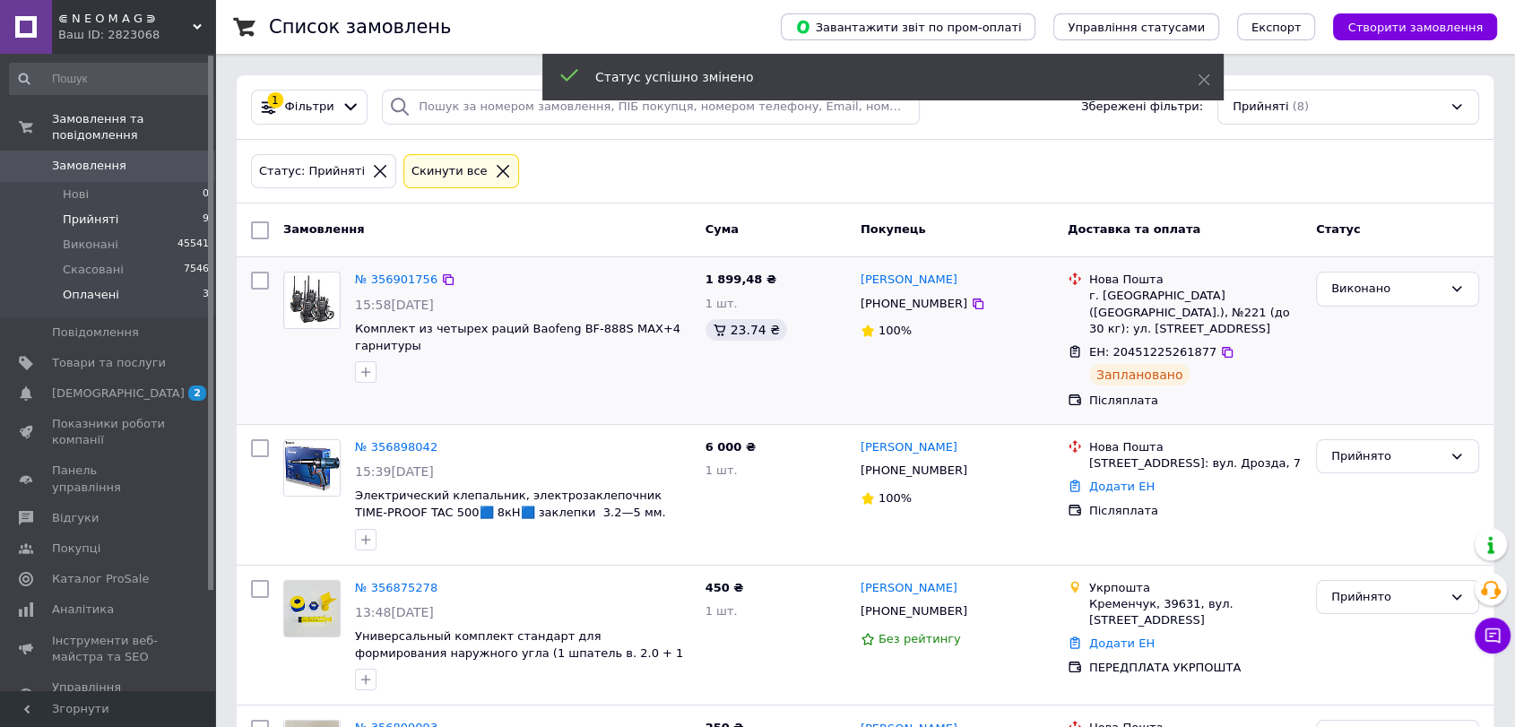
click at [178, 293] on li "Оплачені 3" at bounding box center [110, 299] width 220 height 34
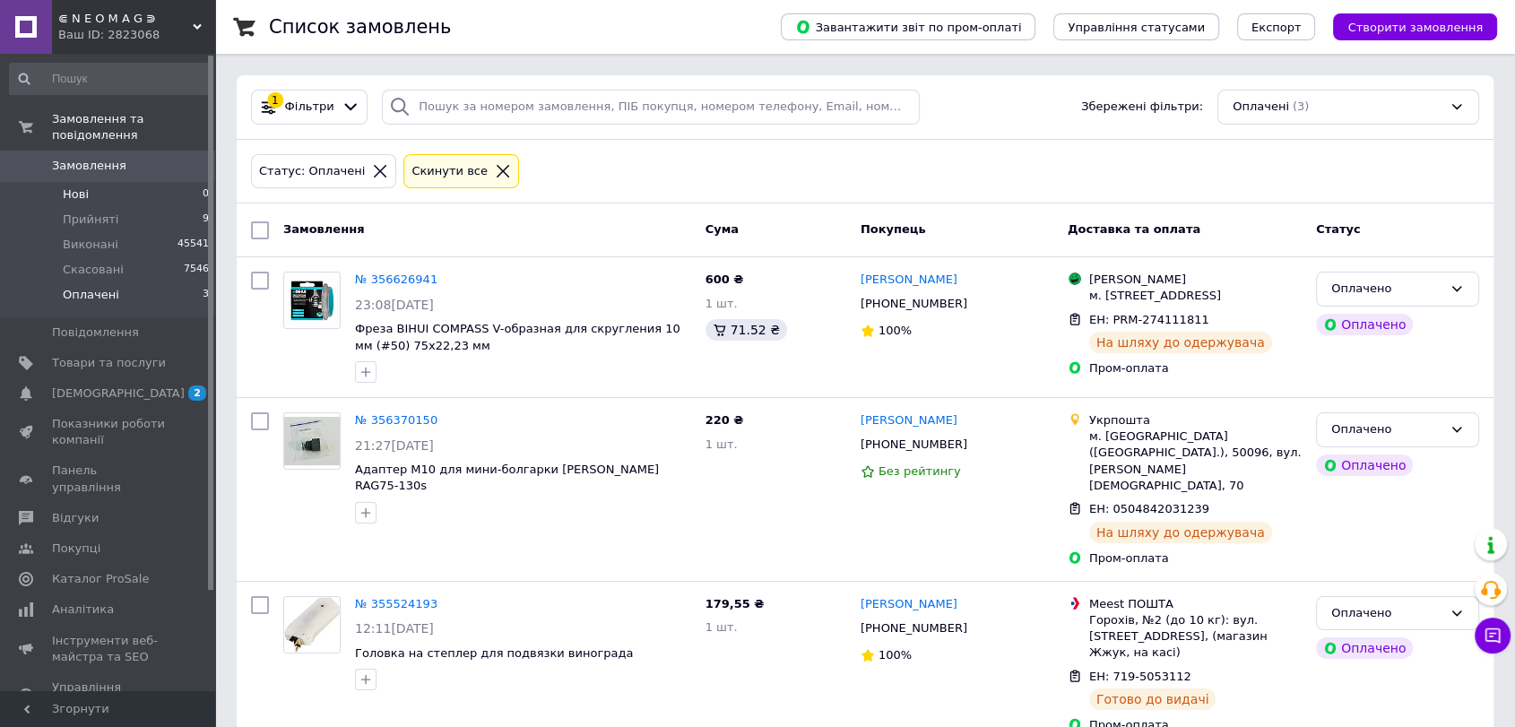
click at [108, 182] on li "Нові 0" at bounding box center [110, 194] width 220 height 25
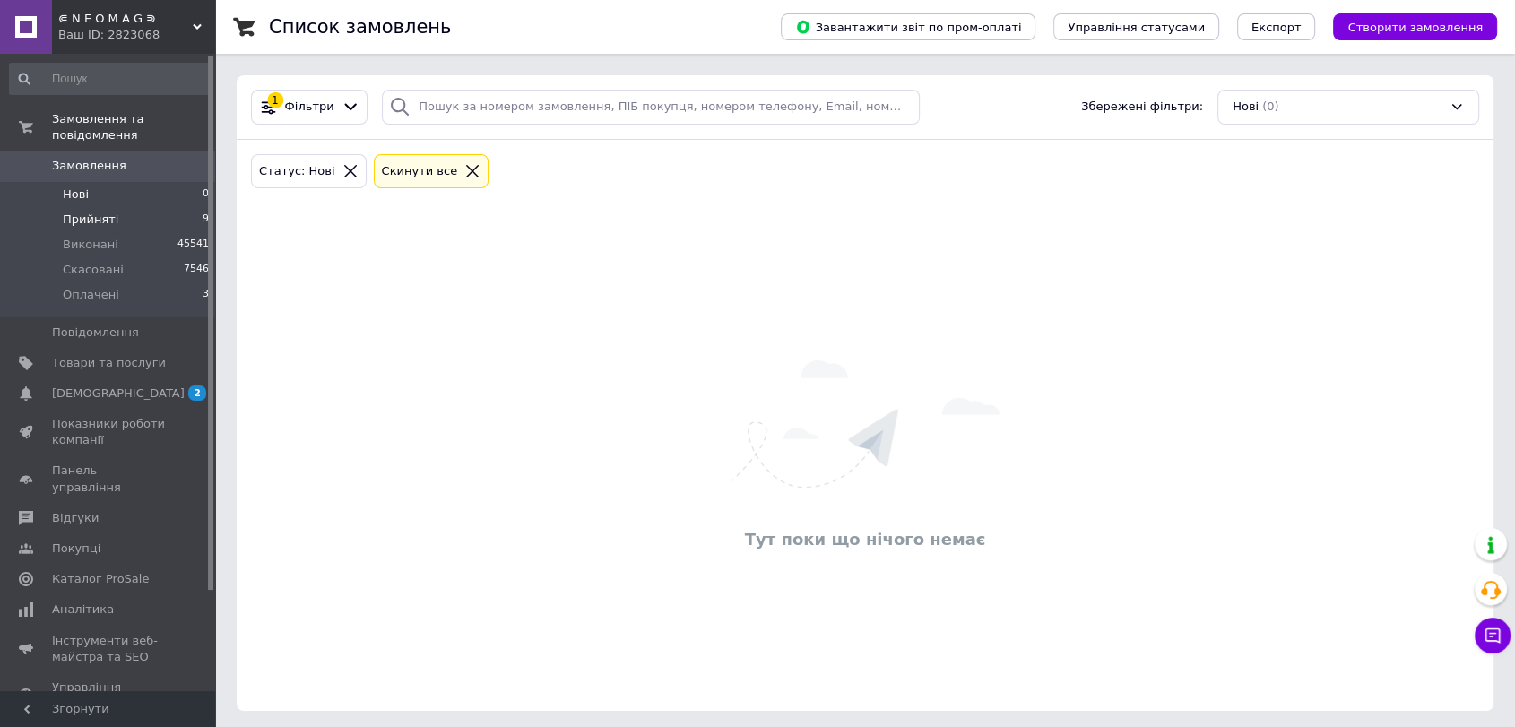
click at [118, 207] on li "Прийняті 9" at bounding box center [110, 219] width 220 height 25
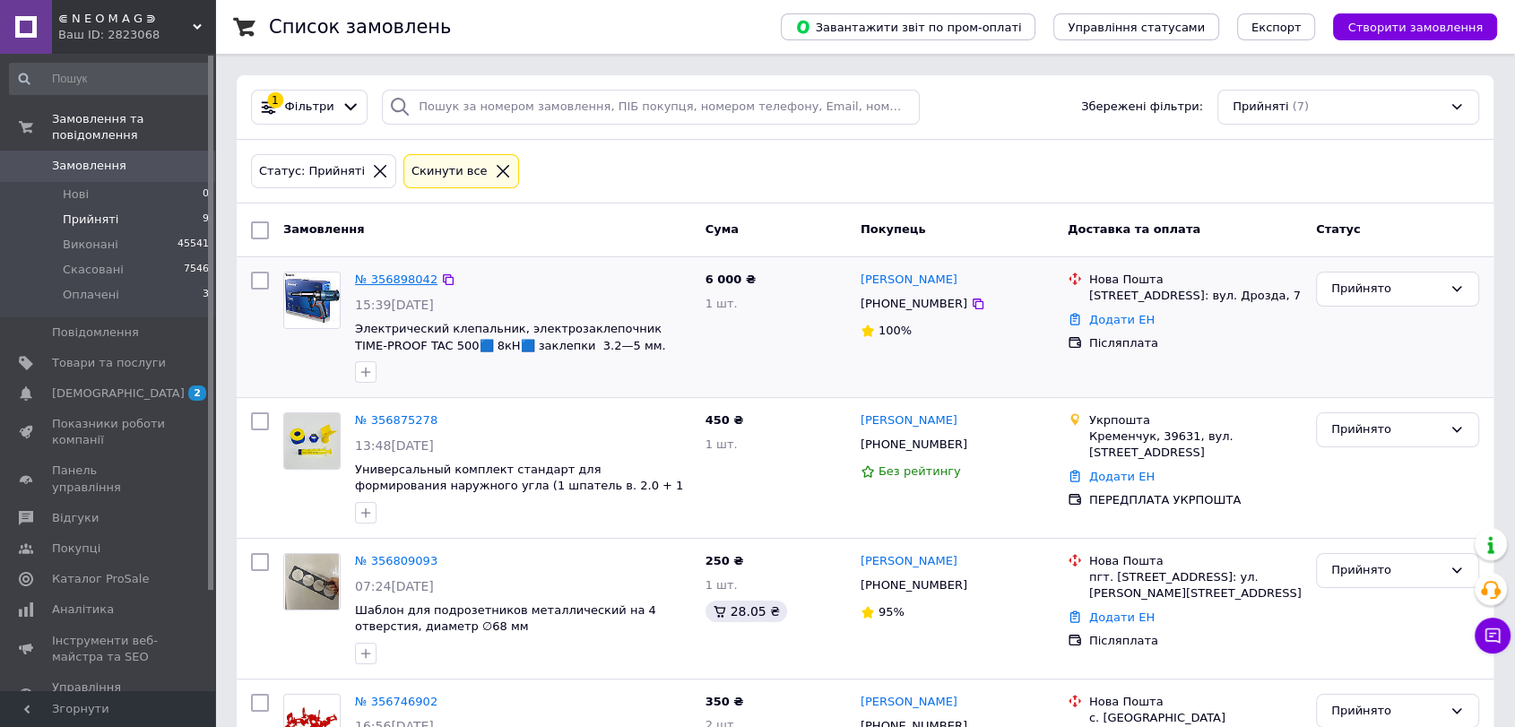
click at [376, 281] on link "№ 356898042" at bounding box center [396, 278] width 82 height 13
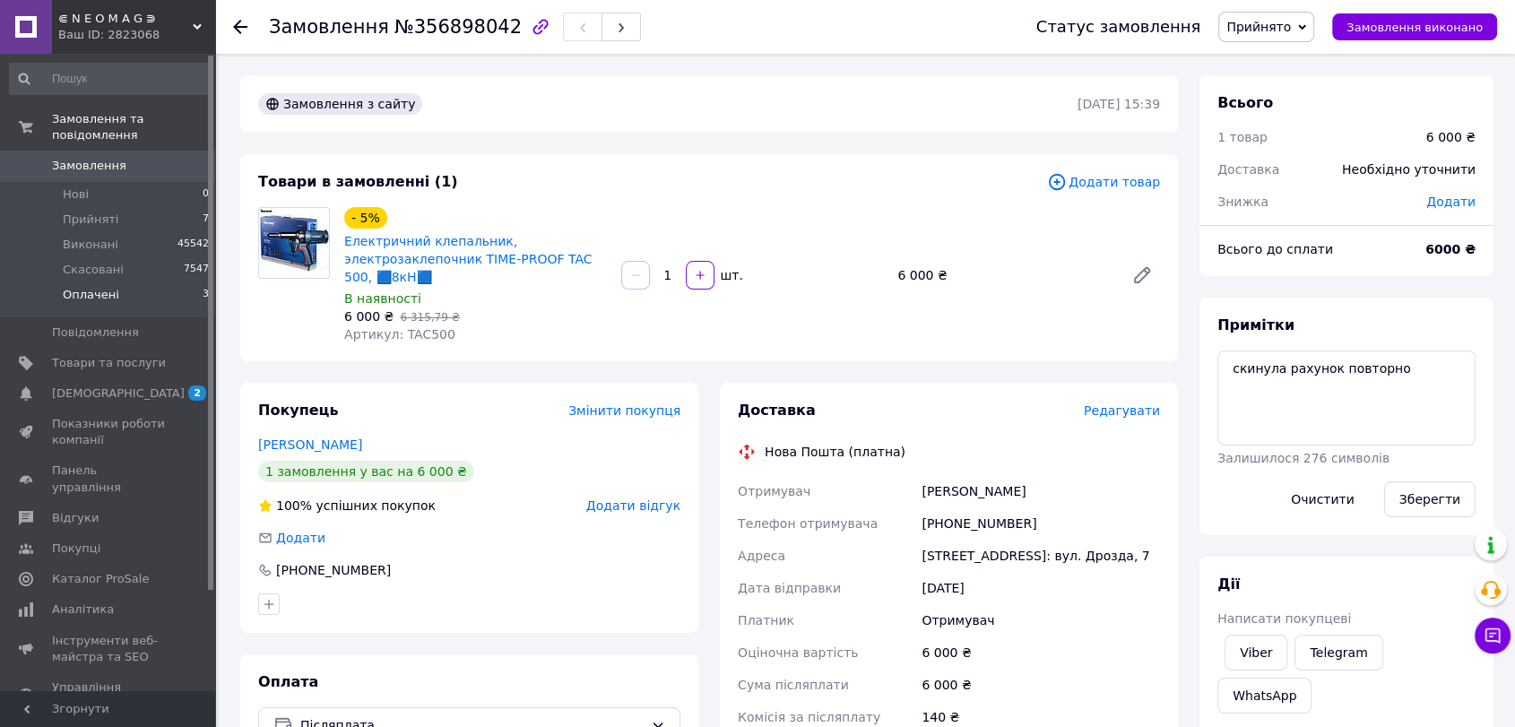
click at [172, 282] on li "Оплачені 3" at bounding box center [110, 299] width 220 height 34
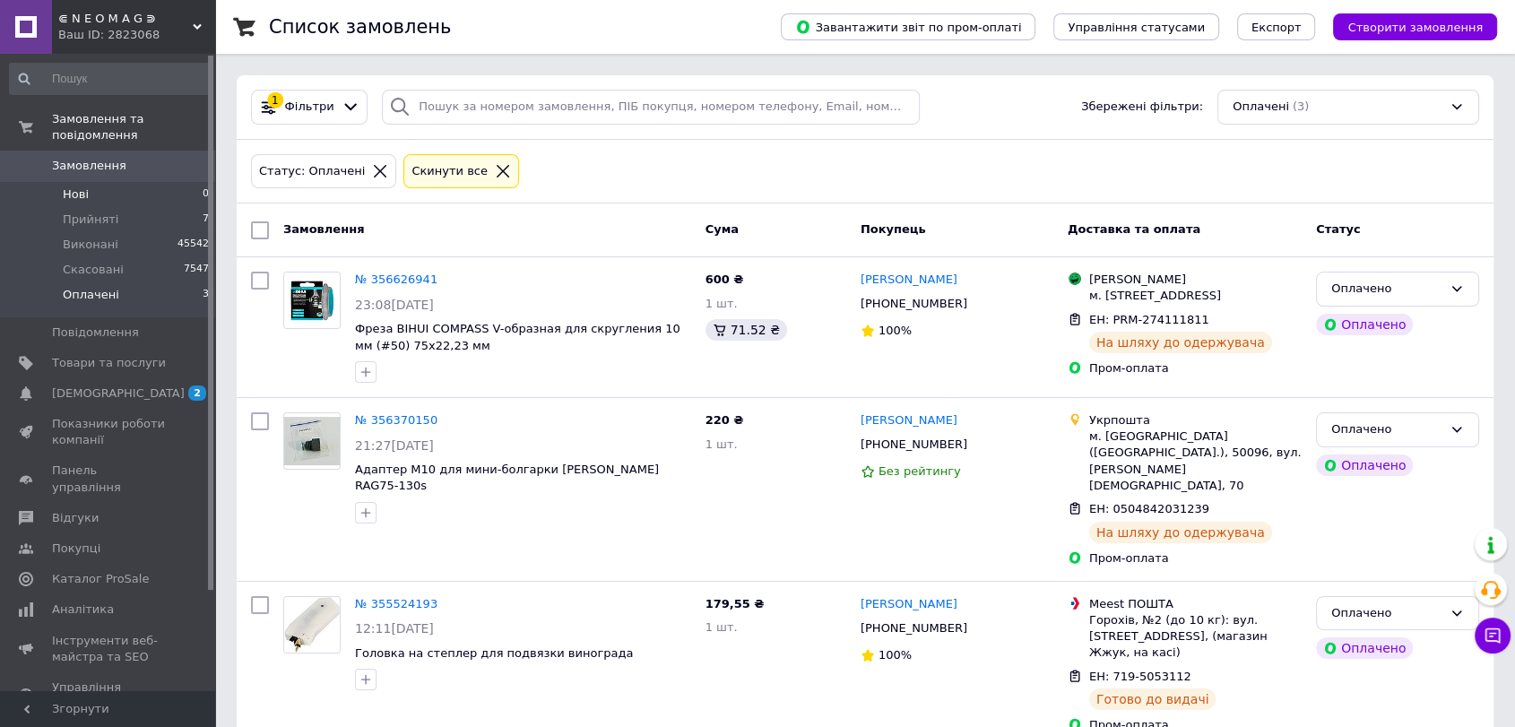
click at [122, 186] on li "Нові 0" at bounding box center [110, 194] width 220 height 25
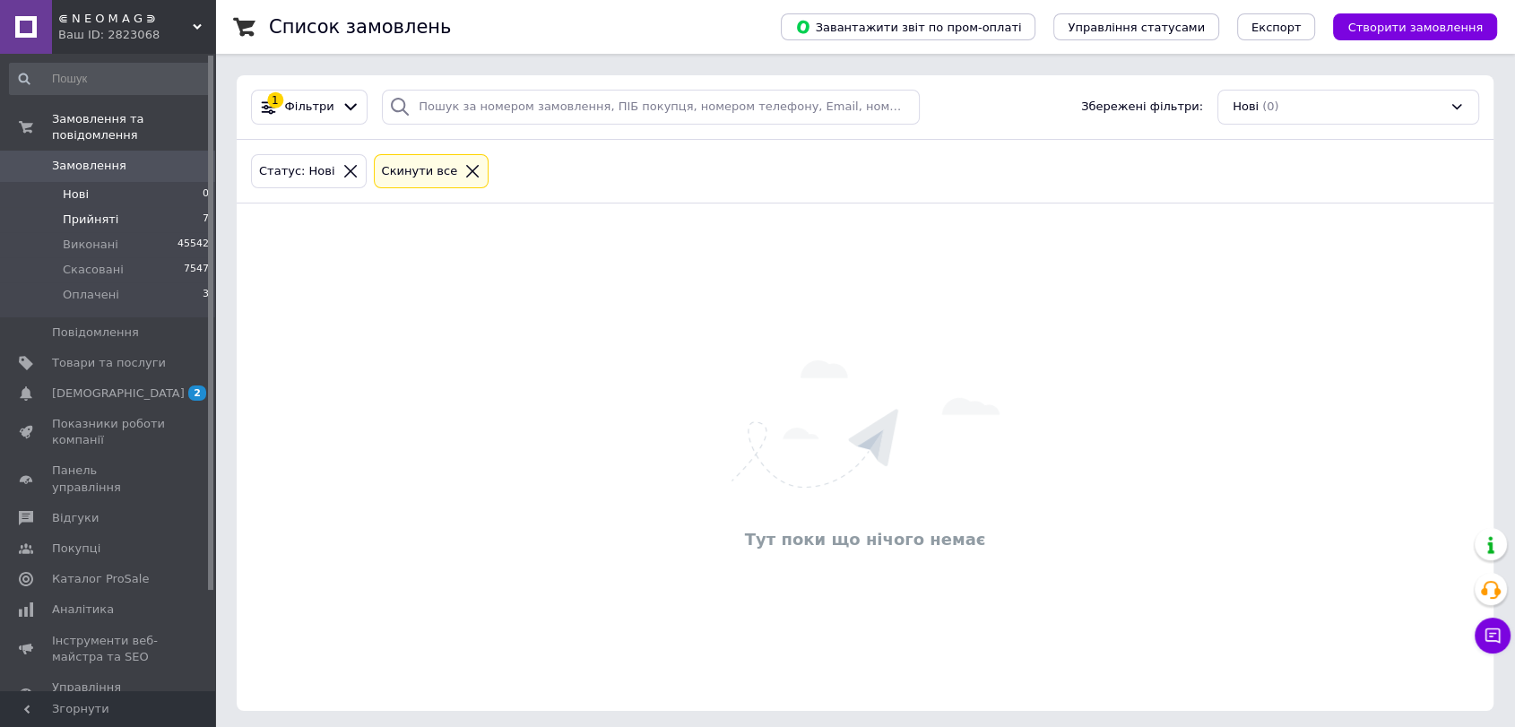
click at [125, 207] on li "Прийняті 7" at bounding box center [110, 219] width 220 height 25
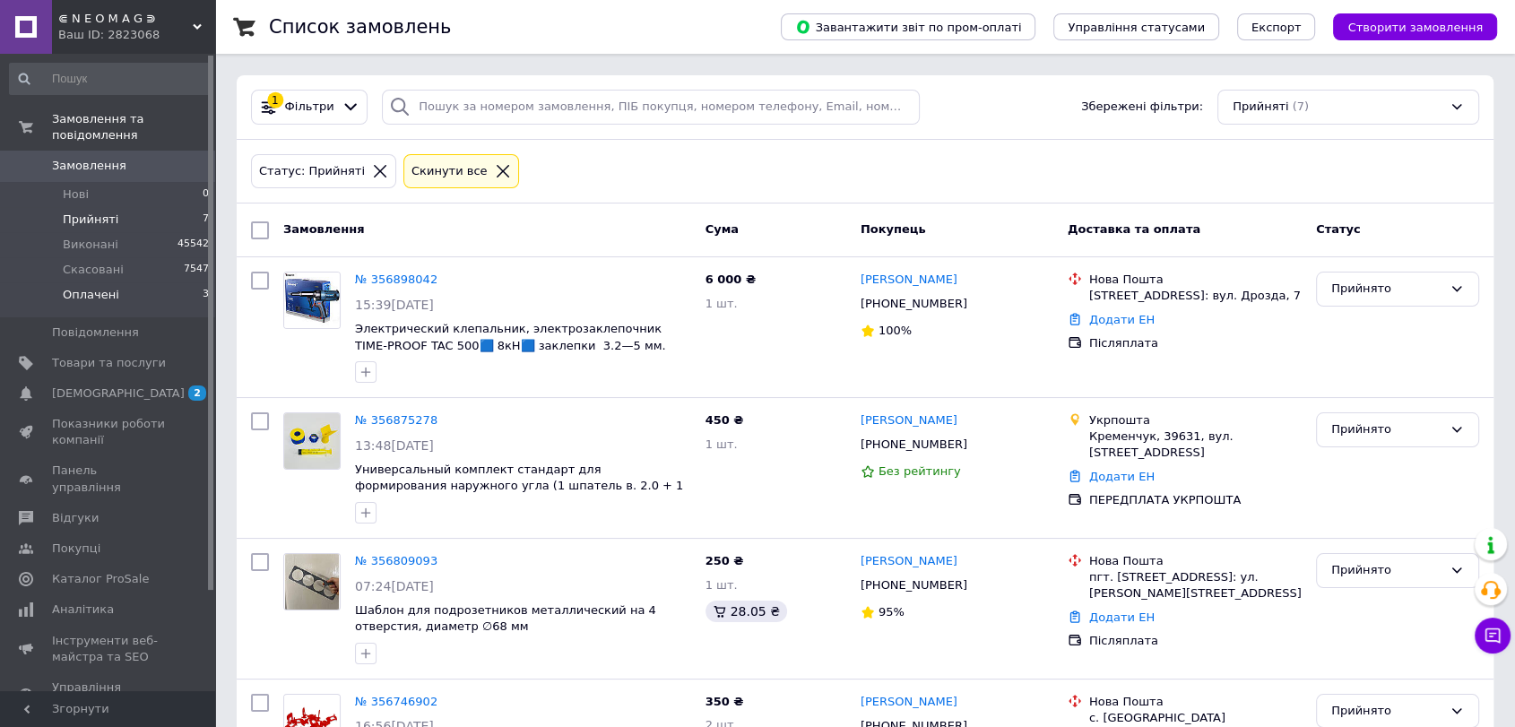
click at [104, 287] on span "Оплачені" at bounding box center [91, 295] width 56 height 16
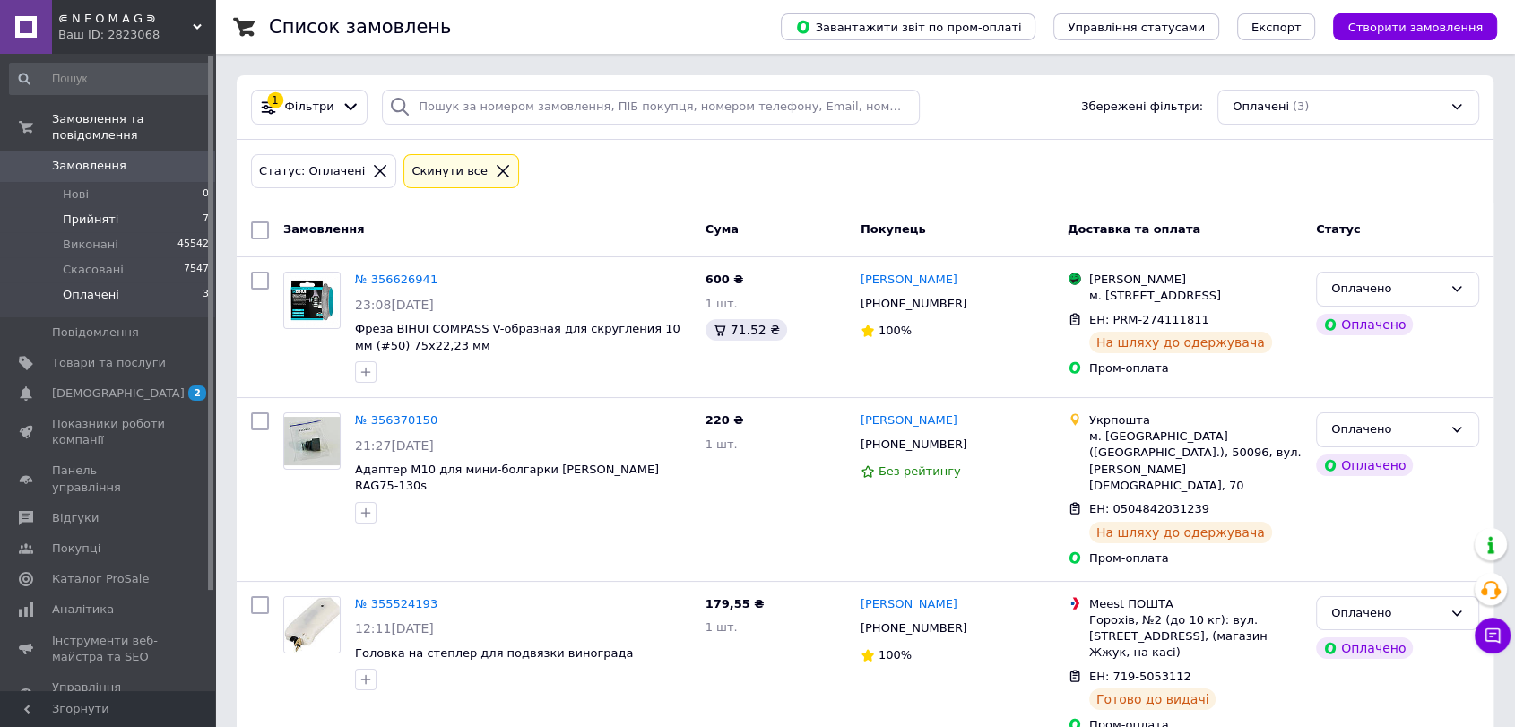
click at [92, 212] on span "Прийняті" at bounding box center [91, 220] width 56 height 16
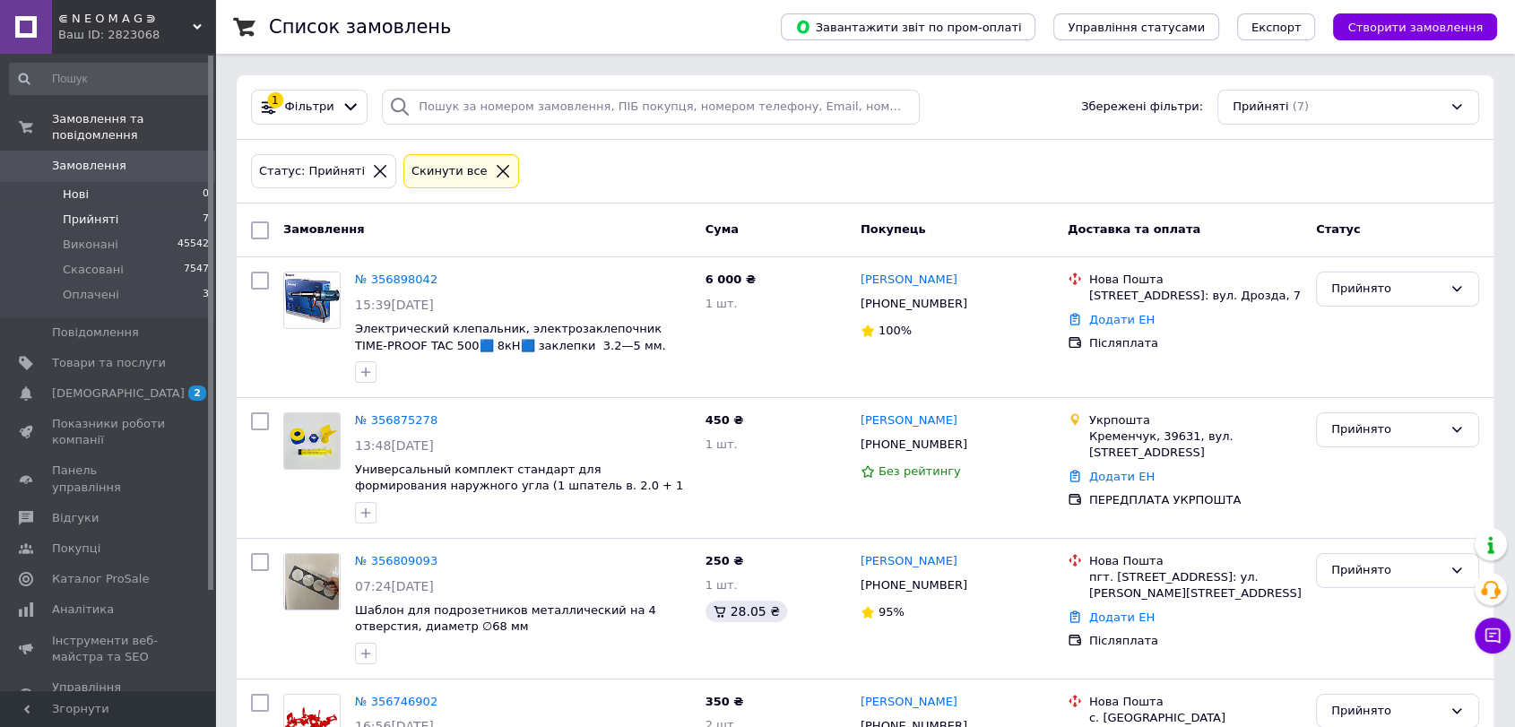
click at [99, 182] on li "Нові 0" at bounding box center [110, 194] width 220 height 25
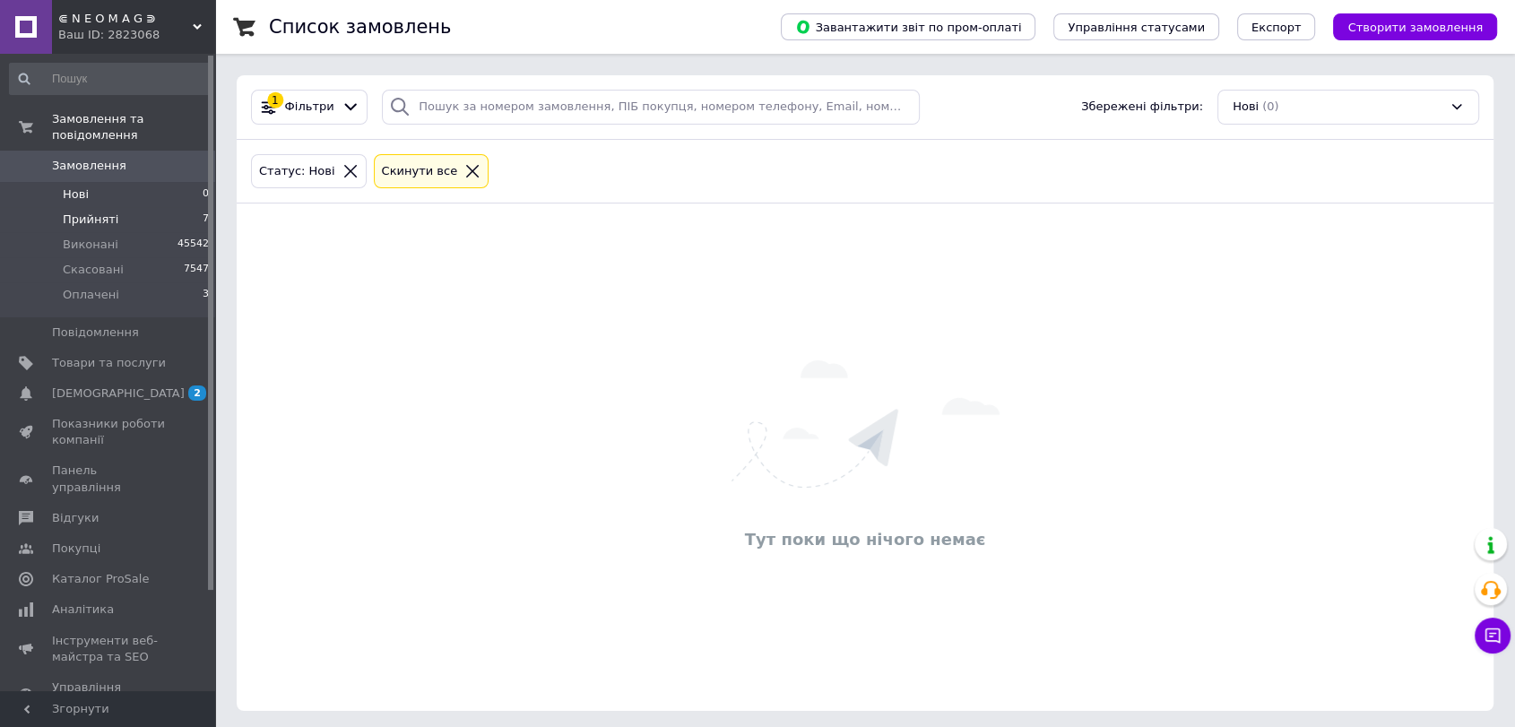
click at [108, 212] on span "Прийняті" at bounding box center [91, 220] width 56 height 16
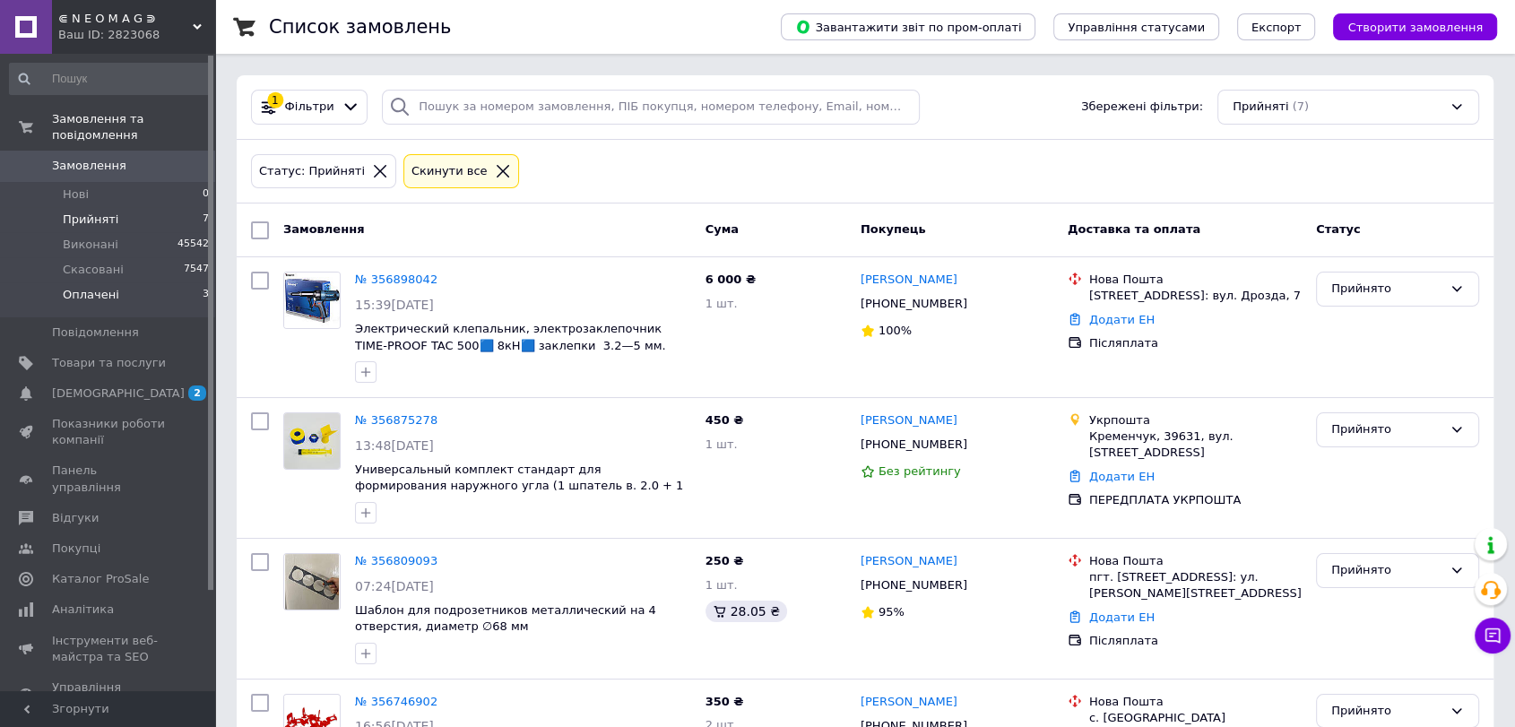
click at [115, 282] on li "Оплачені 3" at bounding box center [110, 299] width 220 height 34
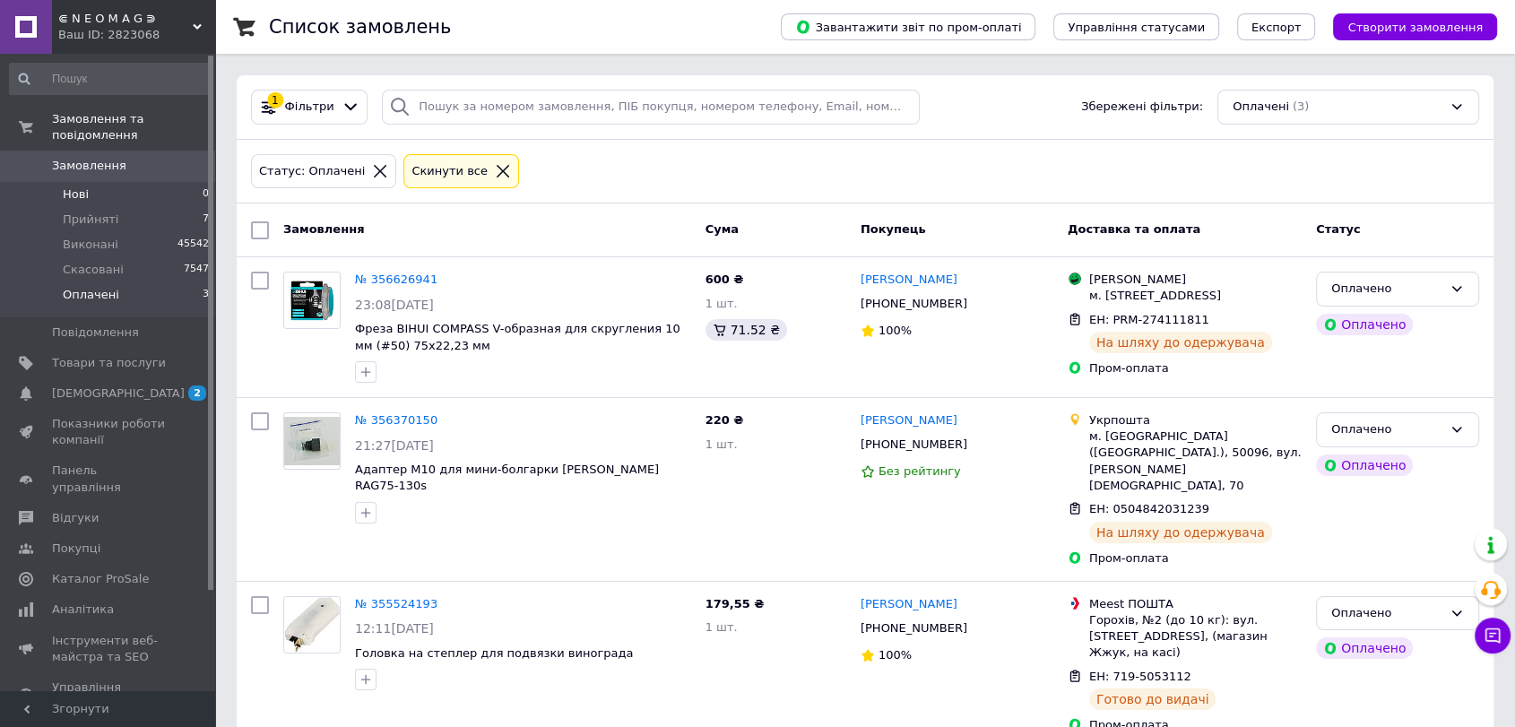
click at [123, 182] on li "Нові 0" at bounding box center [110, 194] width 220 height 25
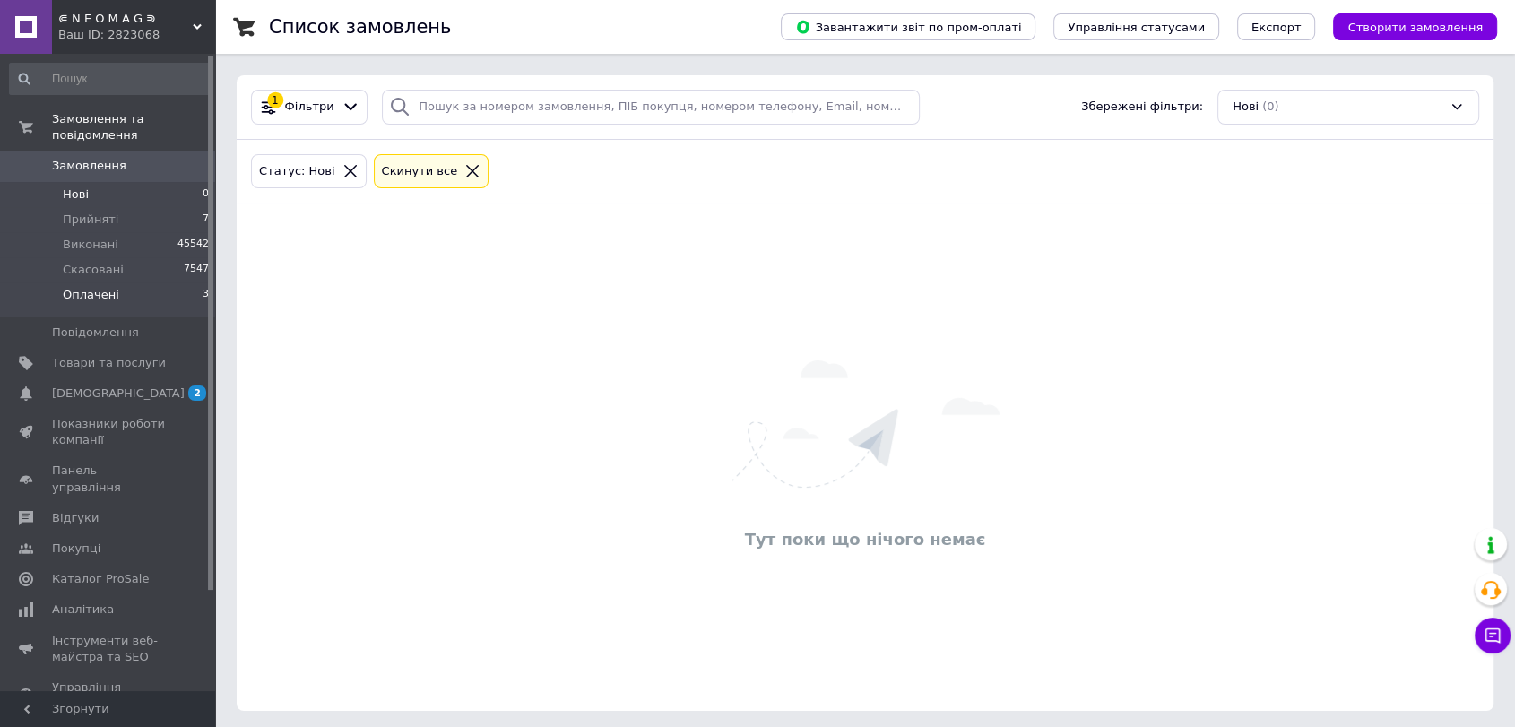
click at [116, 282] on li "Оплачені 3" at bounding box center [110, 299] width 220 height 34
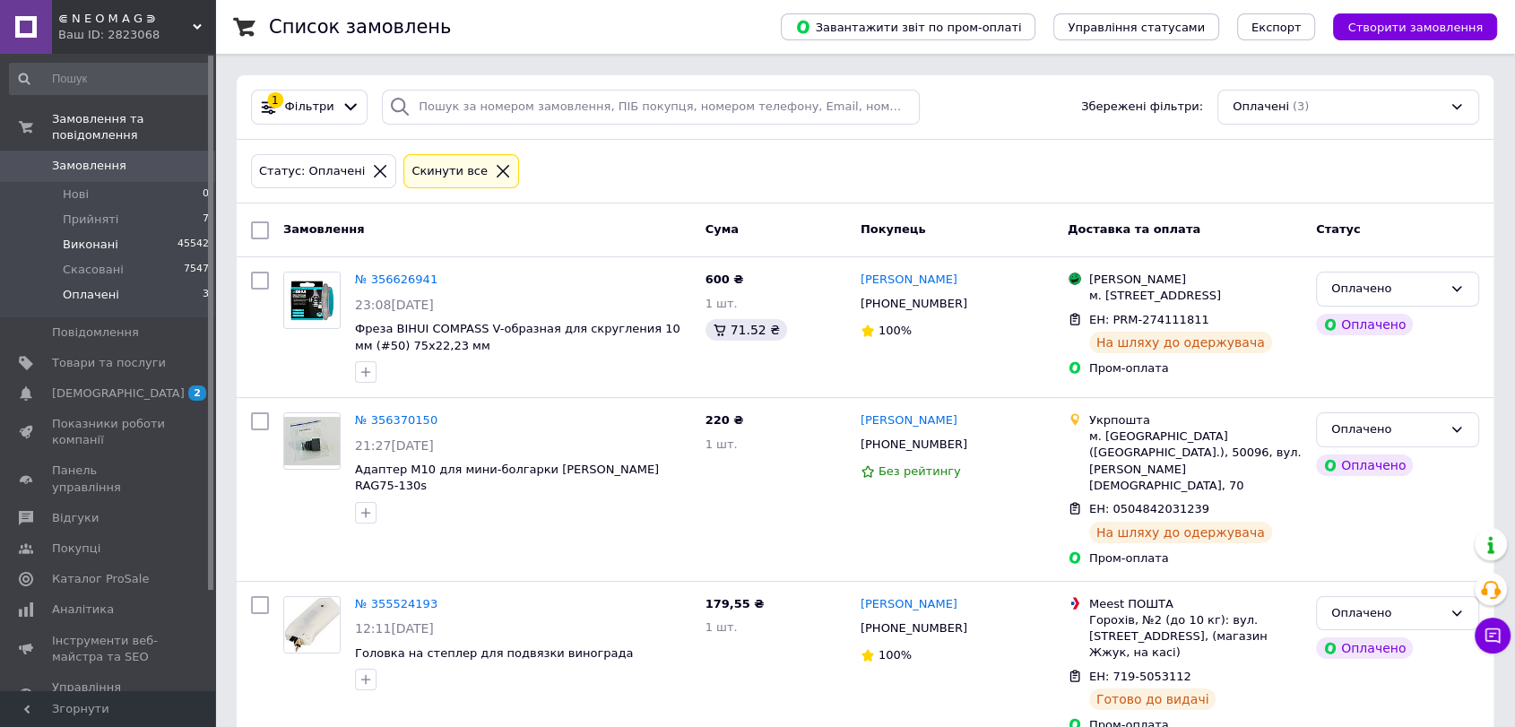
click at [116, 232] on li "Виконані 45542" at bounding box center [110, 244] width 220 height 25
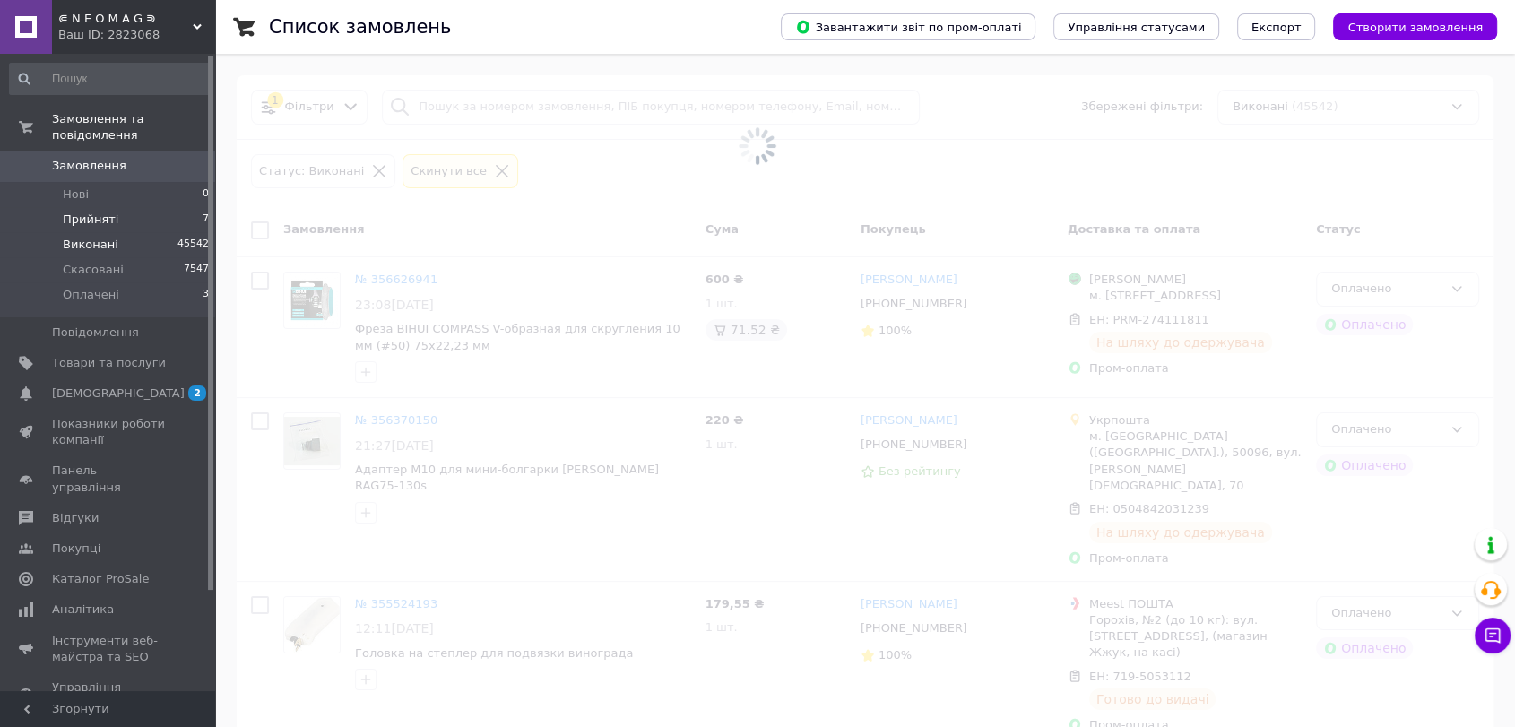
click at [98, 212] on span "Прийняті" at bounding box center [91, 220] width 56 height 16
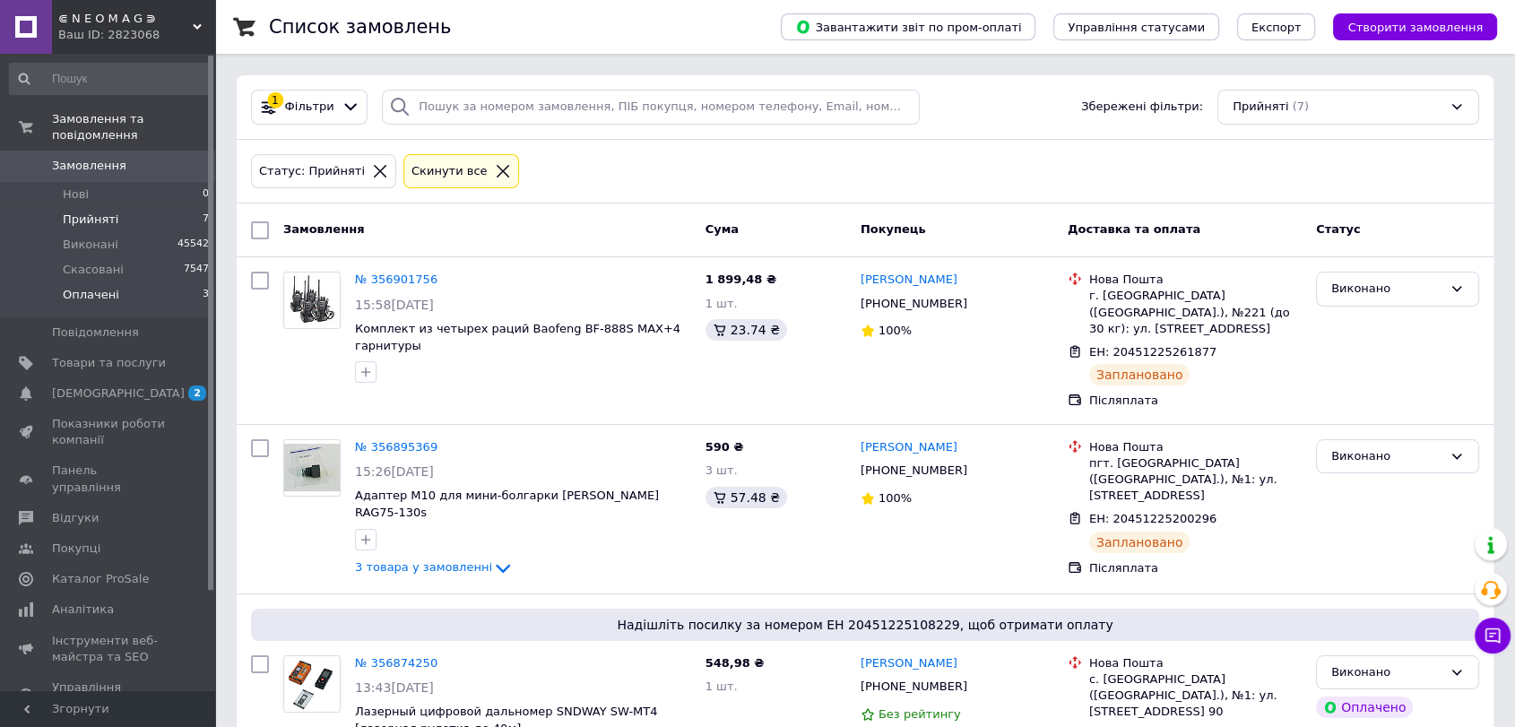
click at [130, 282] on li "Оплачені 3" at bounding box center [110, 299] width 220 height 34
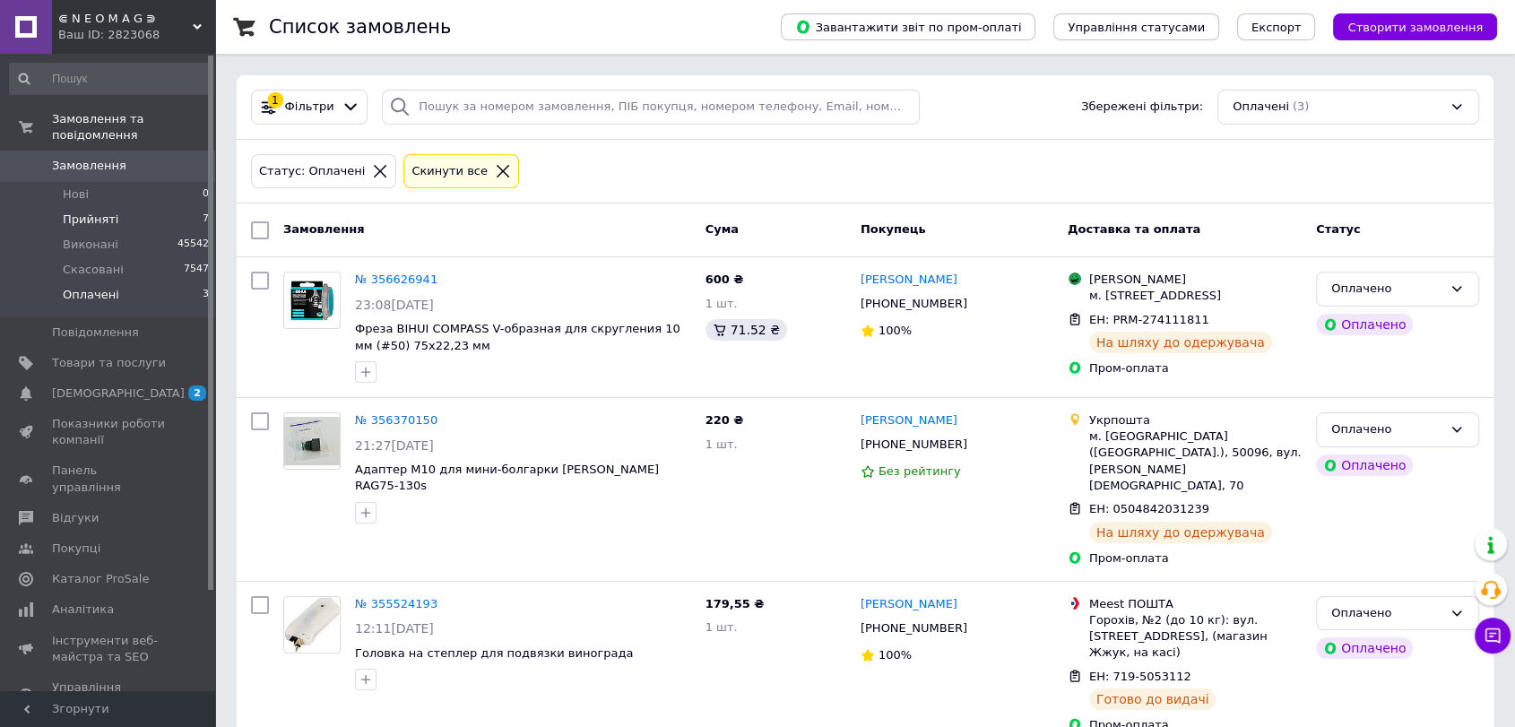
click at [151, 213] on li "Прийняті 7" at bounding box center [110, 219] width 220 height 25
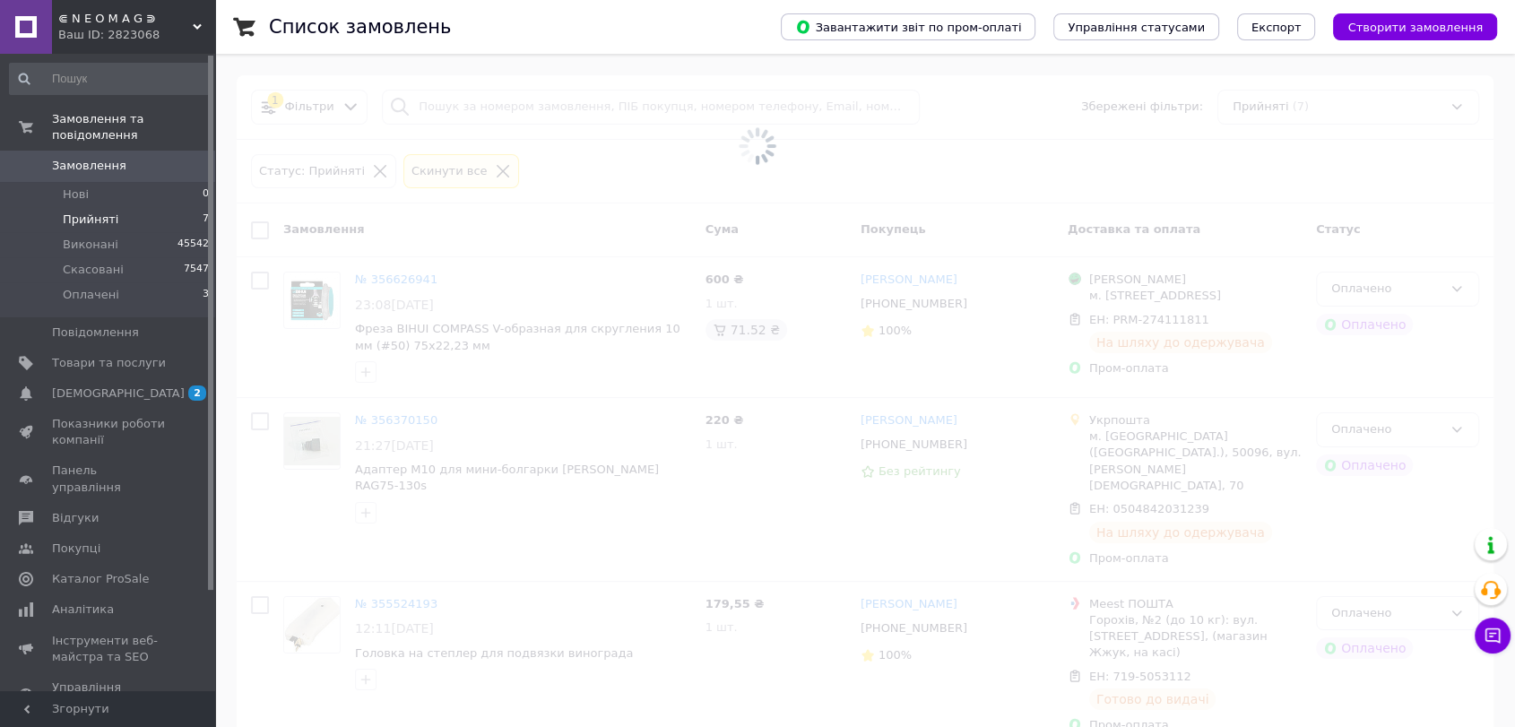
click at [151, 213] on li "Прийняті 7" at bounding box center [110, 219] width 220 height 25
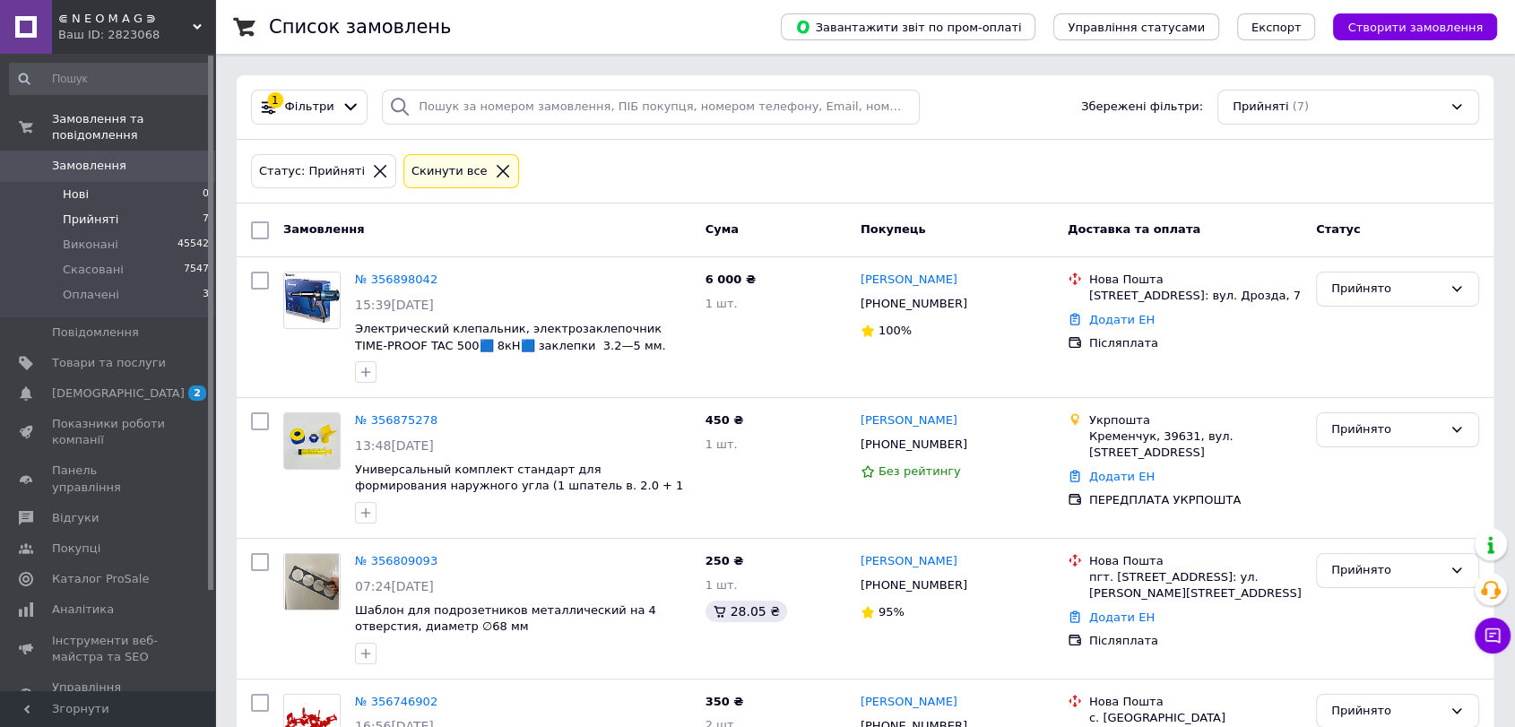
click at [143, 182] on li "Нові 0" at bounding box center [110, 194] width 220 height 25
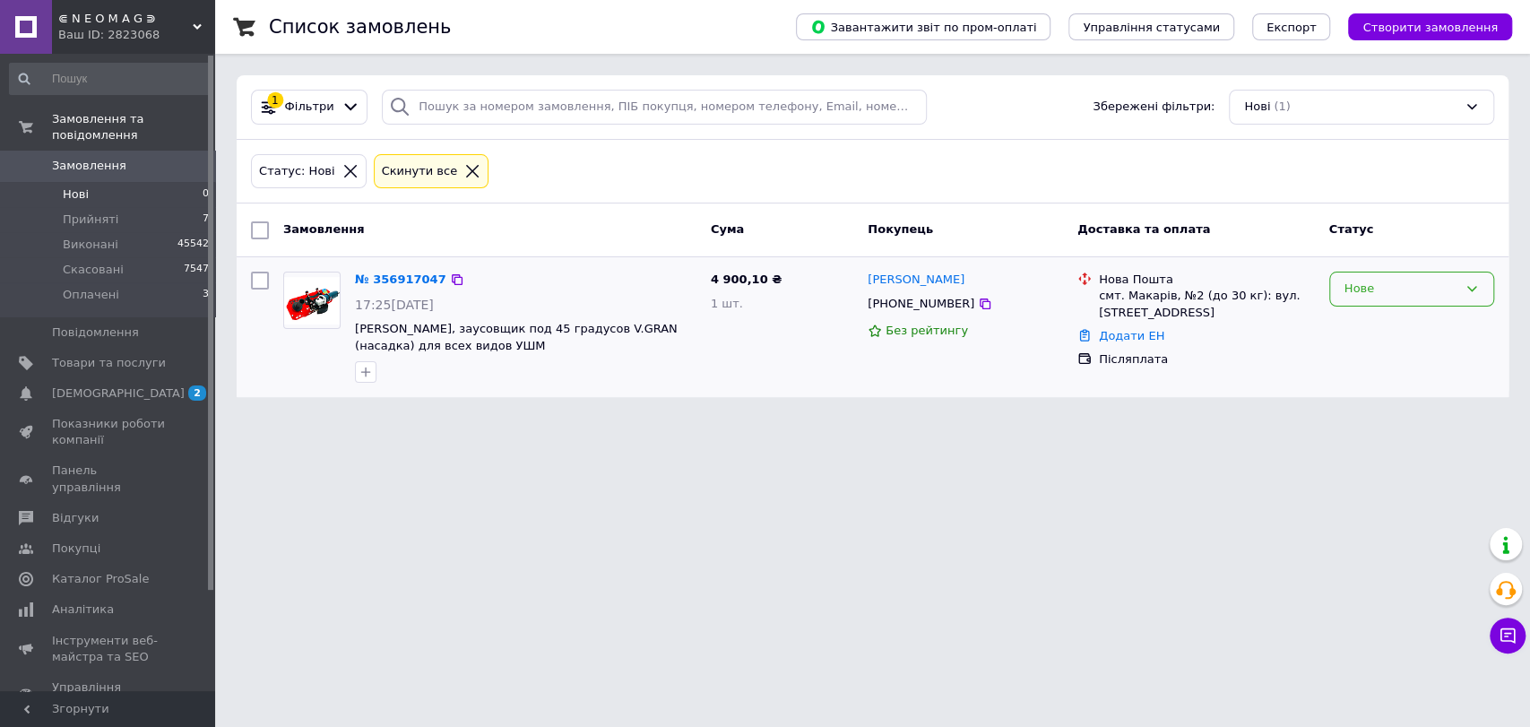
click at [1388, 303] on div "Нове" at bounding box center [1411, 289] width 165 height 35
click at [1384, 316] on li "Прийнято" at bounding box center [1411, 326] width 163 height 33
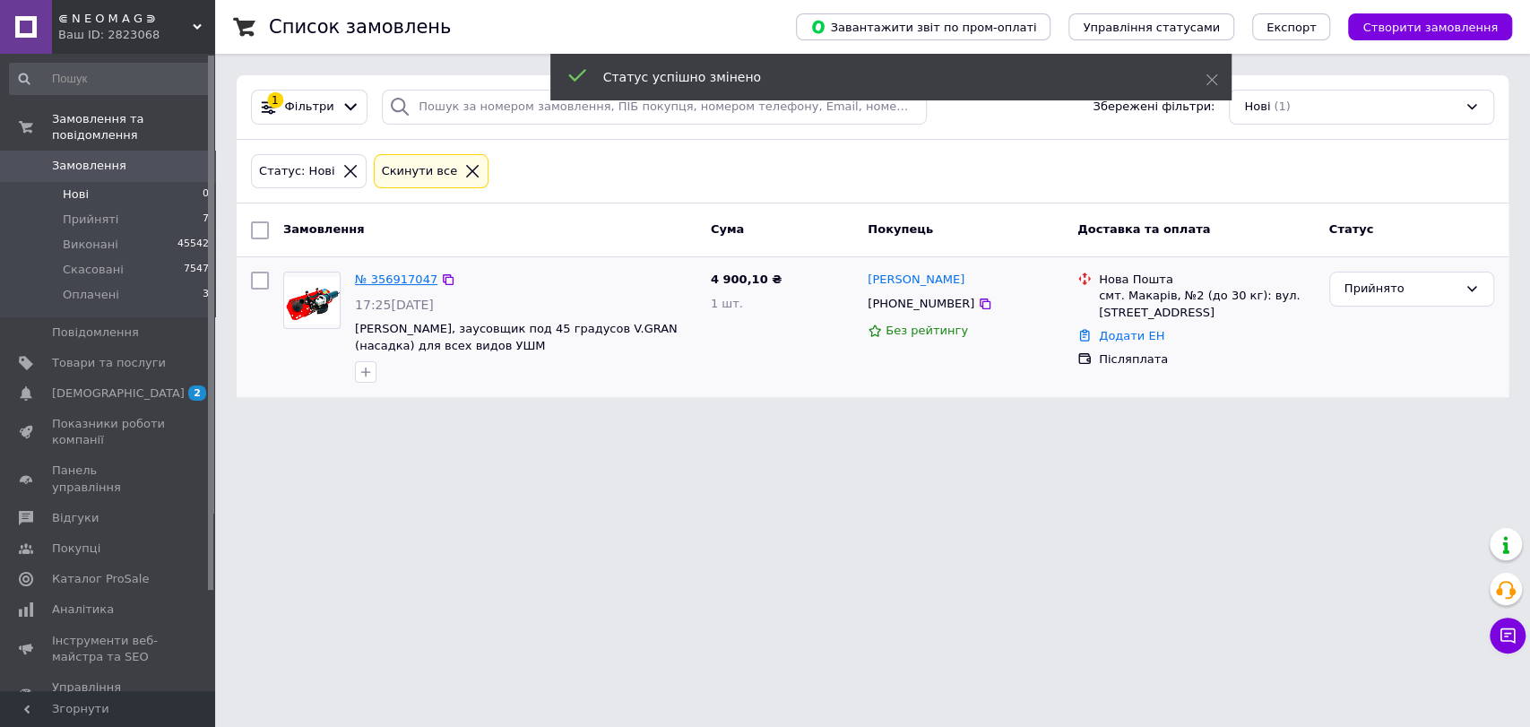
click at [402, 272] on div "№ 356917047" at bounding box center [396, 280] width 86 height 21
click at [402, 272] on link "№ 356917047" at bounding box center [396, 278] width 82 height 13
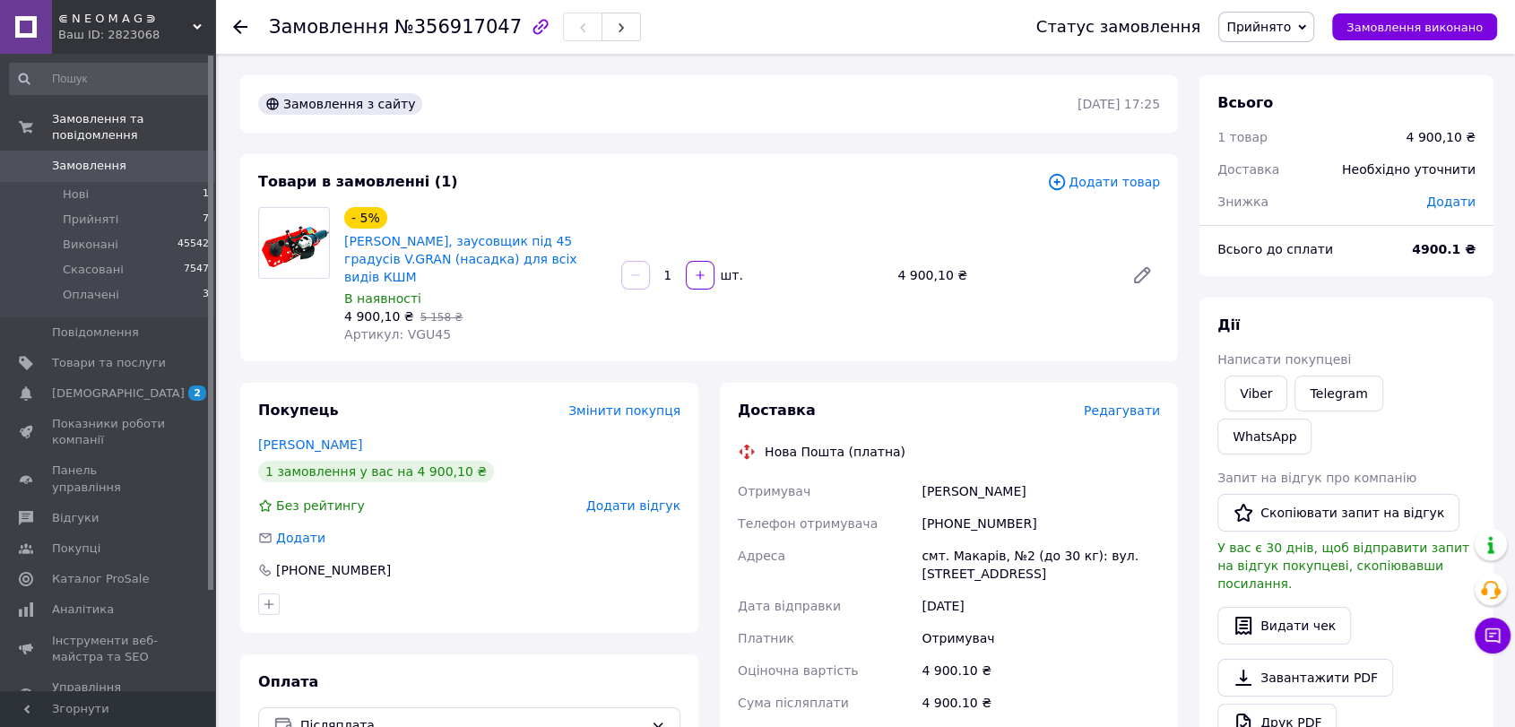
click at [411, 327] on span "Артикул: VGU45" at bounding box center [397, 334] width 107 height 14
copy span "VGU45"
